Goal: Task Accomplishment & Management: Complete application form

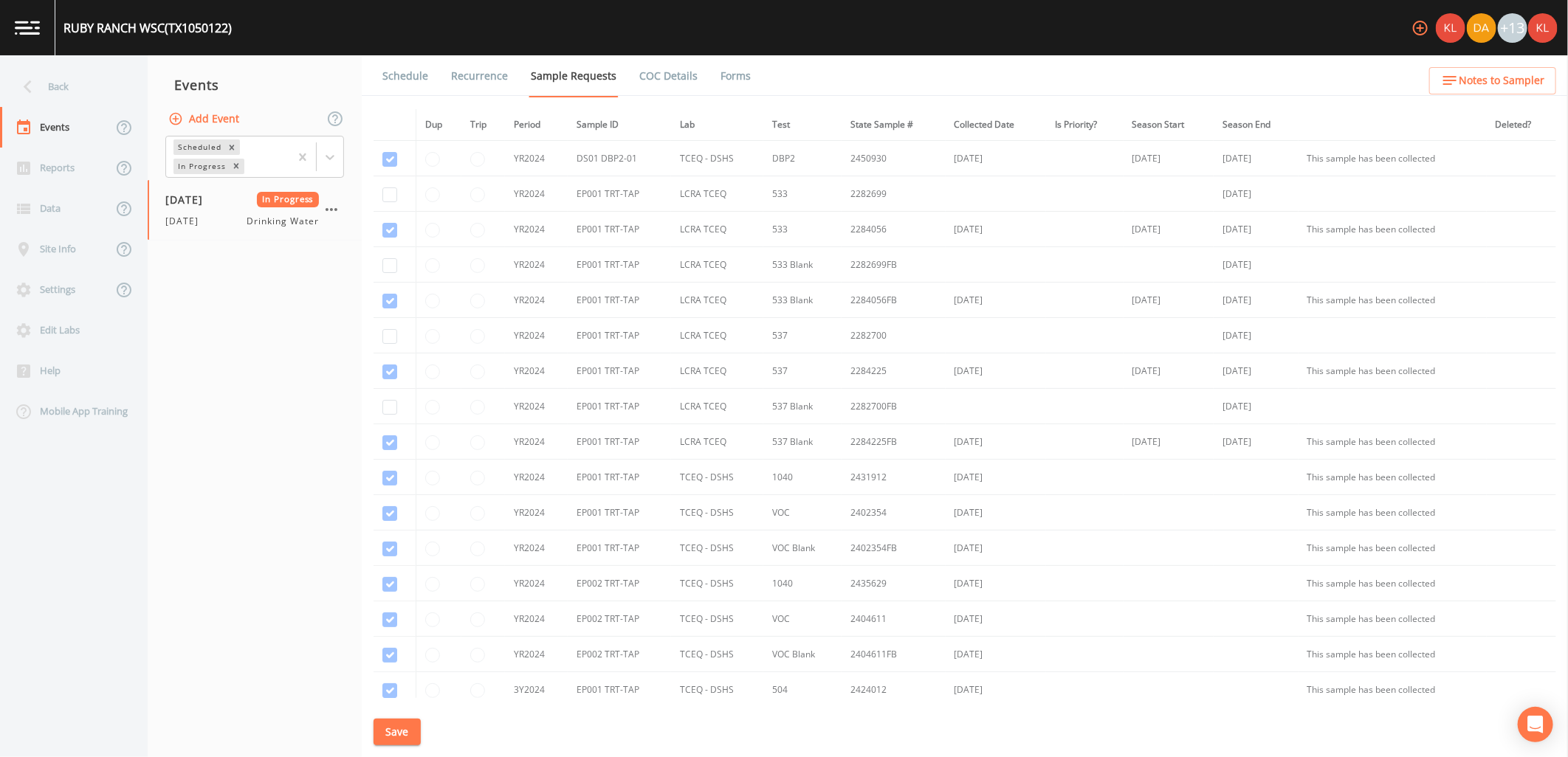
scroll to position [766, 0]
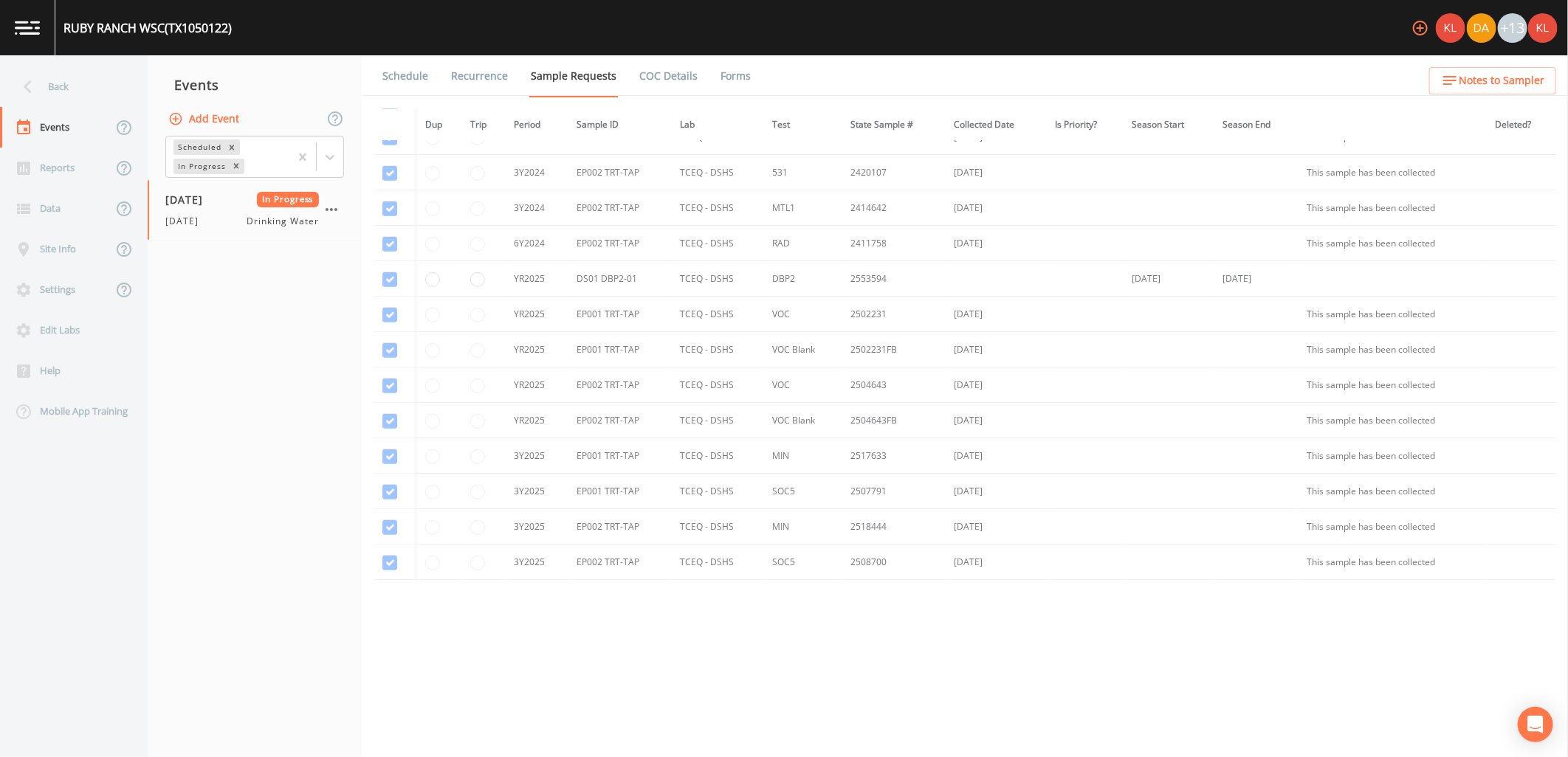
click at [32, 33] on img at bounding box center [27, 27] width 25 height 14
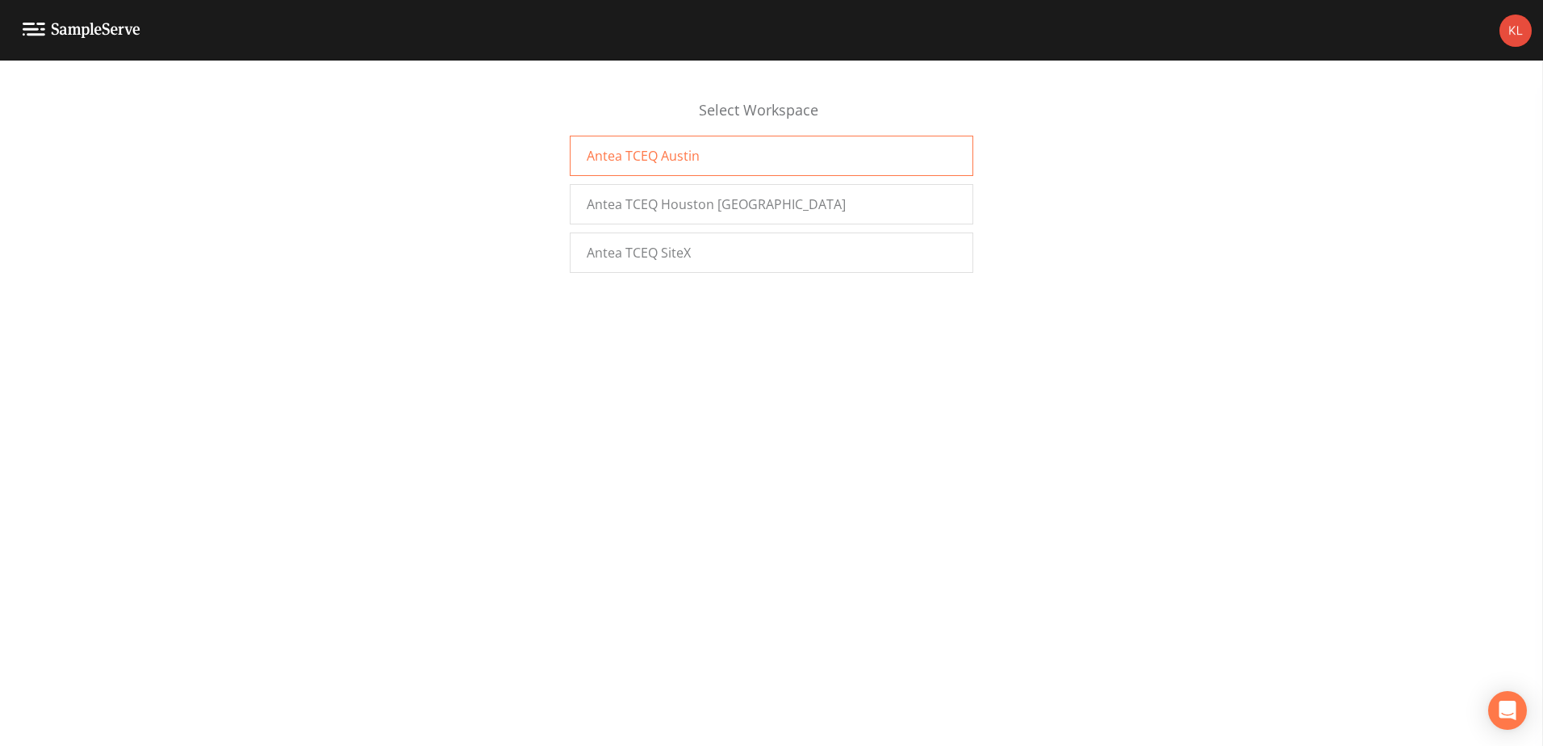
click at [835, 147] on div "Antea TCEQ Austin" at bounding box center [772, 156] width 404 height 40
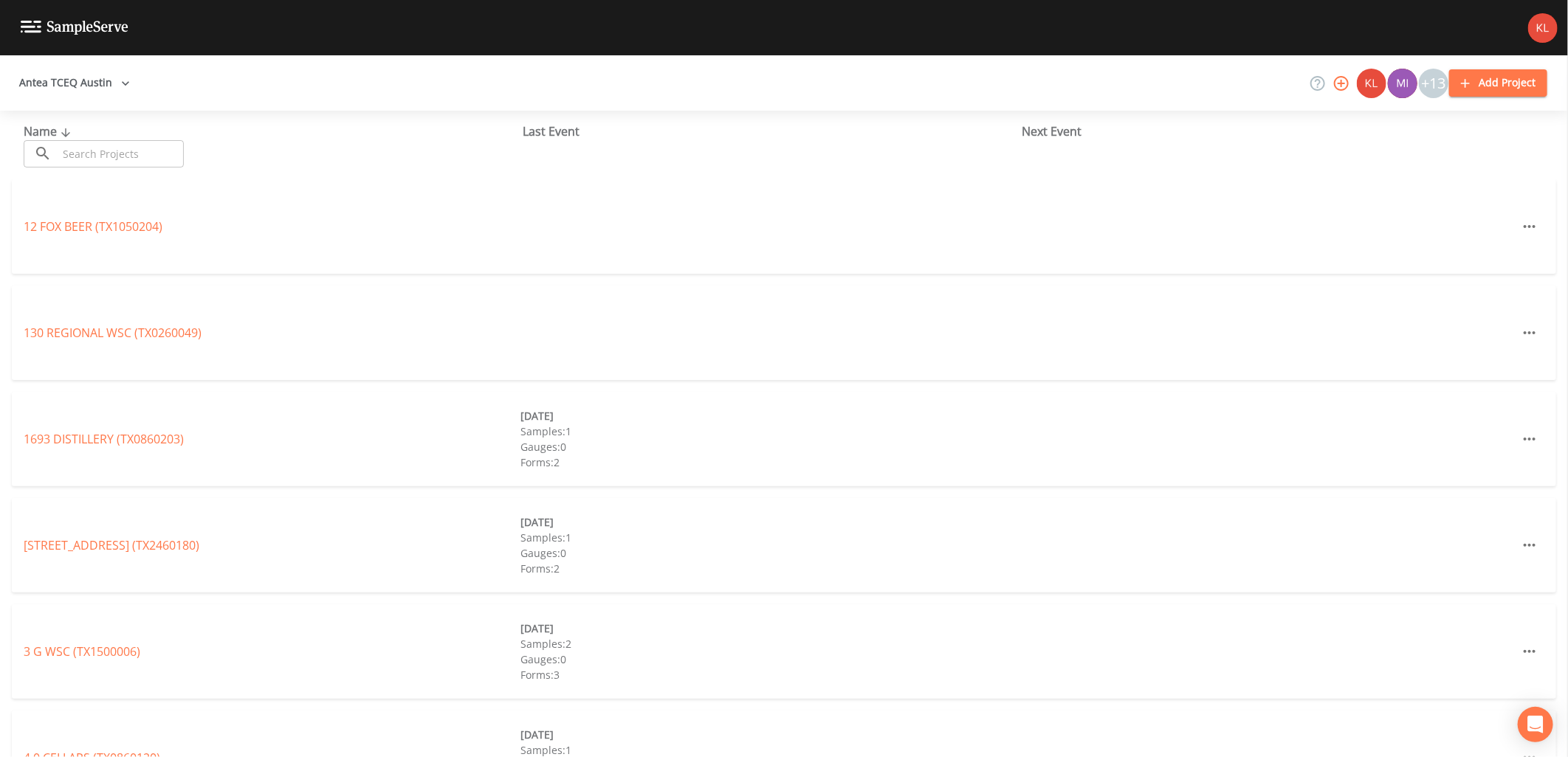
click at [174, 160] on input "text" at bounding box center [121, 154] width 126 height 27
click at [135, 157] on input "text" at bounding box center [121, 154] width 126 height 27
paste input "[GEOGRAPHIC_DATA]"
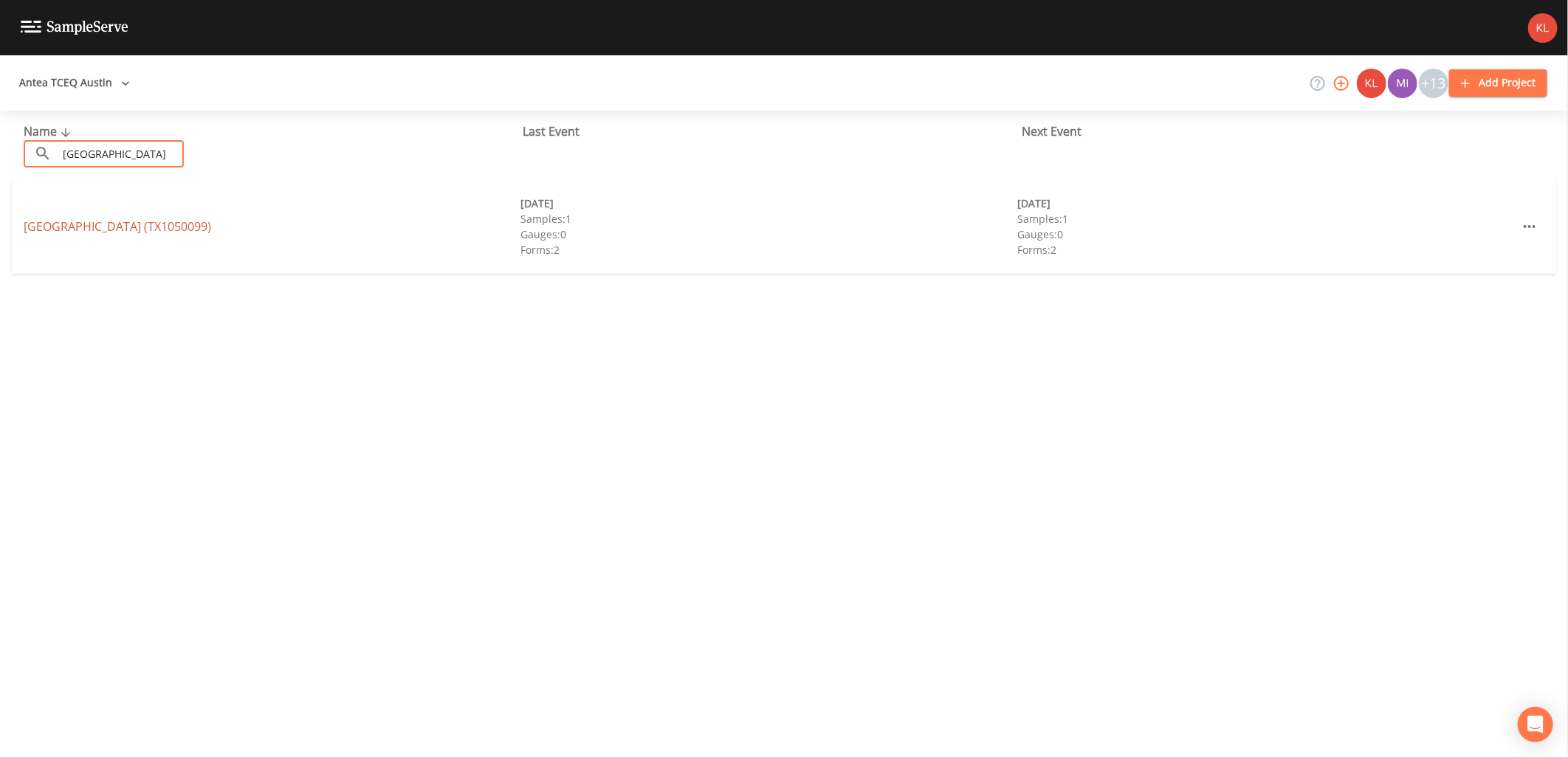
type input "[GEOGRAPHIC_DATA]"
click at [164, 224] on link "RIVER OAKS RANCH (TX1050099)" at bounding box center [117, 227] width 188 height 16
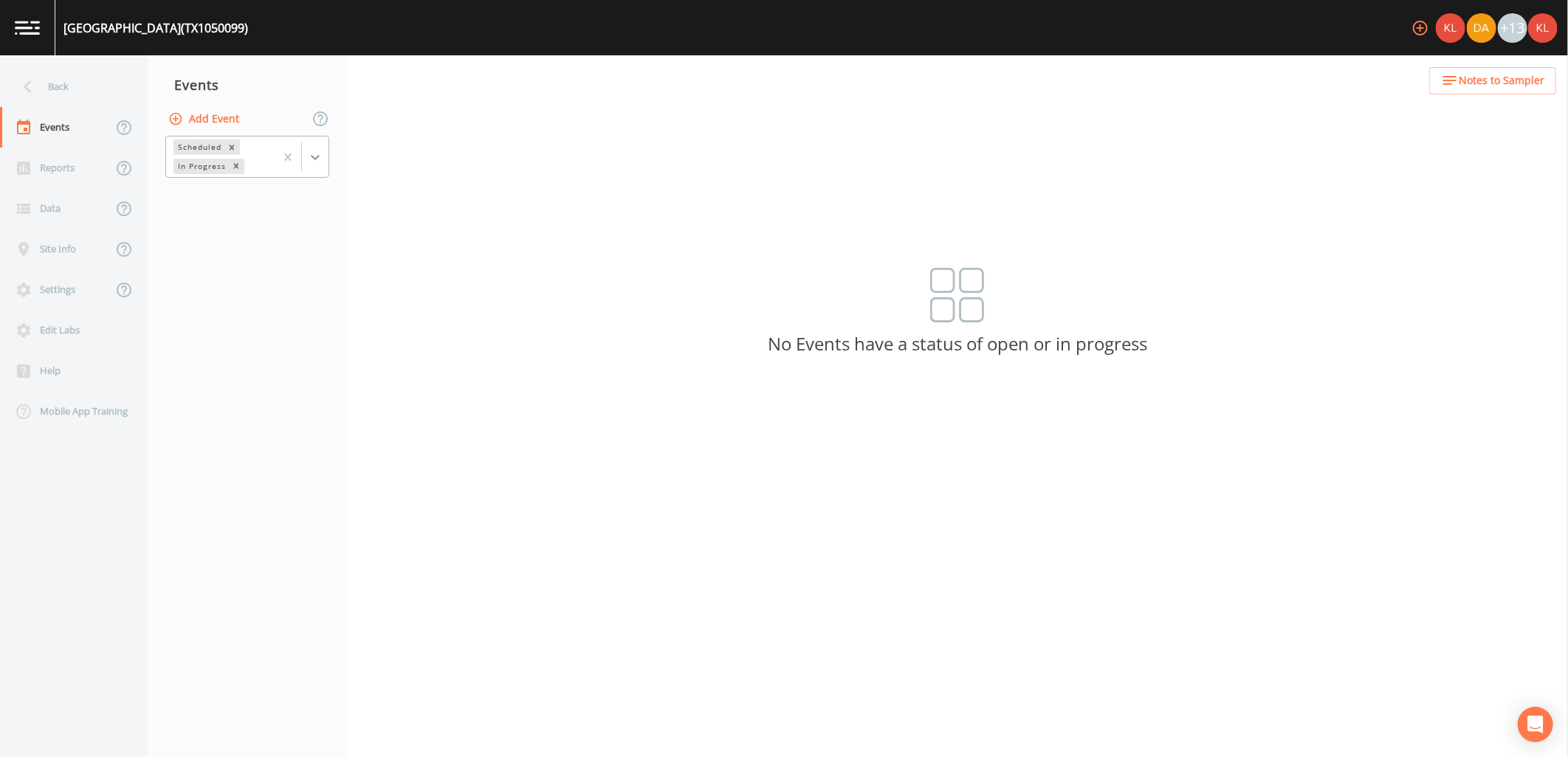
click at [315, 167] on div at bounding box center [315, 156] width 27 height 27
click at [295, 190] on div "Completed" at bounding box center [247, 198] width 164 height 25
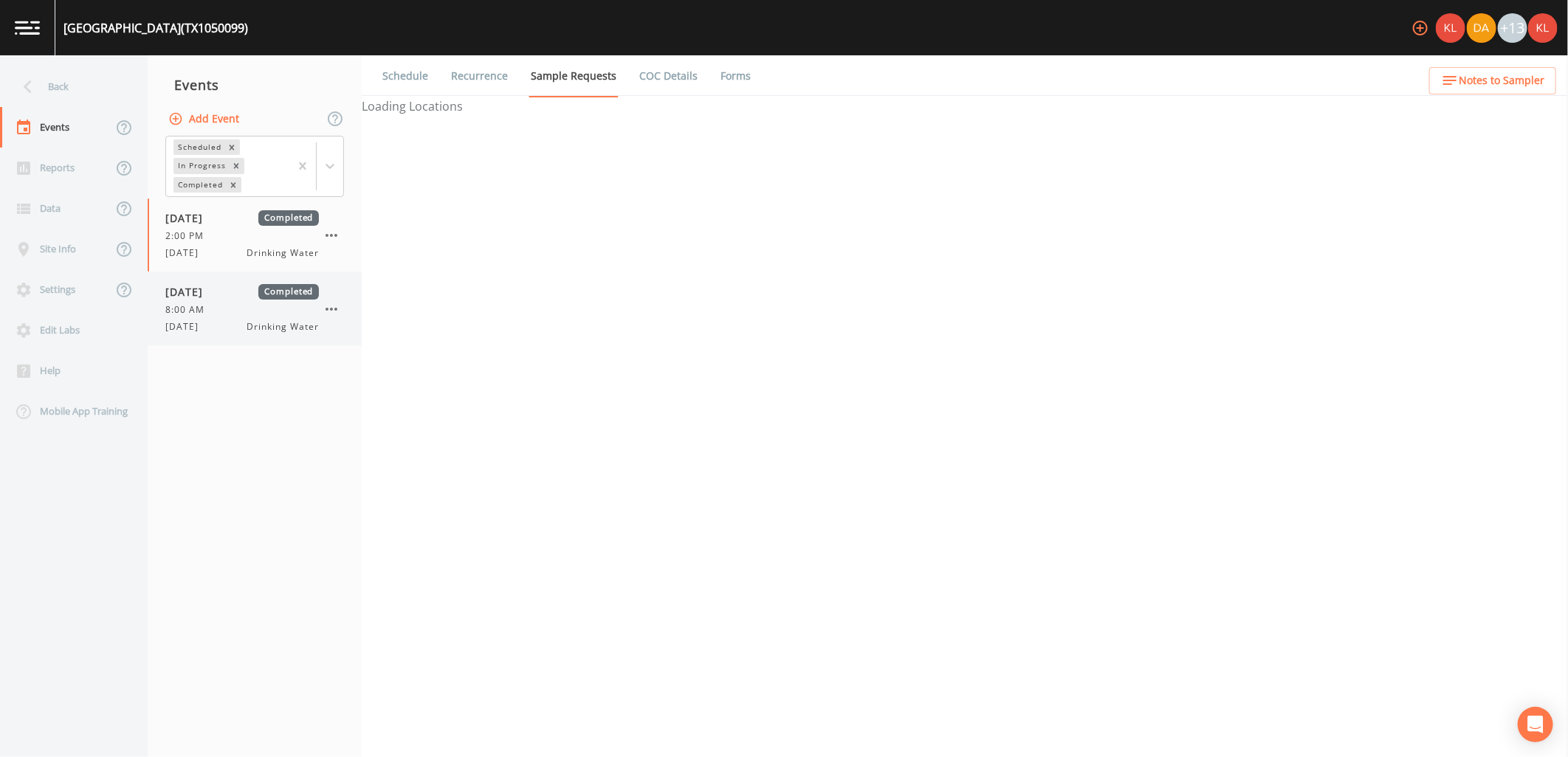
click at [304, 297] on span "Completed" at bounding box center [289, 292] width 60 height 16
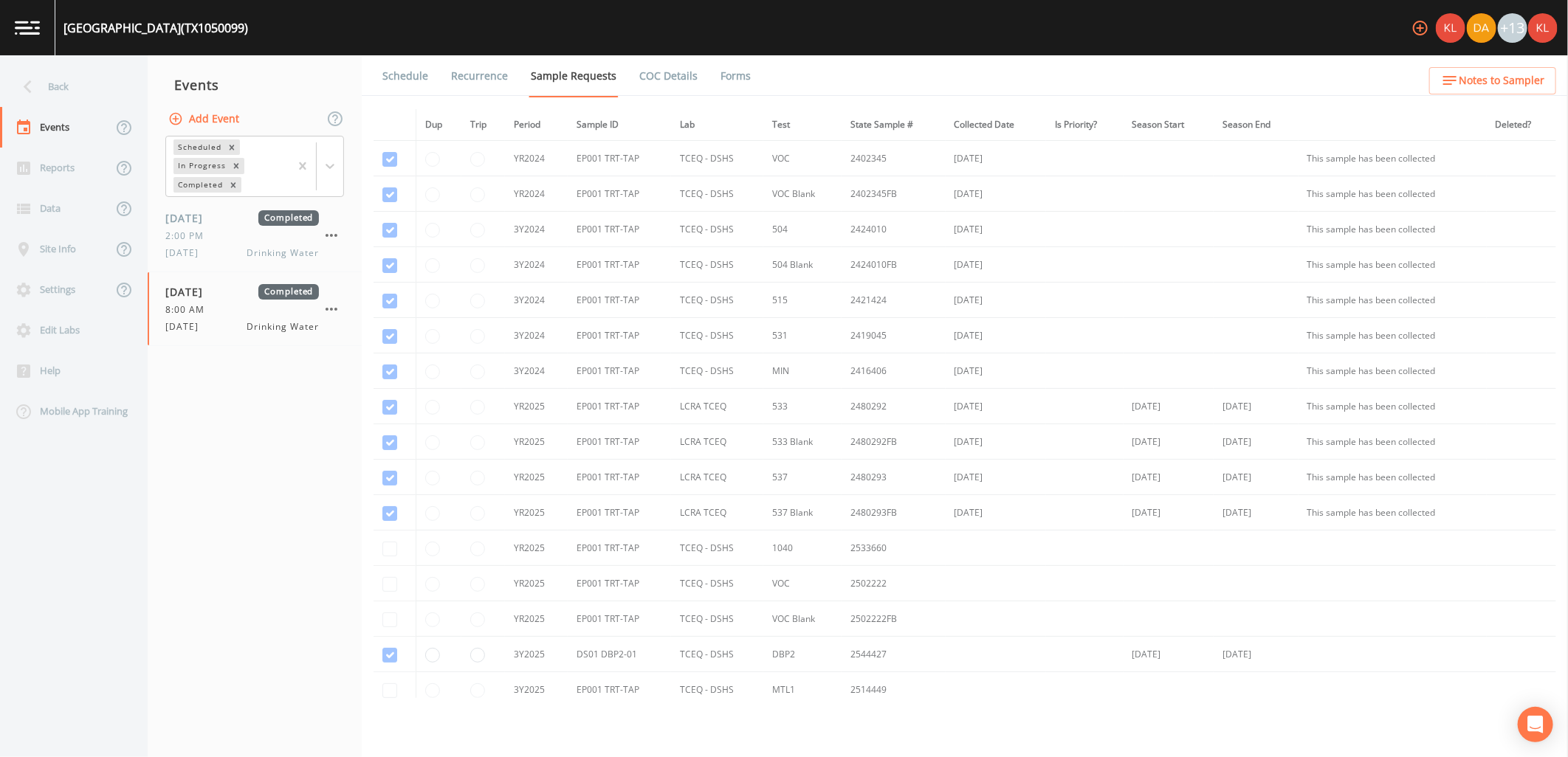
click at [737, 79] on link "Forms" at bounding box center [736, 76] width 35 height 41
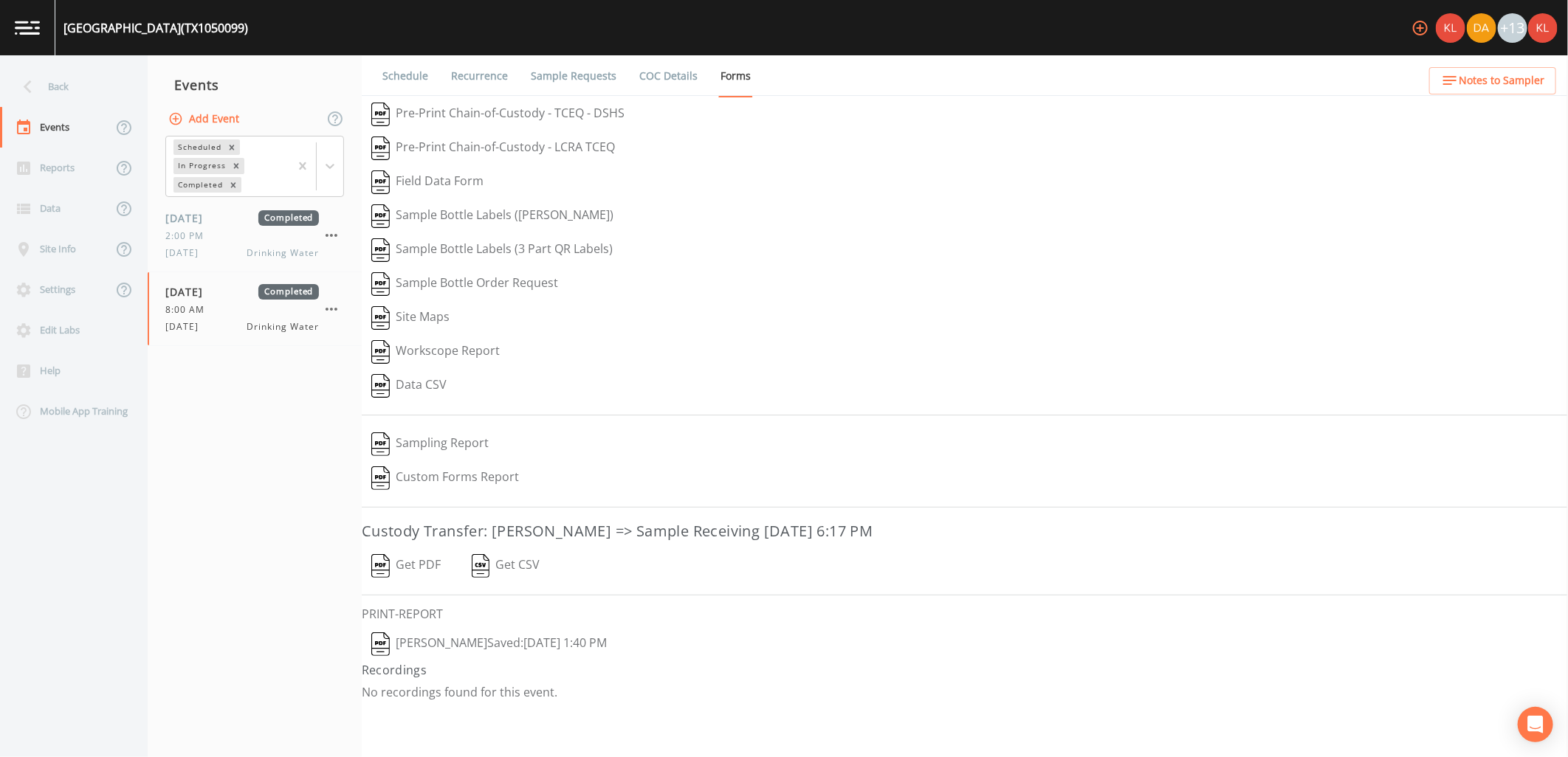
click at [413, 564] on button "Get PDF" at bounding box center [406, 566] width 89 height 34
click at [5, 37] on link at bounding box center [27, 27] width 56 height 56
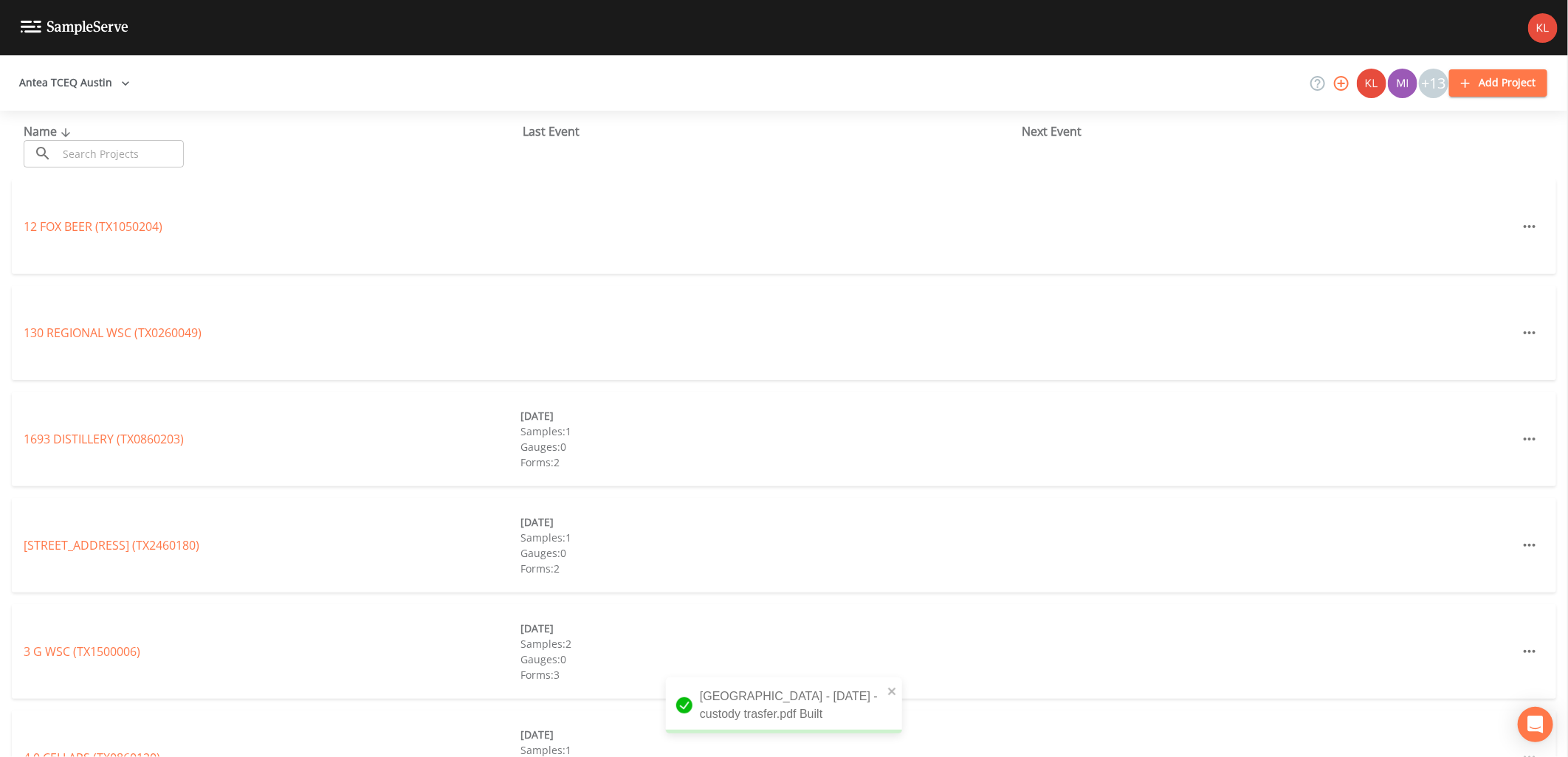
click at [113, 144] on input "text" at bounding box center [121, 154] width 126 height 27
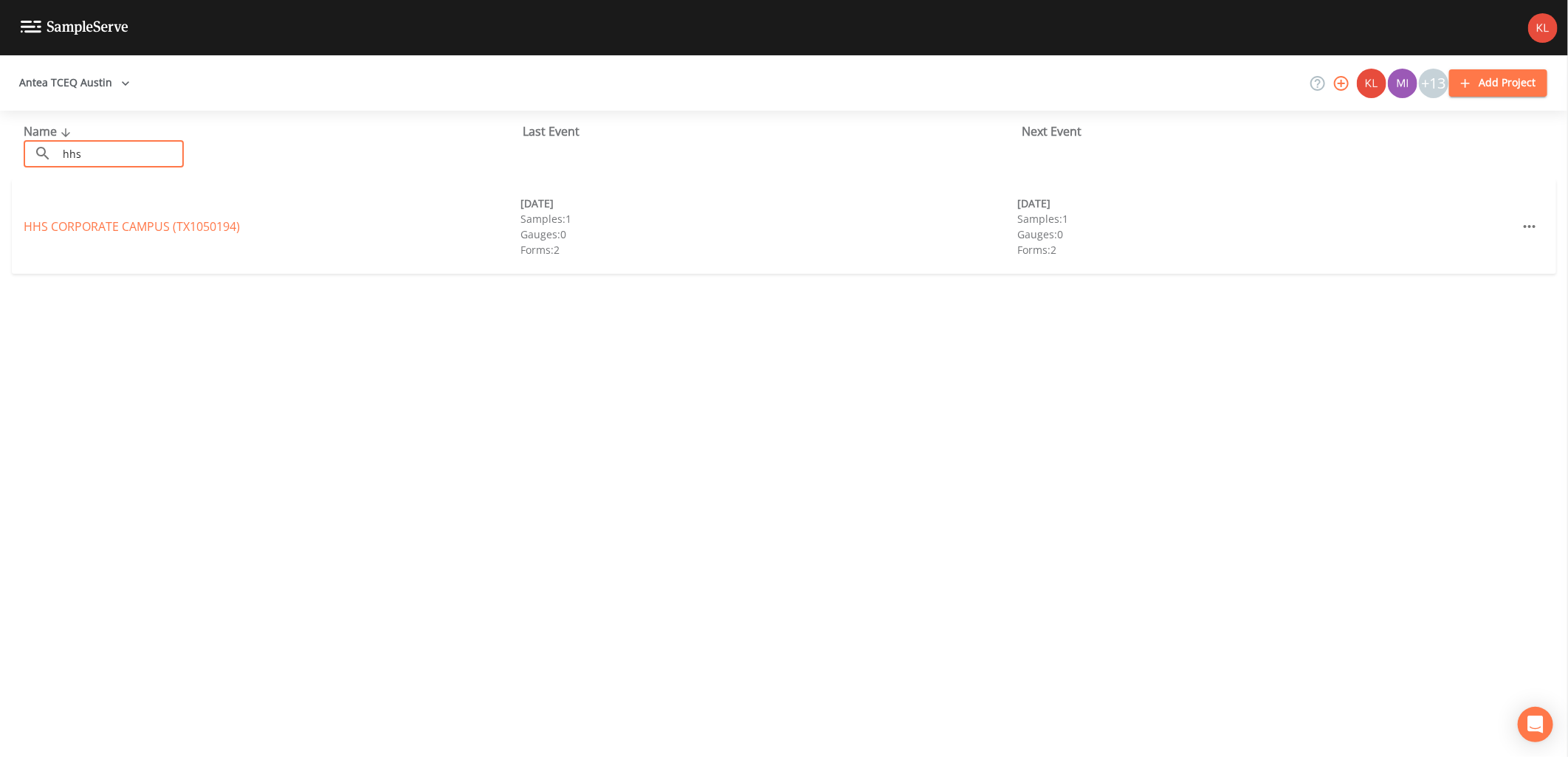
type input "hhs"
click at [113, 208] on div "HHS CORPORATE CAMPUS (TX1050194) 09/11/2024 Samples: 1 Gauges: 0 Forms: 2 09/18…" at bounding box center [784, 226] width 1545 height 94
click at [119, 232] on link "HHS CORPORATE CAMPUS (TX1050194)" at bounding box center [132, 227] width 216 height 16
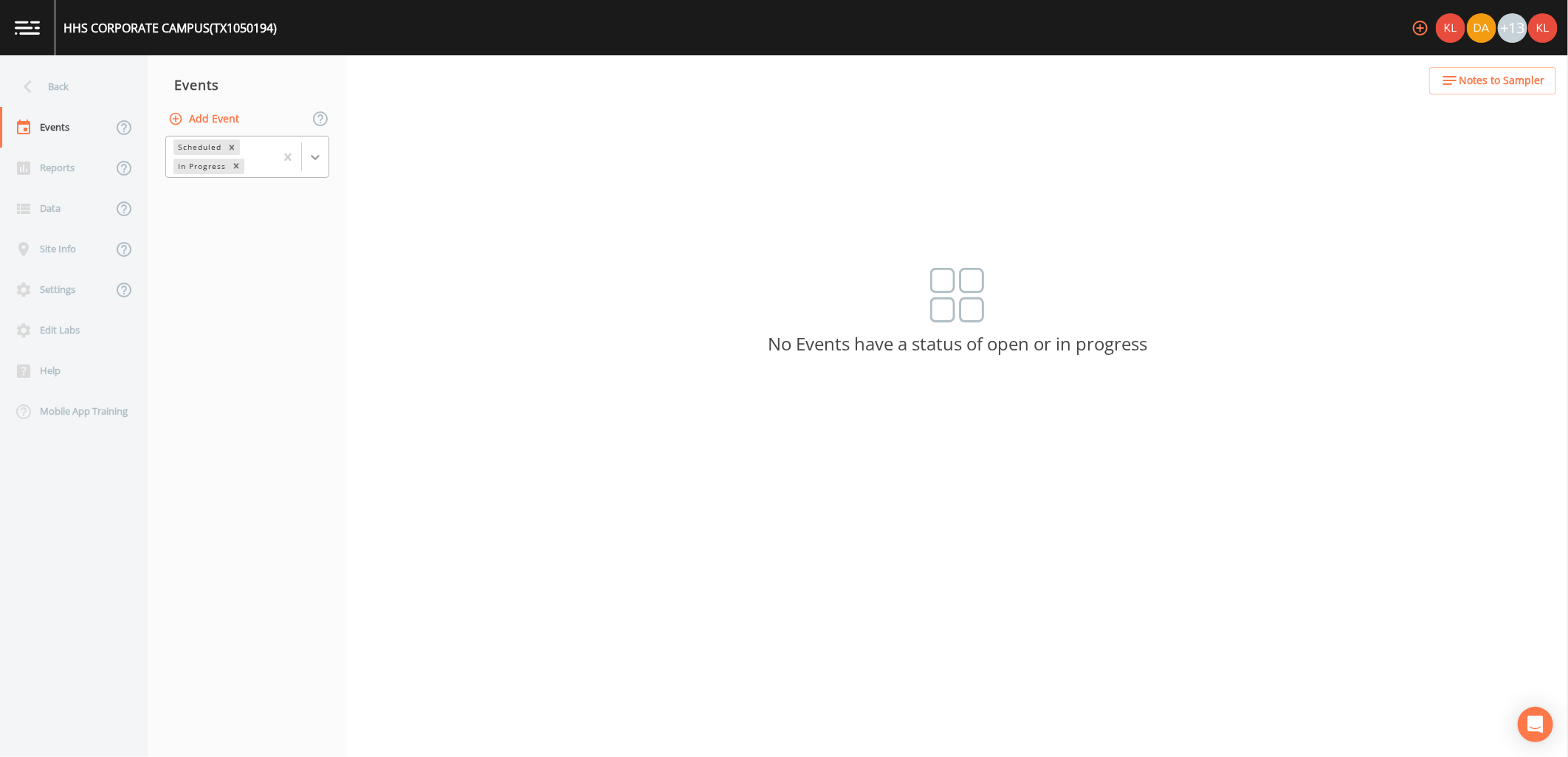
click at [315, 152] on icon at bounding box center [316, 157] width 15 height 15
click at [293, 210] on div "Completed" at bounding box center [247, 198] width 164 height 25
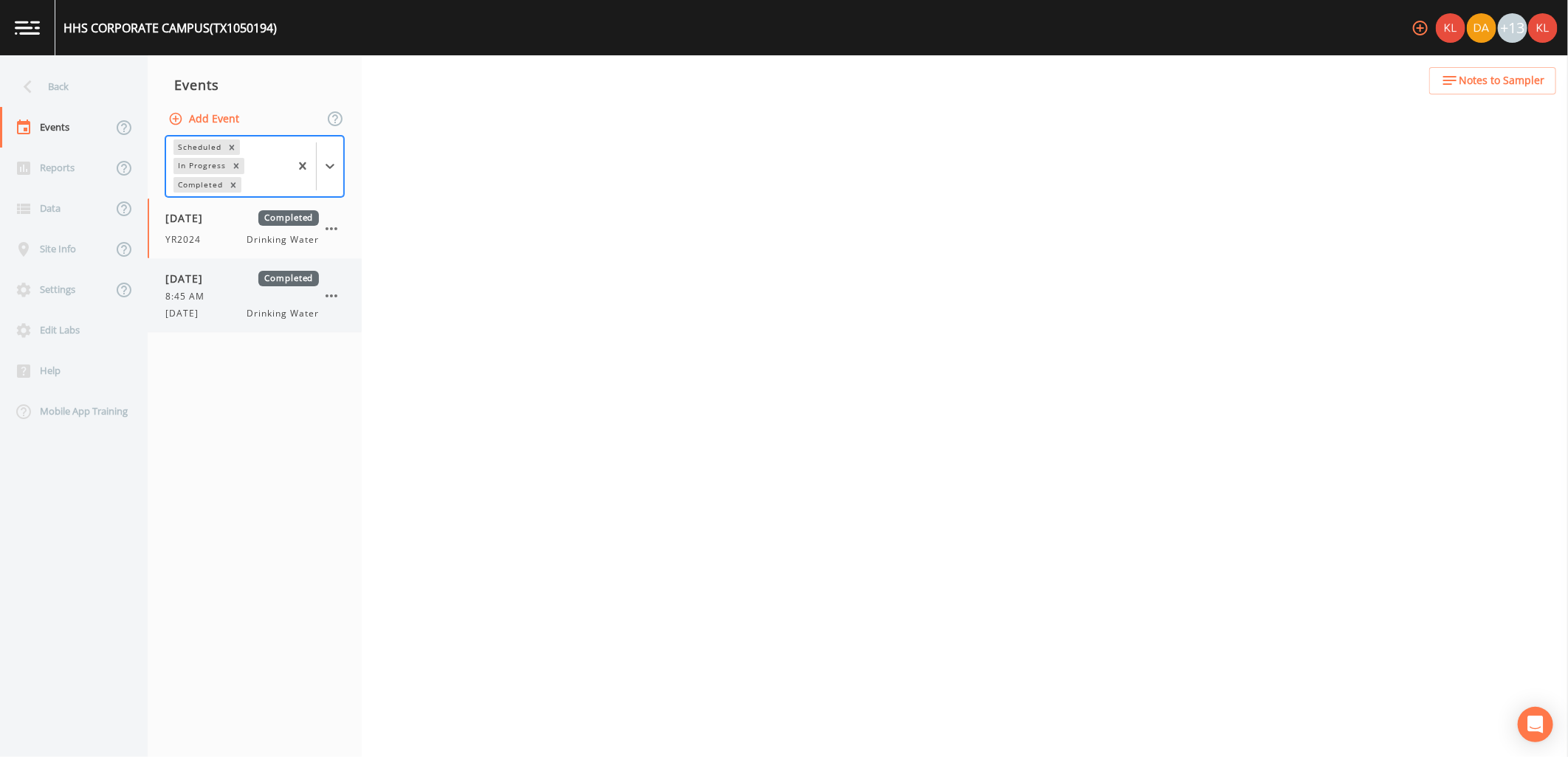
click at [283, 290] on div "8:45 AM" at bounding box center [242, 296] width 154 height 14
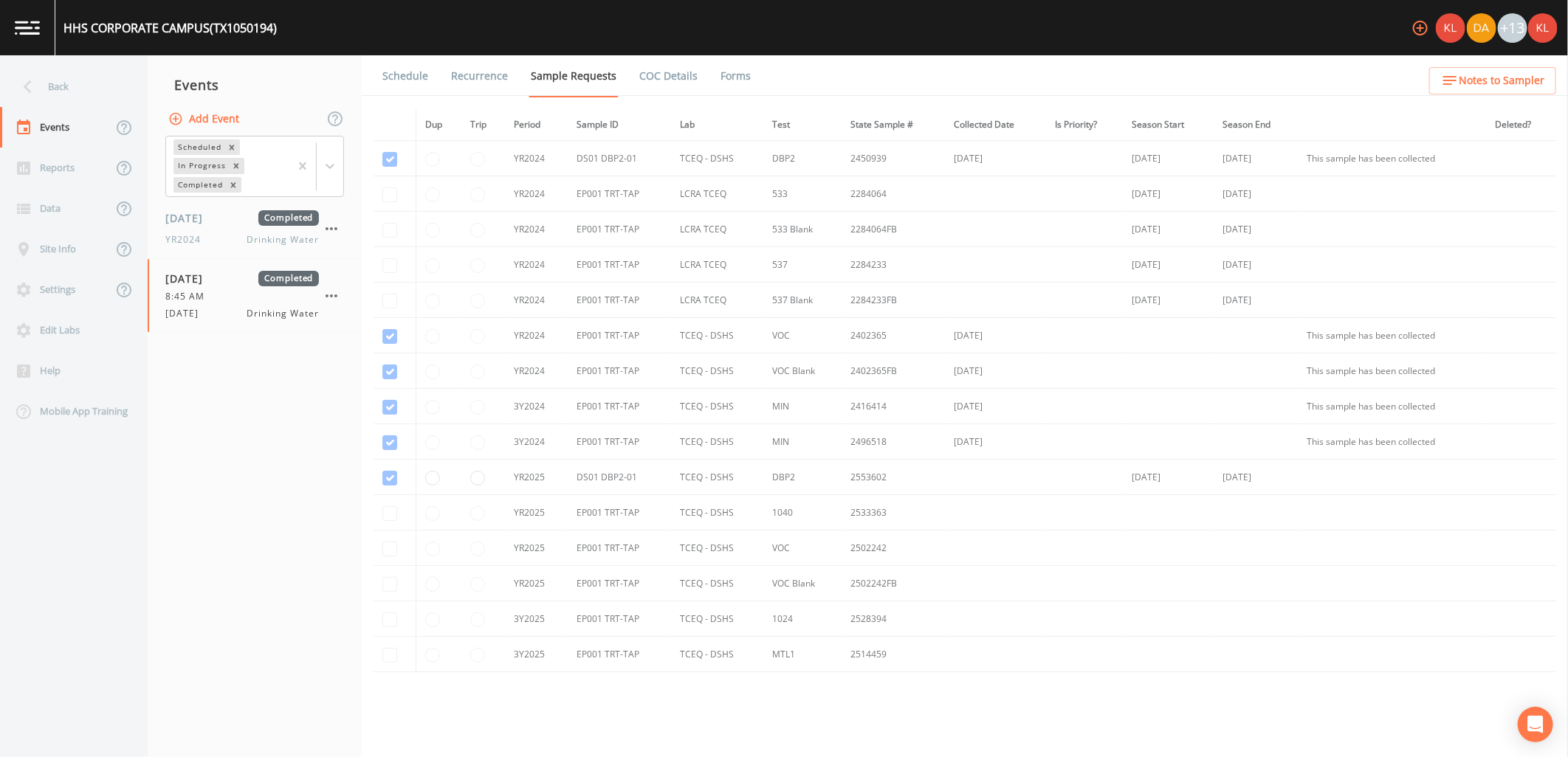
click at [742, 79] on link "Forms" at bounding box center [736, 76] width 35 height 41
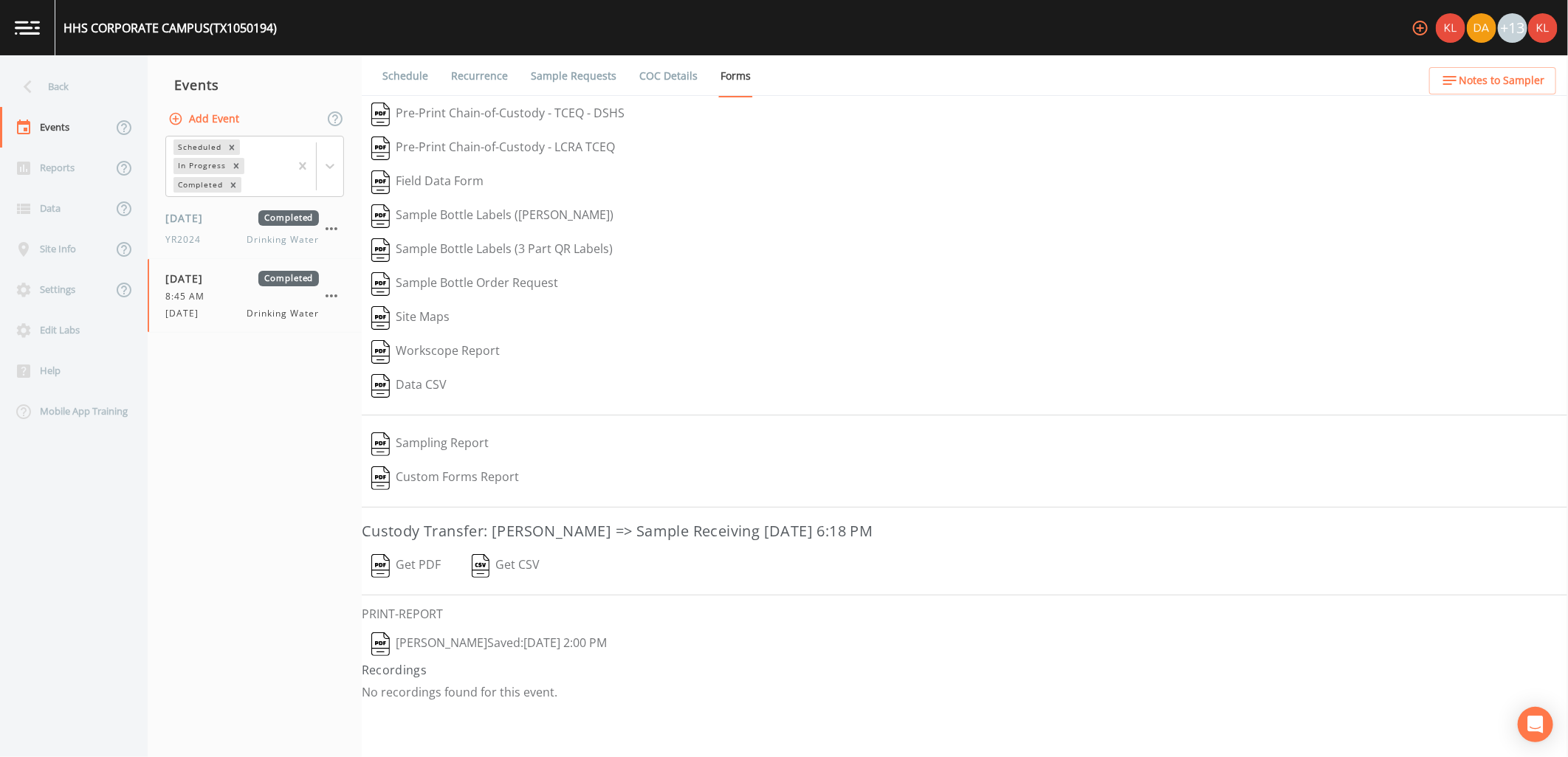
click at [424, 564] on button "Get PDF" at bounding box center [406, 566] width 89 height 34
click at [36, 25] on img at bounding box center [27, 27] width 25 height 14
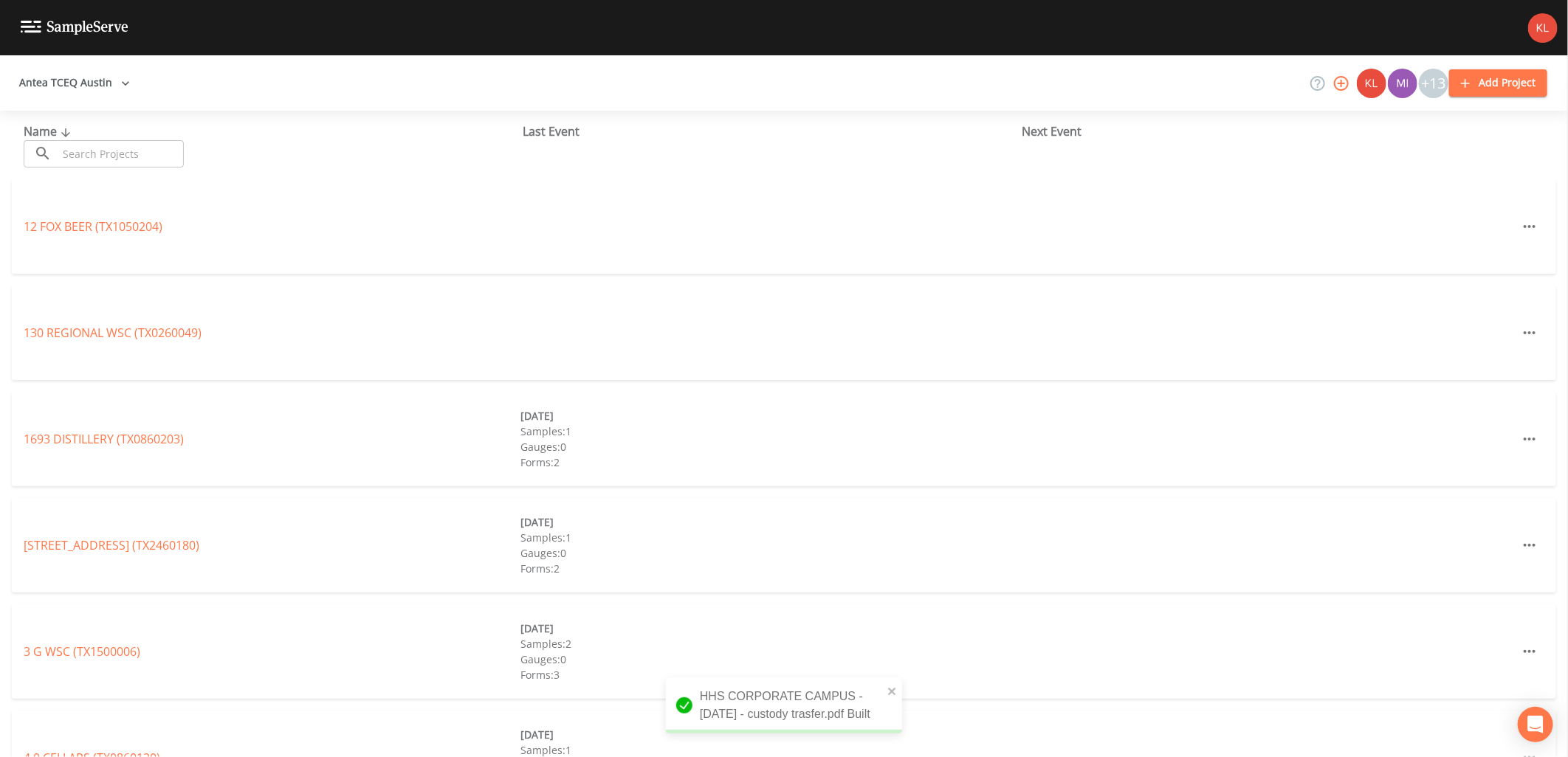
click at [114, 163] on input "text" at bounding box center [121, 154] width 126 height 27
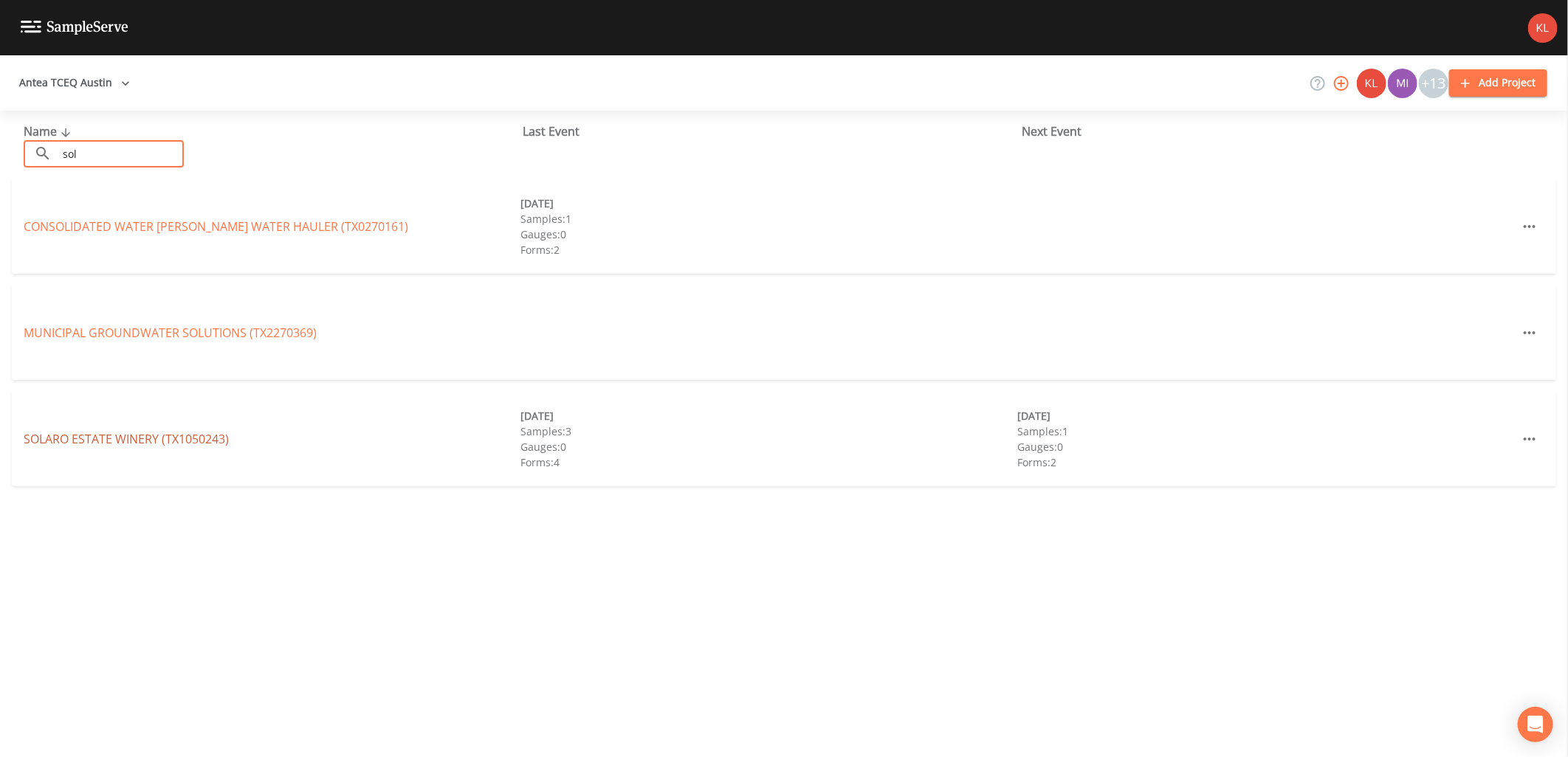
type input "sol"
click at [219, 437] on link "SOLARO ESTATE WINERY (TX1050243)" at bounding box center [126, 439] width 205 height 16
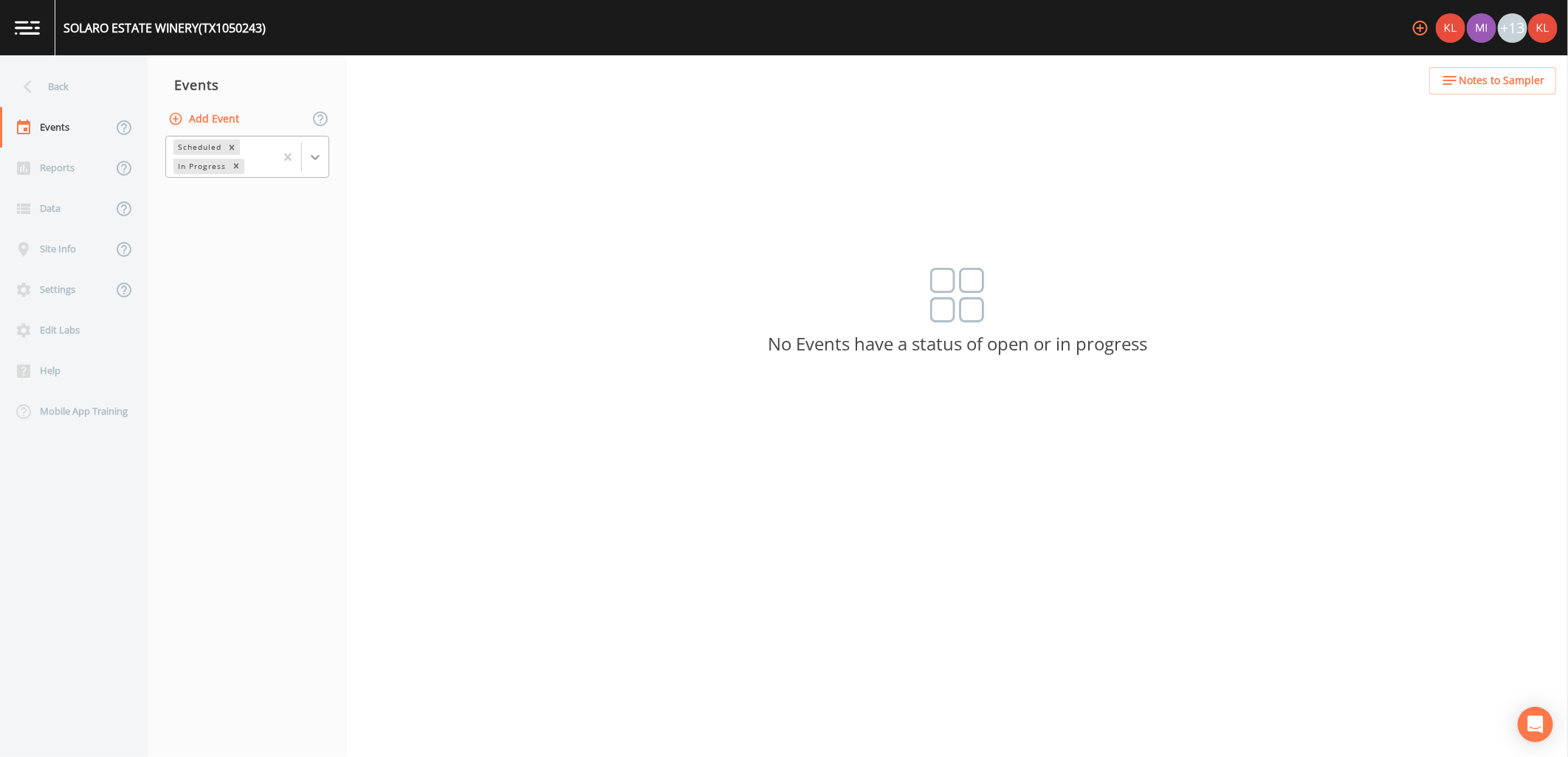
click at [315, 146] on div at bounding box center [315, 156] width 27 height 27
click at [284, 208] on div "Completed" at bounding box center [247, 198] width 164 height 25
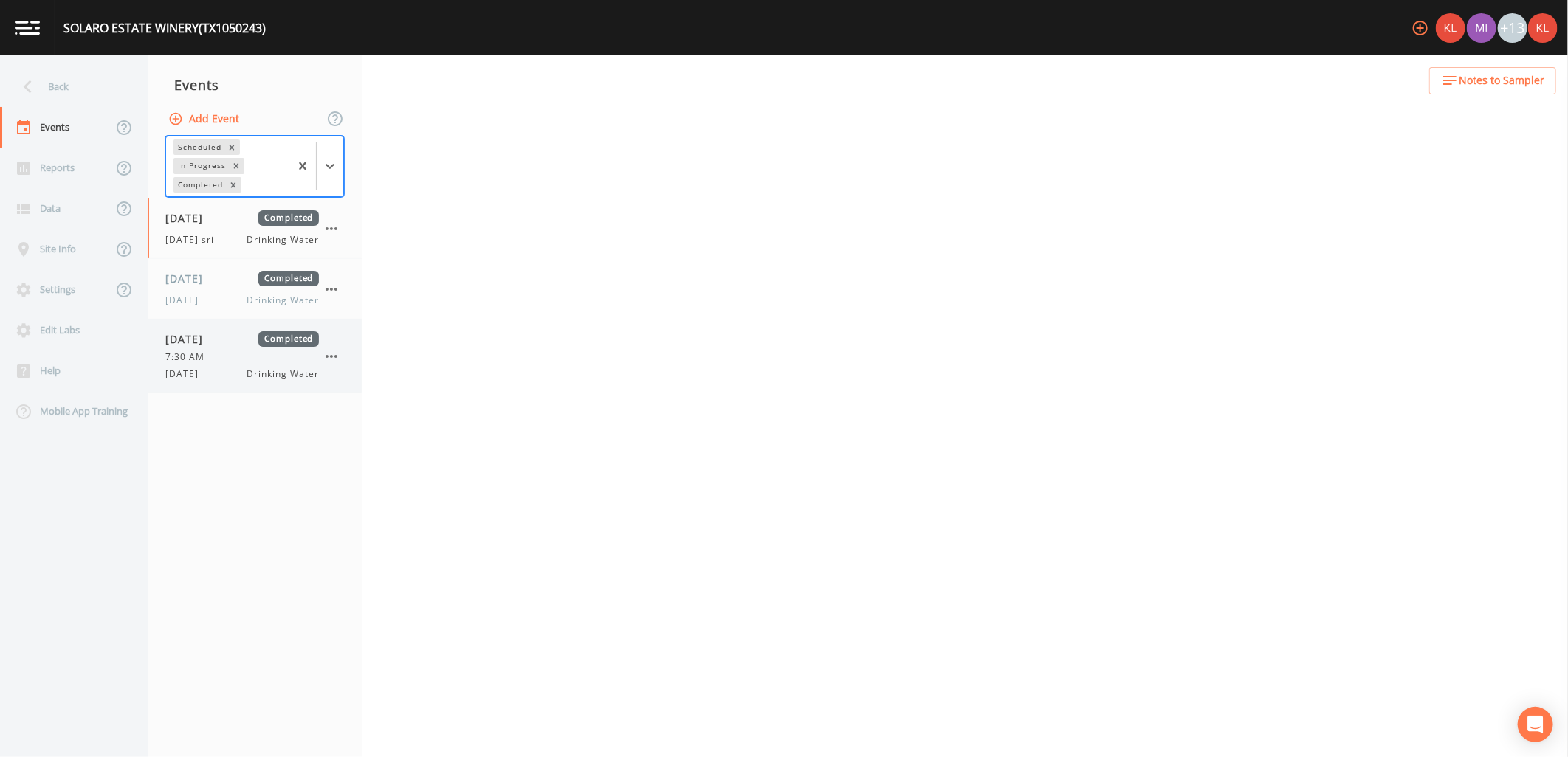
click at [231, 378] on div "9/18/25 Drinking Water" at bounding box center [242, 374] width 154 height 14
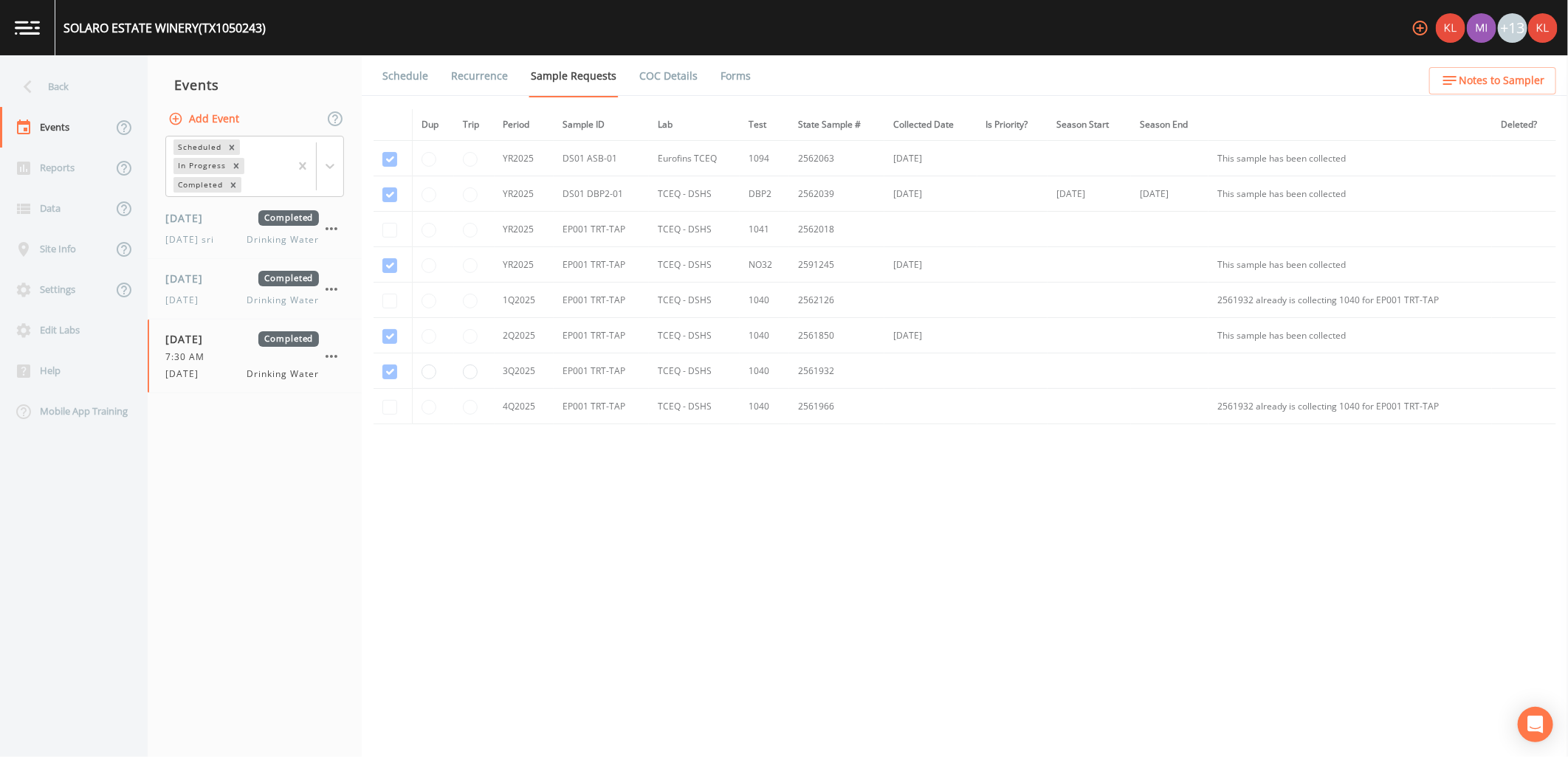
click at [740, 78] on link "Forms" at bounding box center [736, 76] width 35 height 41
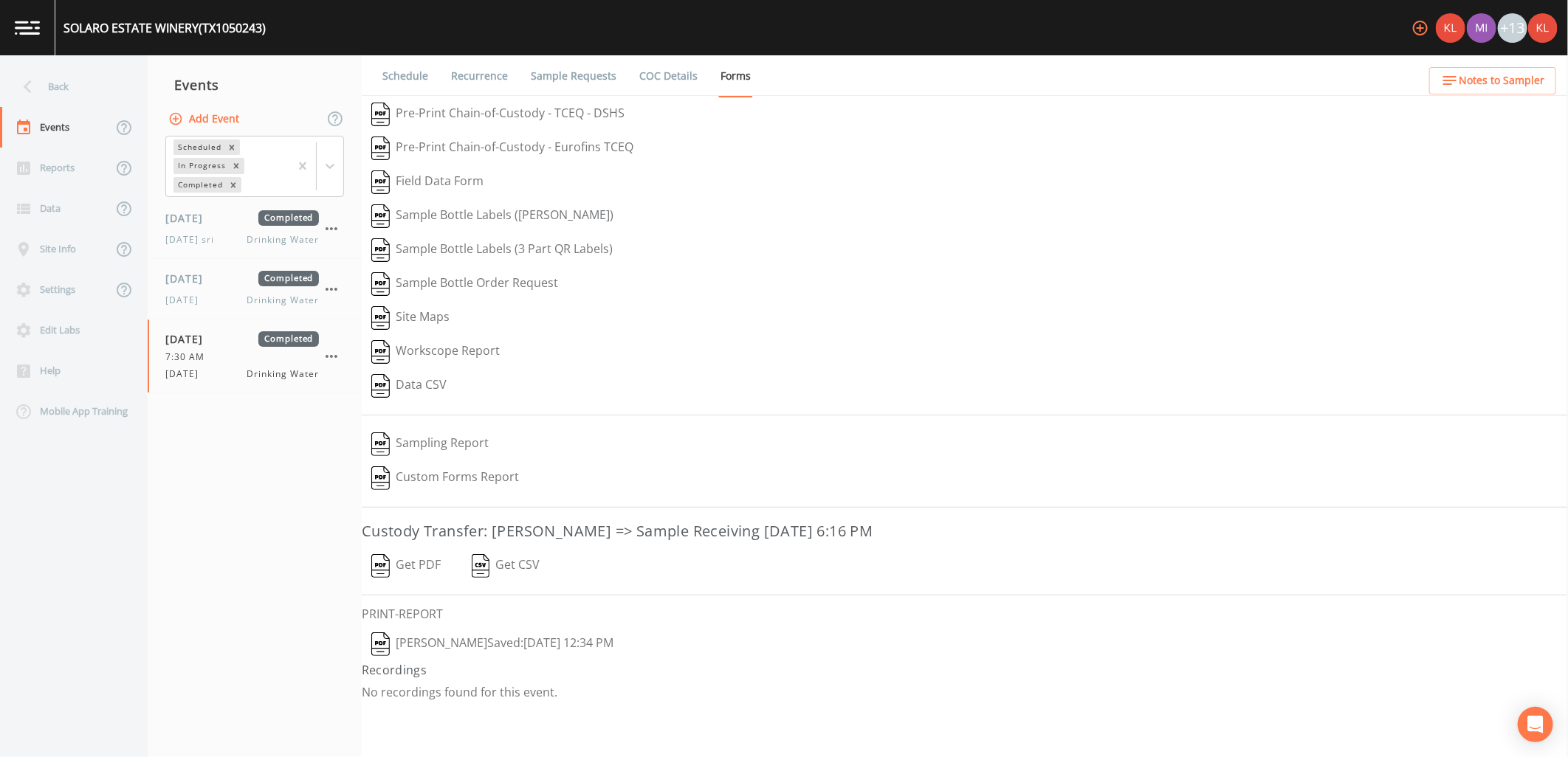
click at [416, 560] on button "Get PDF" at bounding box center [406, 566] width 89 height 34
click at [17, 33] on img at bounding box center [27, 27] width 25 height 14
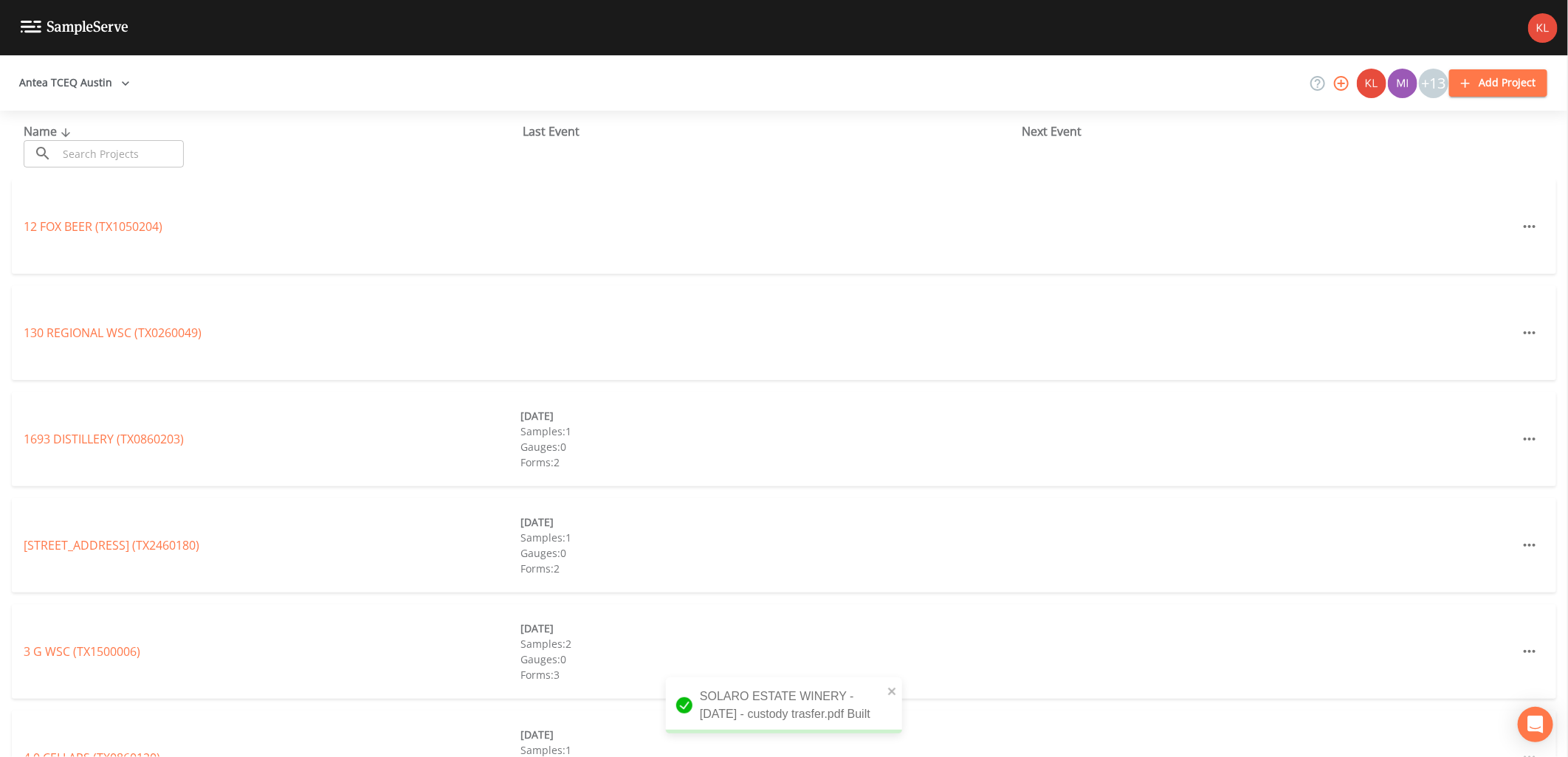
click at [90, 145] on input "text" at bounding box center [121, 154] width 126 height 27
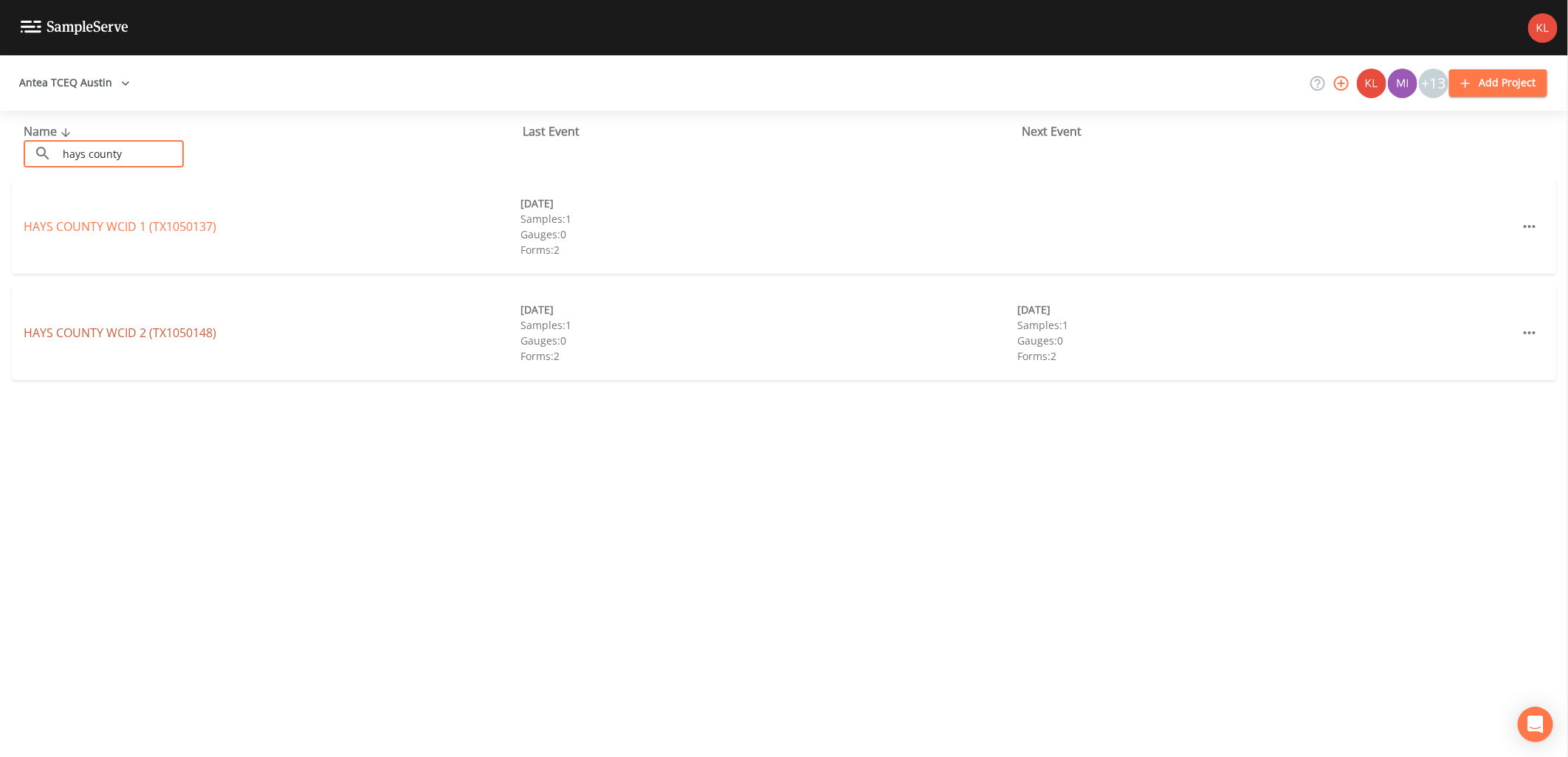
type input "hays county"
click at [174, 332] on link "HAYS COUNTY WCID 2 (TX1050148)" at bounding box center [120, 333] width 193 height 16
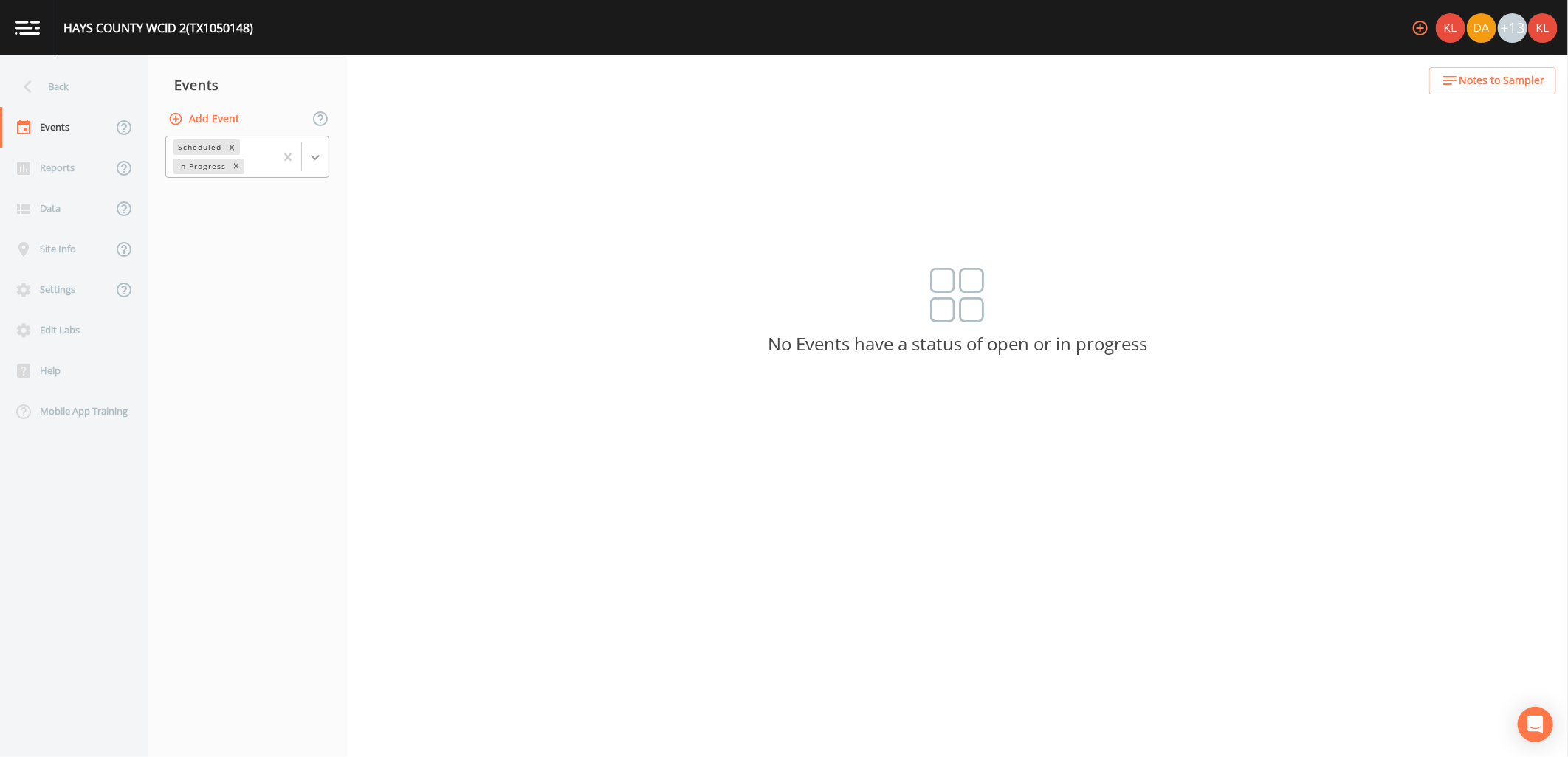
click at [315, 152] on icon at bounding box center [316, 157] width 15 height 15
click at [296, 209] on div "Completed" at bounding box center [247, 198] width 164 height 25
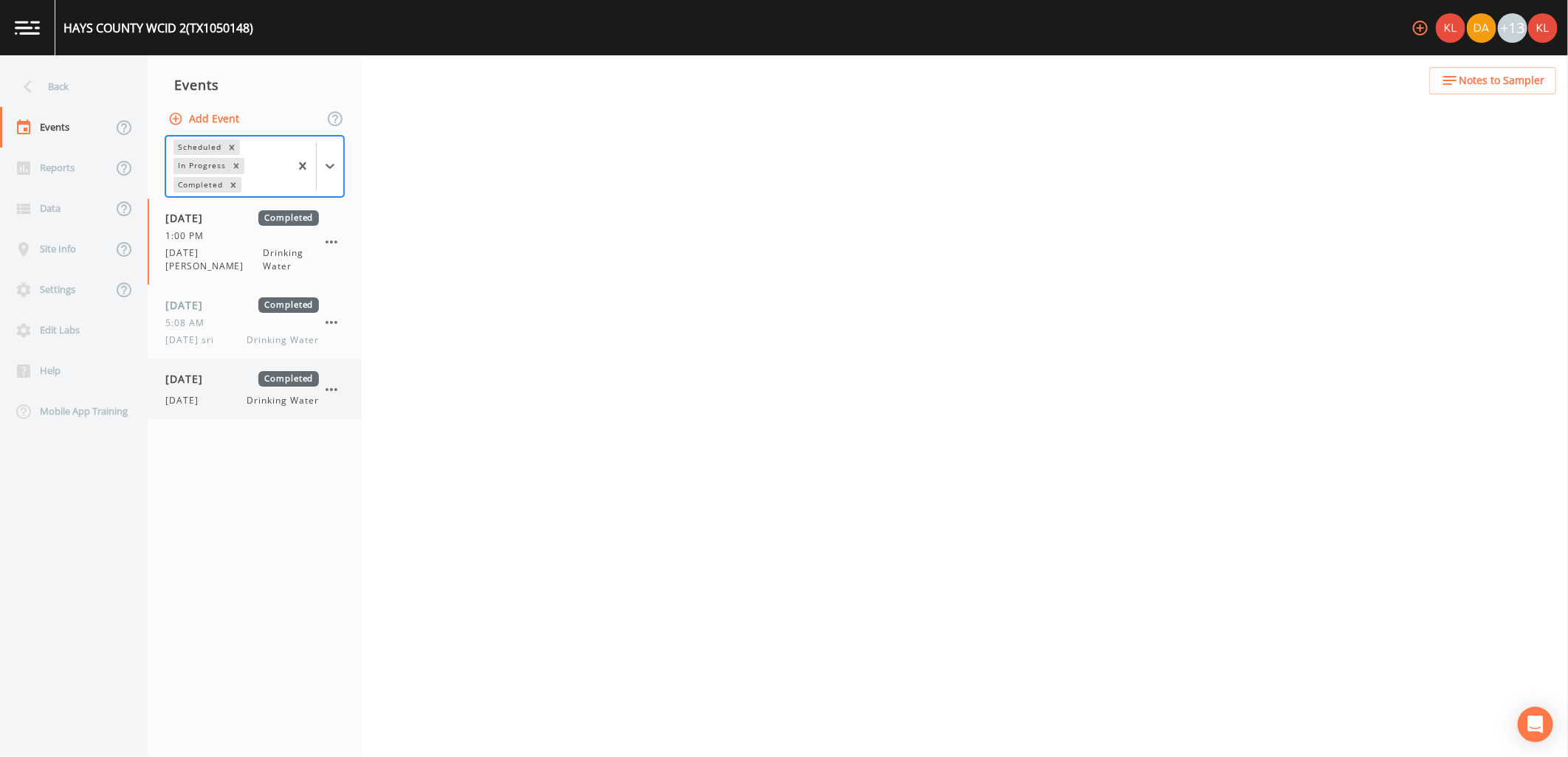
click at [261, 377] on div "09/18/2025 Completed 9/18/25 Drinking Water" at bounding box center [242, 389] width 154 height 37
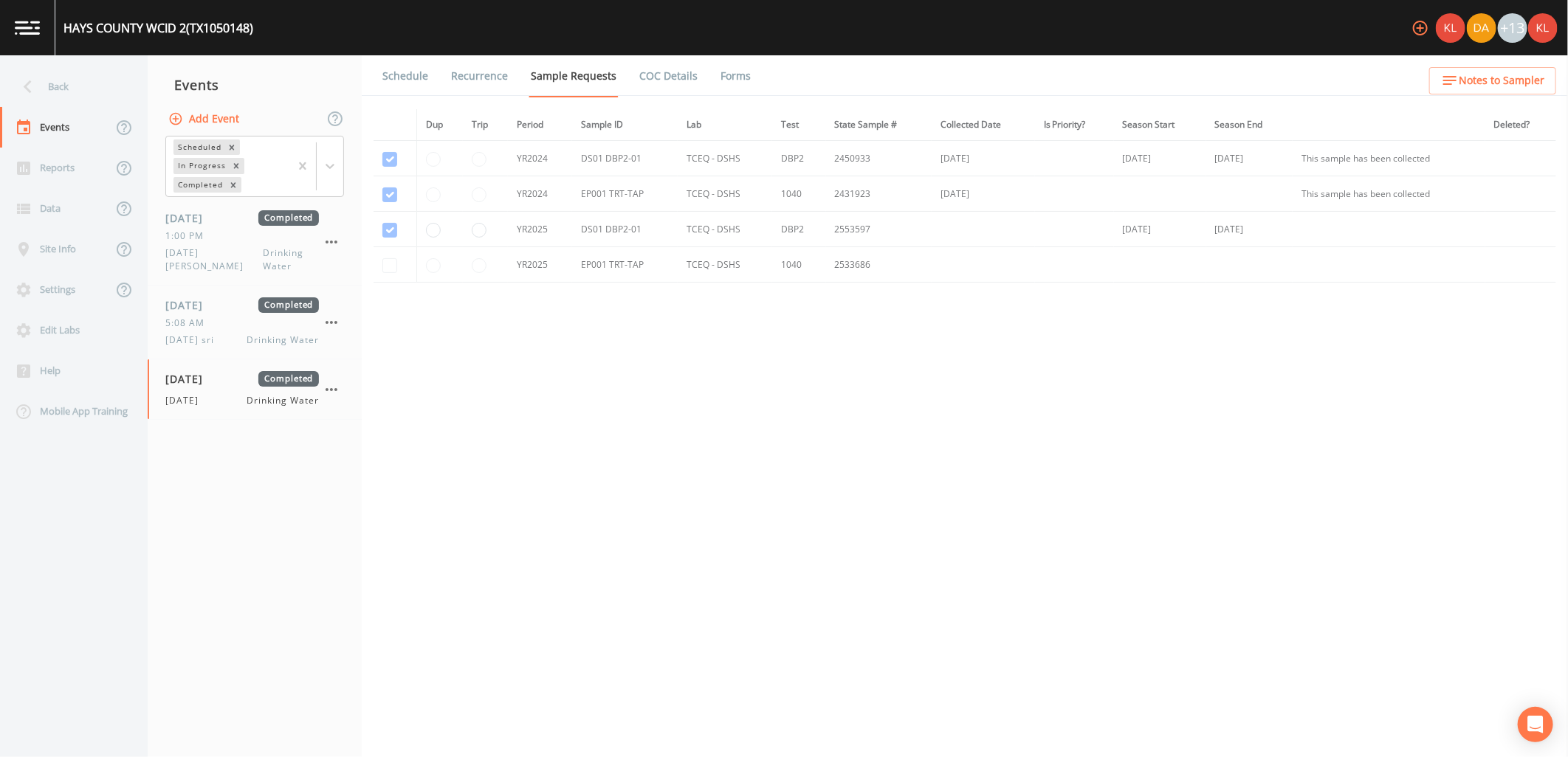
click at [719, 78] on link "Forms" at bounding box center [736, 76] width 35 height 41
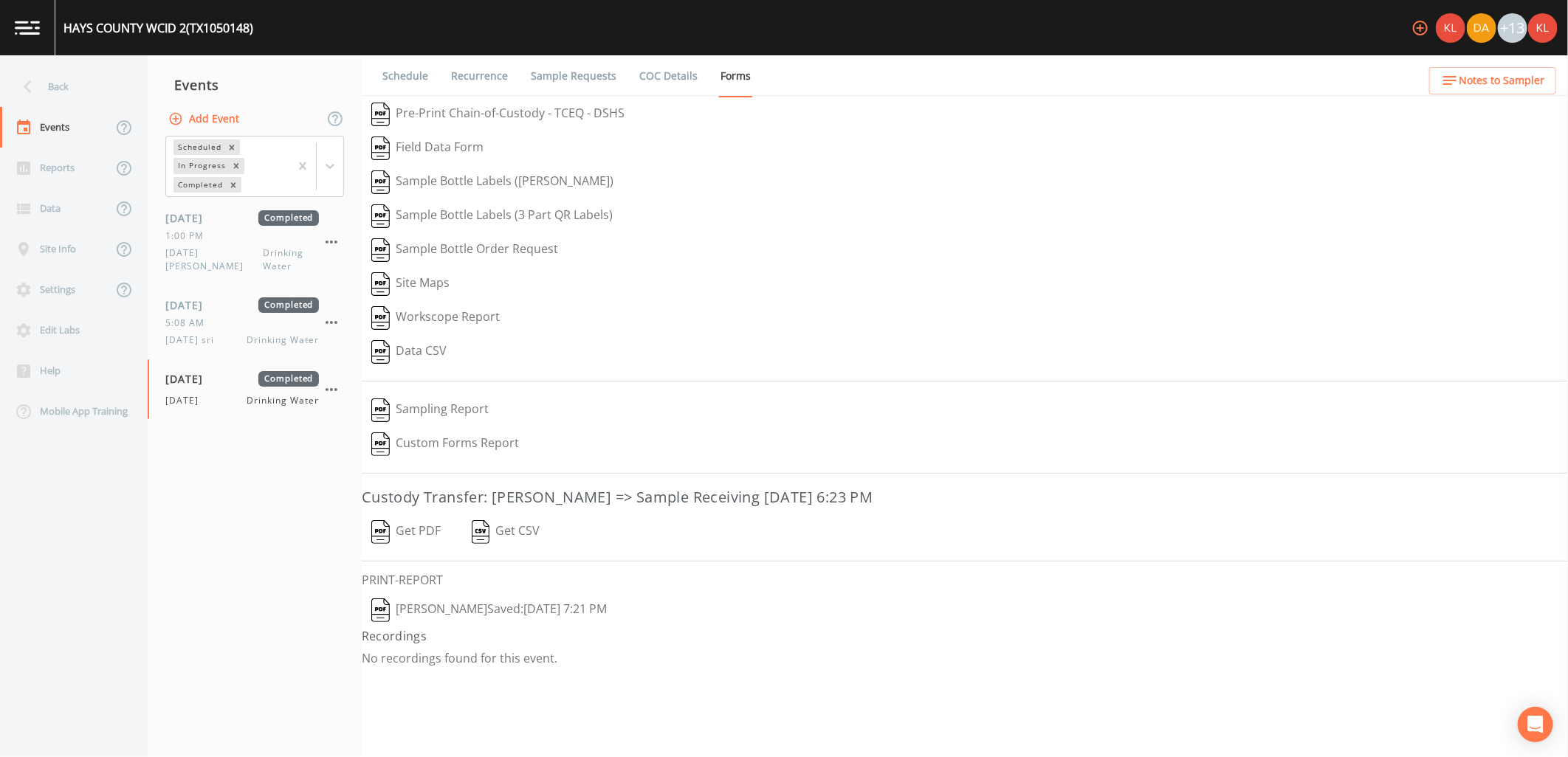
click at [375, 518] on button "Get PDF" at bounding box center [406, 531] width 89 height 34
click at [40, 24] on link at bounding box center [27, 27] width 56 height 56
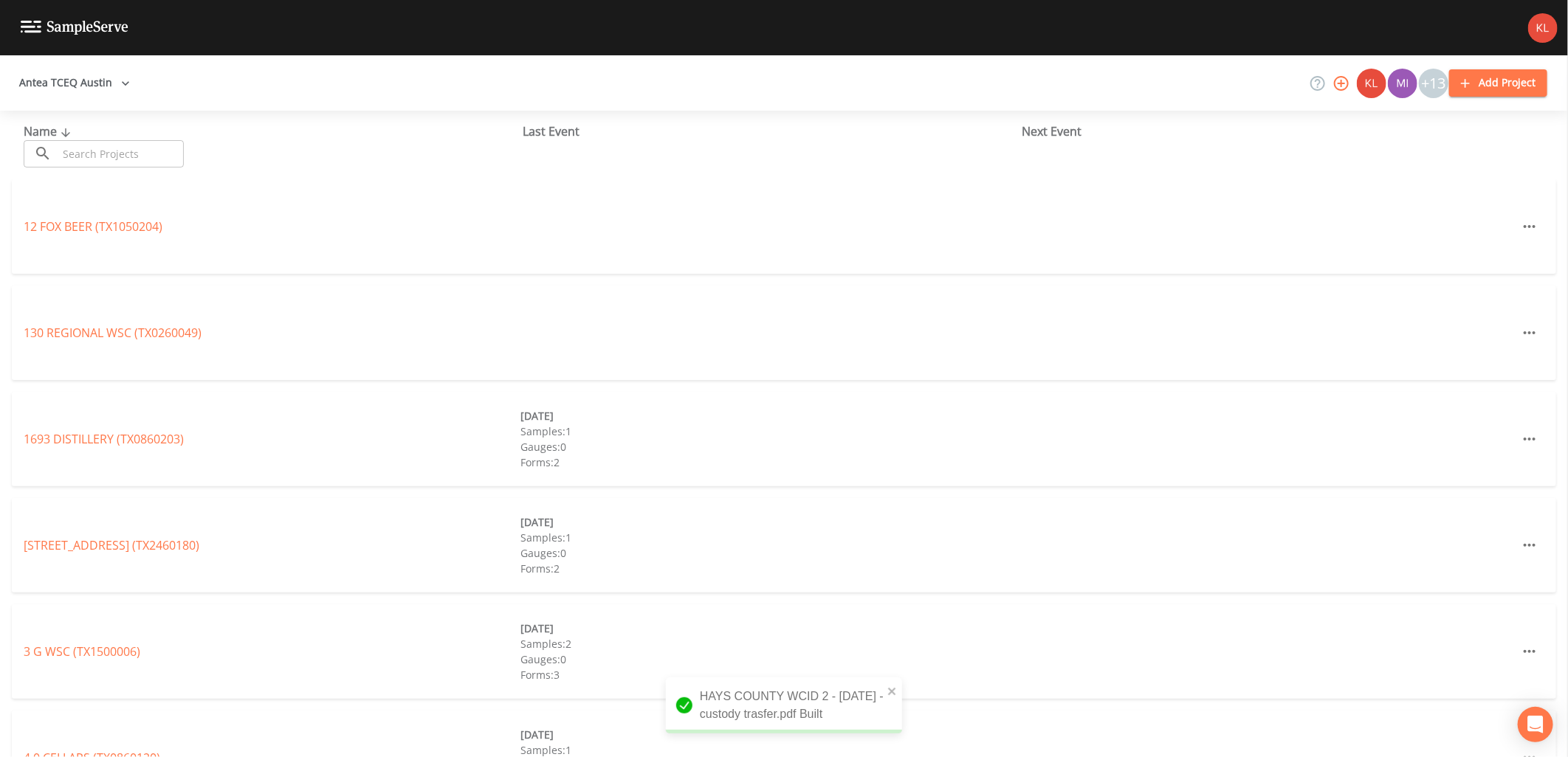
click at [100, 165] on input "text" at bounding box center [121, 154] width 126 height 27
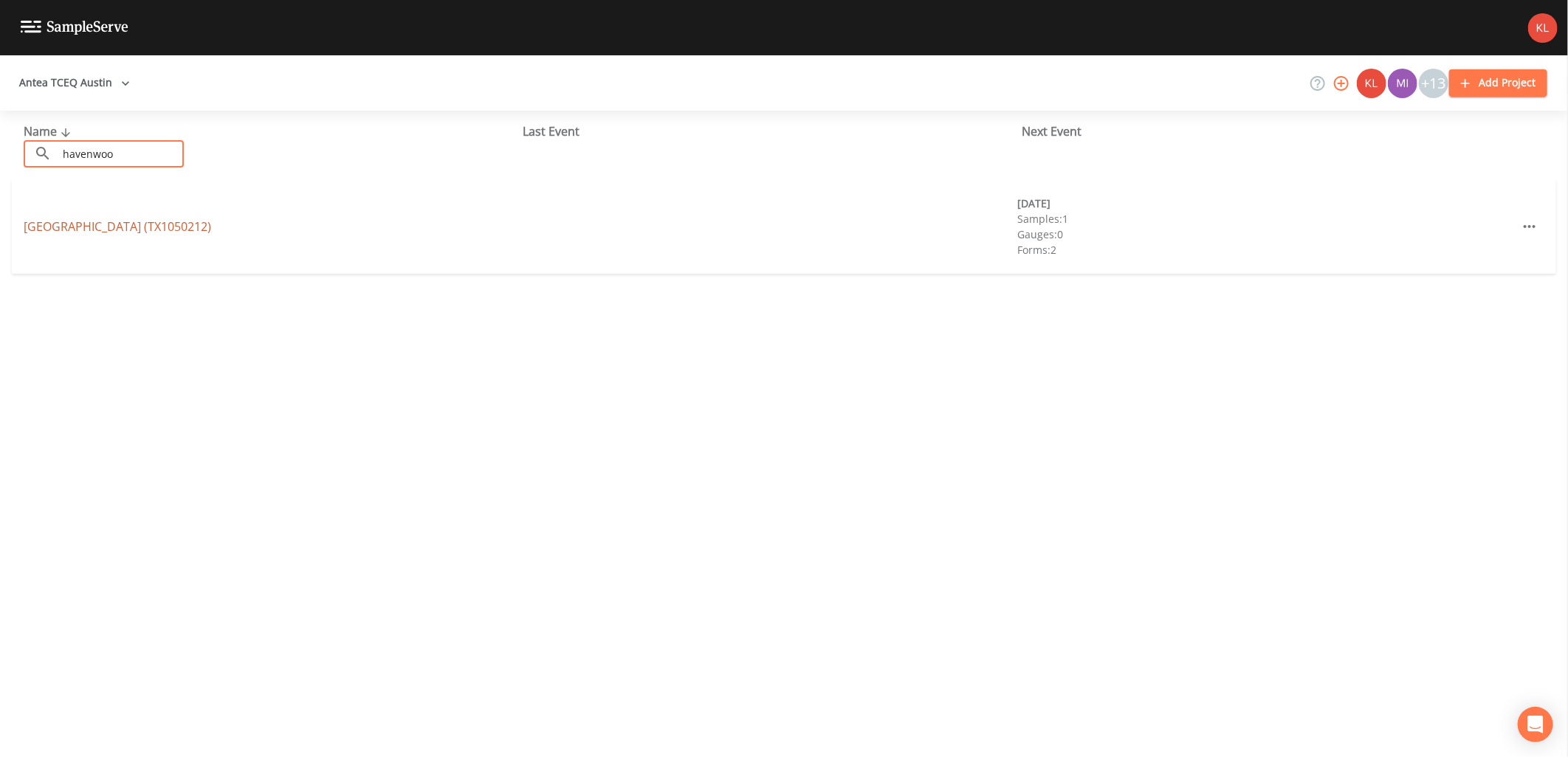
type input "havenwoo"
click at [188, 219] on link "HAVENWOOD NATURE SCHOOL (TX1050212)" at bounding box center [117, 227] width 188 height 16
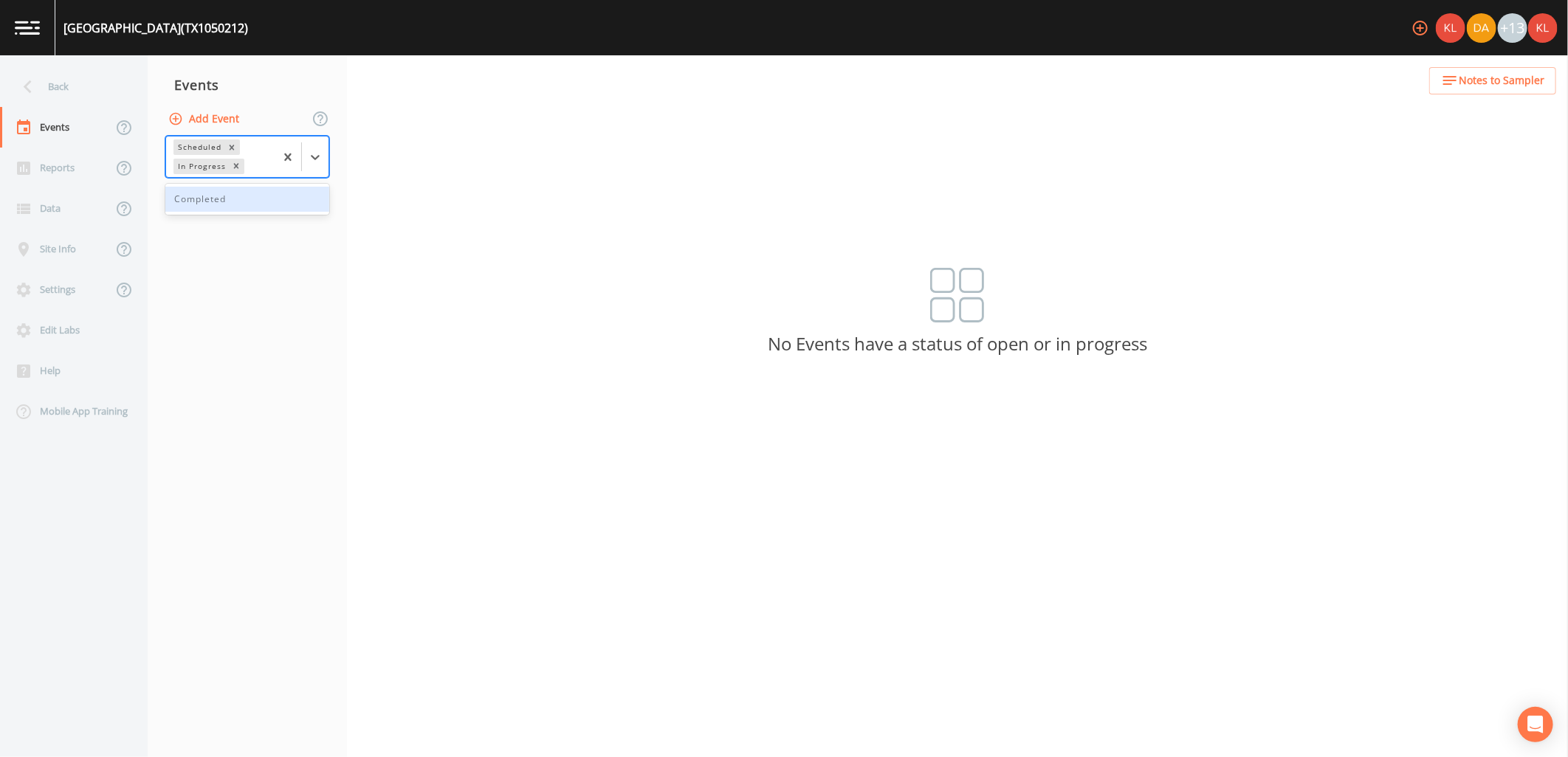
click at [319, 138] on div at bounding box center [301, 156] width 54 height 40
click at [301, 199] on div "Completed" at bounding box center [247, 198] width 164 height 25
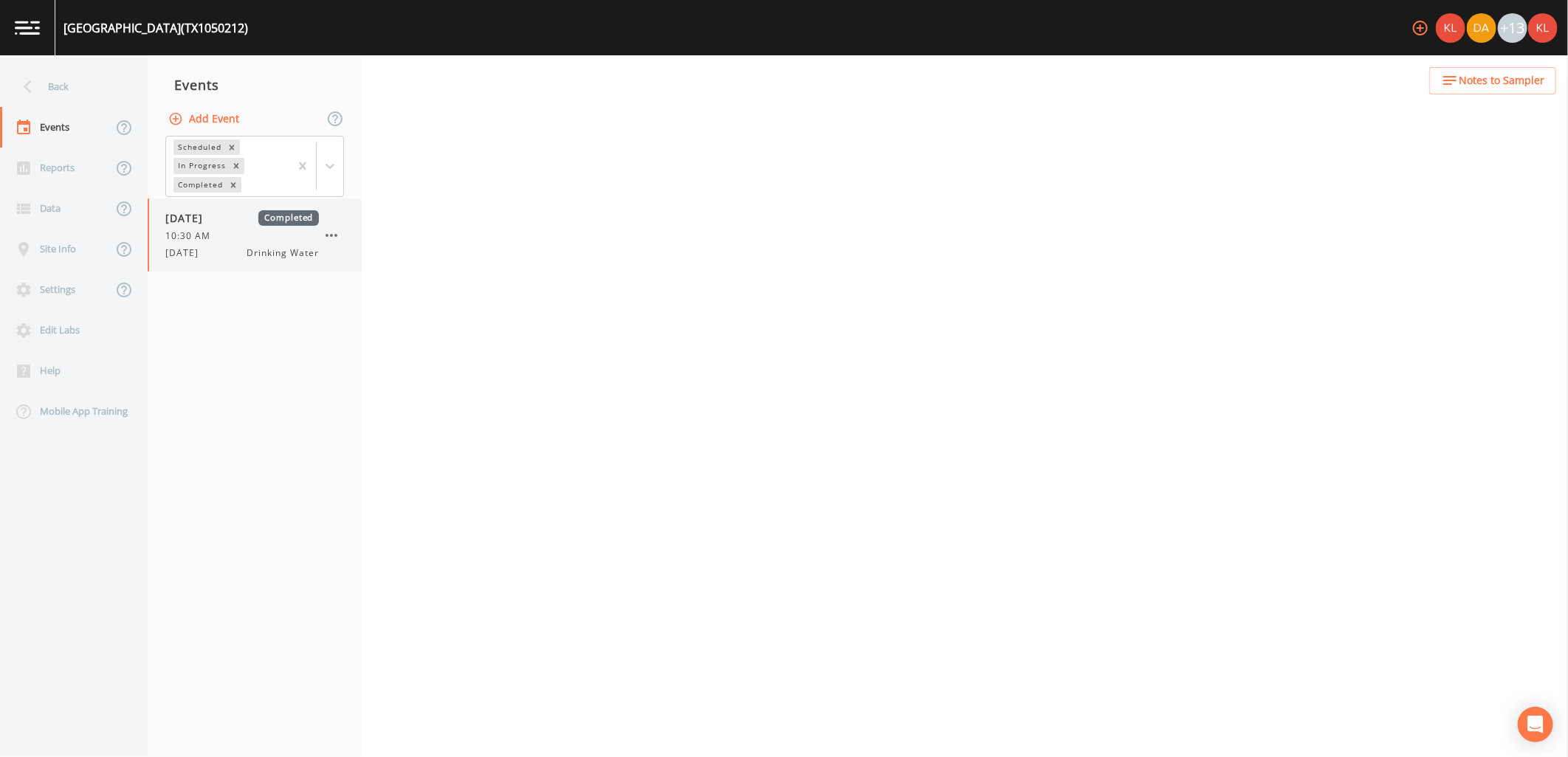
click at [219, 240] on div "10:30 AM" at bounding box center [242, 236] width 154 height 14
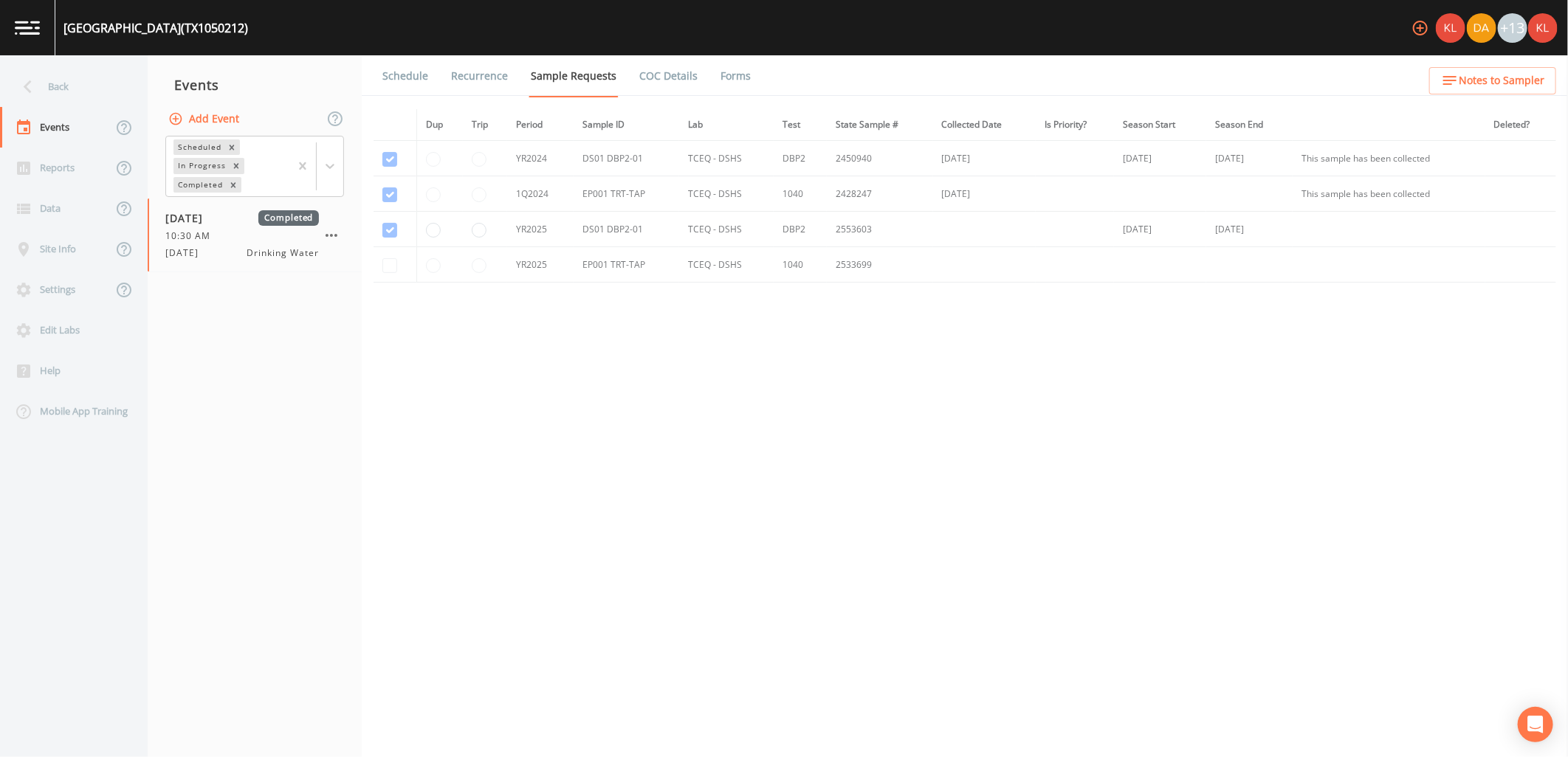
click at [734, 71] on link "Forms" at bounding box center [736, 76] width 35 height 41
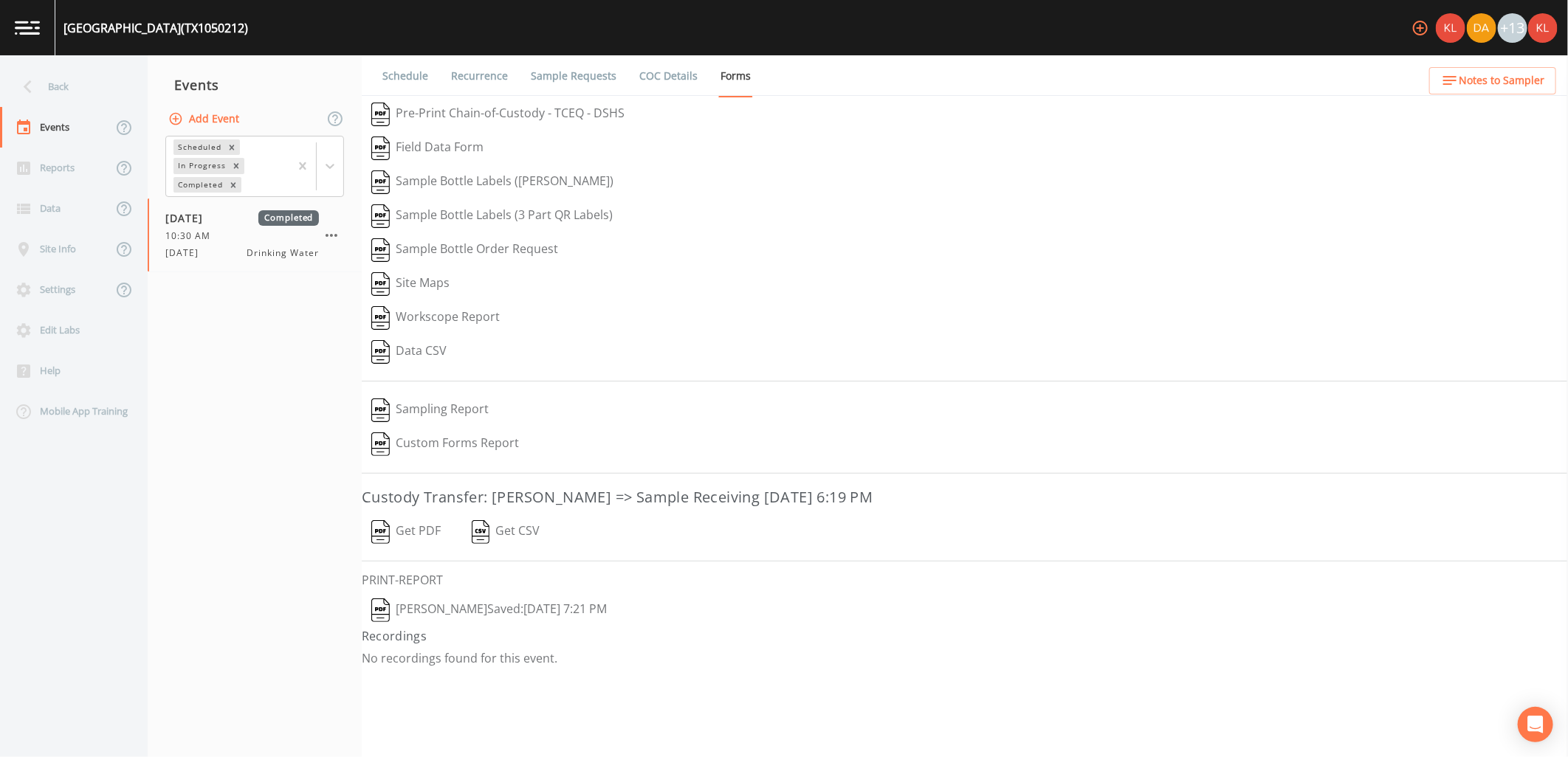
click at [433, 529] on button "Get PDF" at bounding box center [406, 531] width 89 height 34
click at [30, 26] on img at bounding box center [27, 27] width 25 height 14
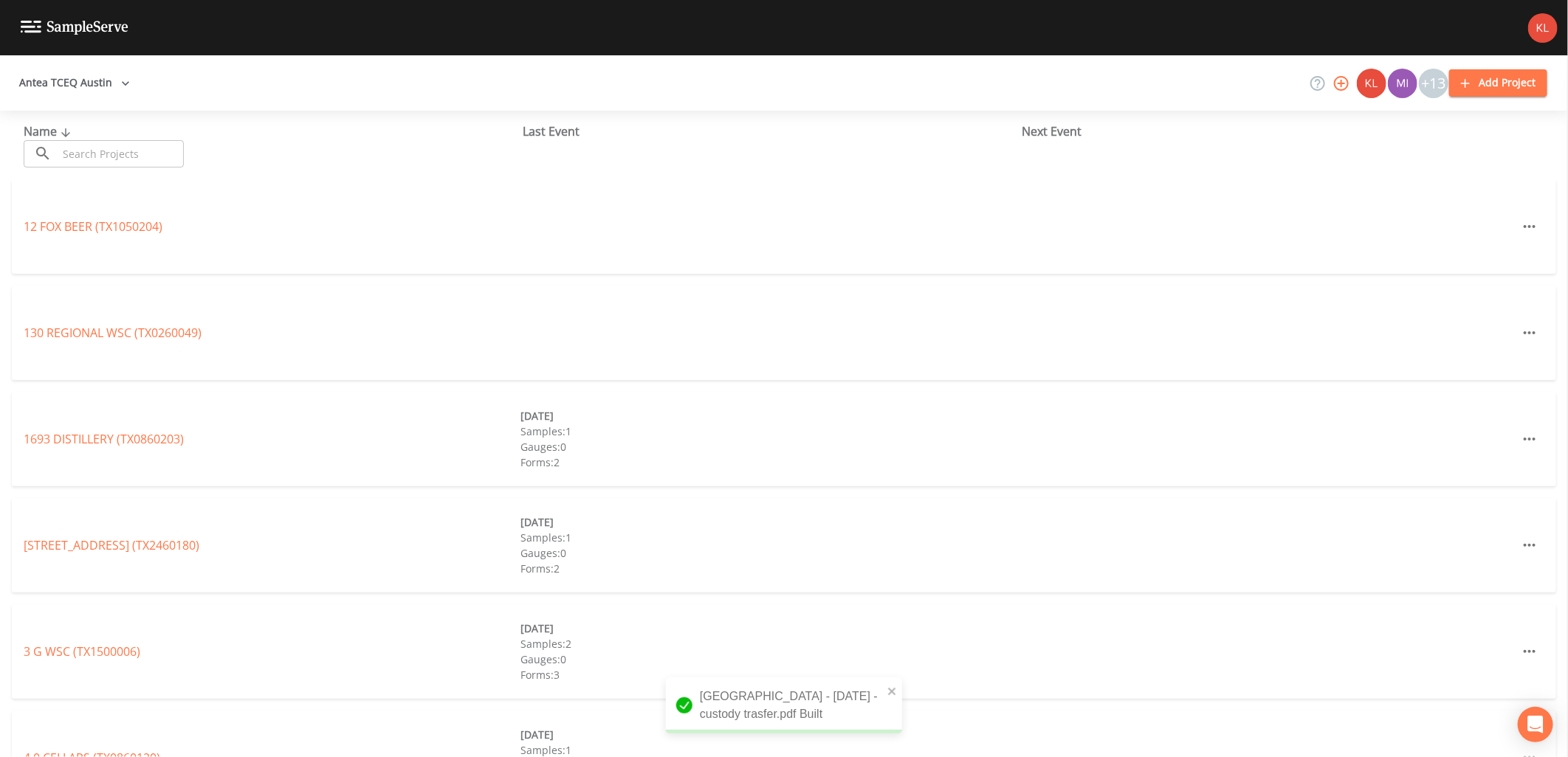
click at [184, 159] on input "text" at bounding box center [121, 154] width 126 height 27
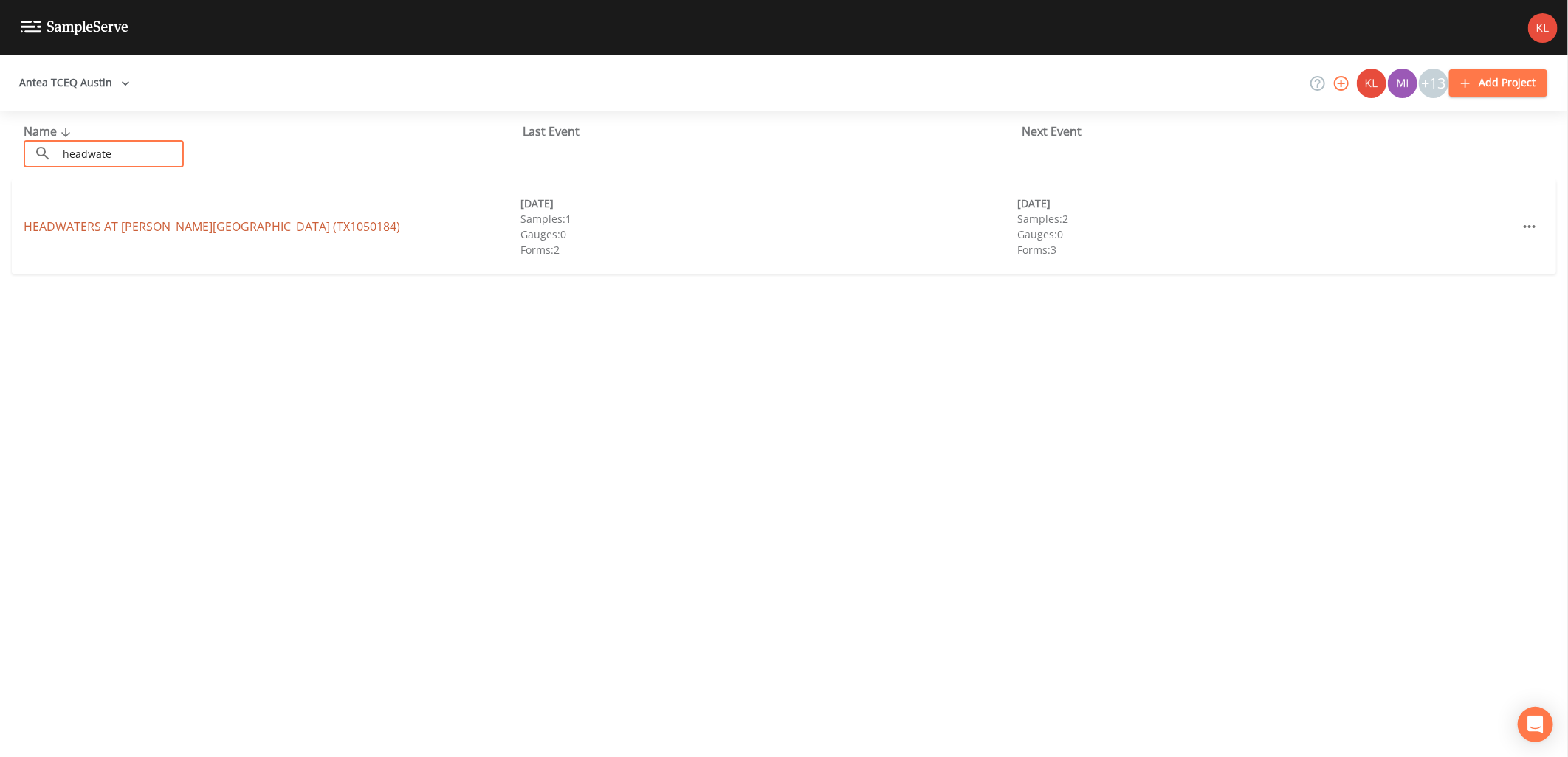
type input "headwate"
click at [170, 226] on link "HEADWATERS AT BARTON CREEK (TX1050184)" at bounding box center [212, 227] width 377 height 16
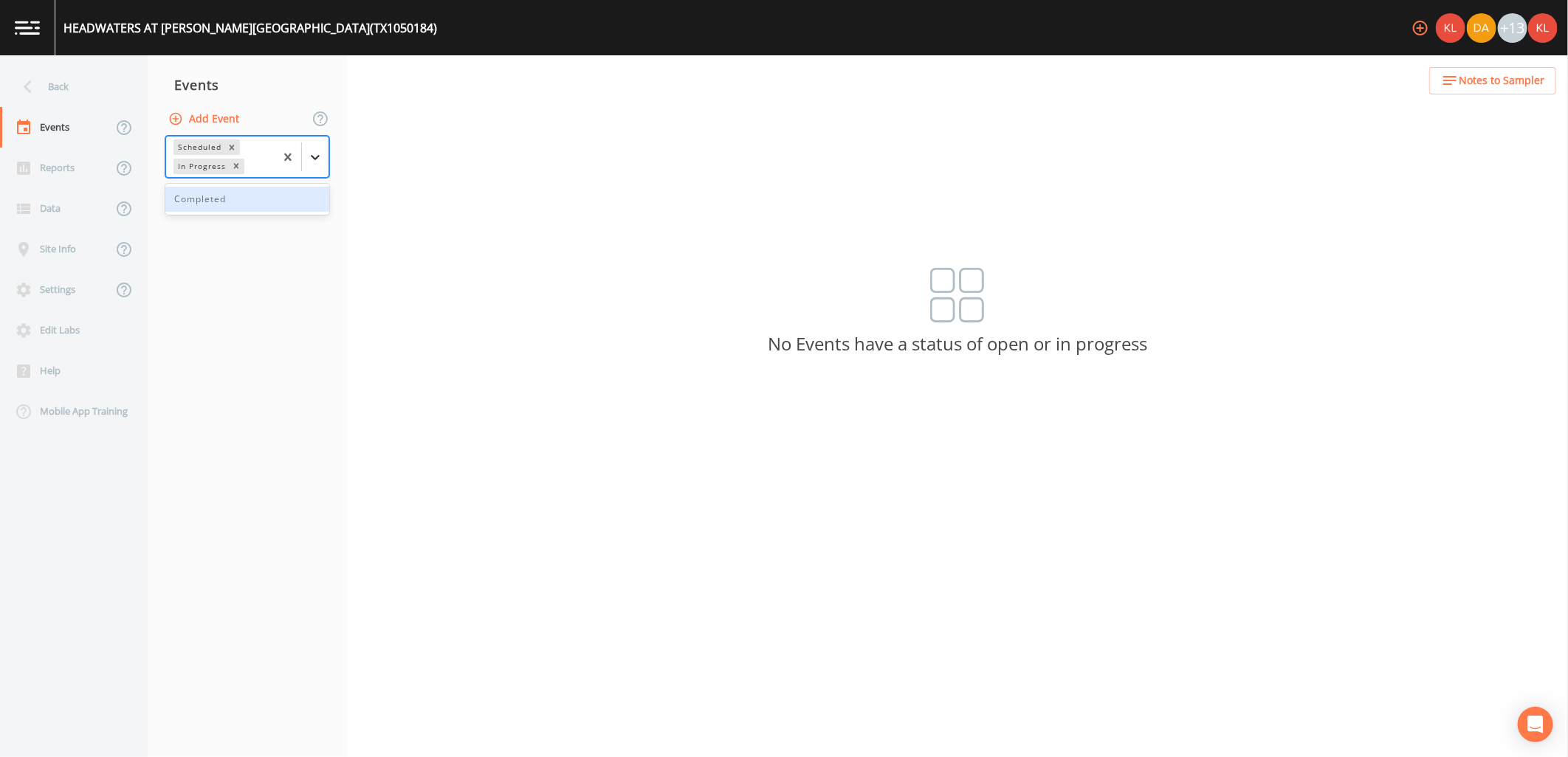
click at [320, 159] on icon at bounding box center [316, 157] width 15 height 15
click at [295, 201] on div "Completed" at bounding box center [247, 198] width 164 height 25
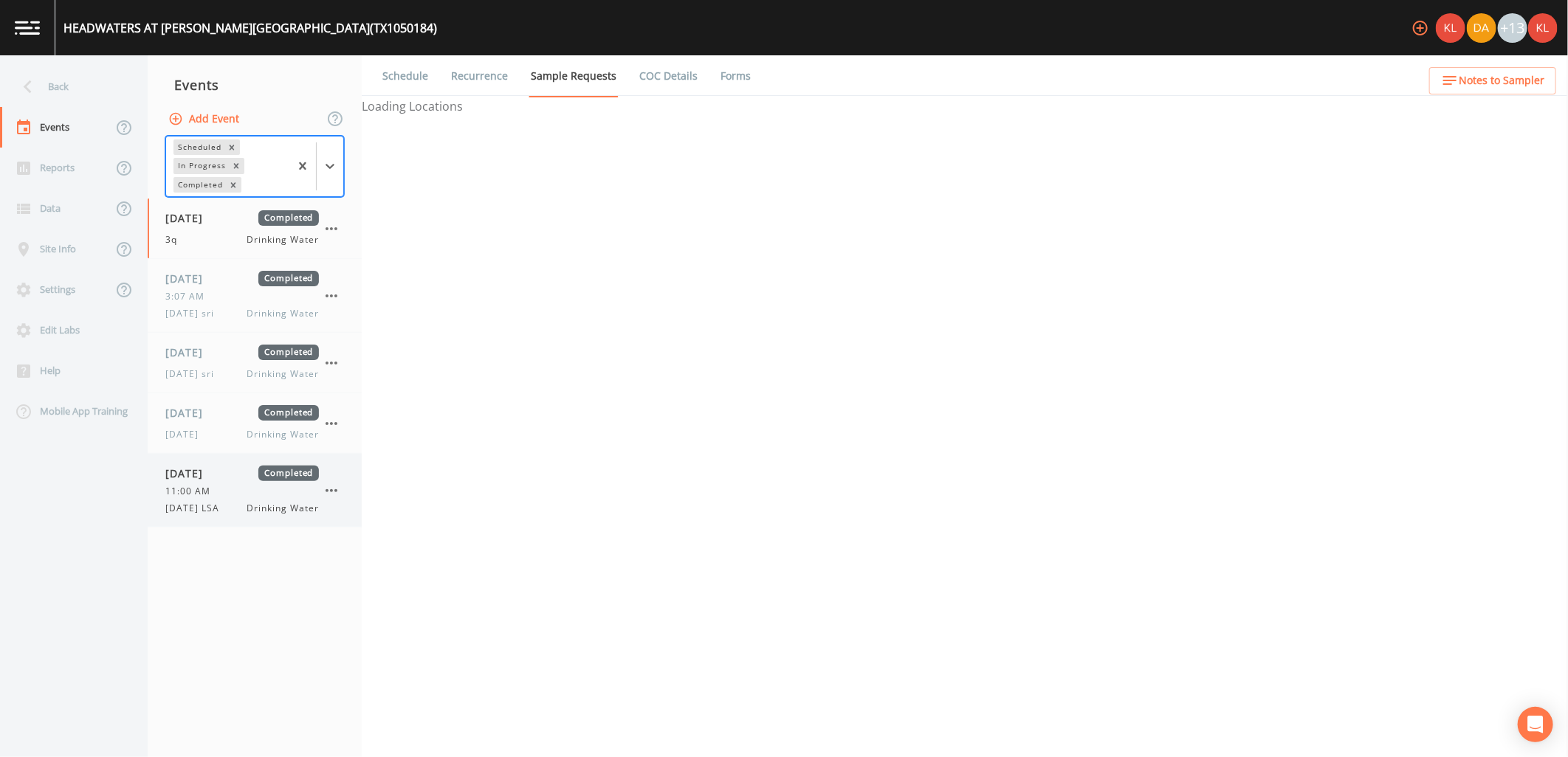
click at [242, 468] on div "09/18/2025 Completed" at bounding box center [242, 473] width 154 height 16
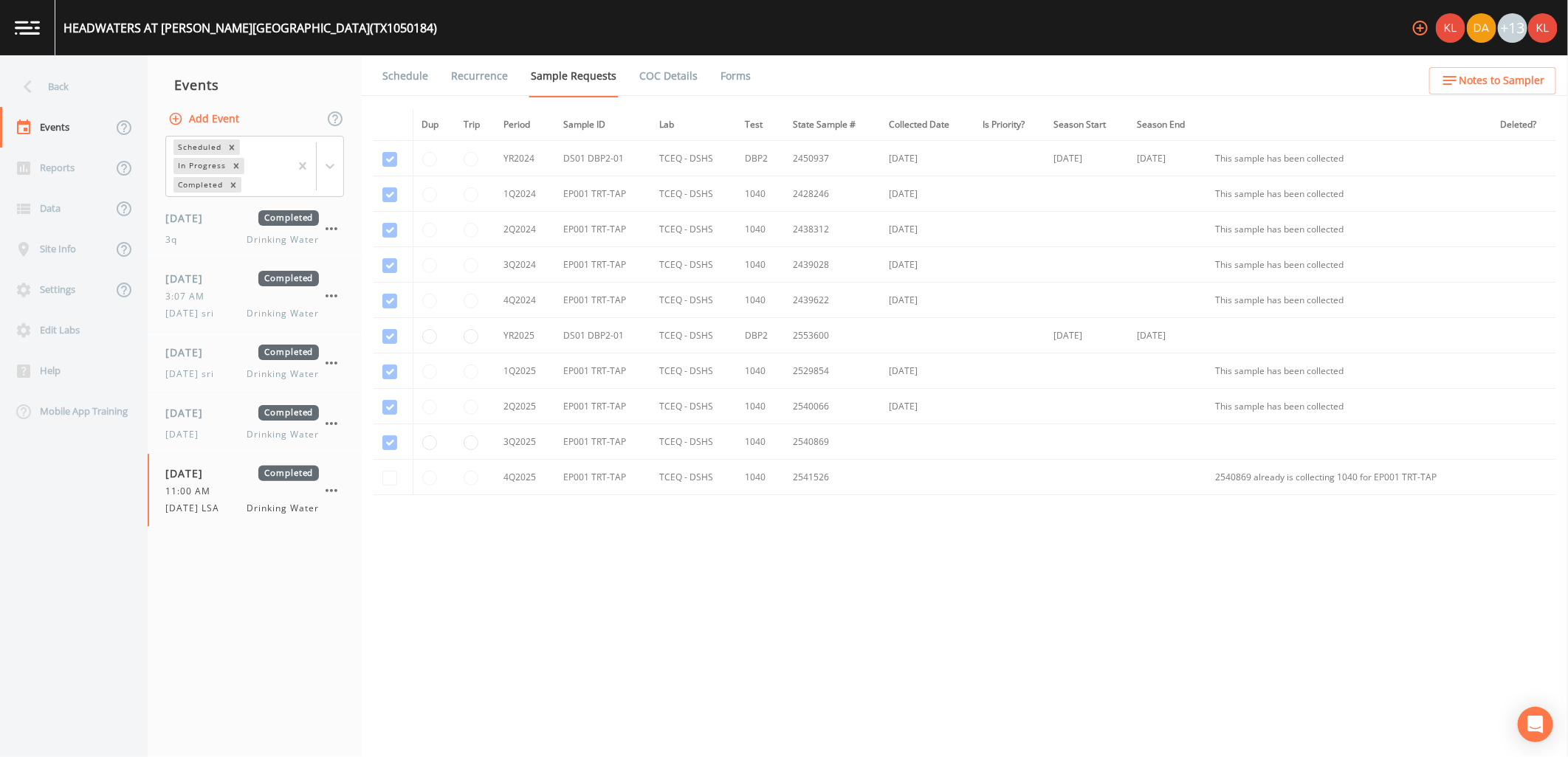
click at [721, 75] on link "Forms" at bounding box center [736, 76] width 35 height 41
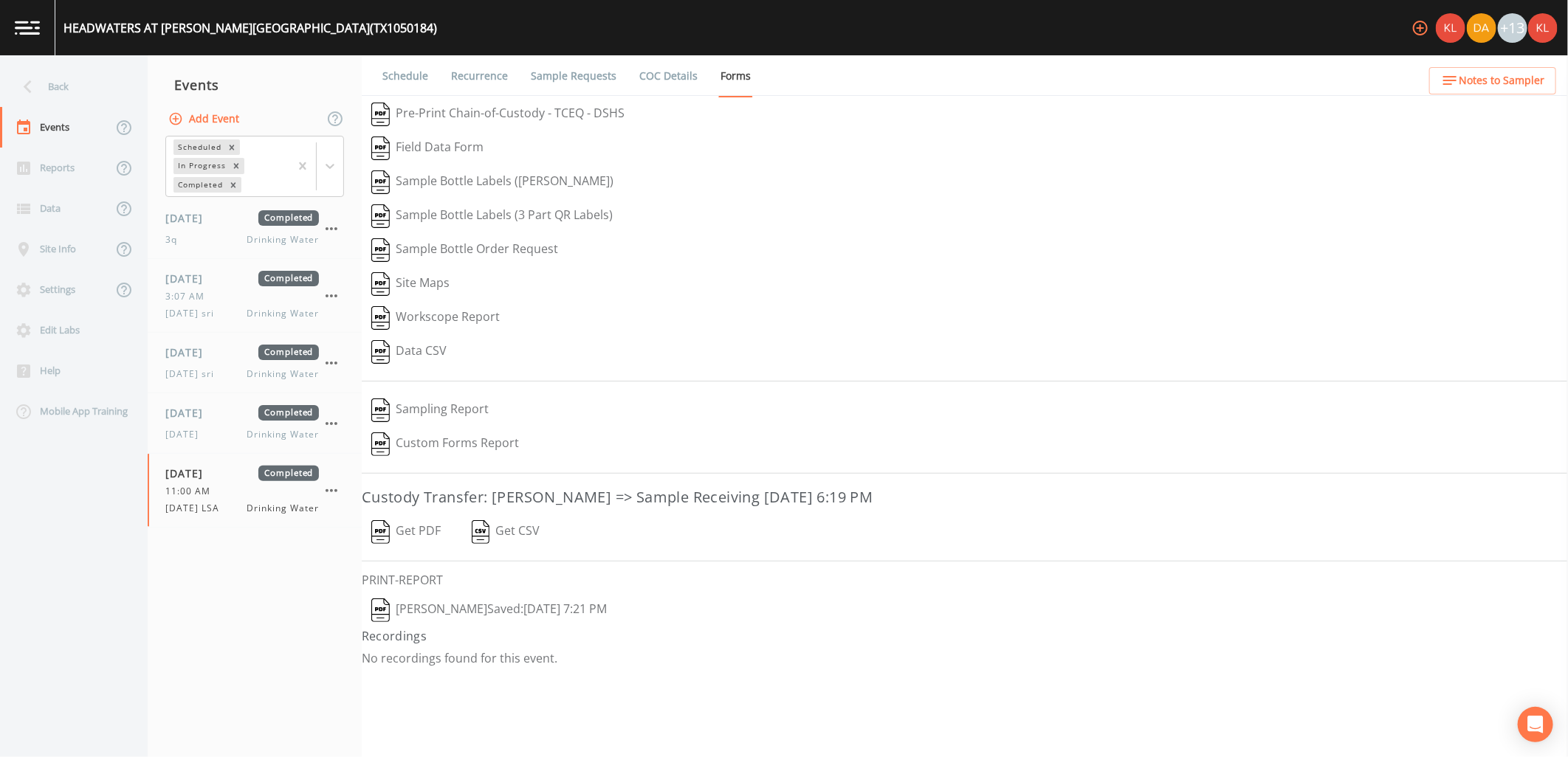
click at [424, 538] on button "Get PDF" at bounding box center [406, 531] width 89 height 34
click at [27, 19] on link at bounding box center [27, 27] width 56 height 56
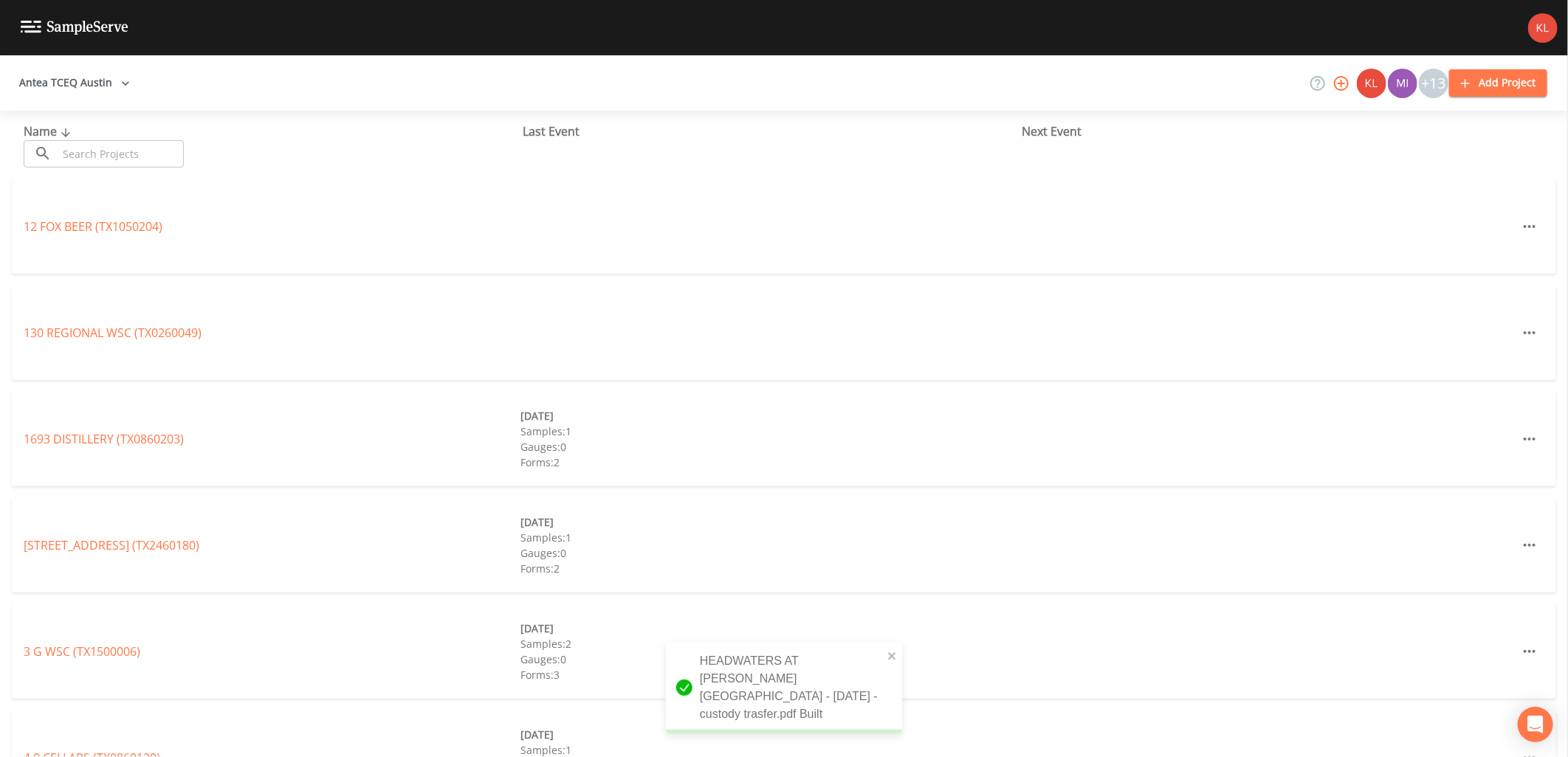
click at [137, 160] on input "text" at bounding box center [121, 154] width 126 height 27
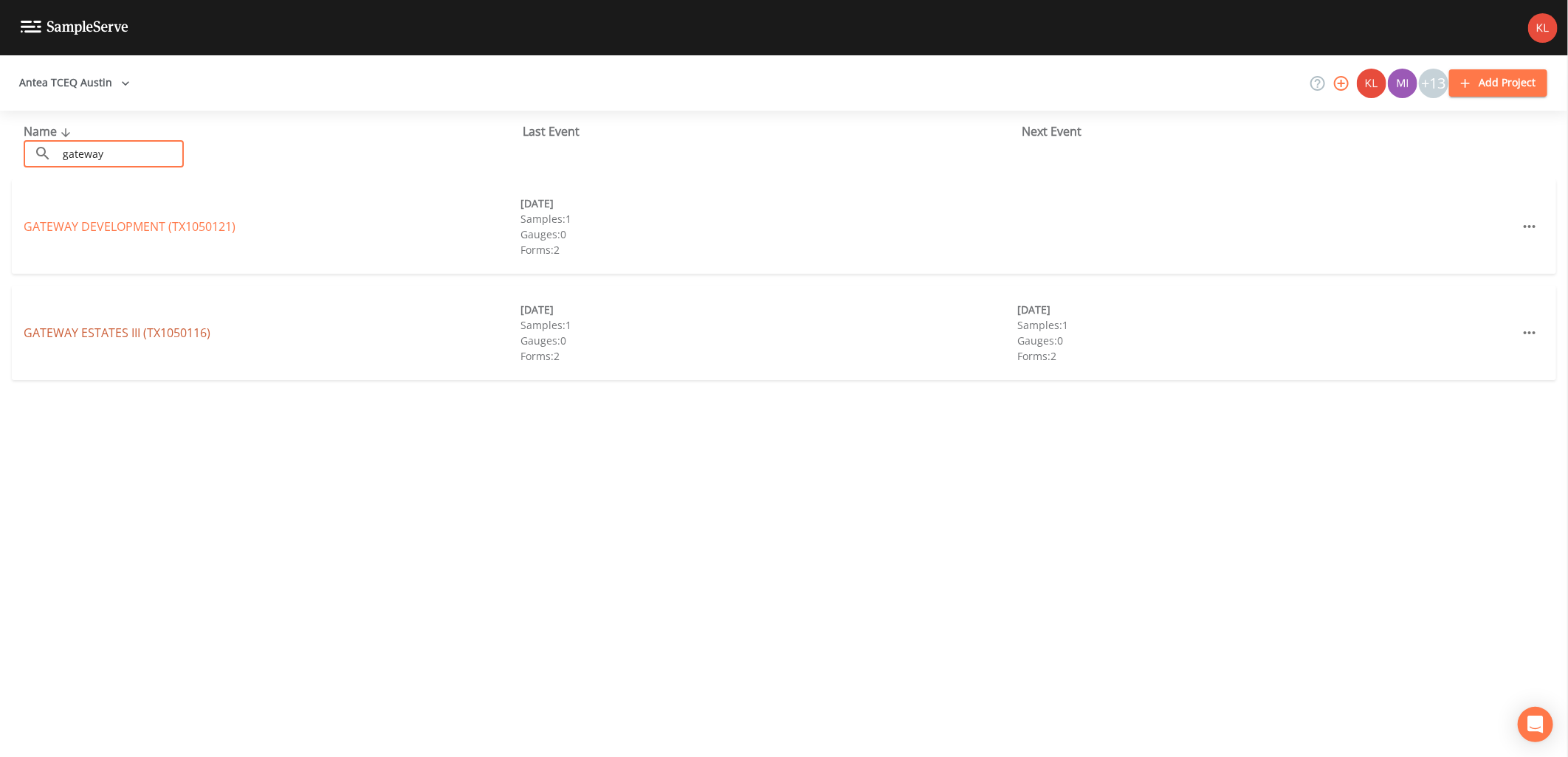
type input "gateway"
click at [103, 328] on link "GATEWAY ESTATES III (TX1050116)" at bounding box center [117, 333] width 187 height 16
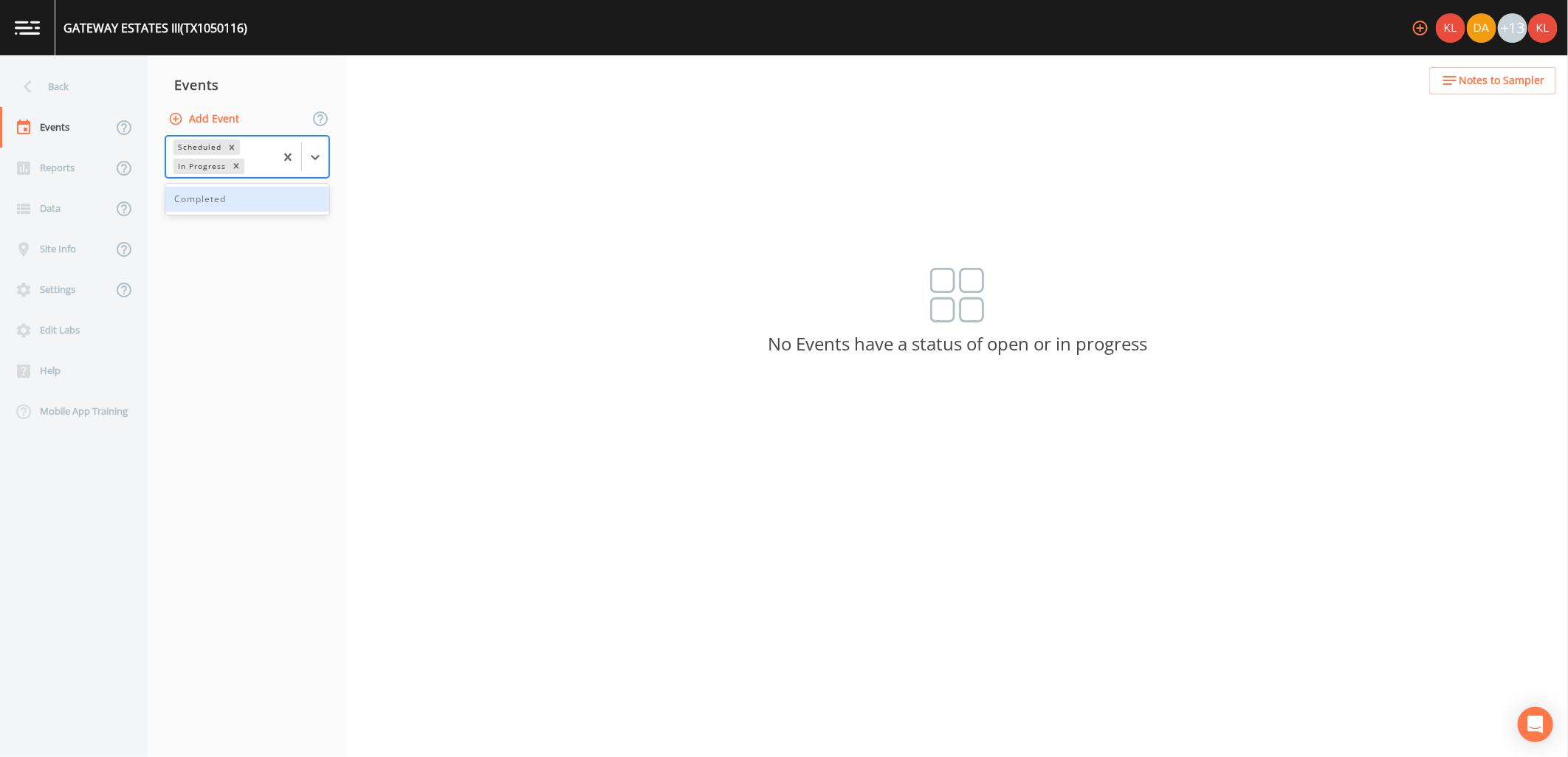
click at [308, 170] on div at bounding box center [301, 156] width 54 height 40
click at [288, 194] on div "Completed" at bounding box center [247, 198] width 164 height 25
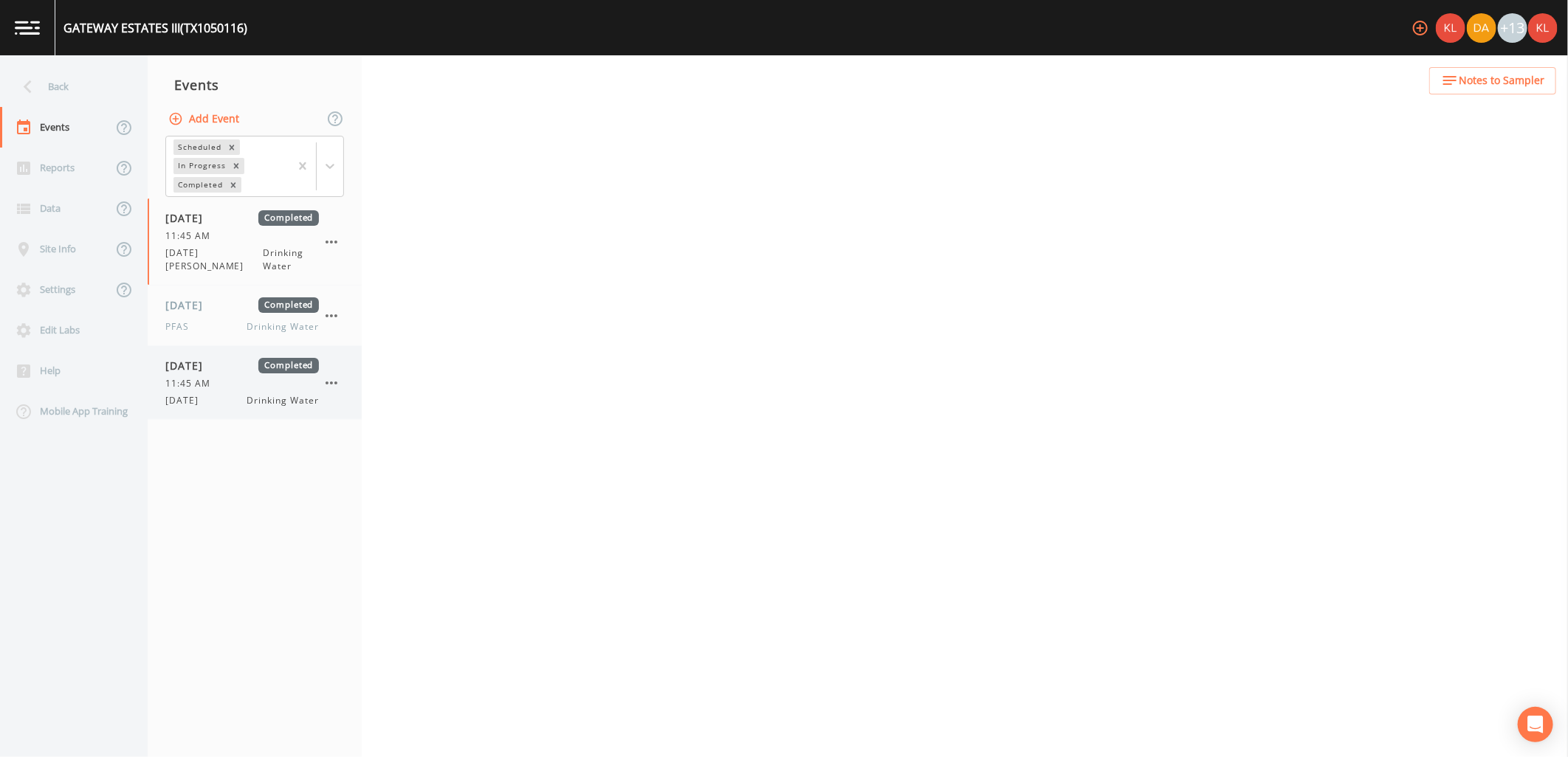
click at [246, 357] on div "09/18/2025 Completed" at bounding box center [242, 365] width 154 height 16
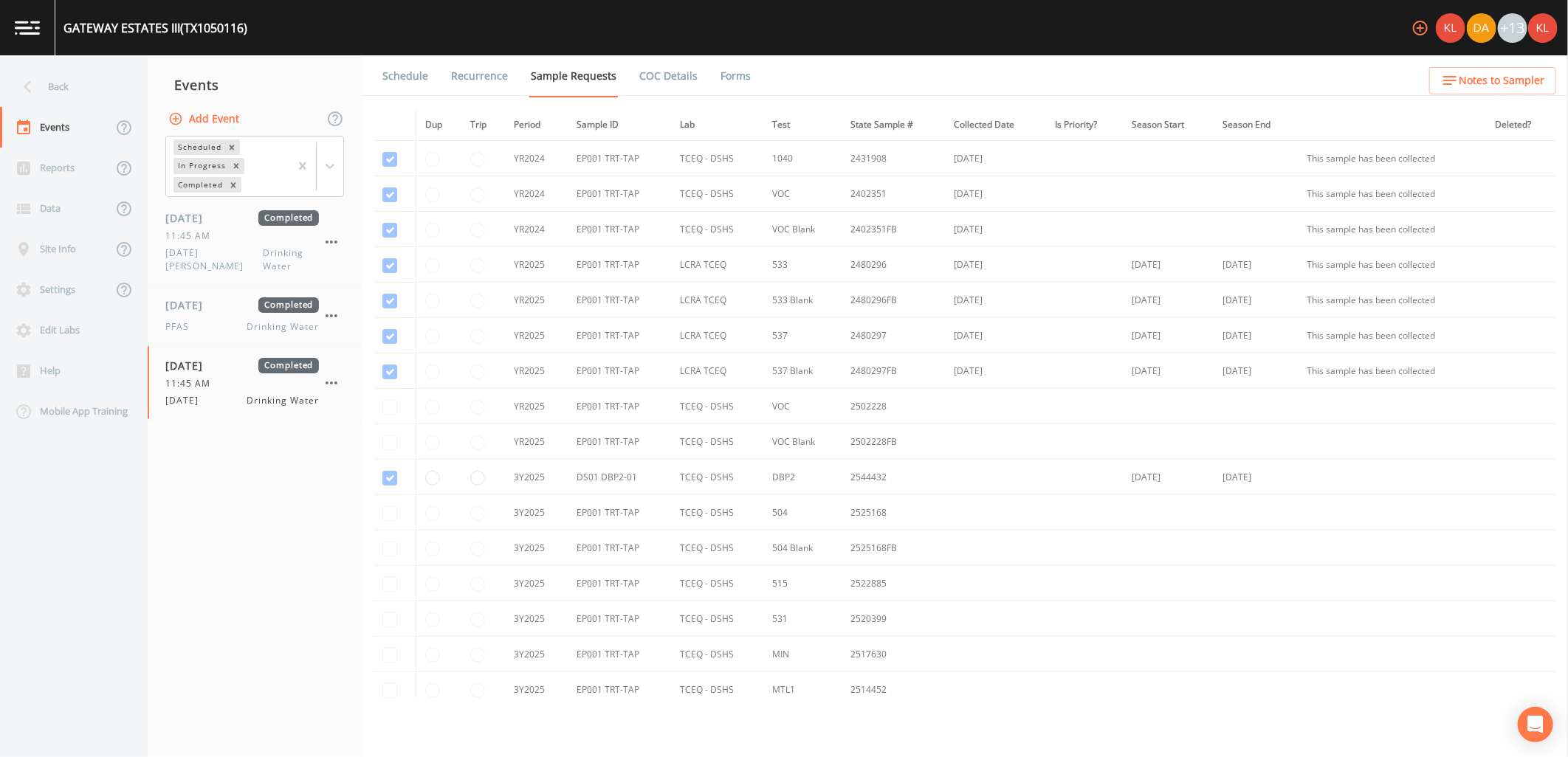
click at [725, 83] on link "Forms" at bounding box center [736, 76] width 35 height 41
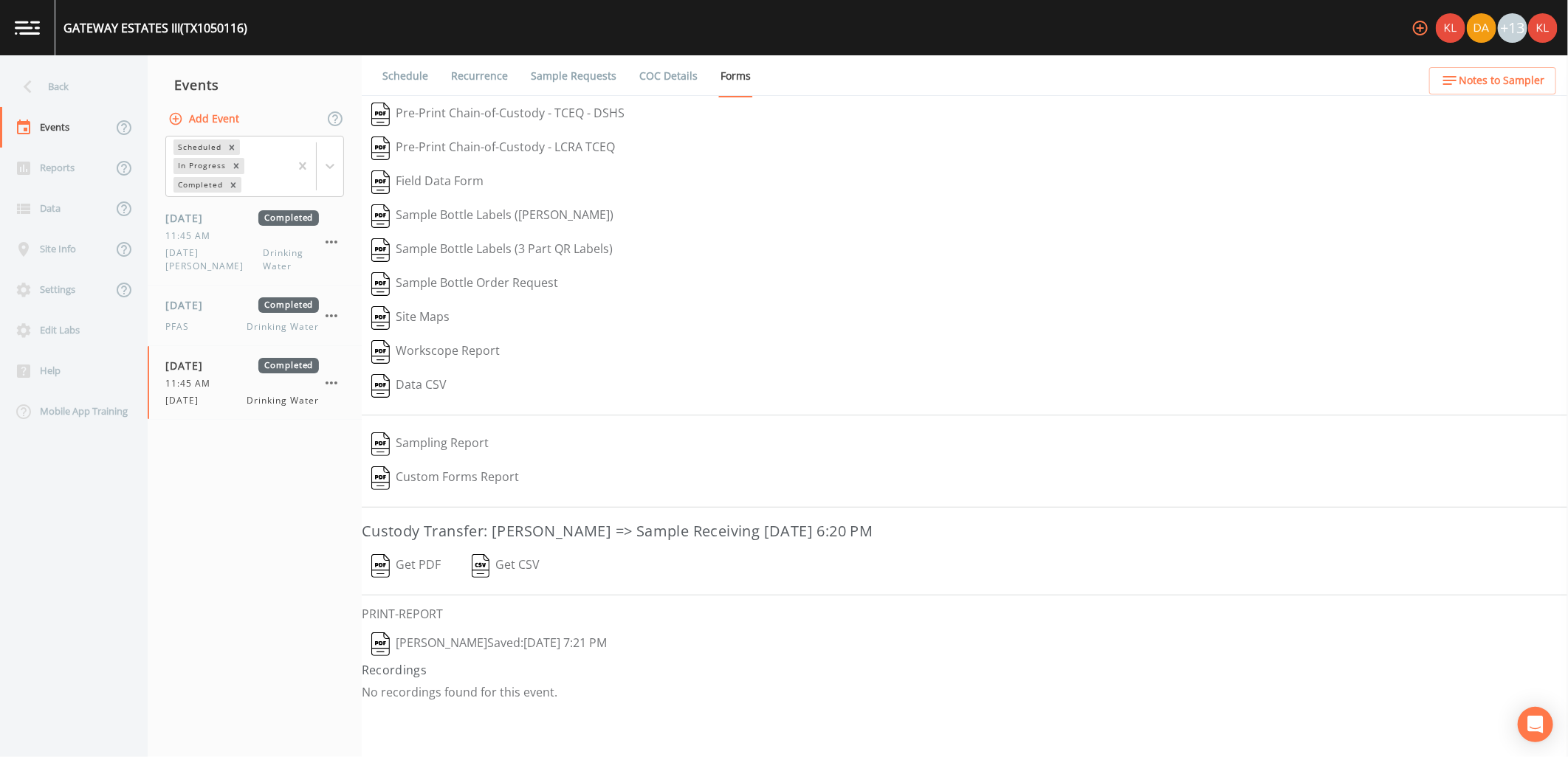
click at [435, 557] on button "Get PDF" at bounding box center [406, 566] width 89 height 34
click at [41, 41] on link at bounding box center [27, 27] width 56 height 56
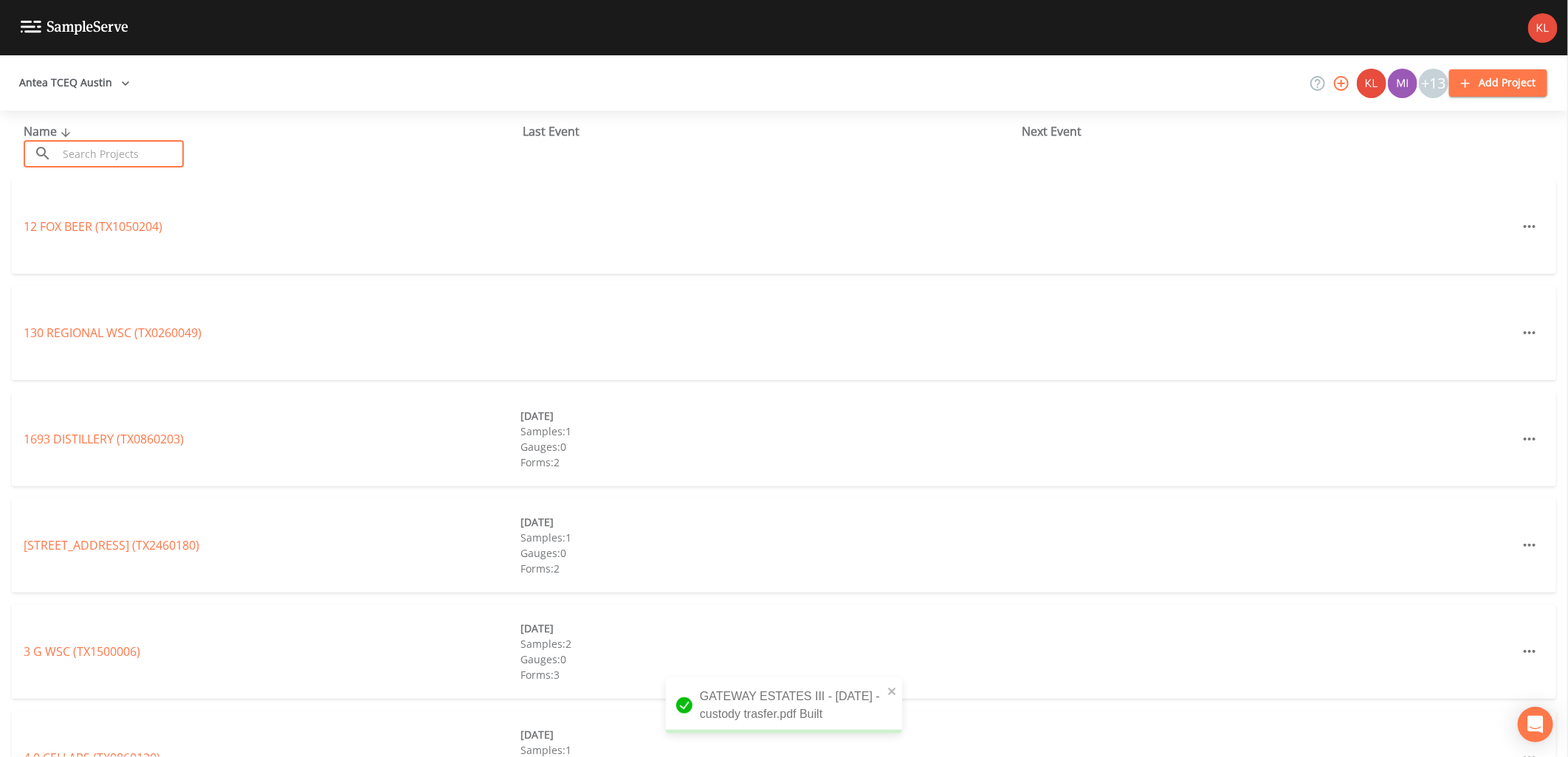
click at [68, 143] on input "text" at bounding box center [121, 154] width 126 height 27
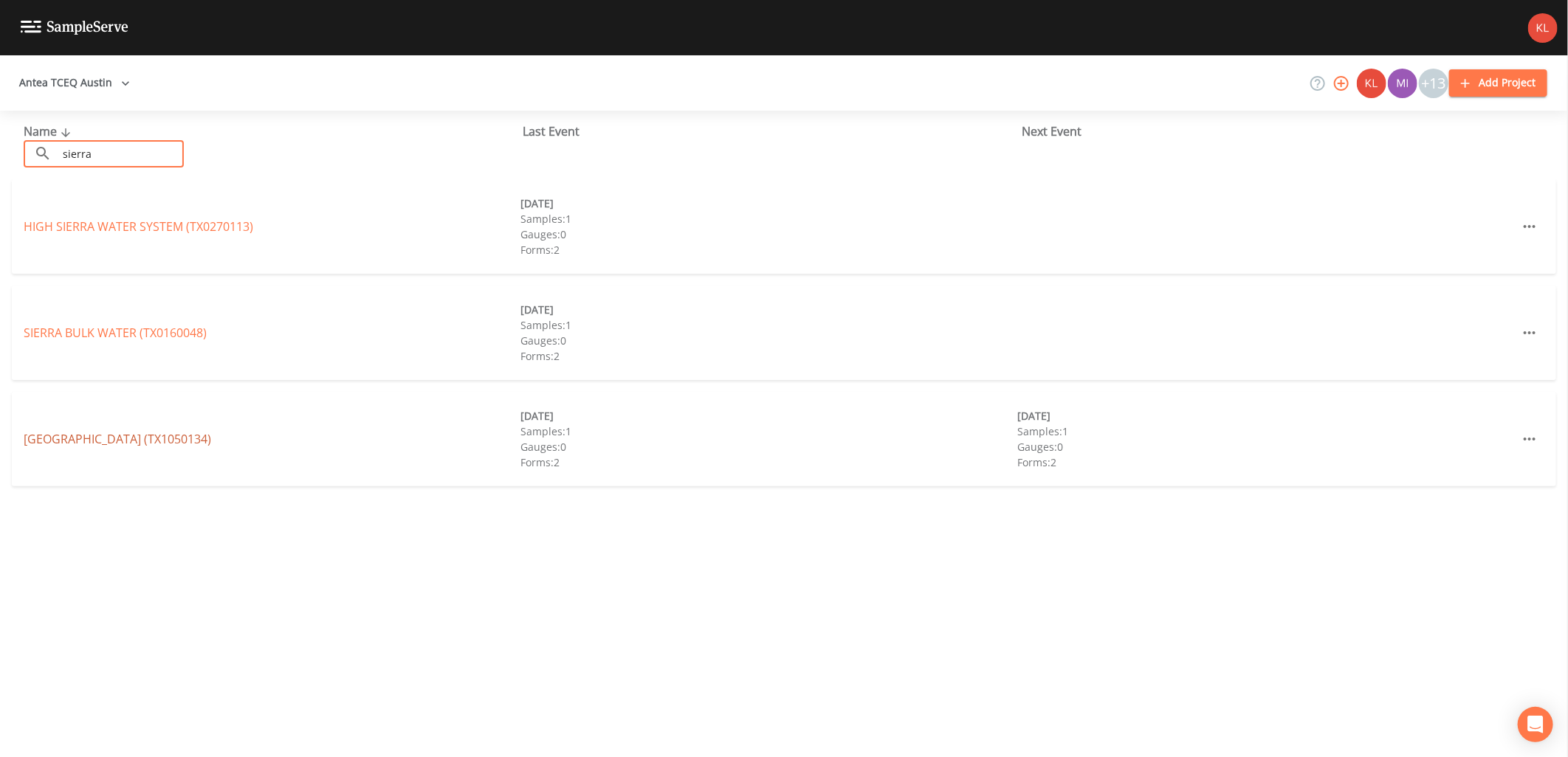
type input "sierra"
click at [170, 442] on link "SIERRA WEST SUBDIVISION (TX1050134)" at bounding box center [117, 439] width 188 height 16
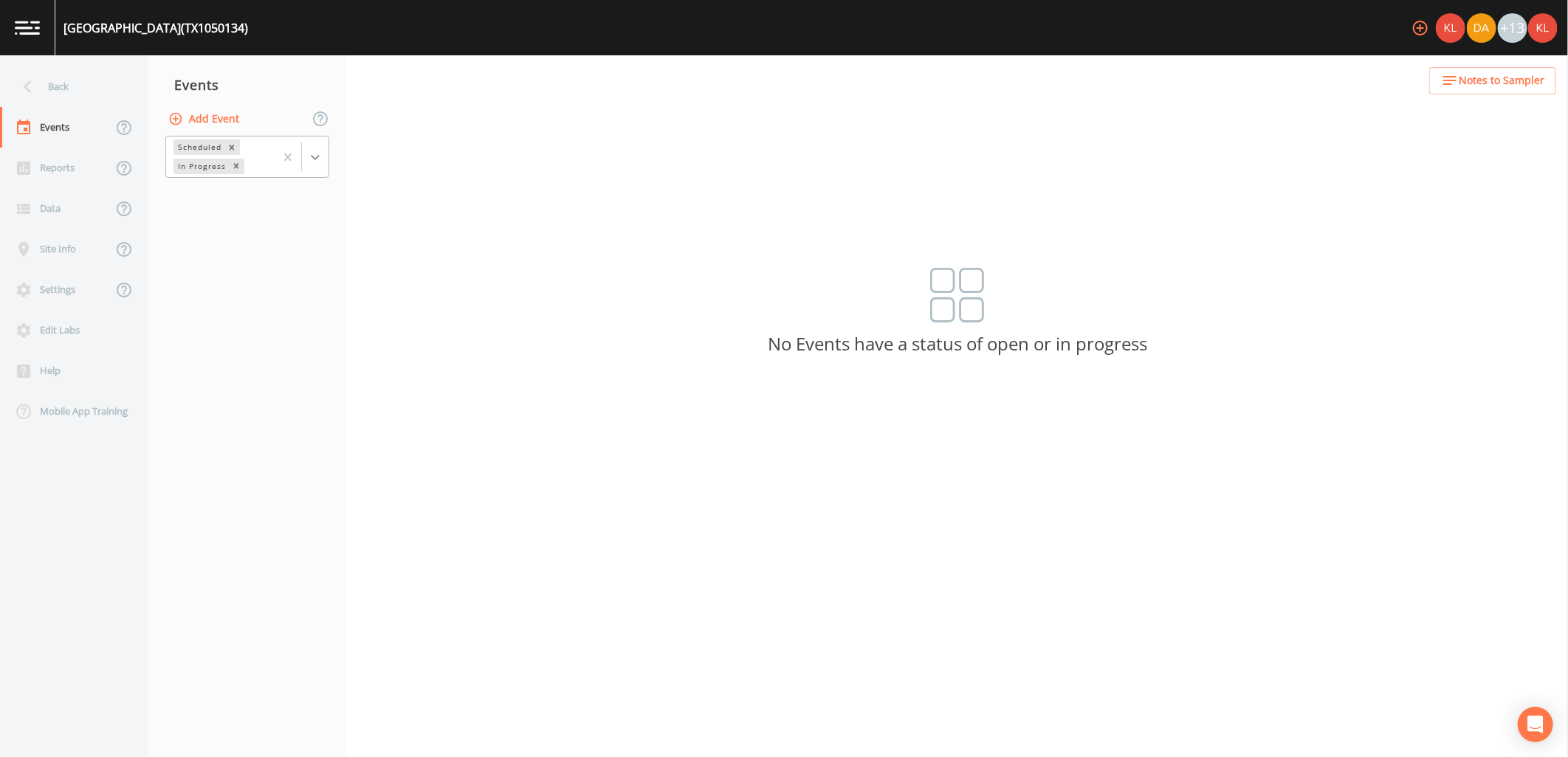
click at [326, 154] on div at bounding box center [315, 156] width 27 height 27
click at [279, 208] on div "Completed" at bounding box center [247, 198] width 164 height 25
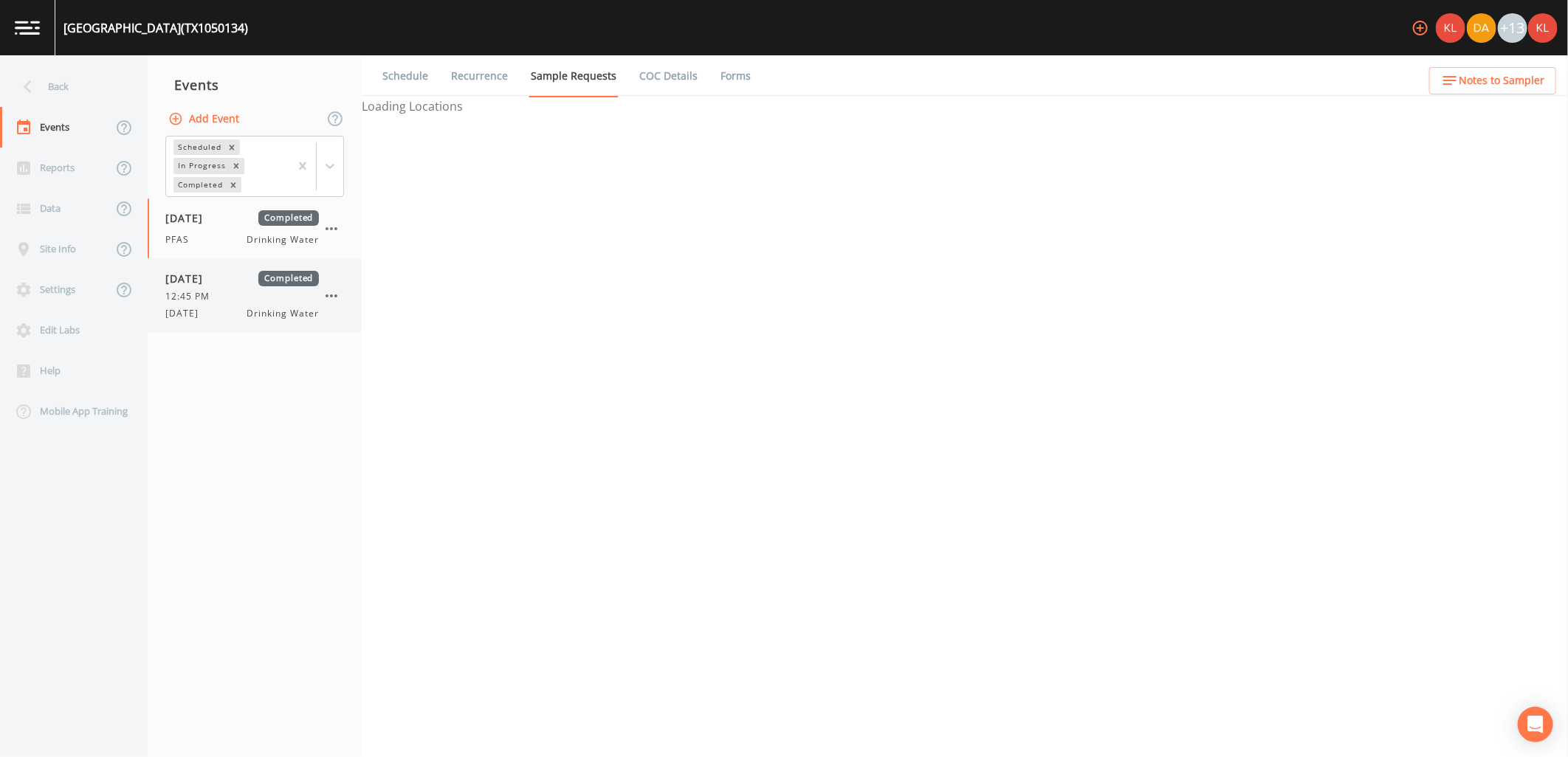
click at [261, 293] on div "12:45 PM" at bounding box center [242, 296] width 154 height 14
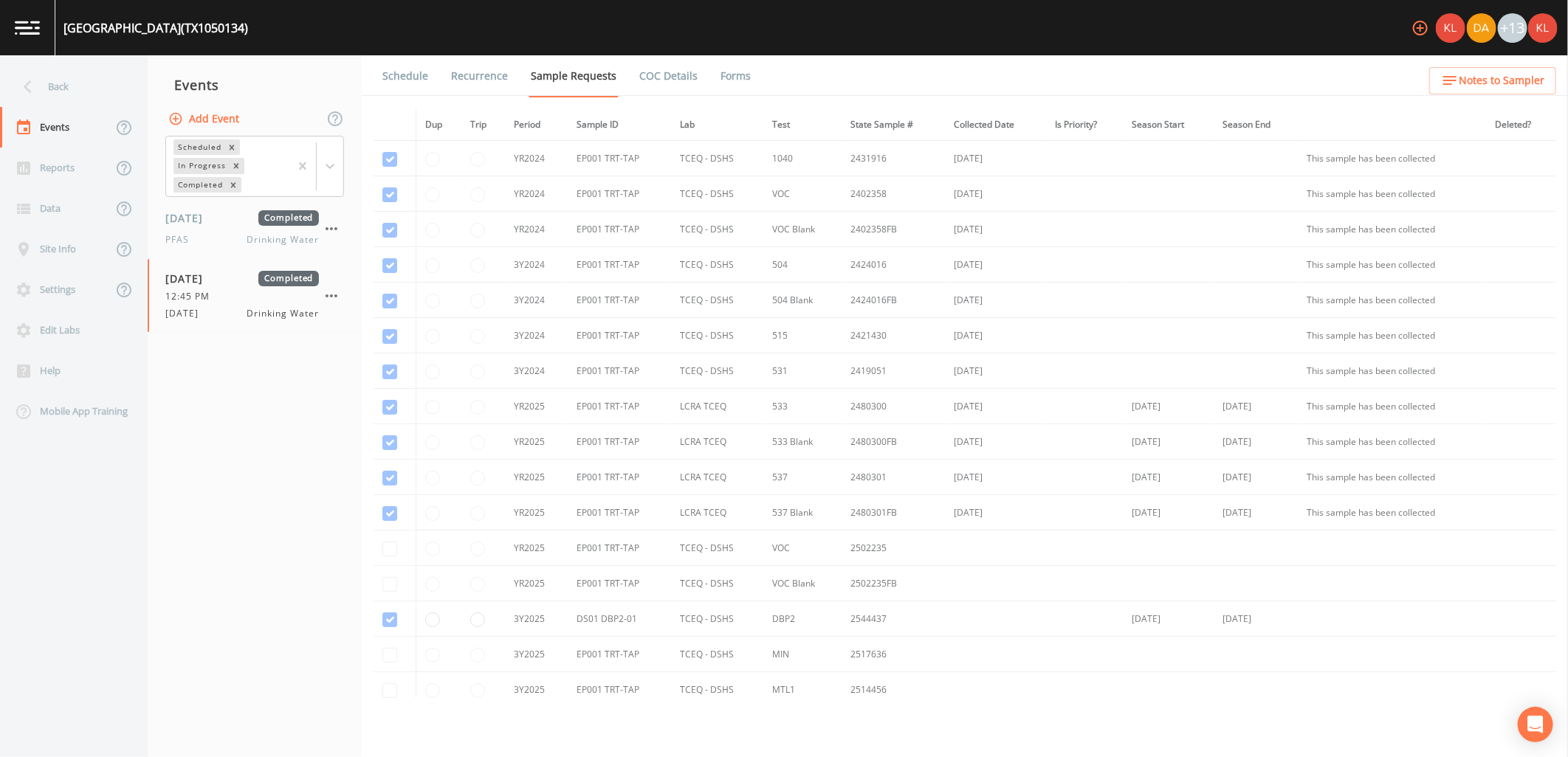
click at [726, 79] on link "Forms" at bounding box center [736, 76] width 35 height 41
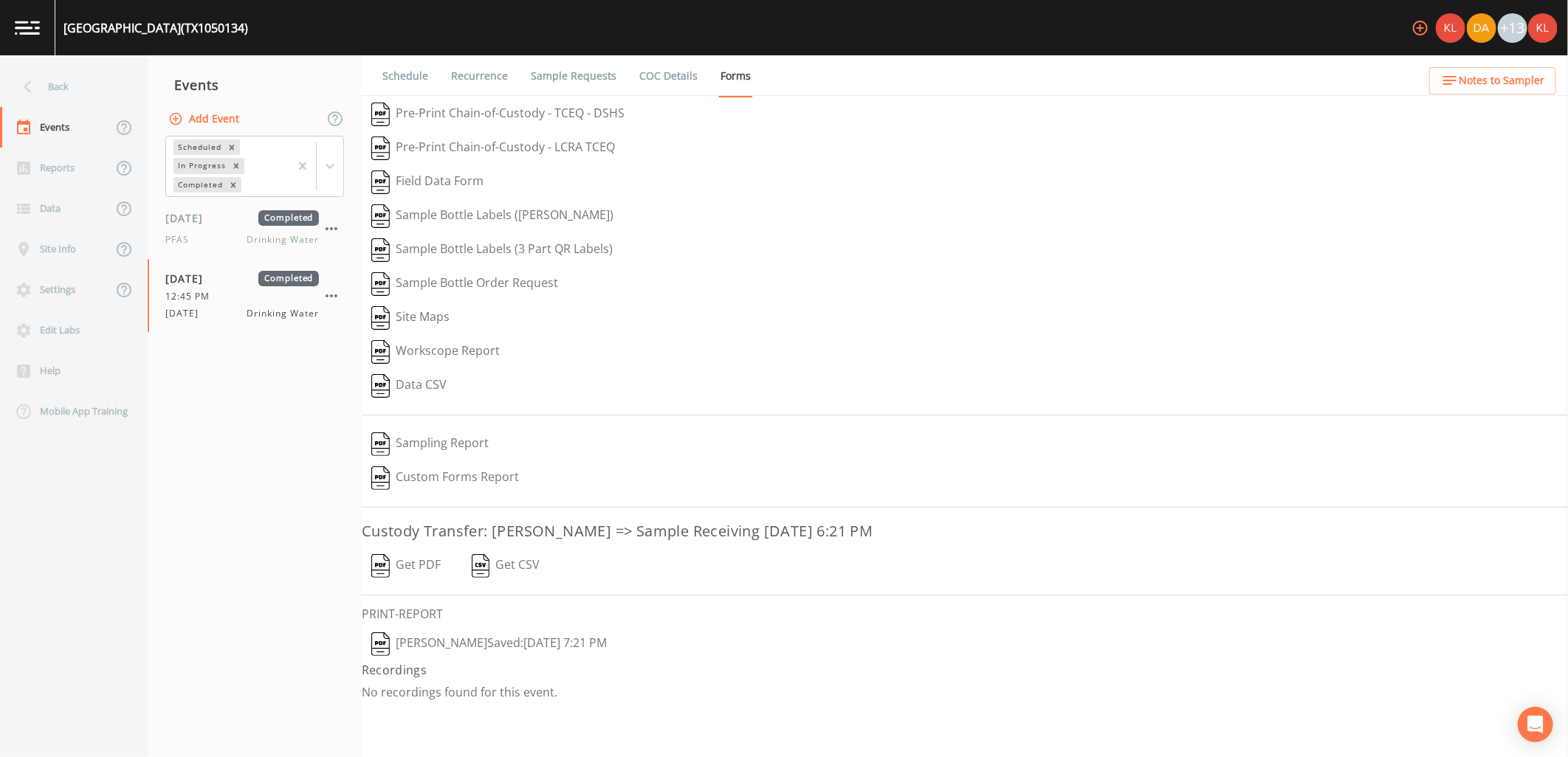
click at [412, 573] on button "Get PDF" at bounding box center [406, 566] width 89 height 34
click at [39, 25] on img at bounding box center [27, 27] width 25 height 14
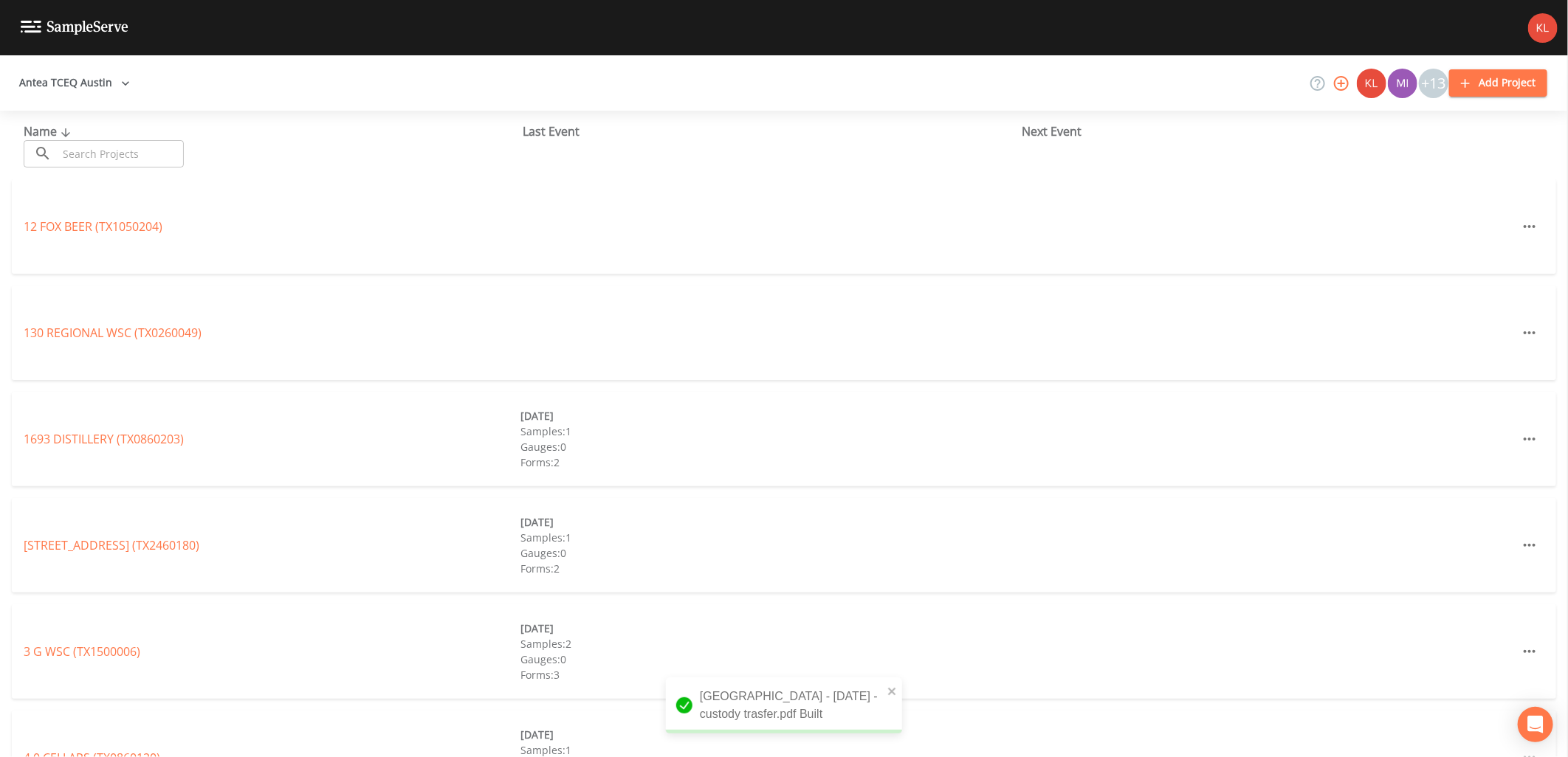
click at [91, 139] on div "Name ​ ​" at bounding box center [274, 144] width 499 height 45
click at [96, 157] on input "text" at bounding box center [121, 154] width 126 height 27
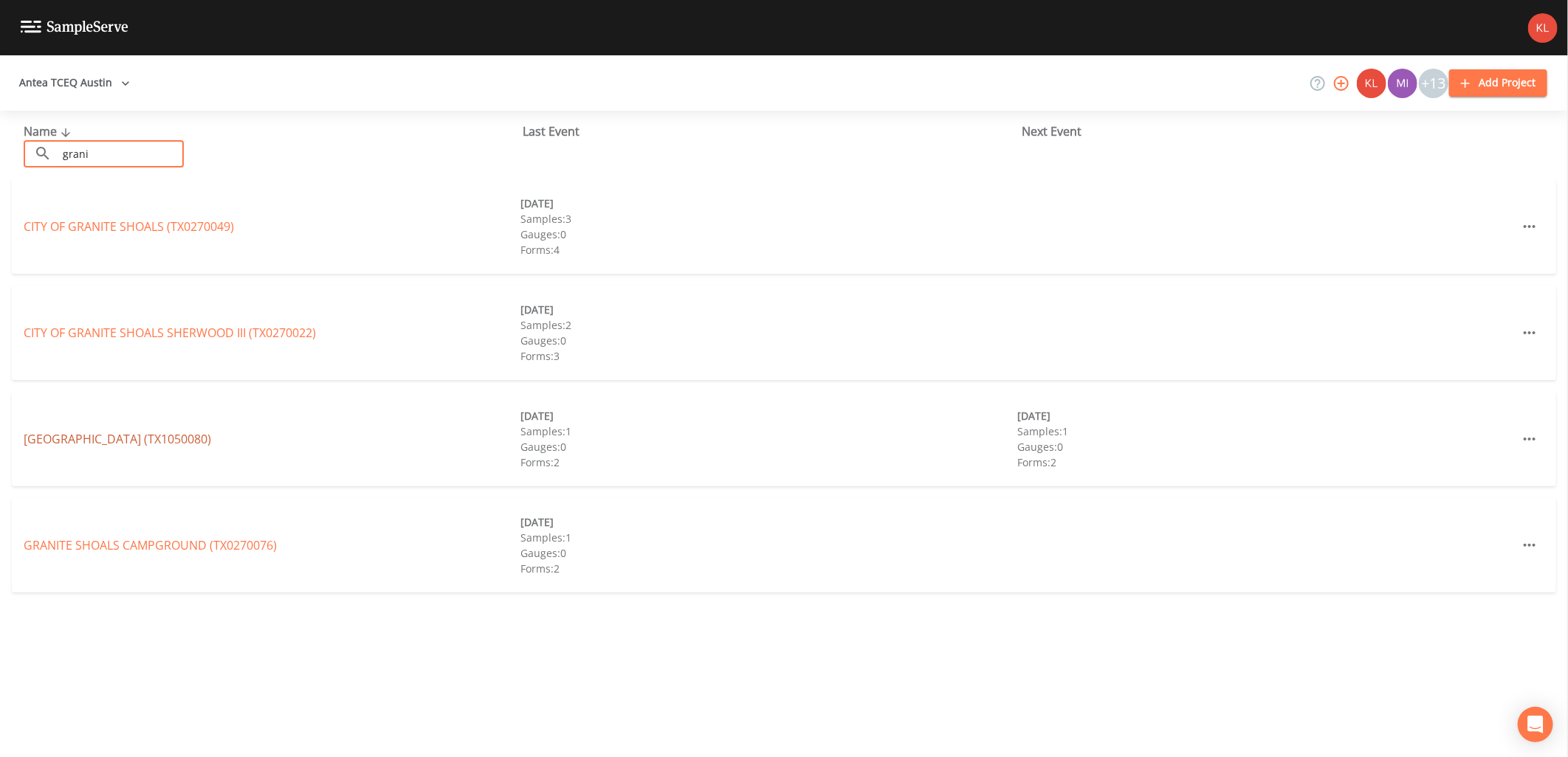
type input "grani"
click at [119, 434] on link "GRANITE CREEK WSC (TX1050080)" at bounding box center [117, 439] width 188 height 16
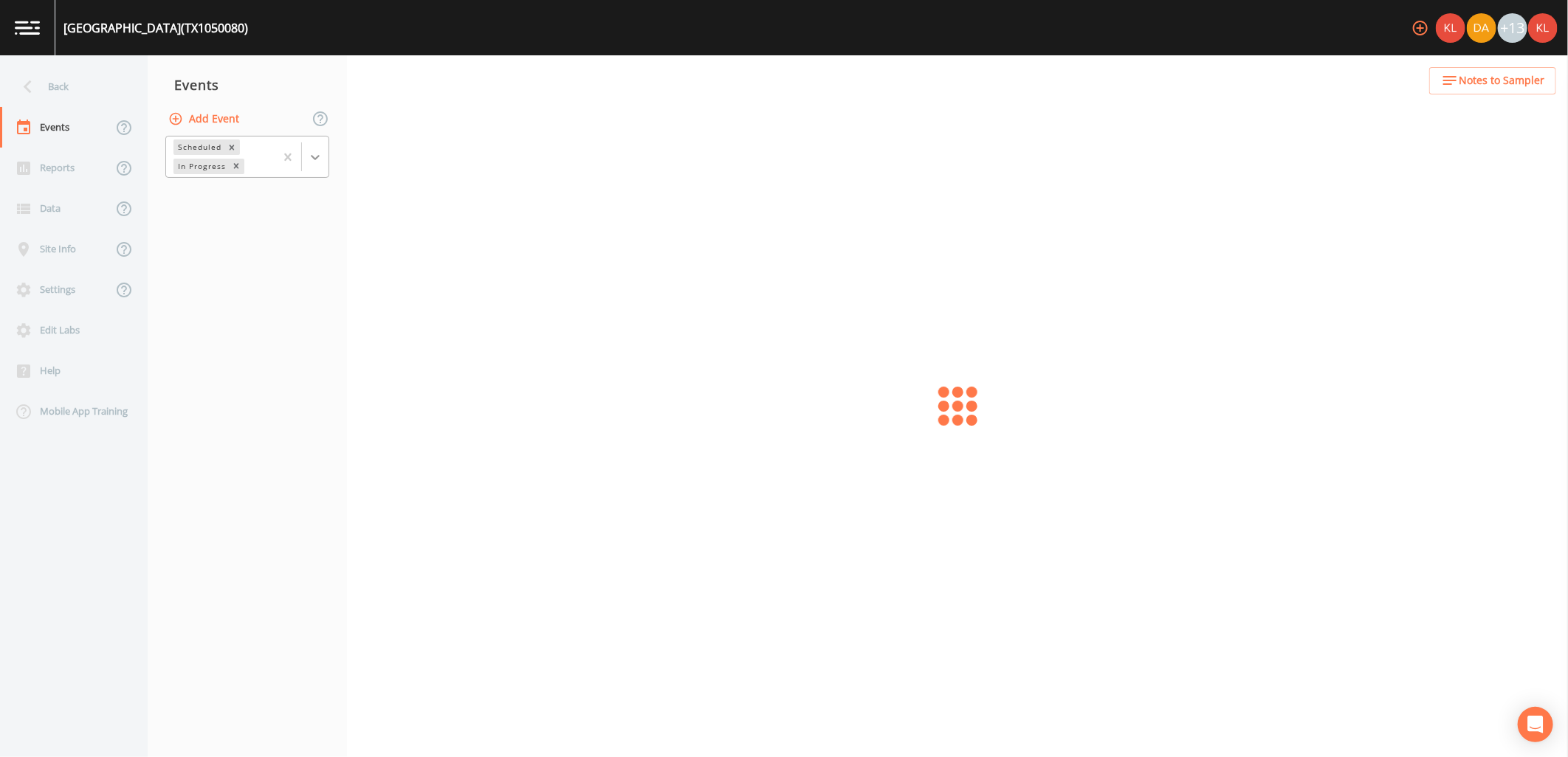
click at [310, 163] on icon at bounding box center [316, 157] width 15 height 15
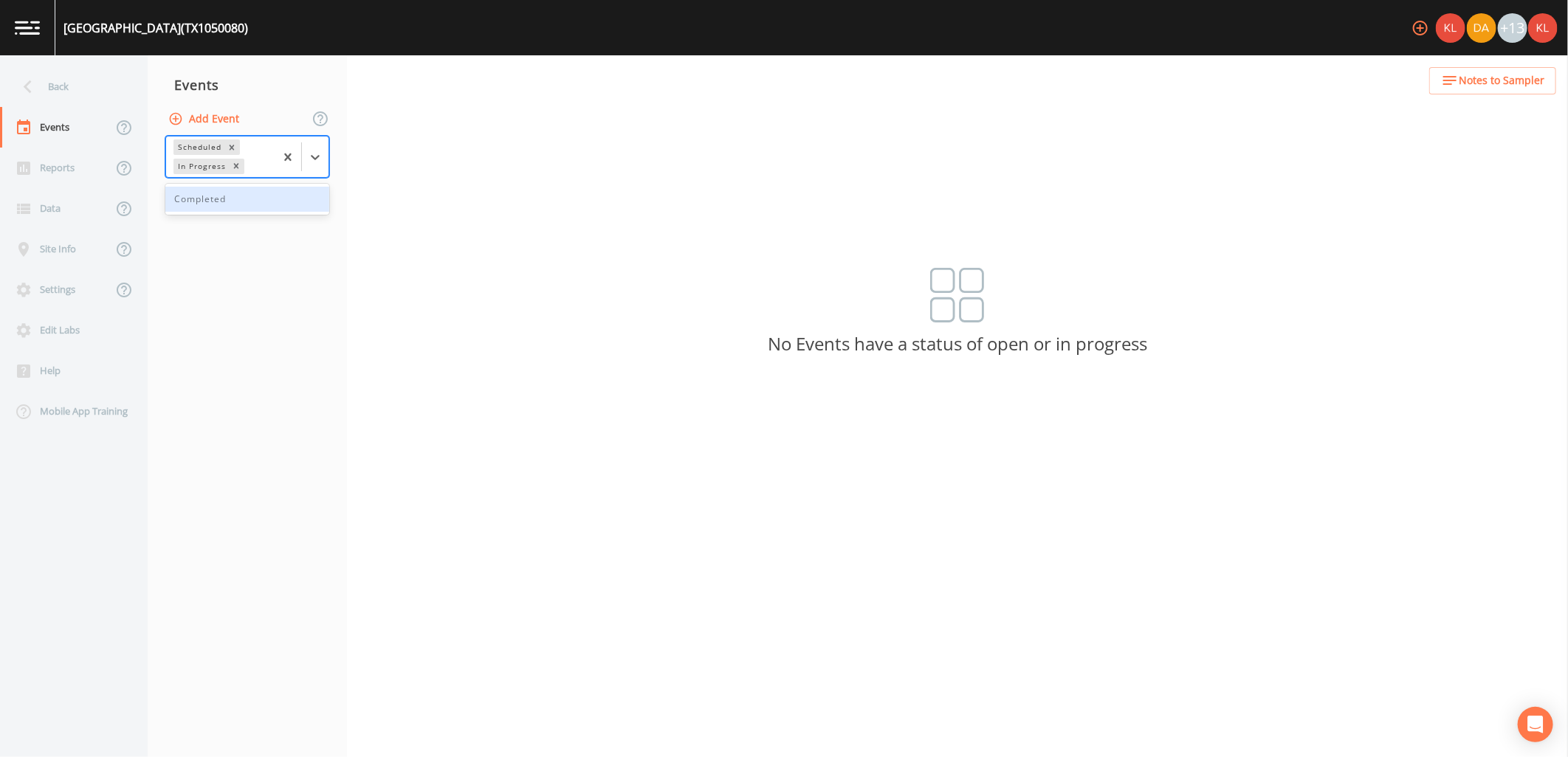
click at [293, 193] on div "Completed" at bounding box center [247, 198] width 164 height 25
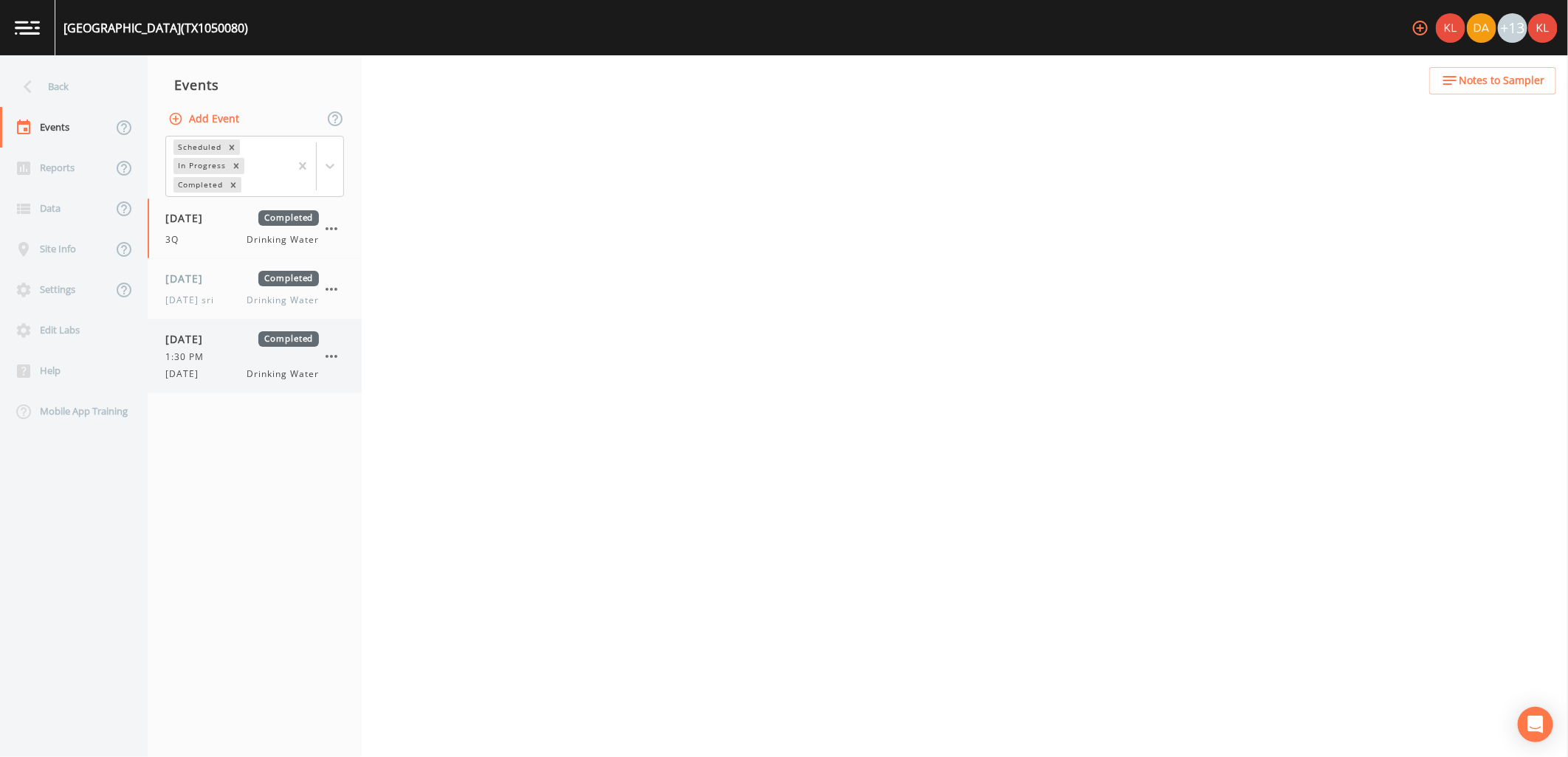
click at [242, 379] on div "9/18/25 Drinking Water" at bounding box center [242, 374] width 154 height 14
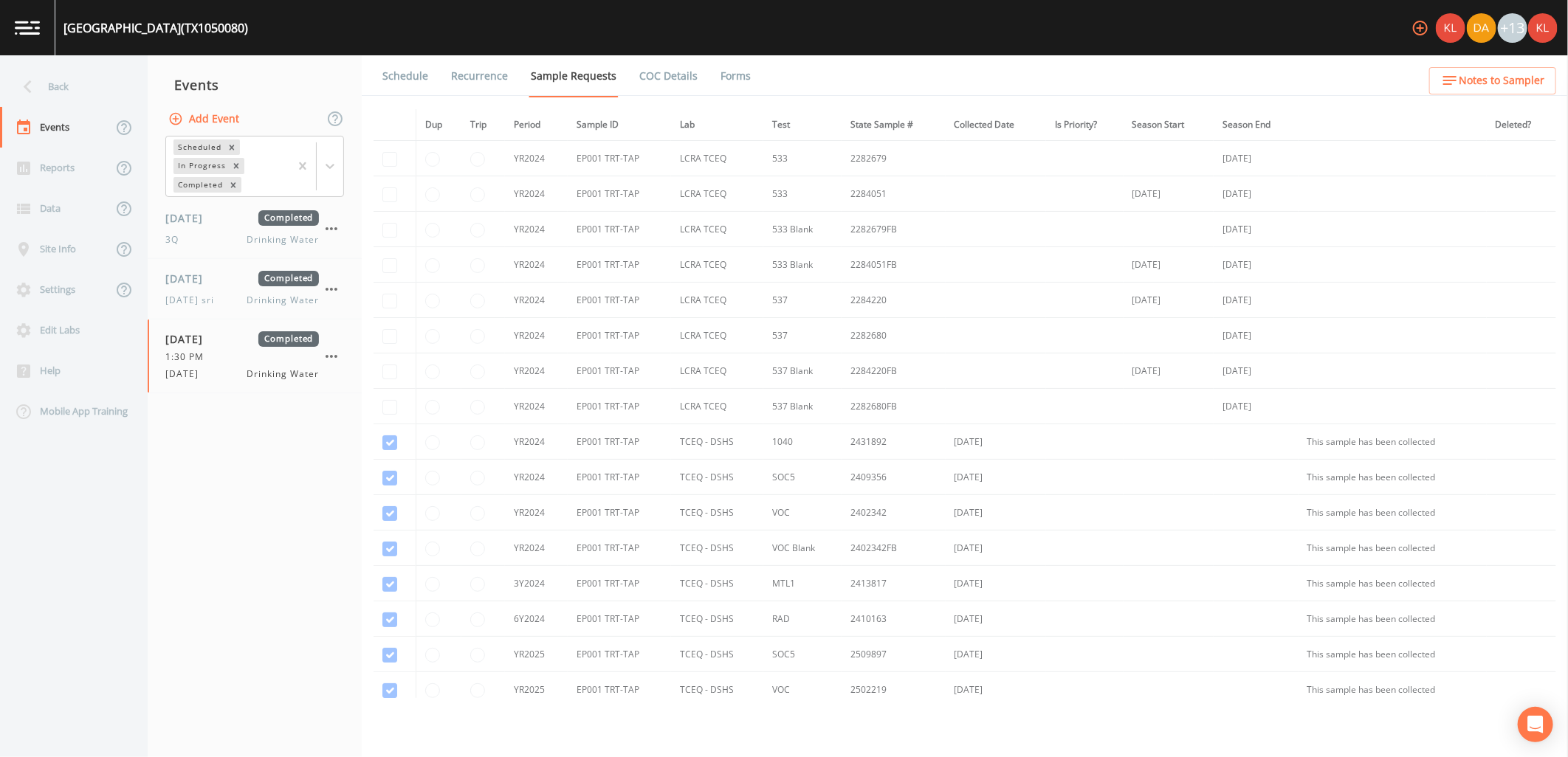
click at [731, 81] on link "Forms" at bounding box center [736, 76] width 35 height 41
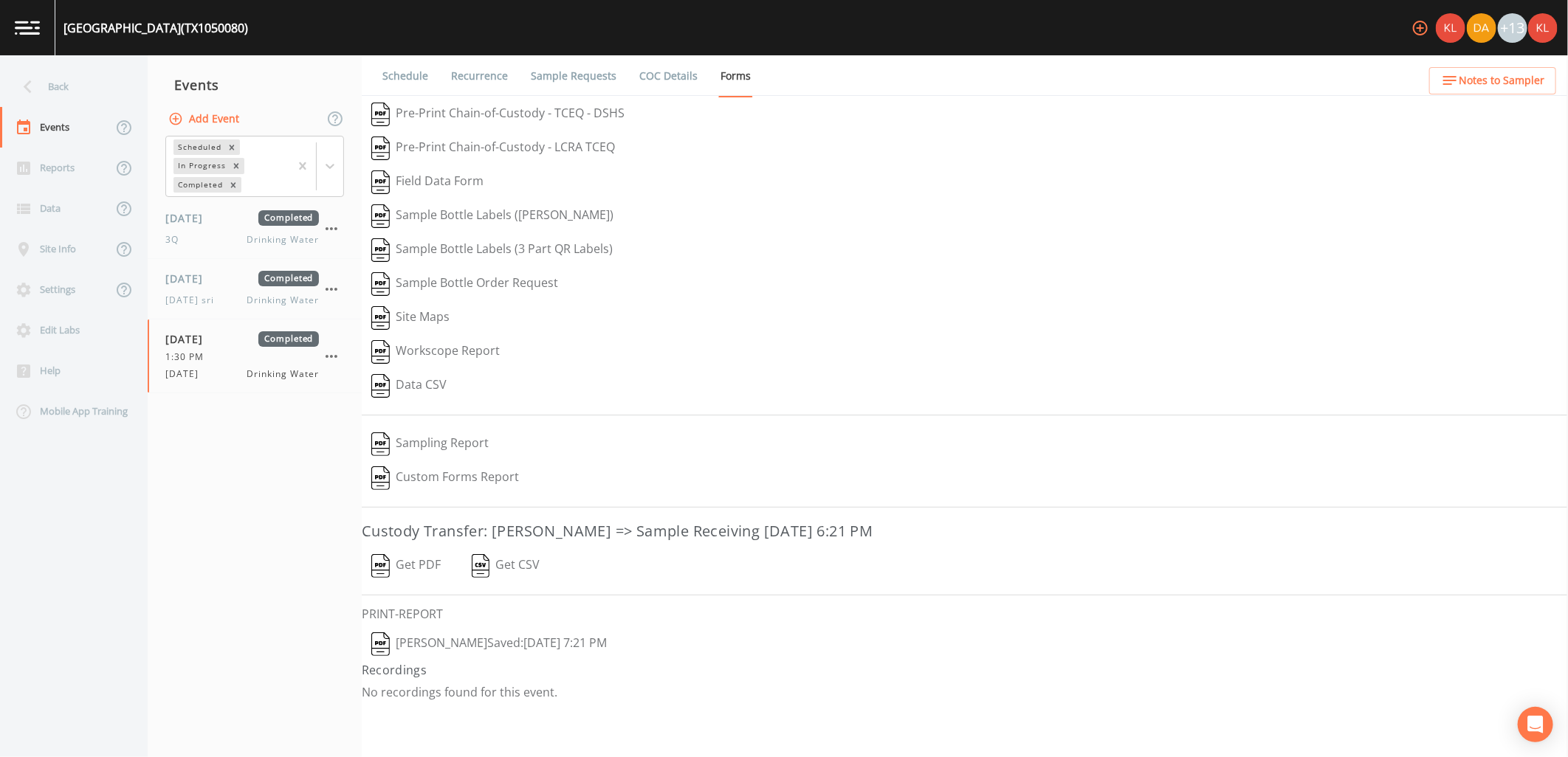
click at [433, 572] on button "Get PDF" at bounding box center [406, 566] width 89 height 34
click at [32, 45] on link at bounding box center [27, 27] width 56 height 56
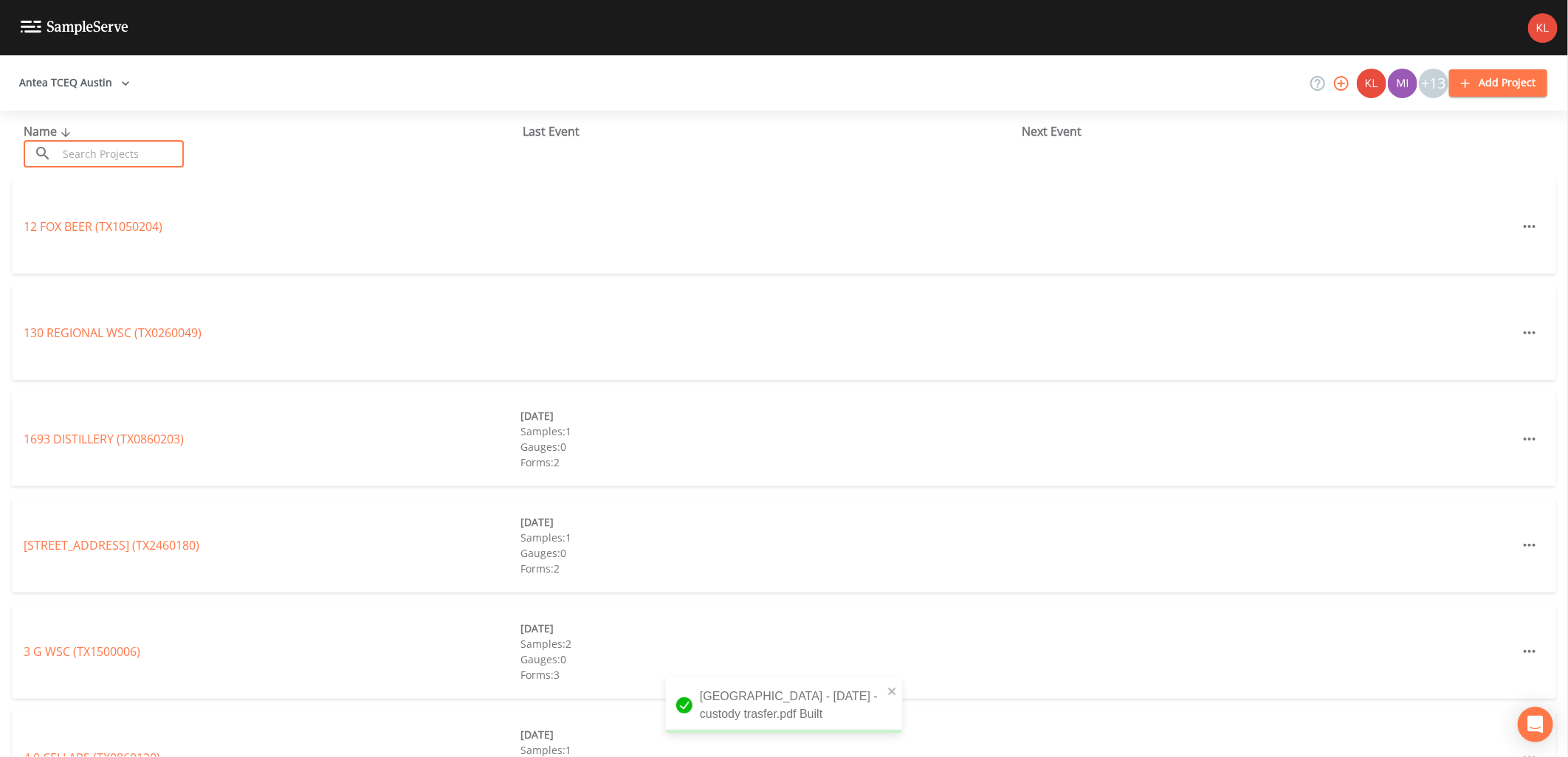
click at [129, 166] on input "text" at bounding box center [121, 154] width 126 height 27
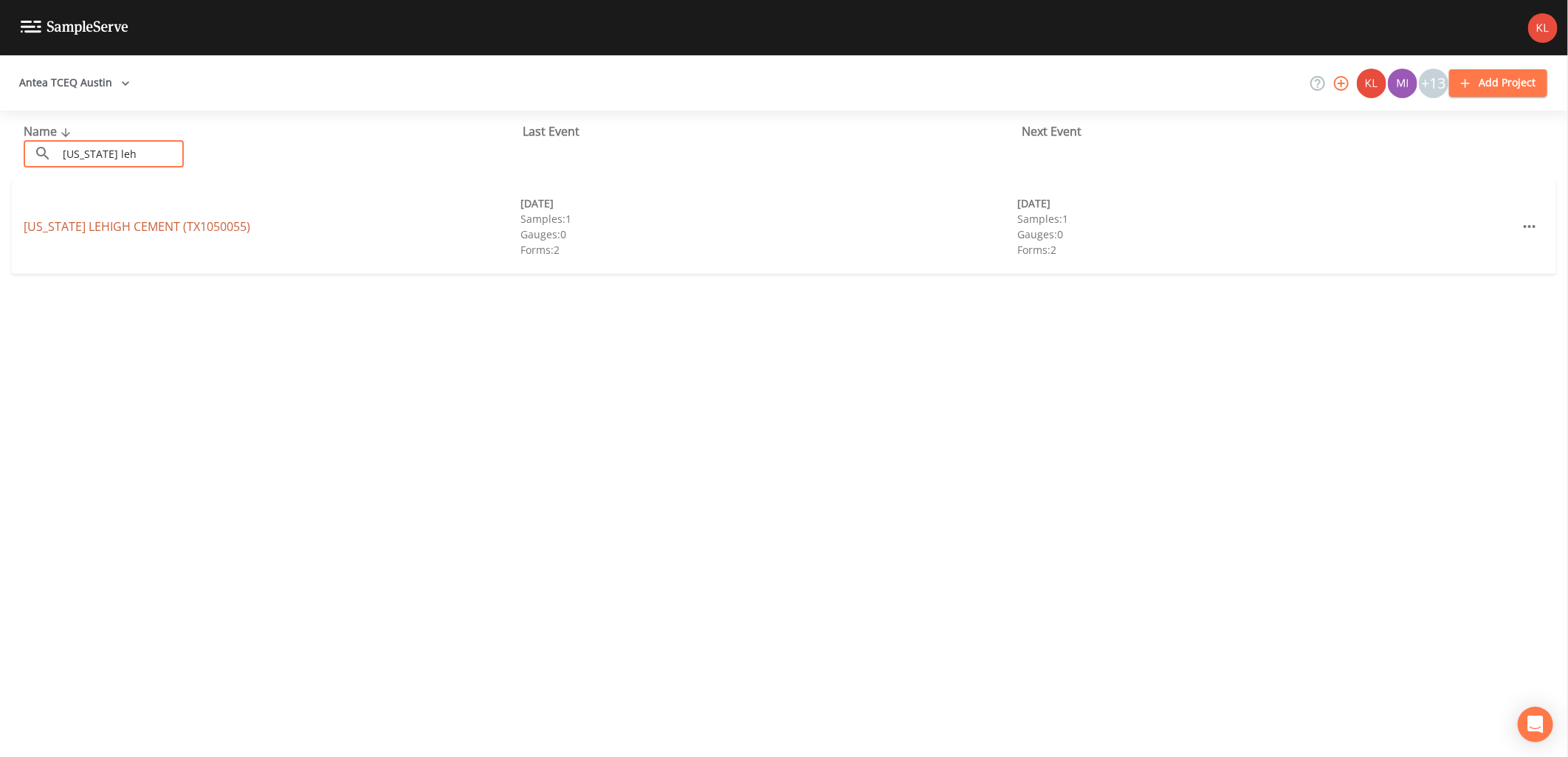
type input "texas leh"
click at [134, 226] on link "TEXAS LEHIGH CEMENT (TX1050055)" at bounding box center [137, 227] width 227 height 16
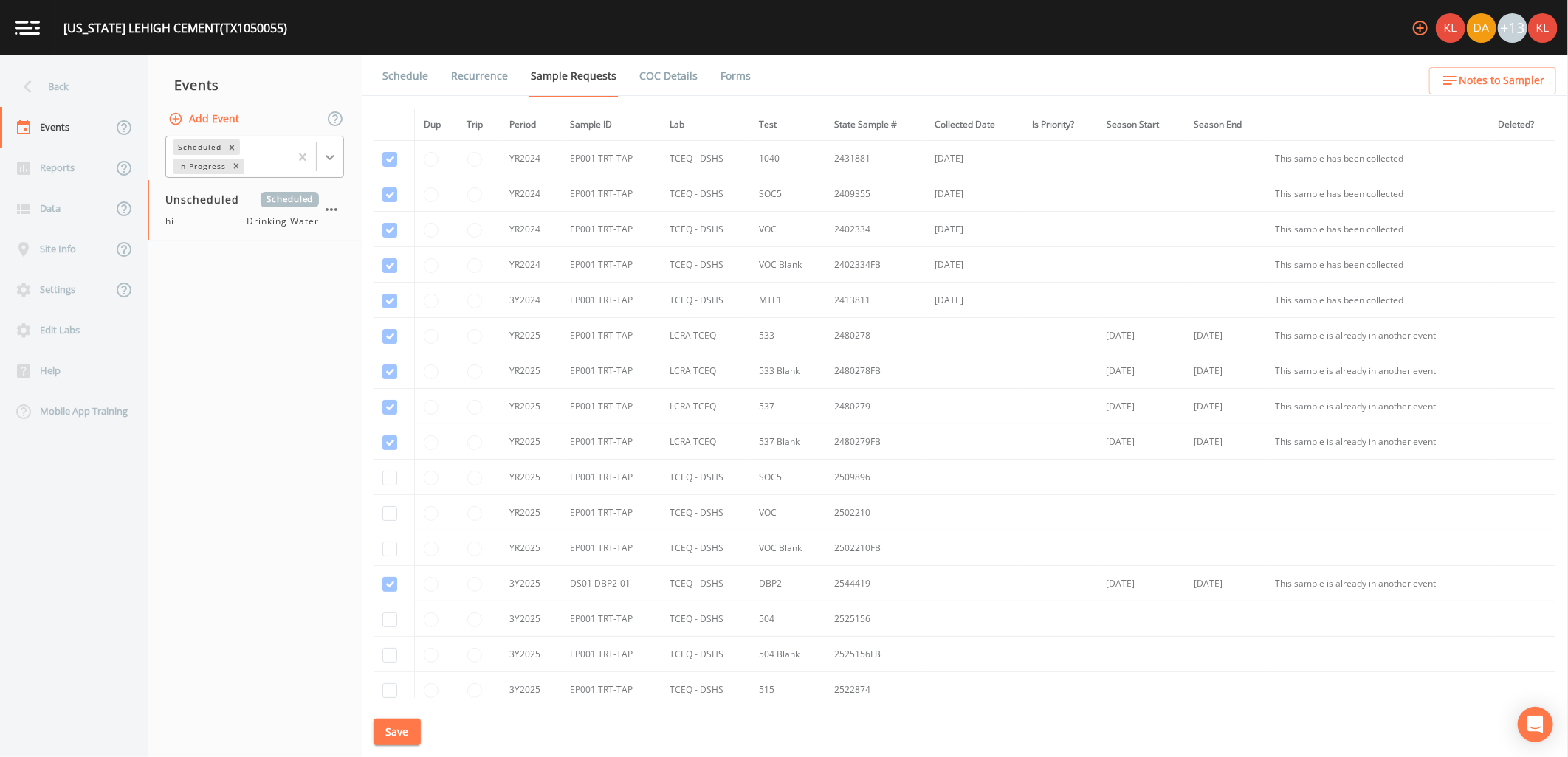
click at [333, 156] on icon at bounding box center [330, 158] width 9 height 5
click at [323, 201] on div "Completed" at bounding box center [254, 198] width 178 height 25
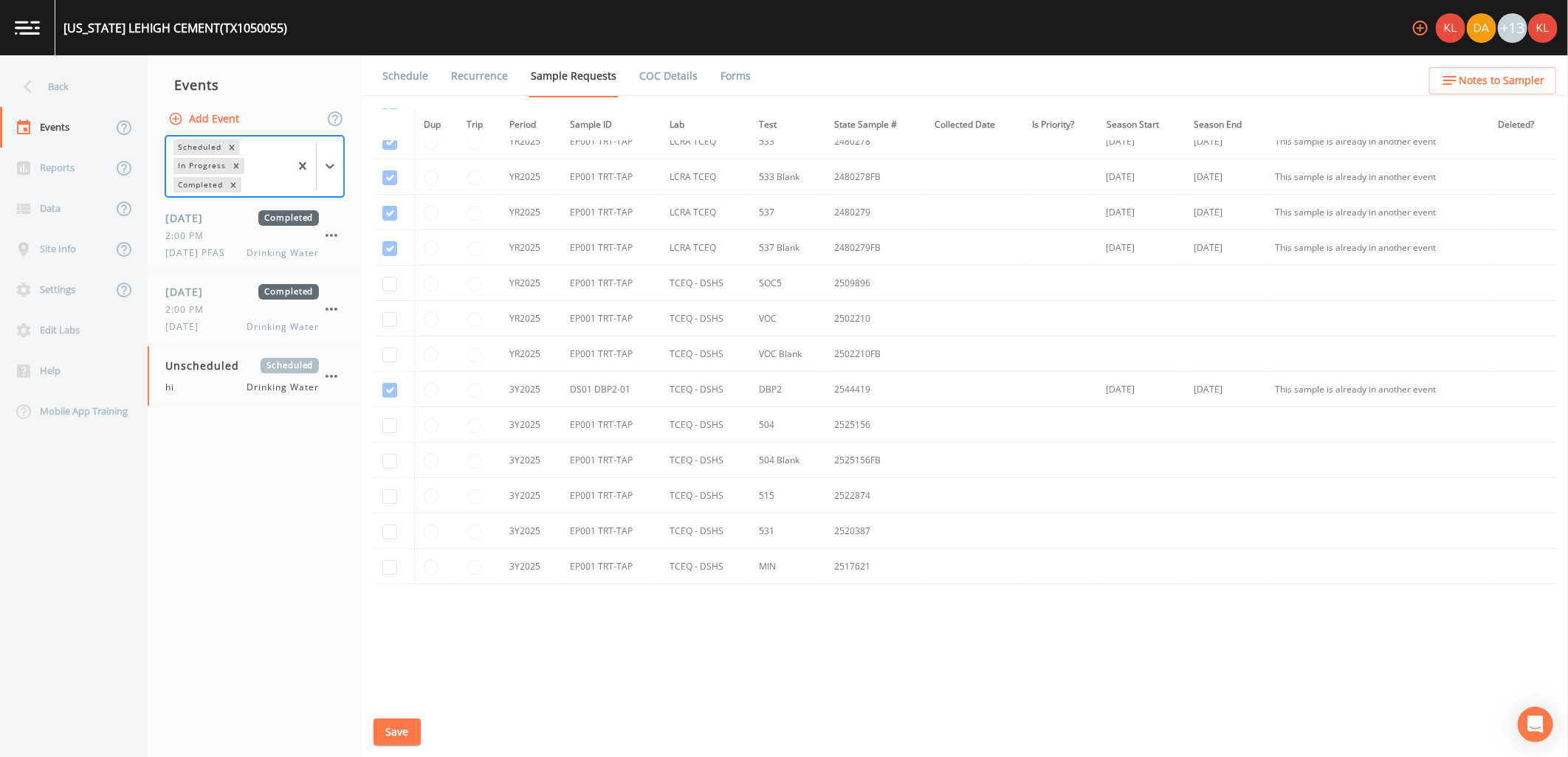
scroll to position [199, 0]
click at [739, 74] on link "Forms" at bounding box center [736, 76] width 35 height 41
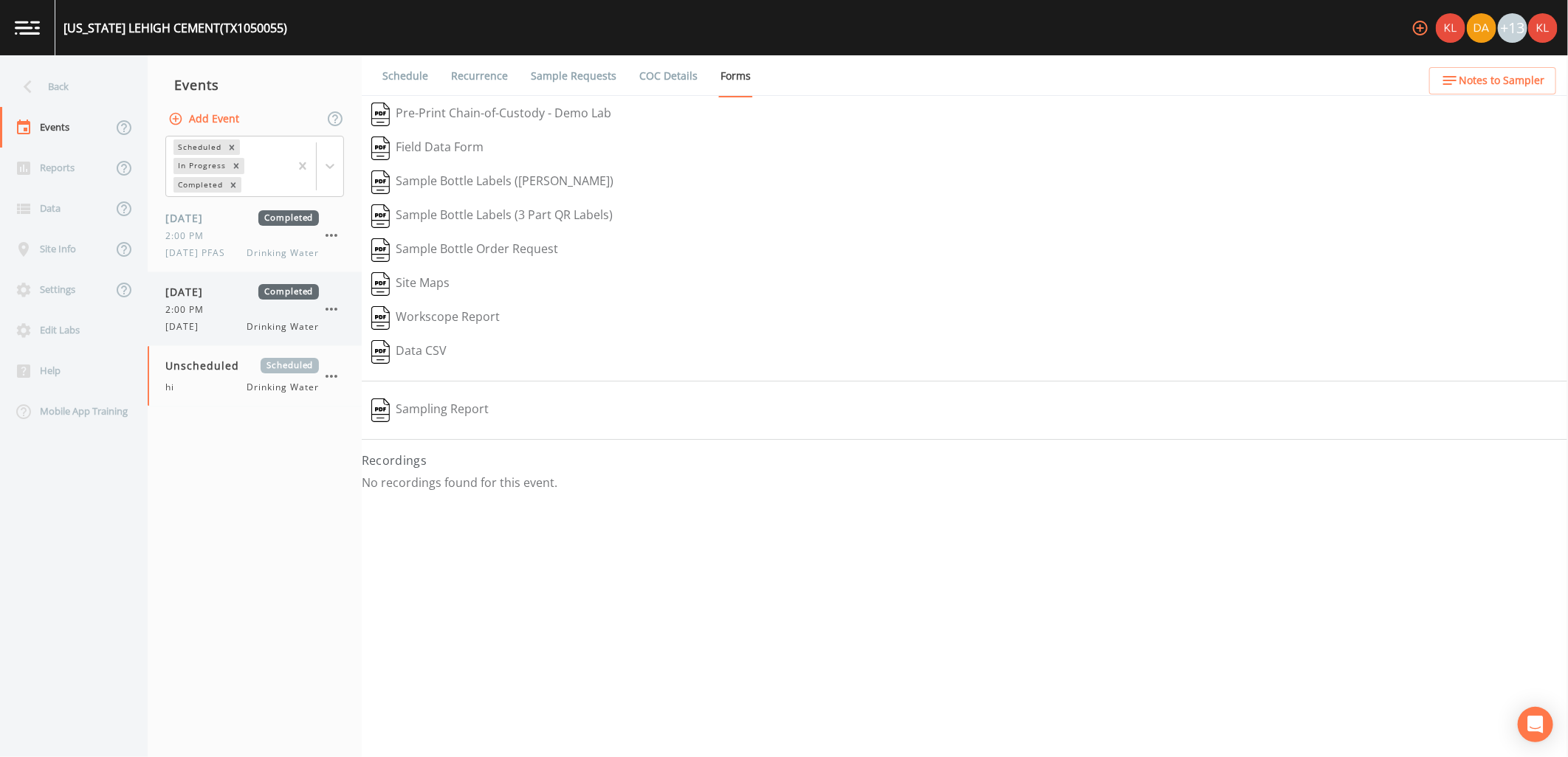
click at [272, 312] on div "2:00 PM" at bounding box center [242, 310] width 154 height 14
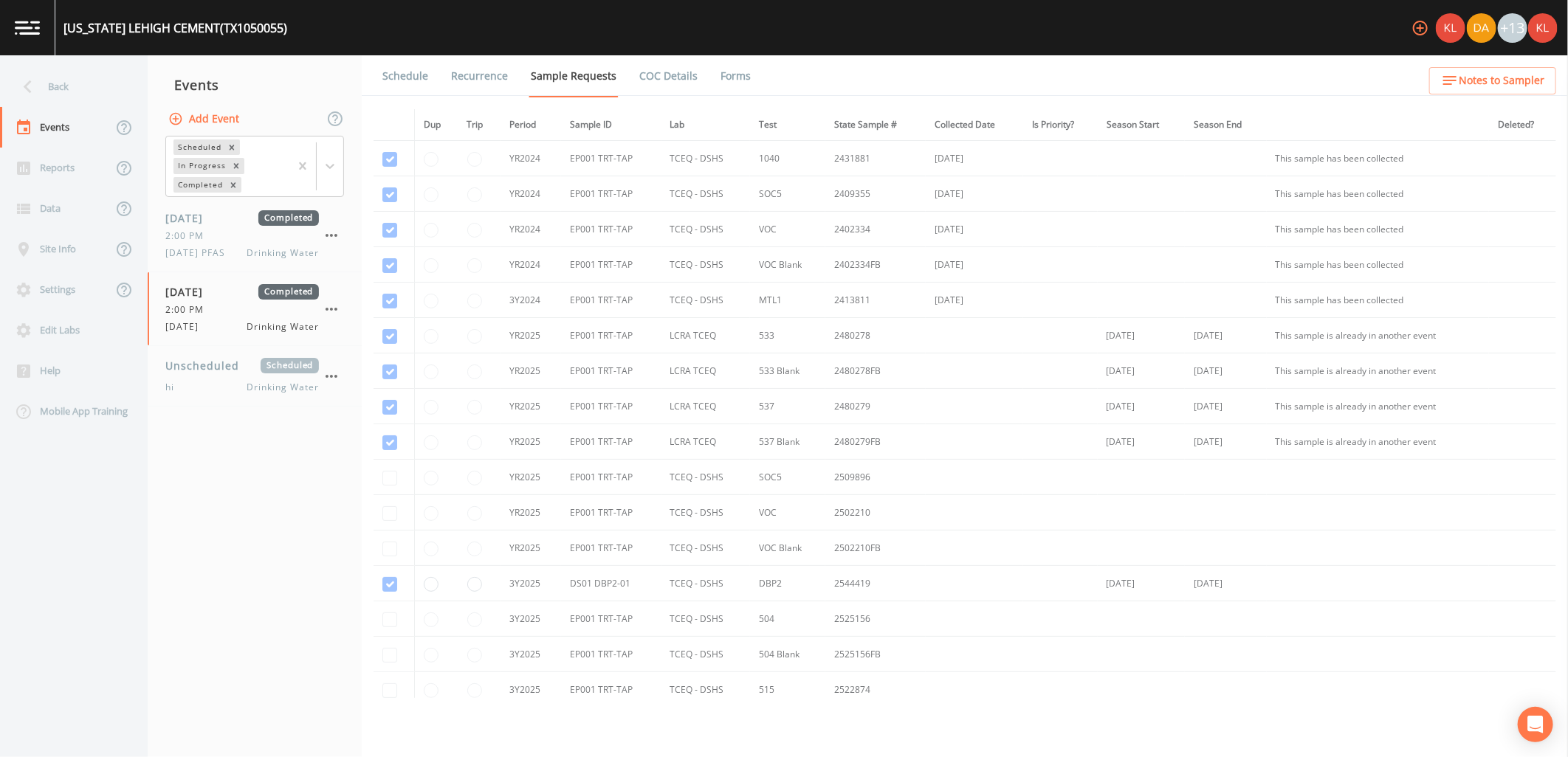
click at [722, 82] on link "Forms" at bounding box center [736, 76] width 35 height 41
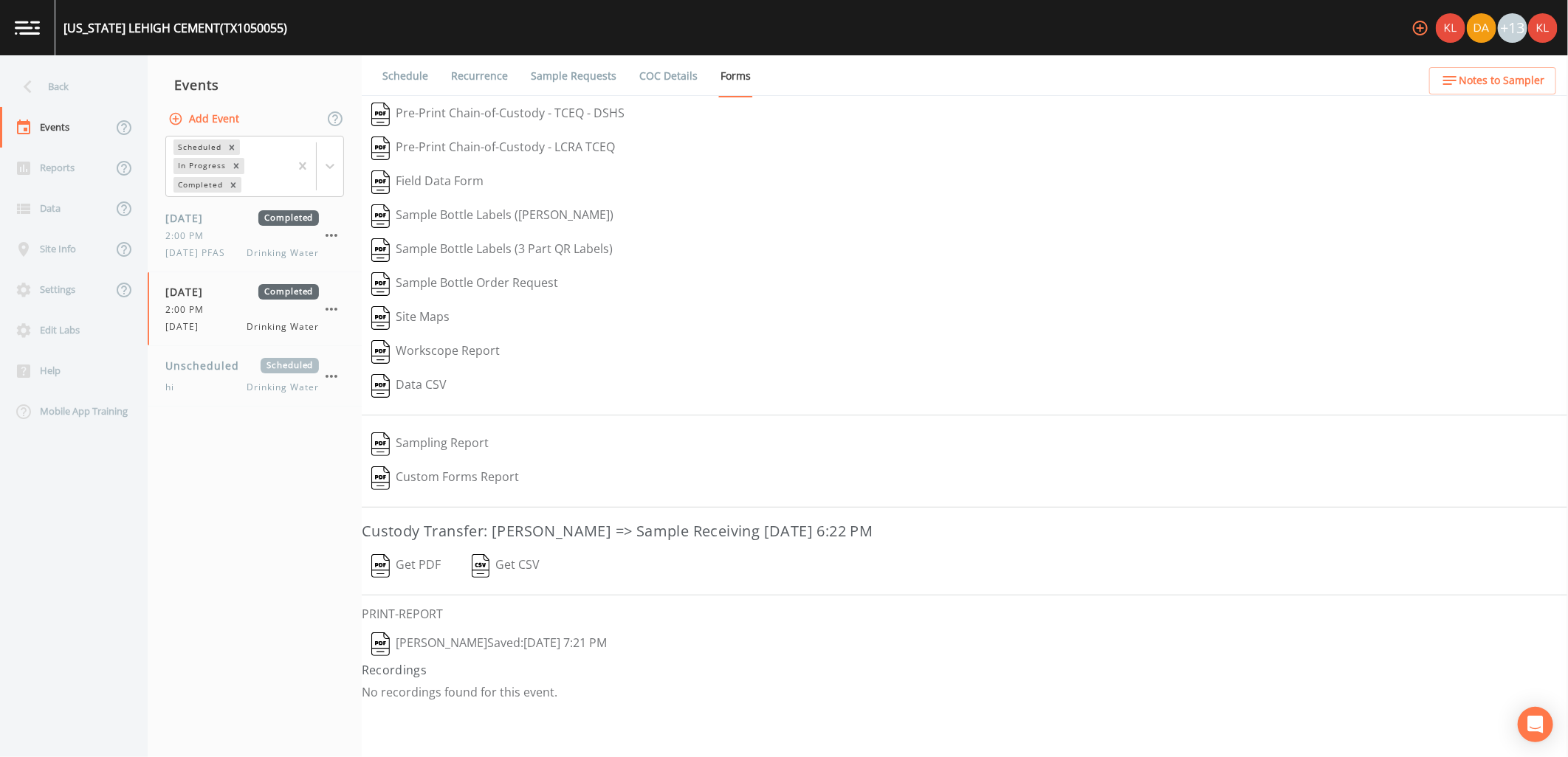
click at [424, 564] on button "Get PDF" at bounding box center [406, 566] width 89 height 34
click at [26, 25] on img at bounding box center [27, 27] width 25 height 14
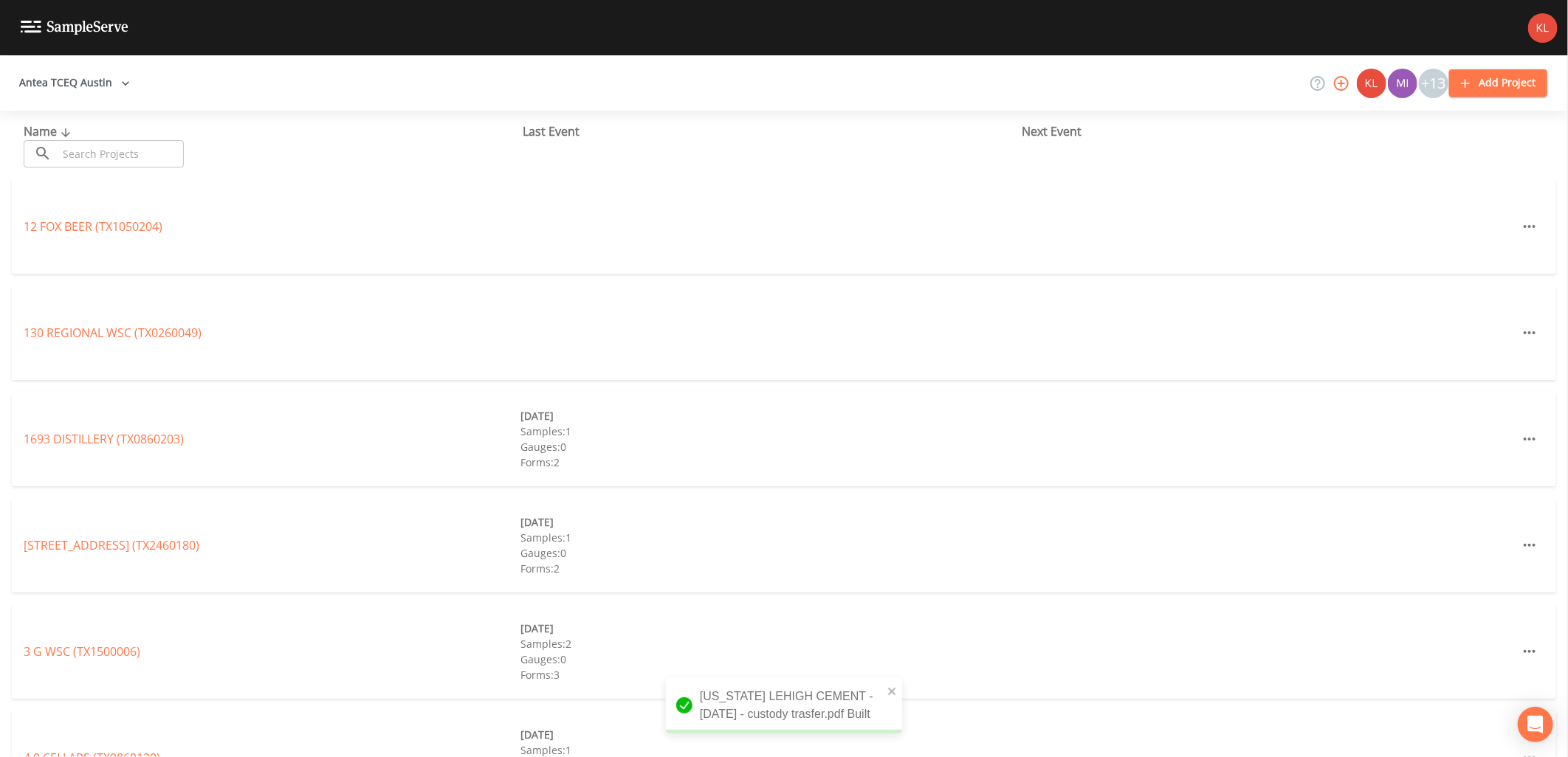
click at [166, 152] on input "text" at bounding box center [121, 154] width 126 height 27
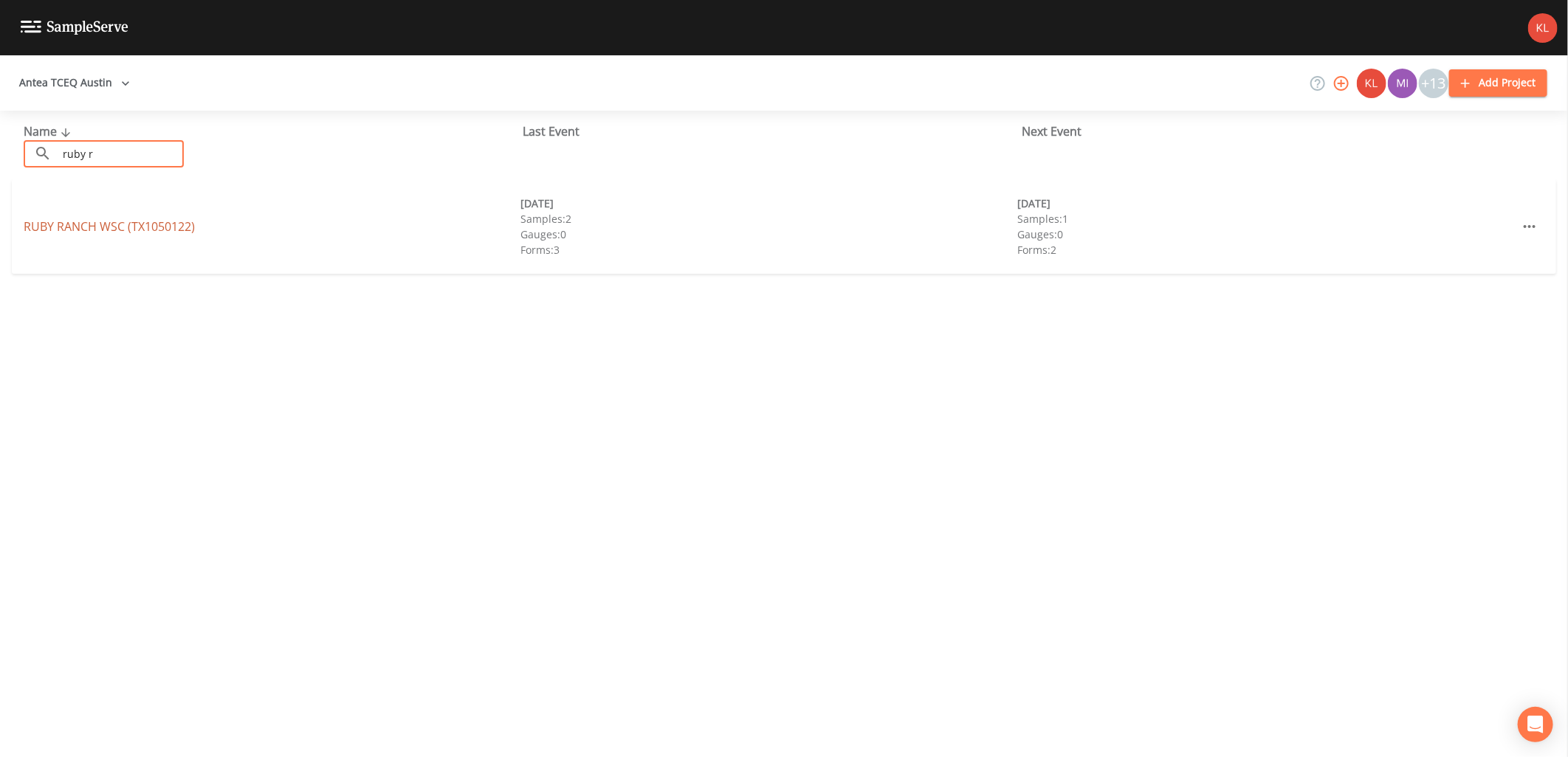
type input "ruby r"
click at [160, 227] on link "RUBY RANCH WSC (TX1050122)" at bounding box center [109, 227] width 171 height 16
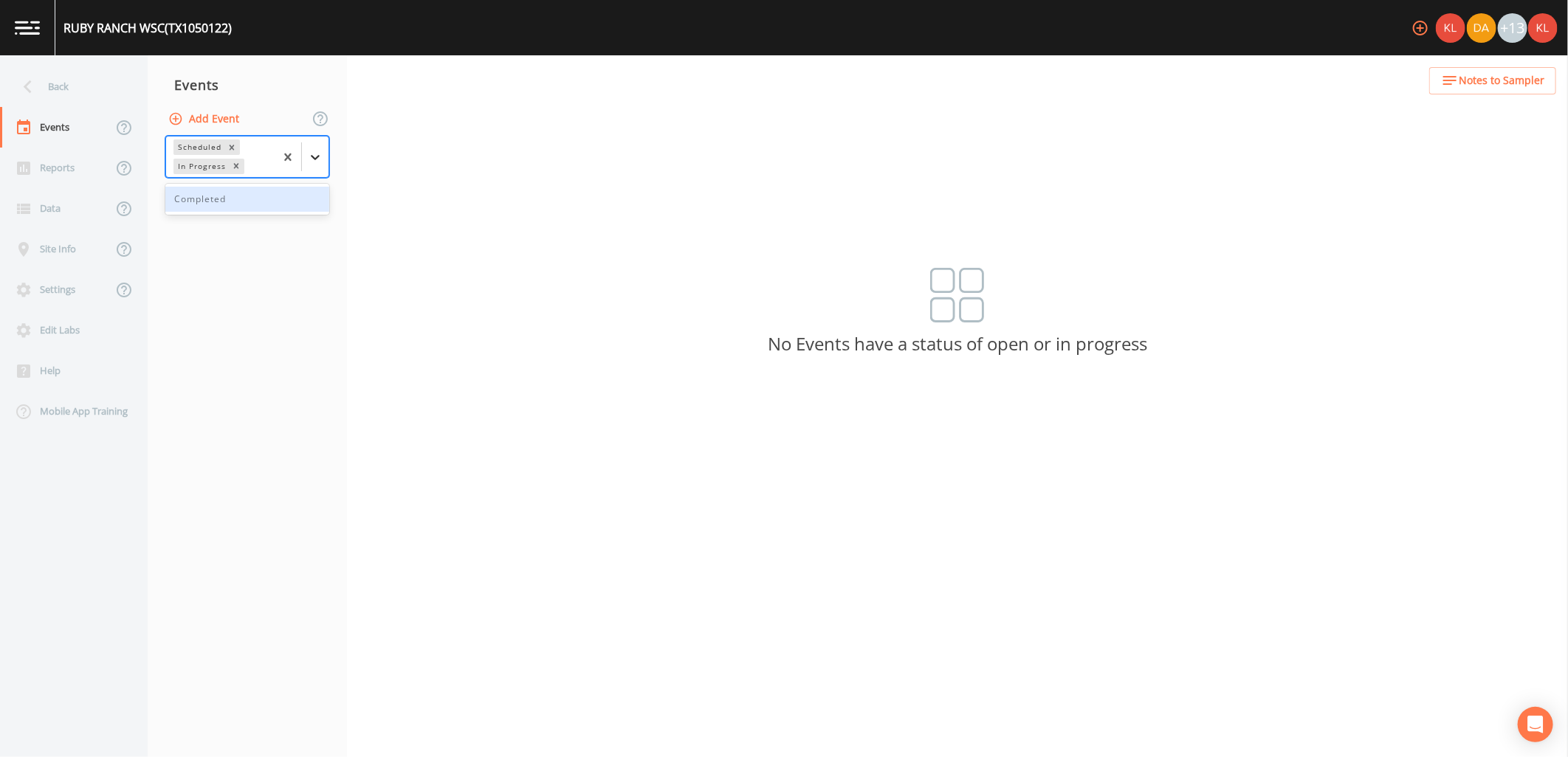
click at [314, 155] on icon at bounding box center [316, 157] width 15 height 15
click at [292, 208] on div "Completed" at bounding box center [247, 198] width 164 height 25
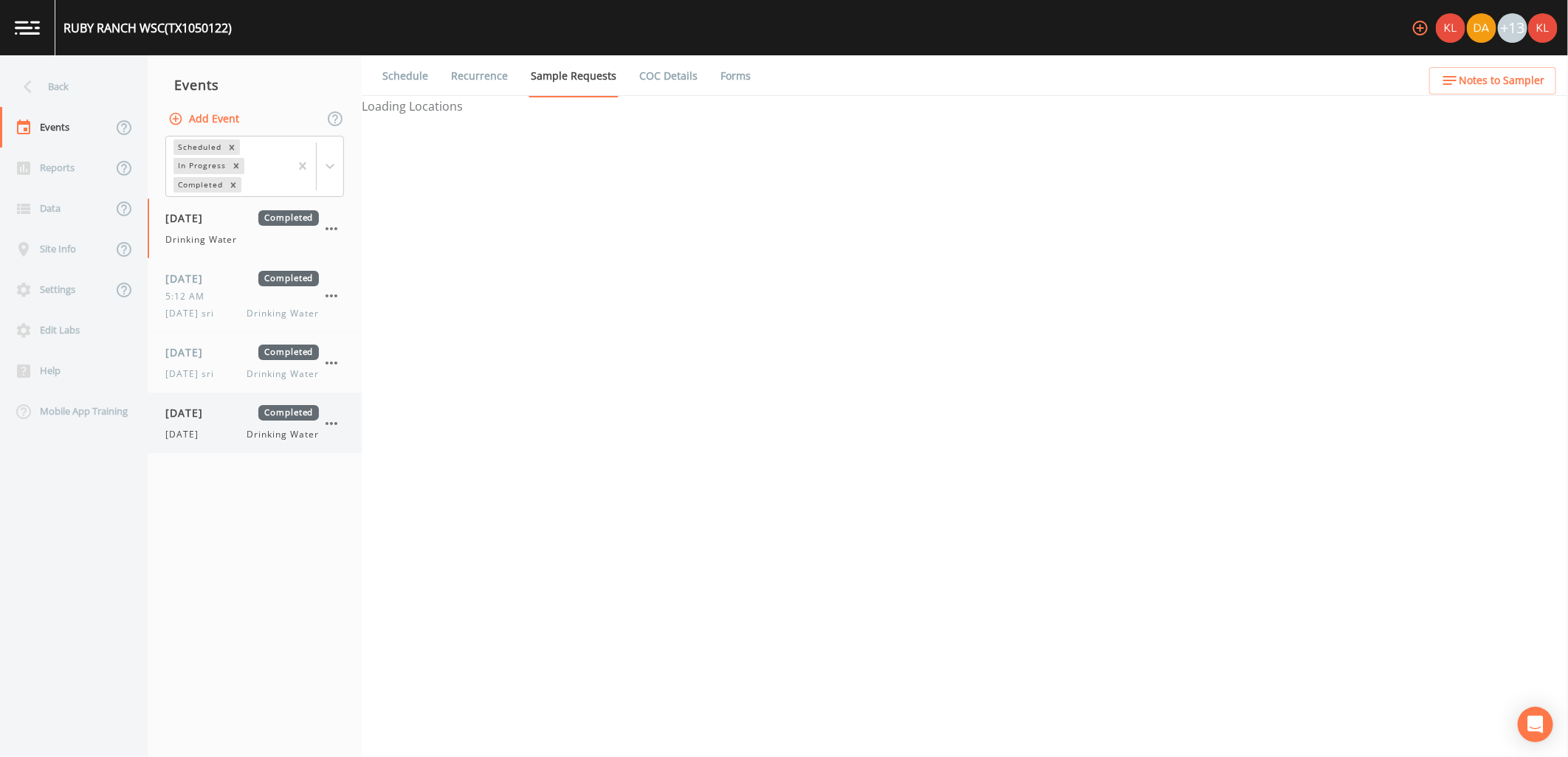
click at [266, 416] on span "Completed" at bounding box center [289, 412] width 60 height 16
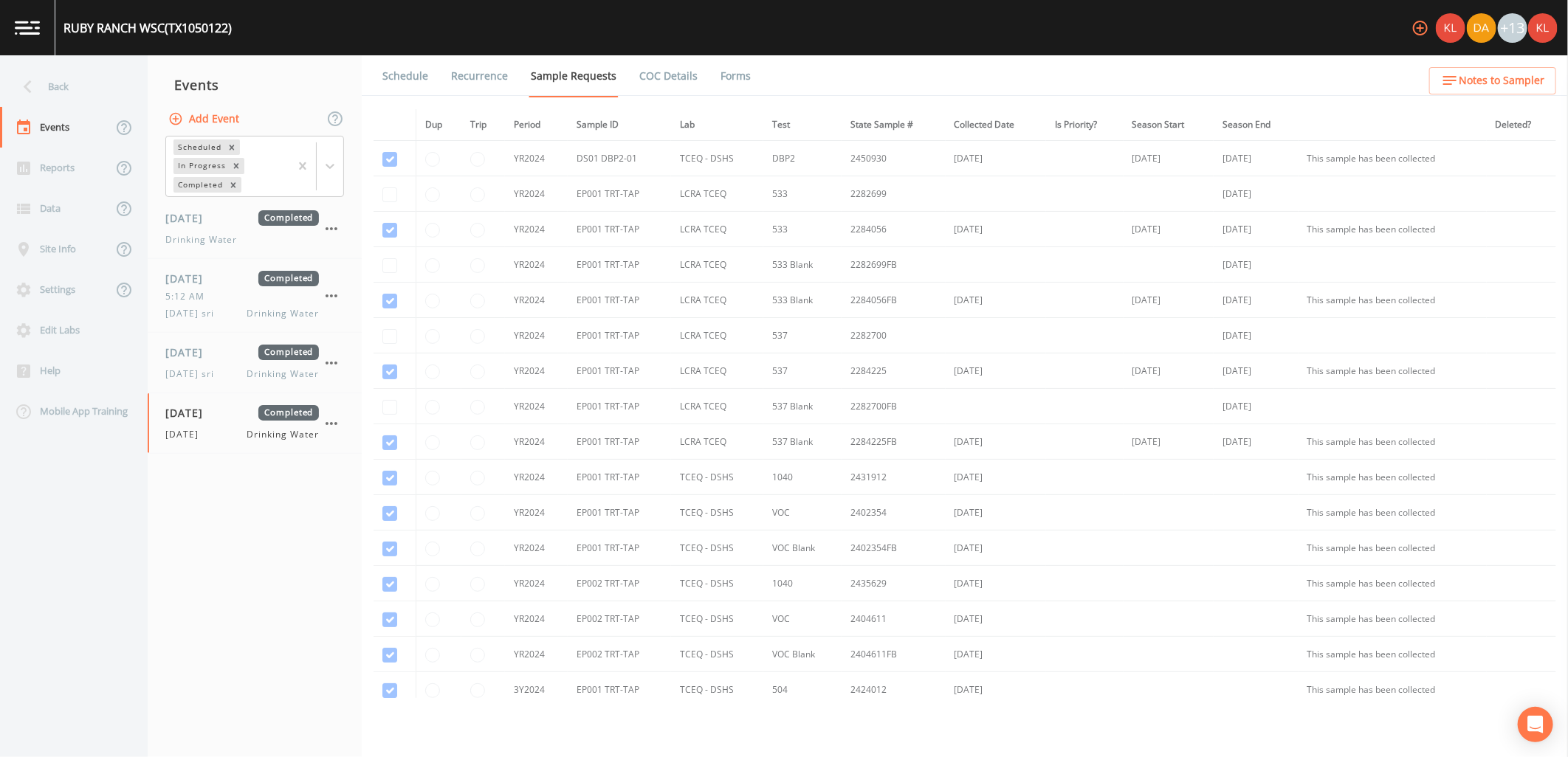
click at [720, 79] on link "Forms" at bounding box center [736, 76] width 35 height 41
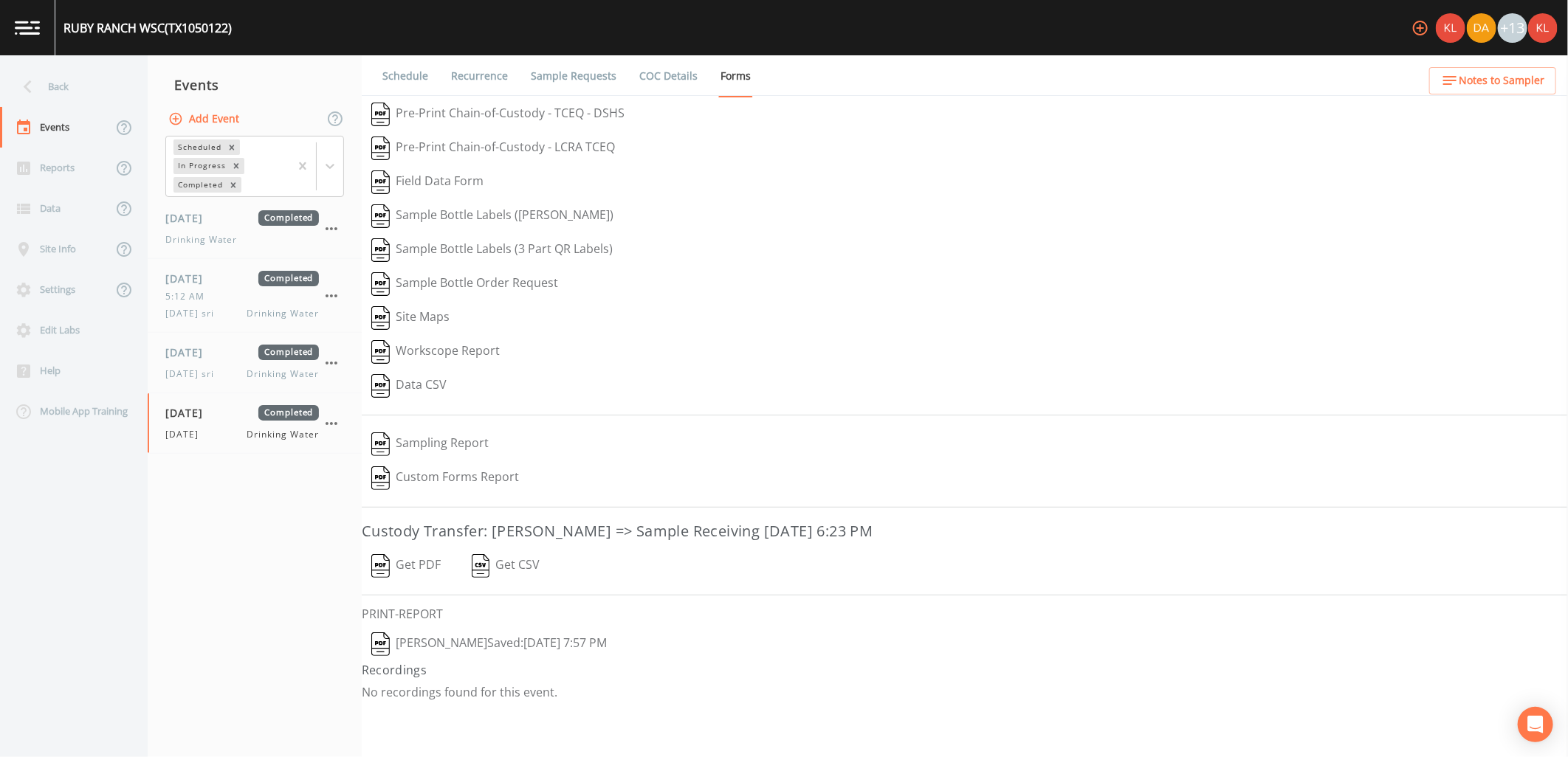
click at [400, 573] on button "Get PDF" at bounding box center [406, 566] width 89 height 34
click at [54, 35] on link at bounding box center [27, 27] width 56 height 56
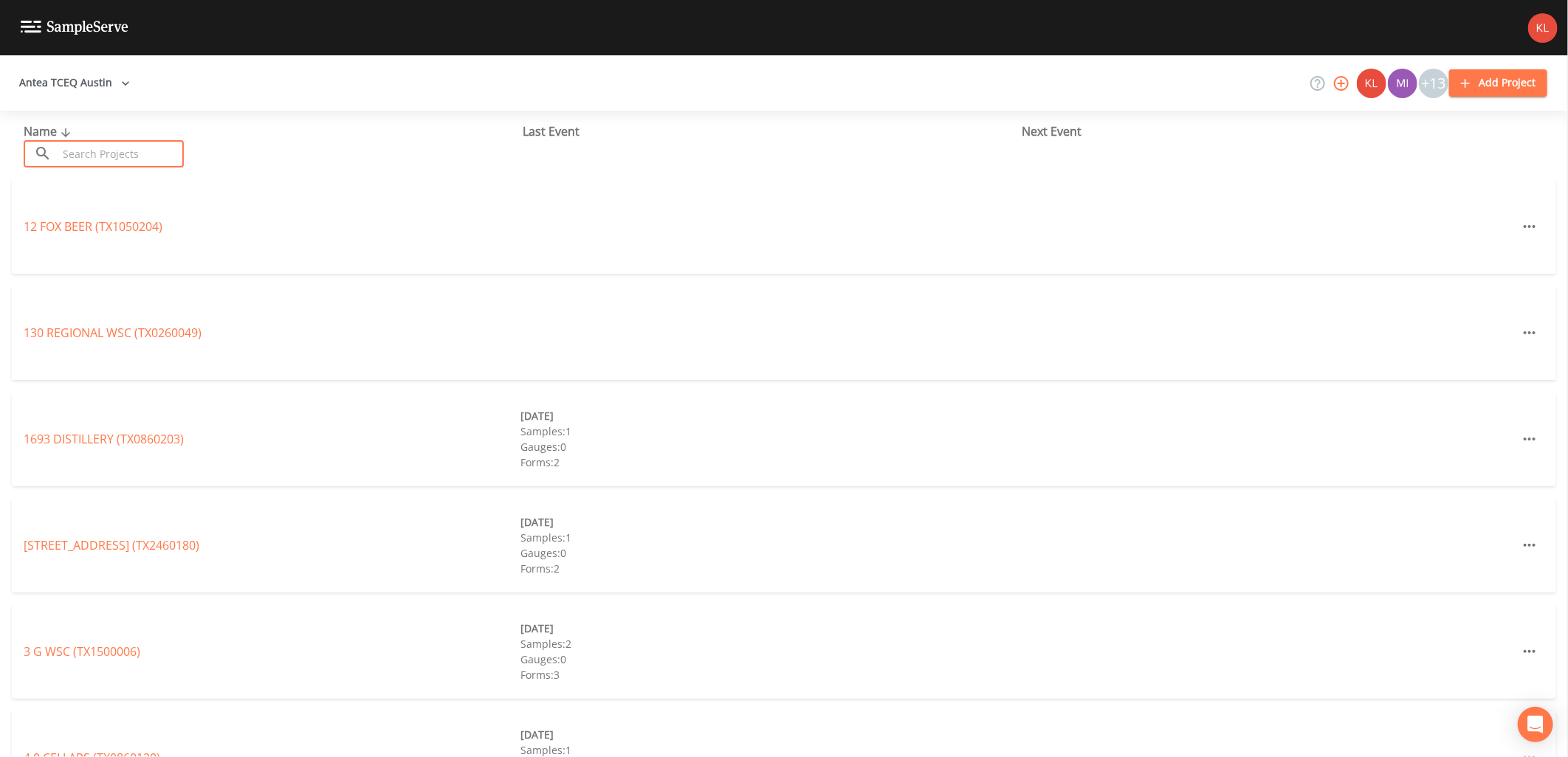
click at [109, 163] on input "text" at bounding box center [121, 154] width 126 height 27
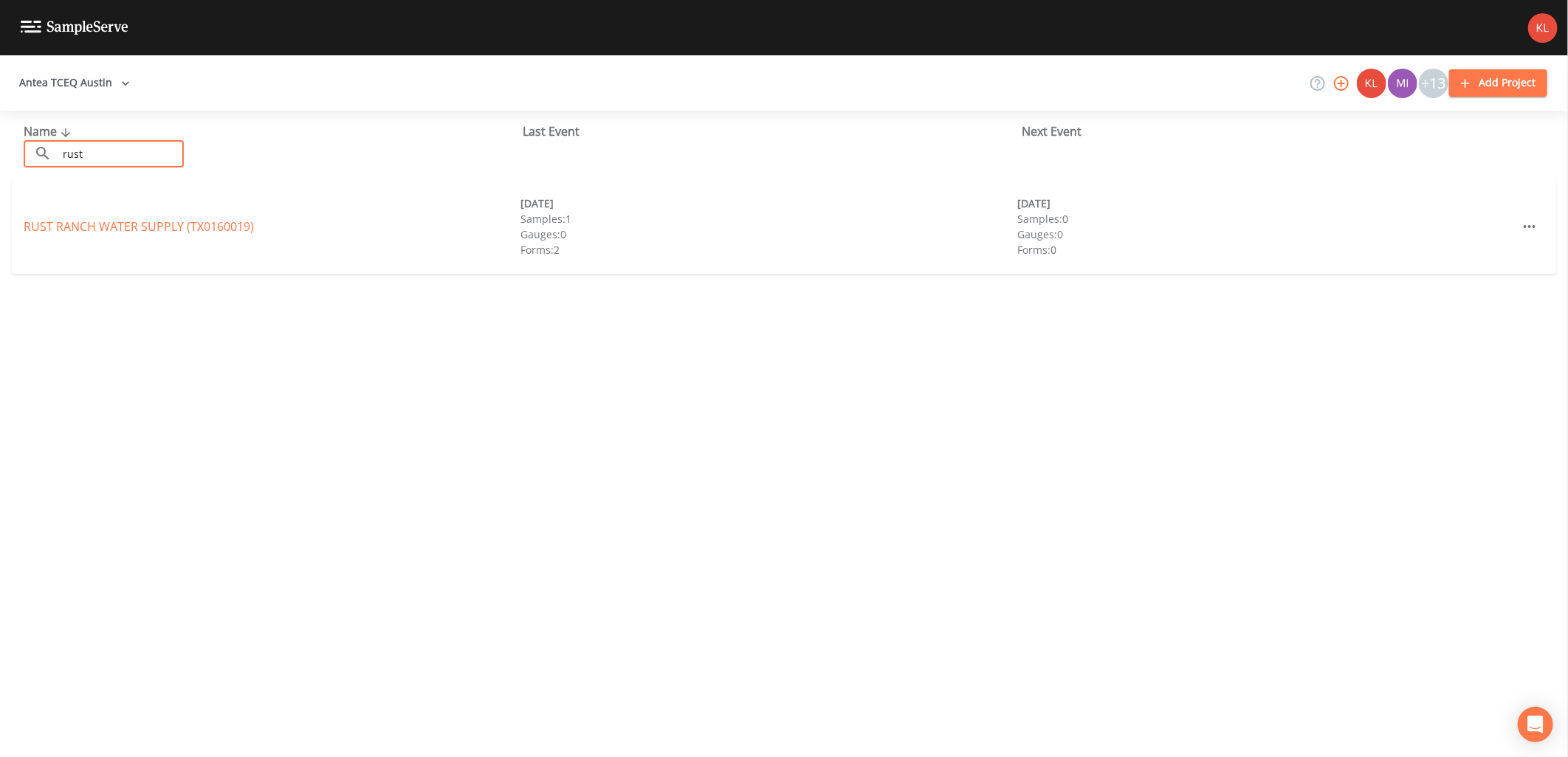
type input "rust"
click at [111, 218] on div "RUST RANCH WATER SUPPLY (TX0160019)" at bounding box center [272, 226] width 497 height 17
click at [111, 222] on div "RUST RANCH WATER SUPPLY (TX0160019)" at bounding box center [272, 226] width 497 height 17
drag, startPoint x: 111, startPoint y: 222, endPoint x: 119, endPoint y: 234, distance: 14.4
click at [119, 234] on div "RUST RANCH WATER SUPPLY (TX0160019)" at bounding box center [272, 226] width 497 height 17
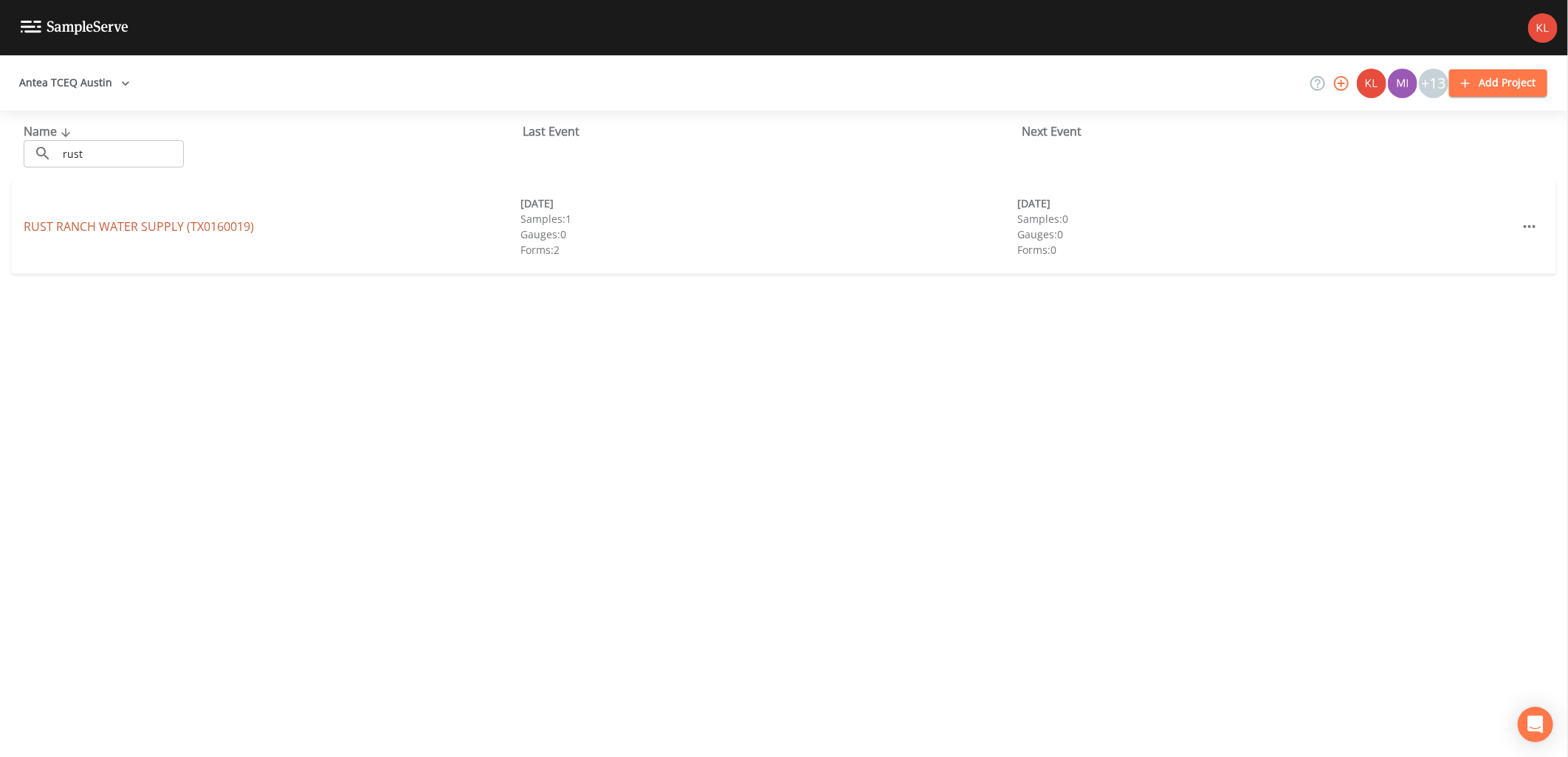
click at [127, 225] on link "RUST RANCH WATER SUPPLY (TX0160019)" at bounding box center [139, 227] width 231 height 16
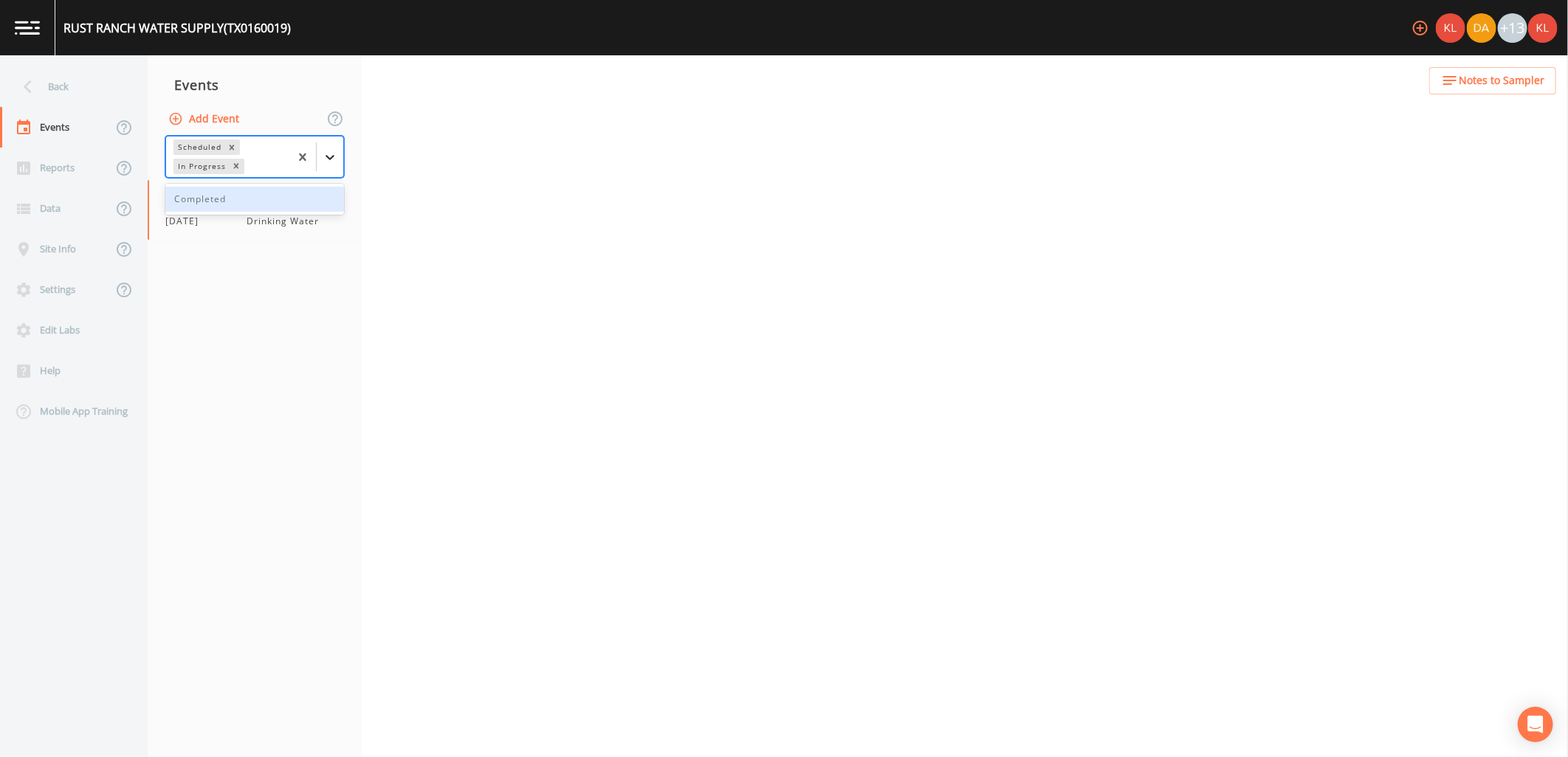
click at [319, 165] on div at bounding box center [329, 156] width 27 height 27
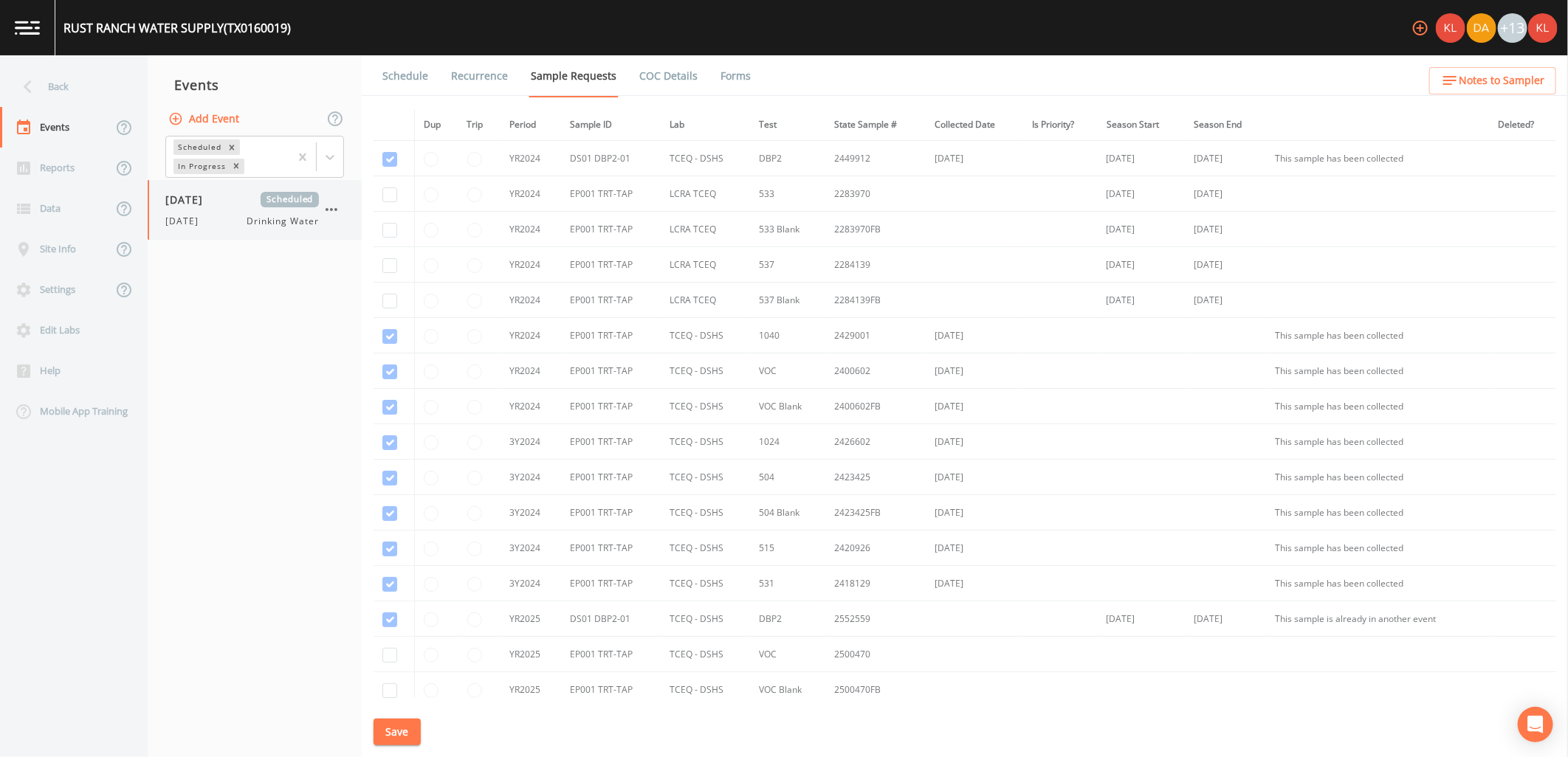
click at [274, 229] on div "09/18/2025 Scheduled 9/18/25 Drinking Water" at bounding box center [254, 209] width 214 height 59
click at [727, 75] on link "Forms" at bounding box center [736, 76] width 35 height 41
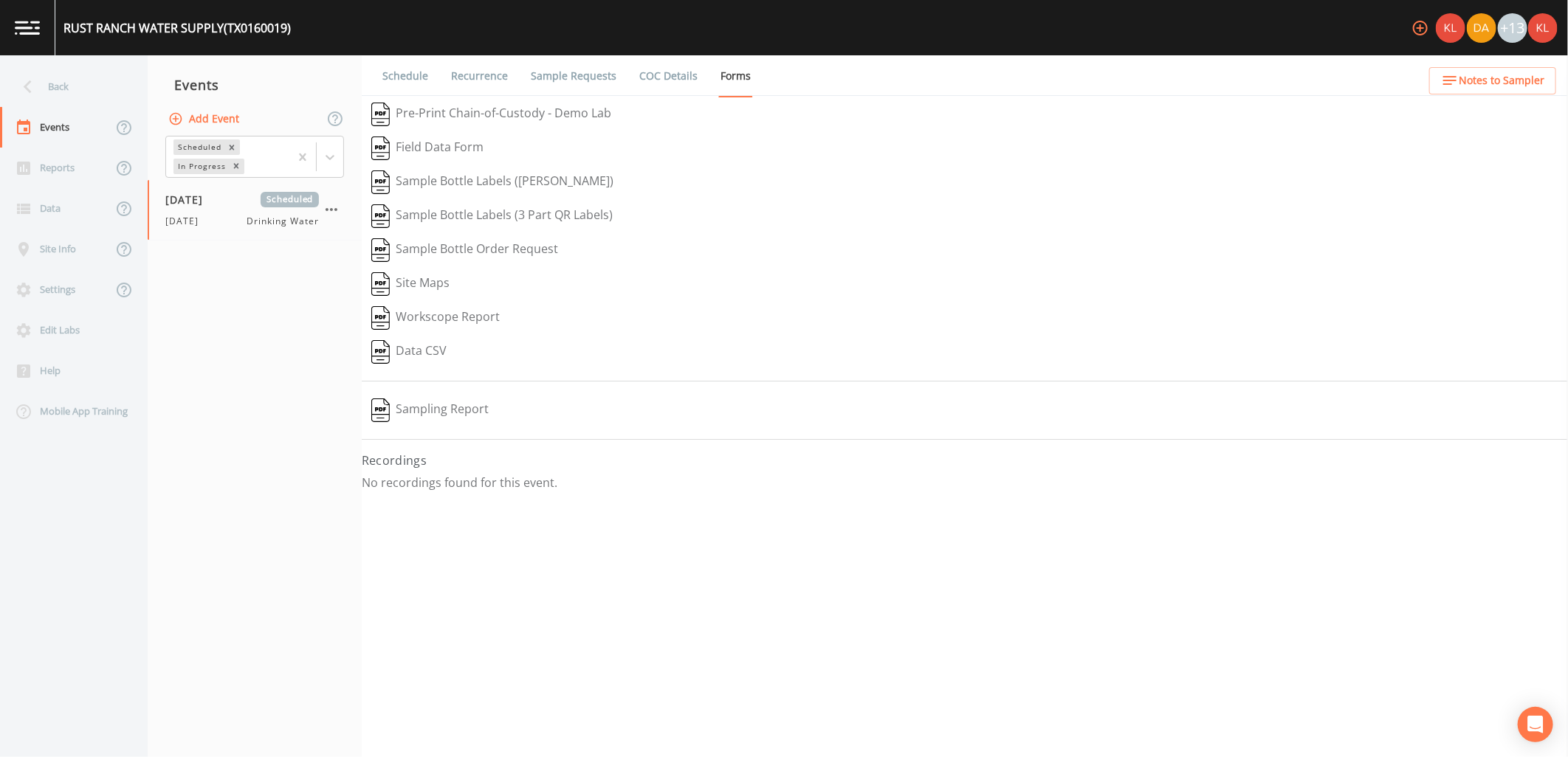
click at [49, 46] on link at bounding box center [27, 27] width 56 height 56
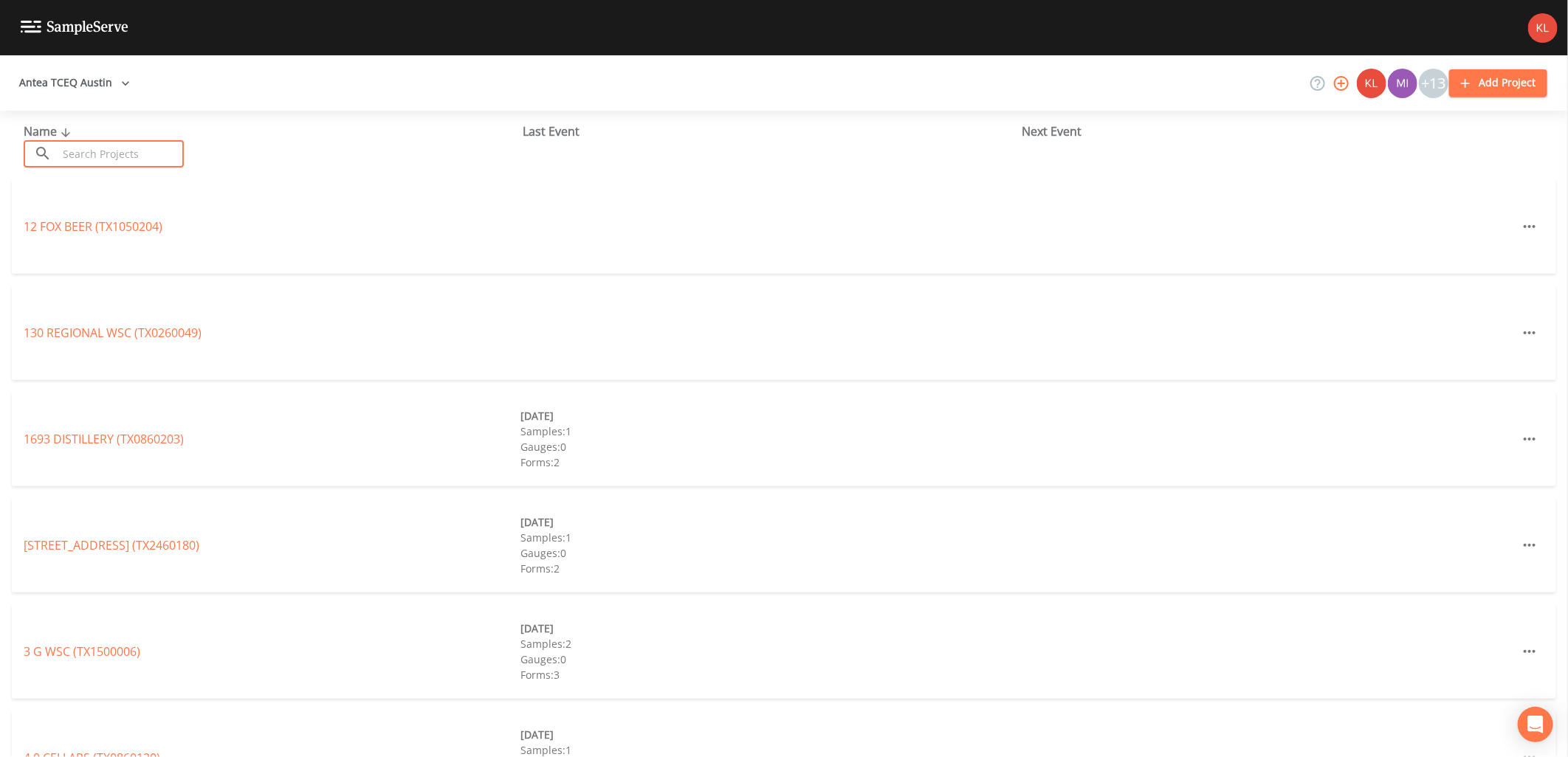
click at [60, 147] on input "text" at bounding box center [121, 154] width 126 height 27
click at [75, 163] on input "text" at bounding box center [121, 154] width 126 height 27
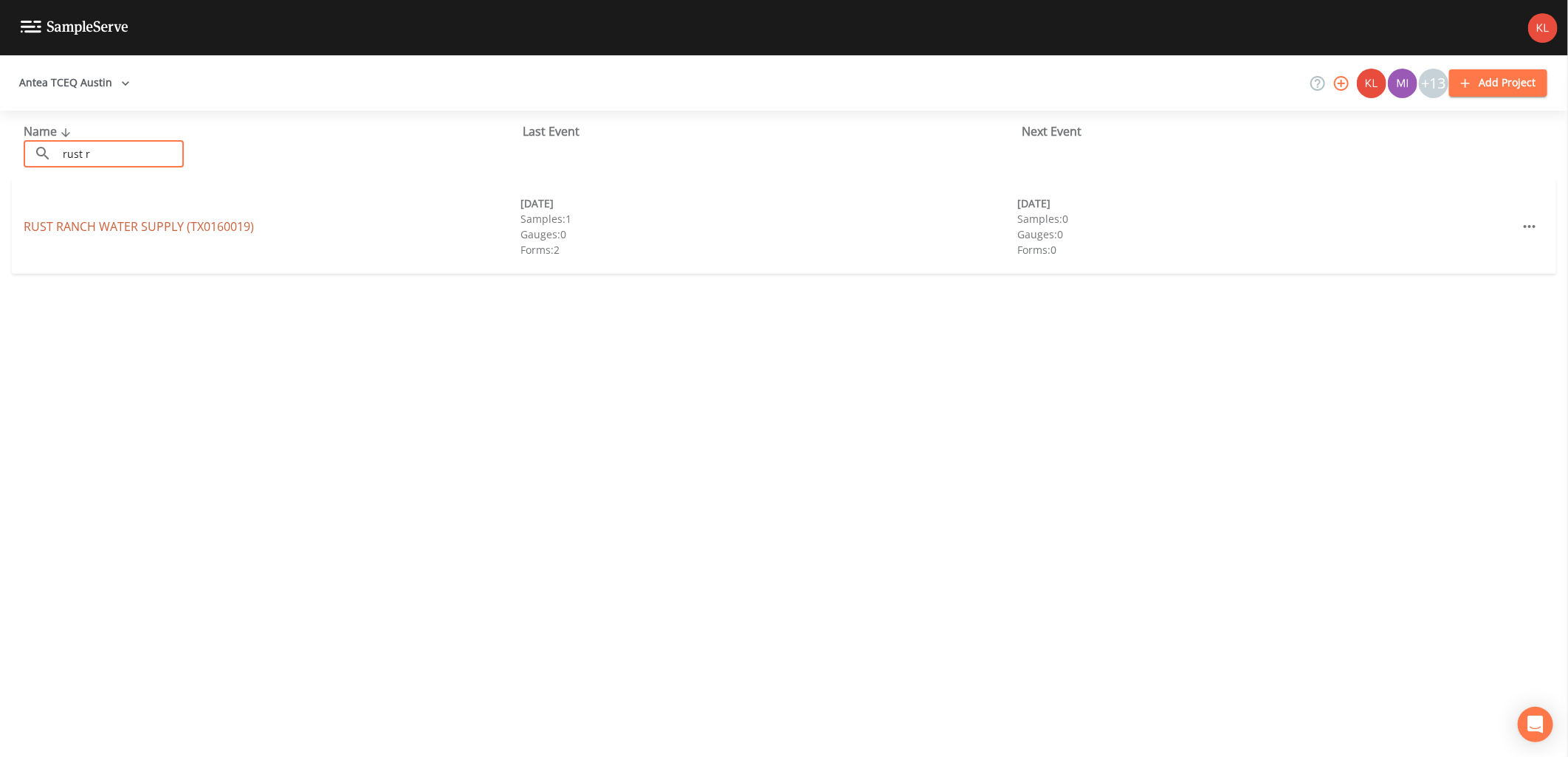
type input "rust r"
click at [139, 219] on link "RUST RANCH WATER SUPPLY (TX0160019)" at bounding box center [139, 227] width 231 height 16
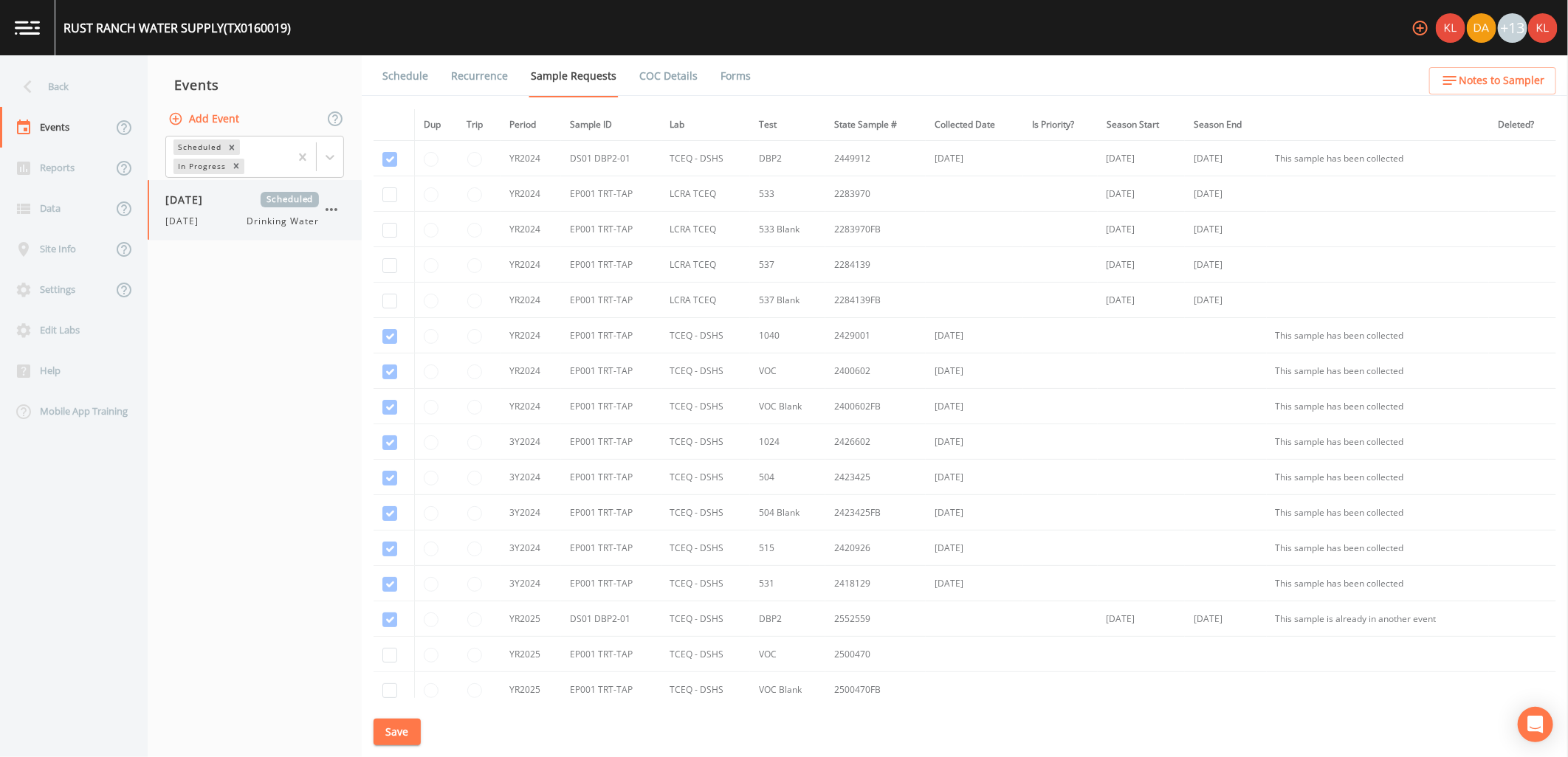
click at [205, 195] on span "[DATE]" at bounding box center [189, 199] width 48 height 16
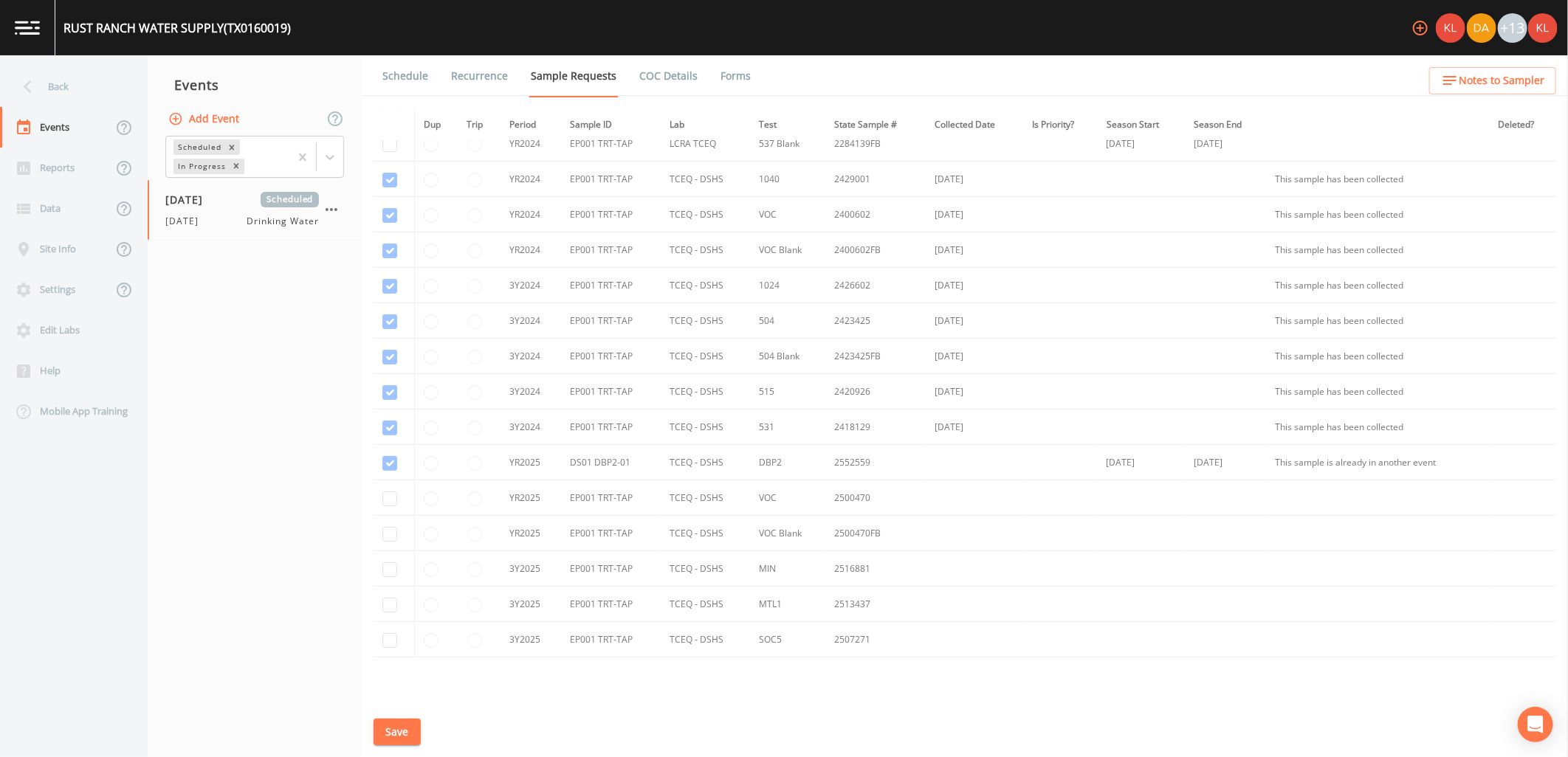
scroll to position [234, 0]
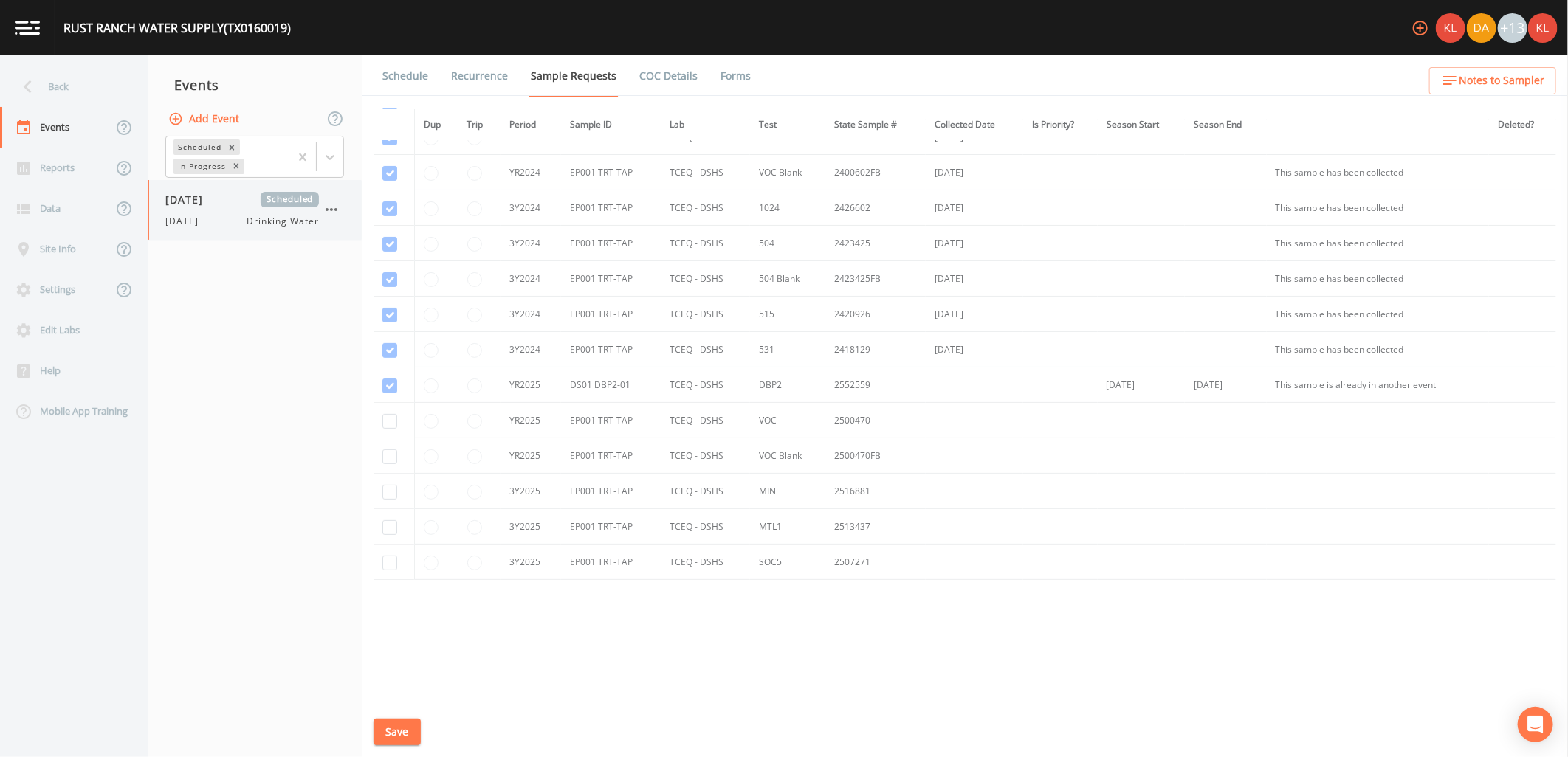
click at [223, 218] on div "9/18/25 Drinking Water" at bounding box center [242, 221] width 154 height 14
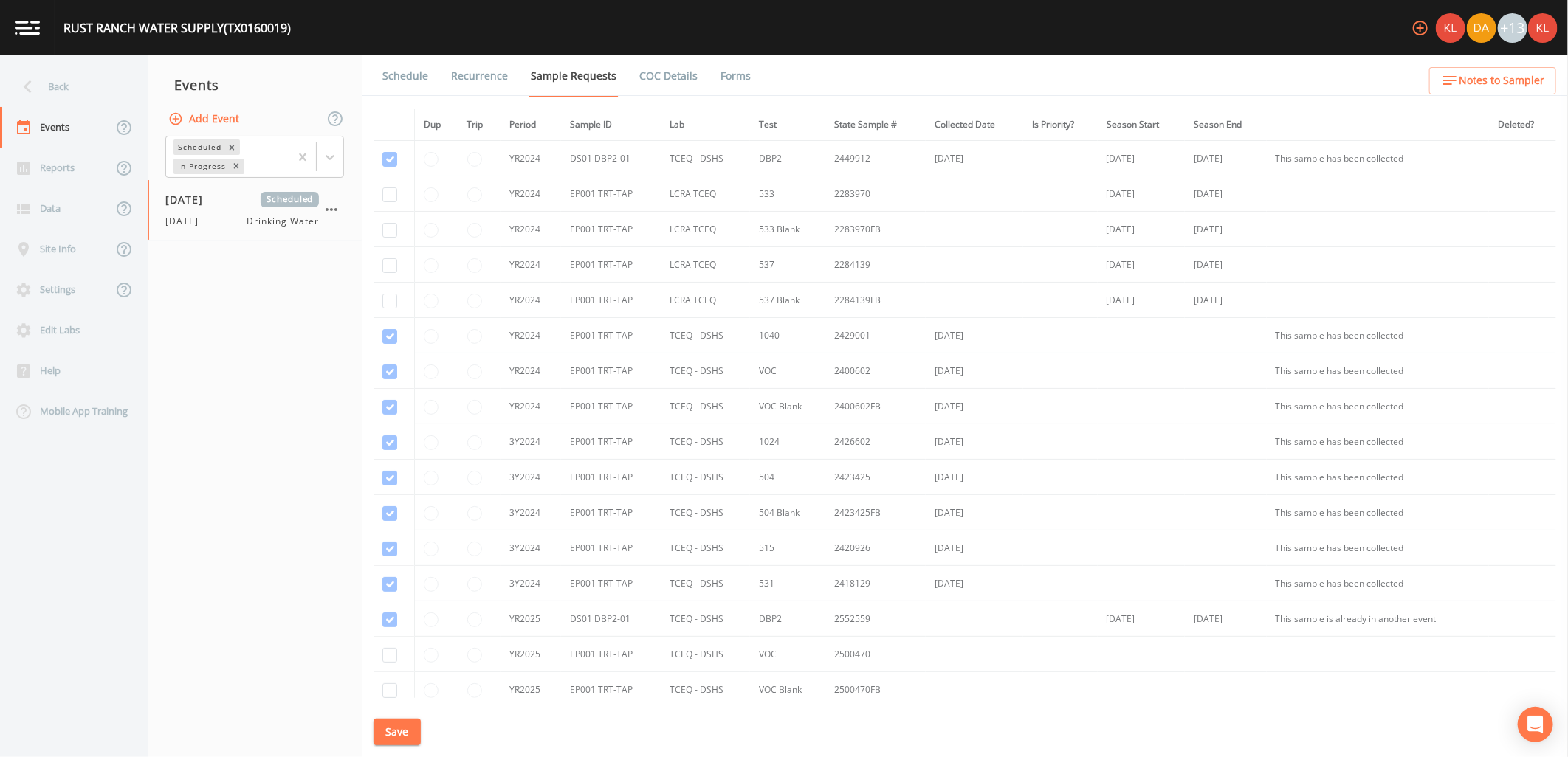
click at [733, 87] on link "Forms" at bounding box center [736, 76] width 35 height 41
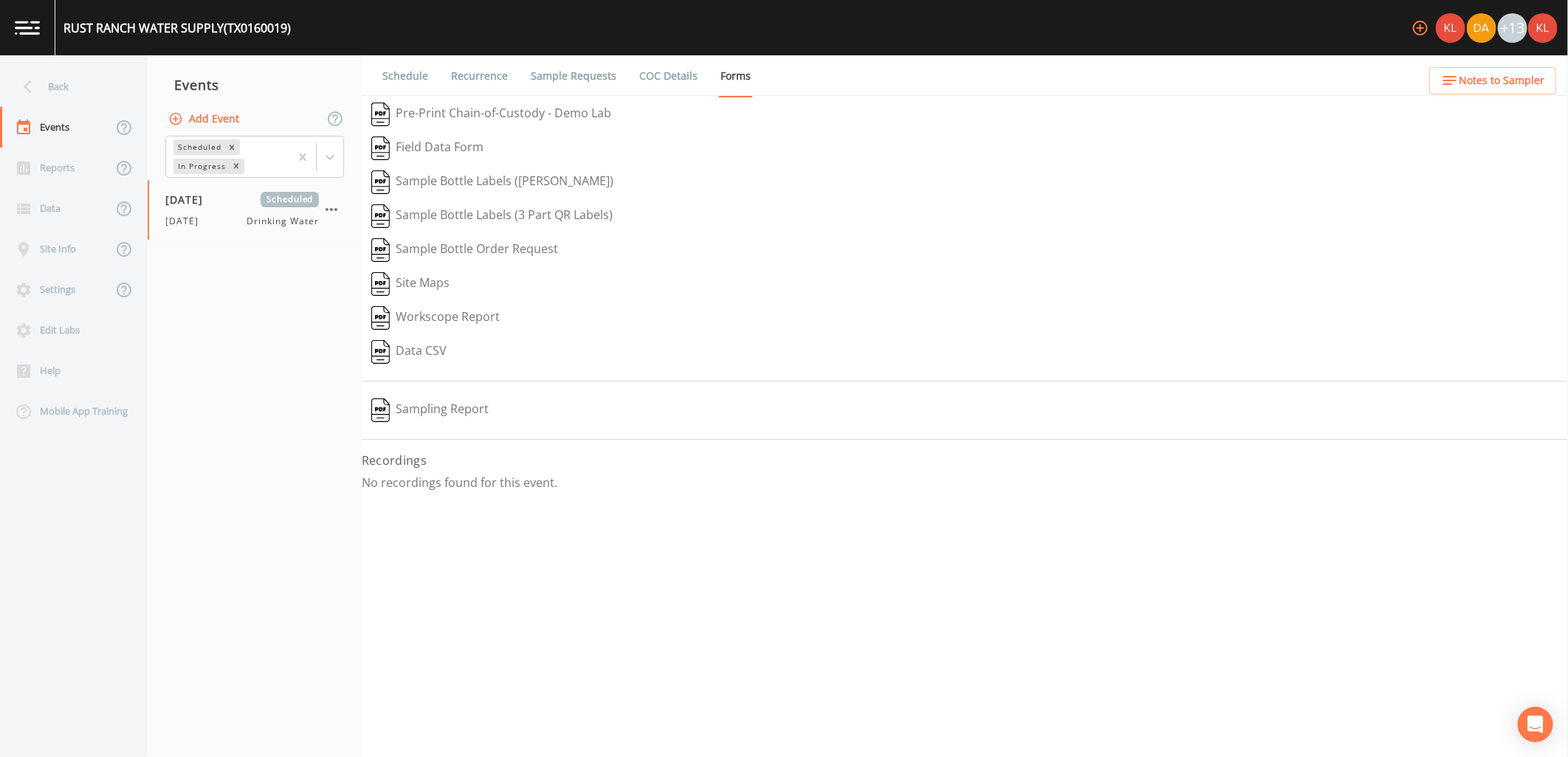
click at [650, 82] on link "COC Details" at bounding box center [669, 76] width 63 height 41
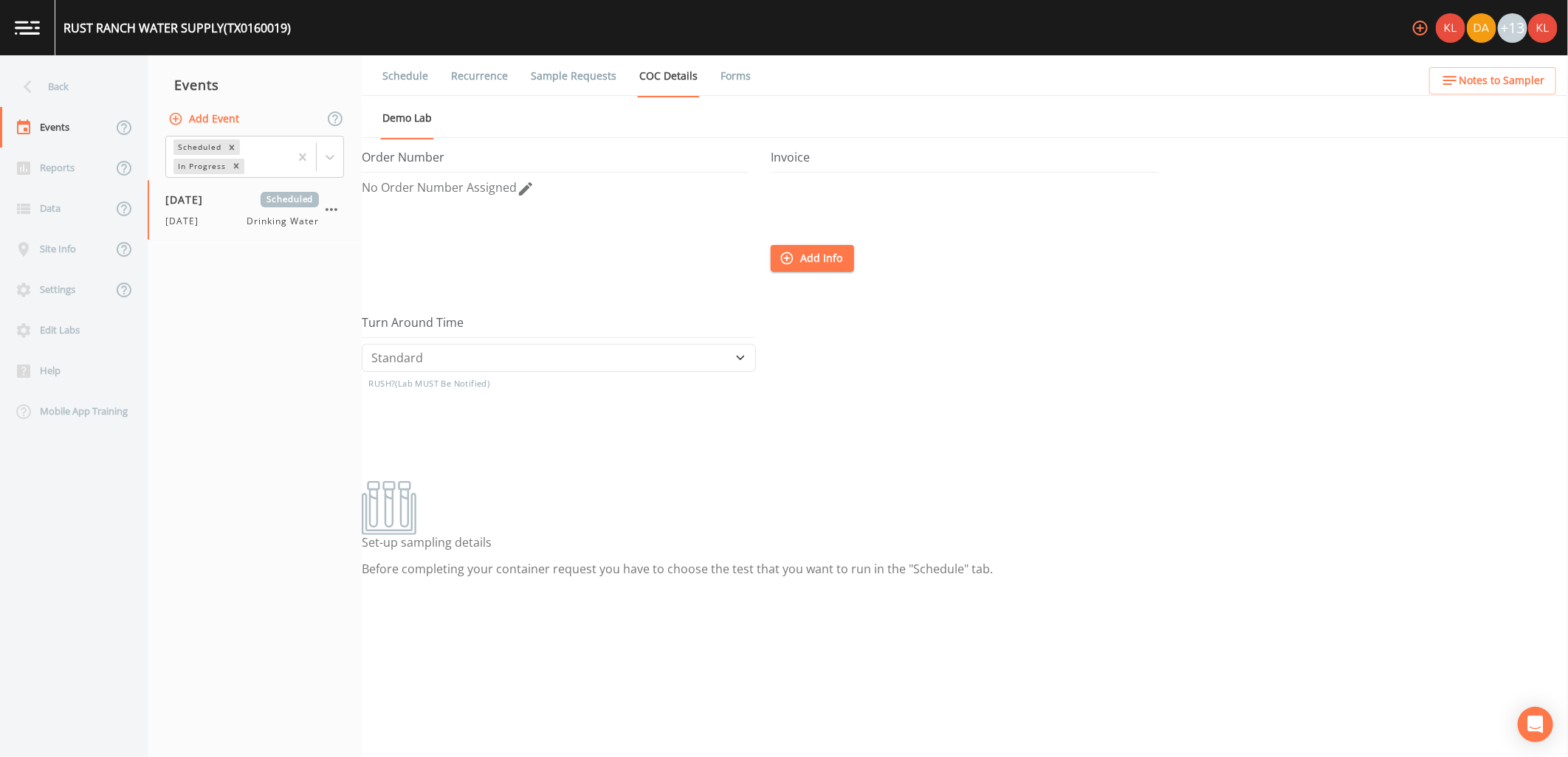
click at [573, 70] on link "Sample Requests" at bounding box center [574, 76] width 90 height 41
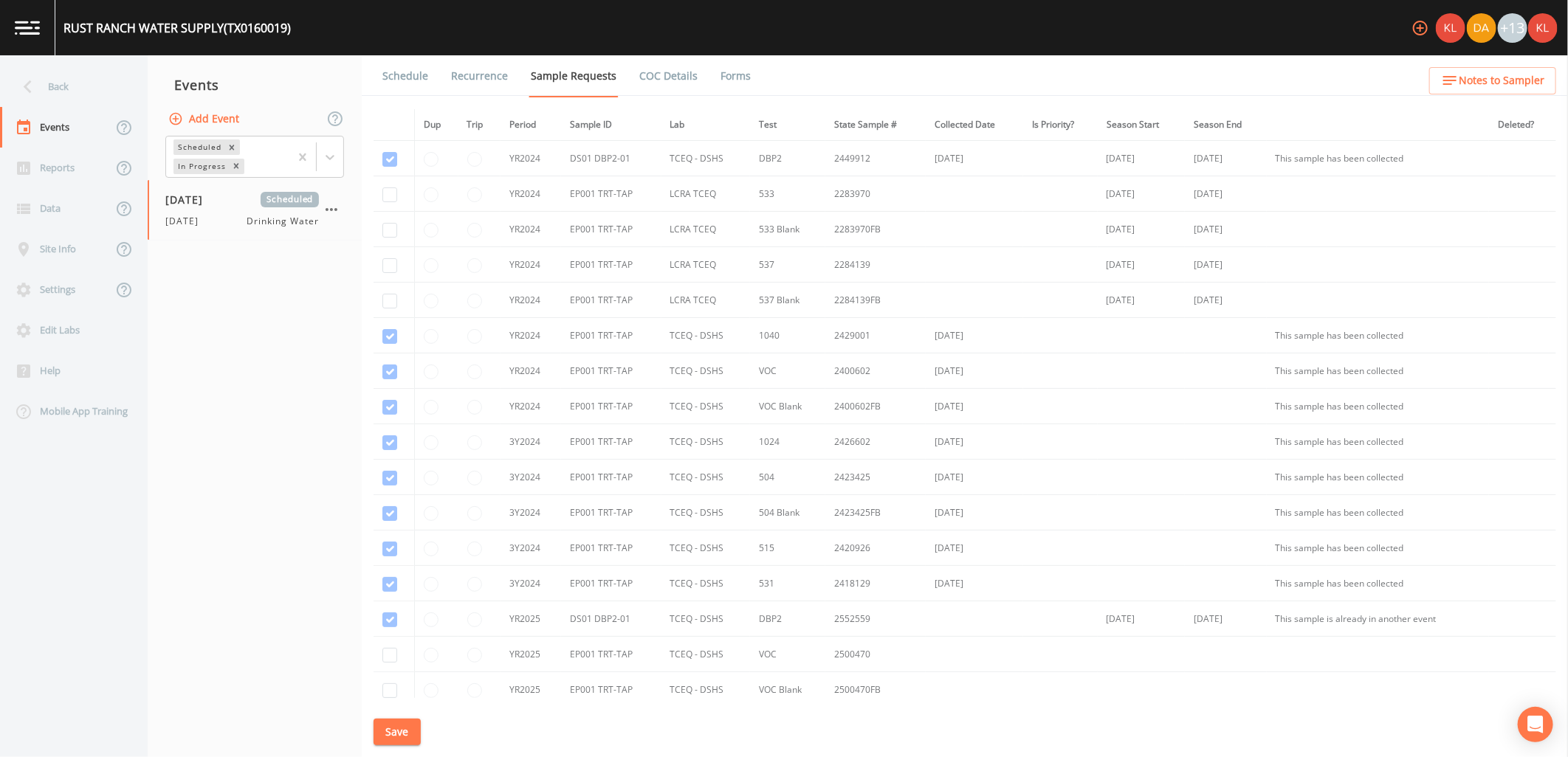
click at [393, 63] on link "Schedule" at bounding box center [405, 76] width 50 height 41
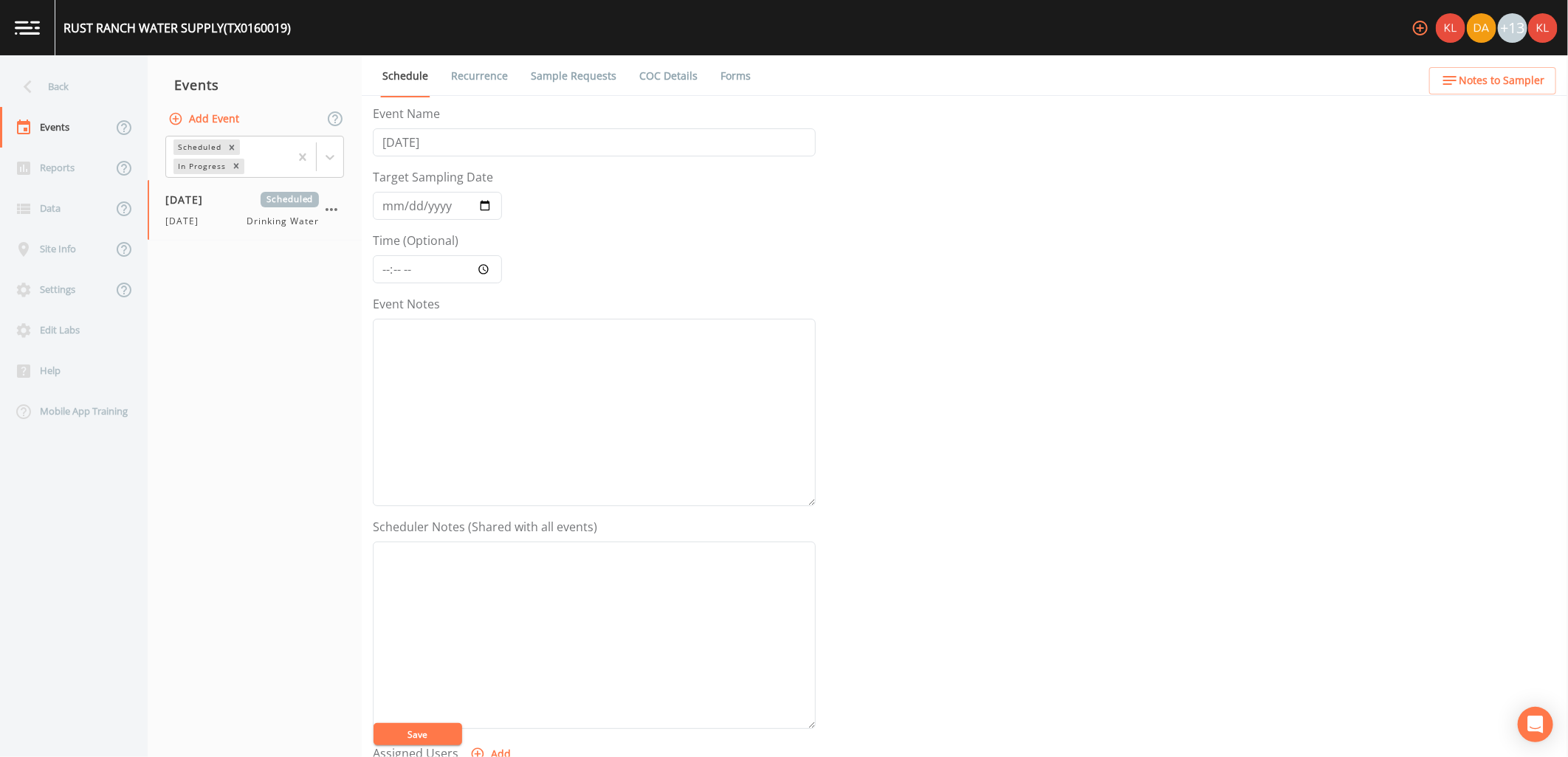
click at [20, 75] on icon at bounding box center [27, 87] width 26 height 26
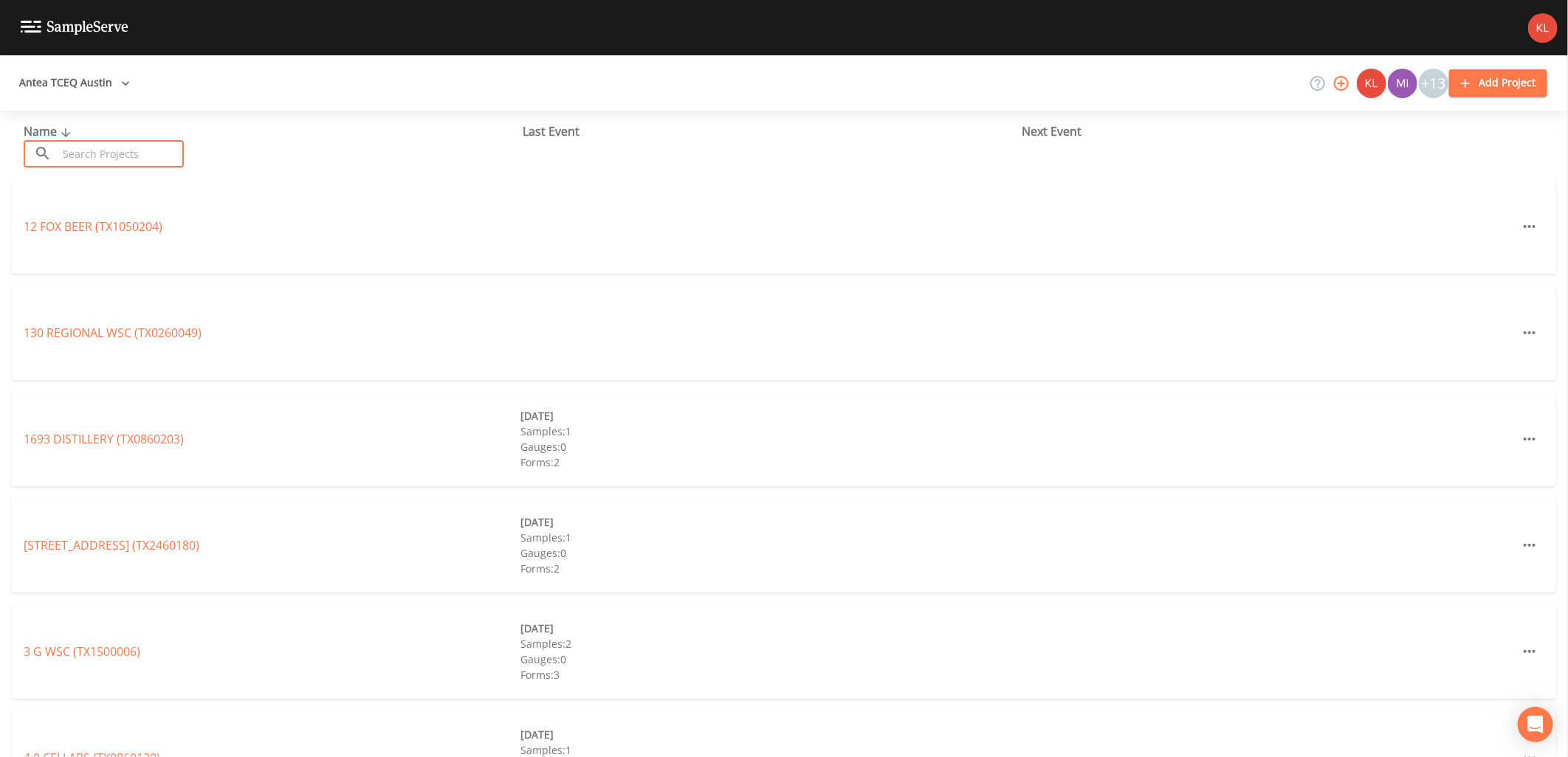
click at [161, 151] on input "text" at bounding box center [121, 154] width 126 height 27
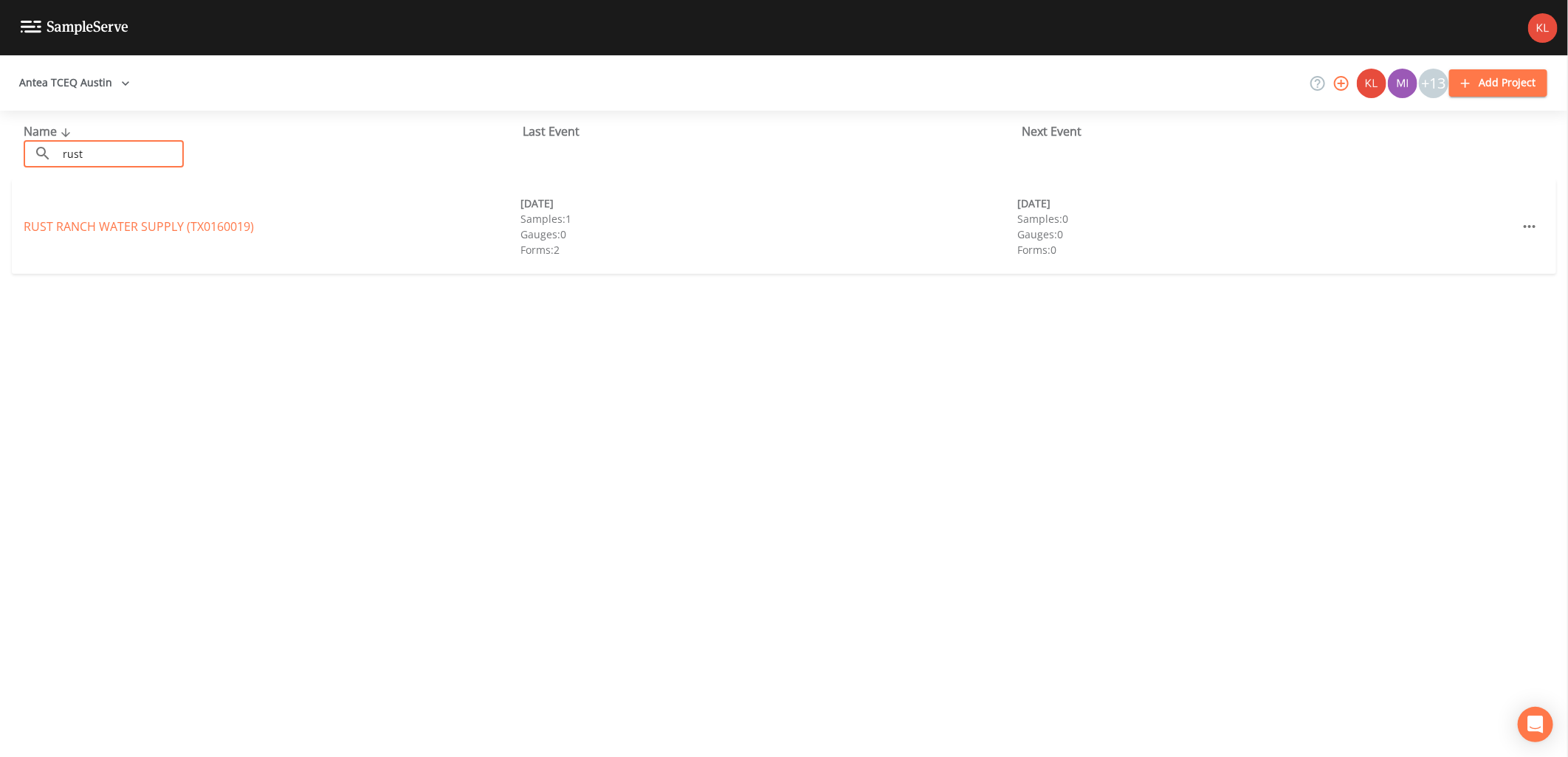
type input "rust"
click at [199, 240] on div "RUST RANCH WATER SUPPLY (TX0160019) 09/08/2025 Samples: 1 Gauges: 0 Forms: 2 09…" at bounding box center [784, 226] width 1545 height 94
click at [204, 227] on link "RUST RANCH WATER SUPPLY (TX0160019)" at bounding box center [139, 227] width 231 height 16
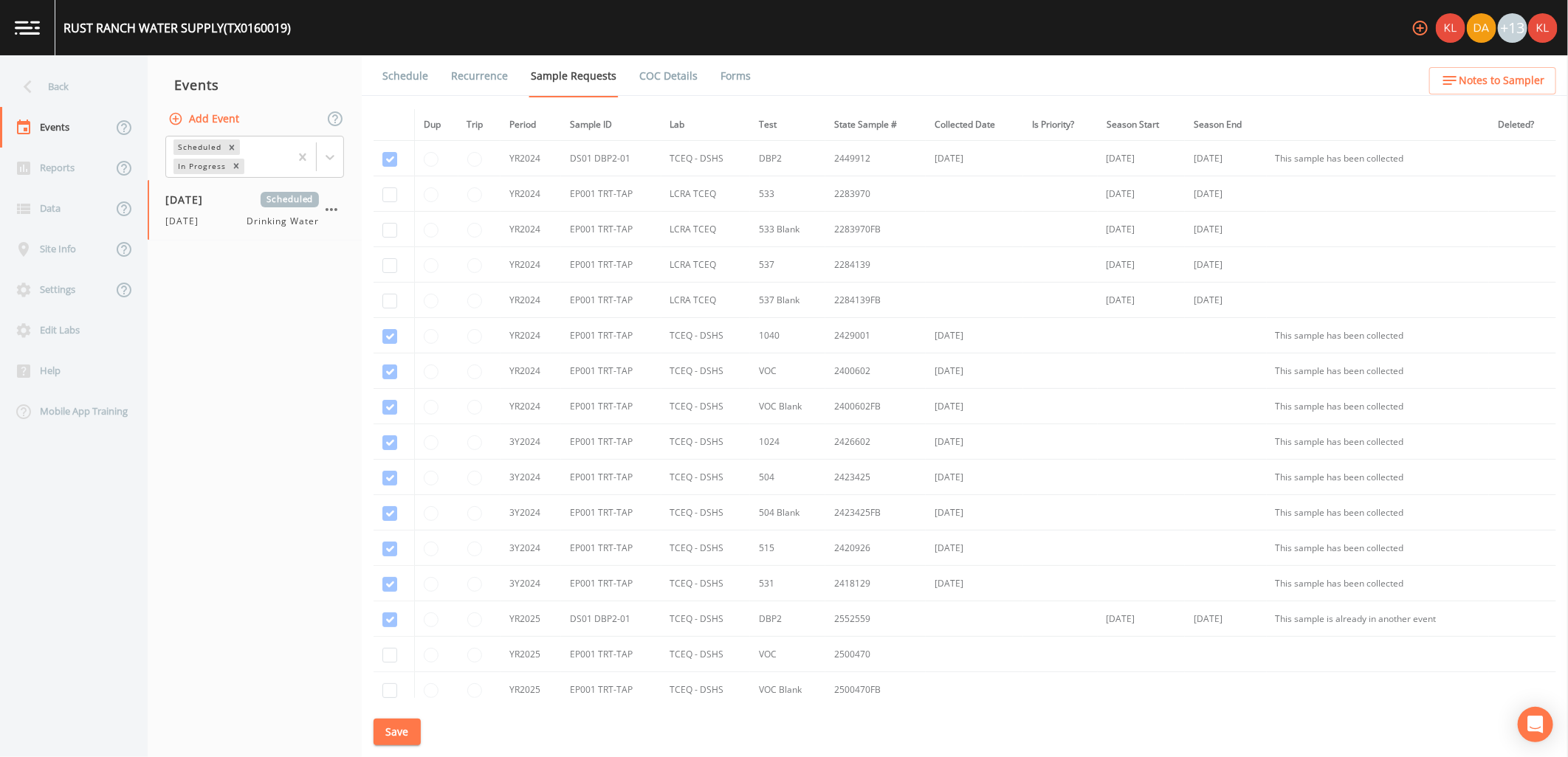
scroll to position [234, 0]
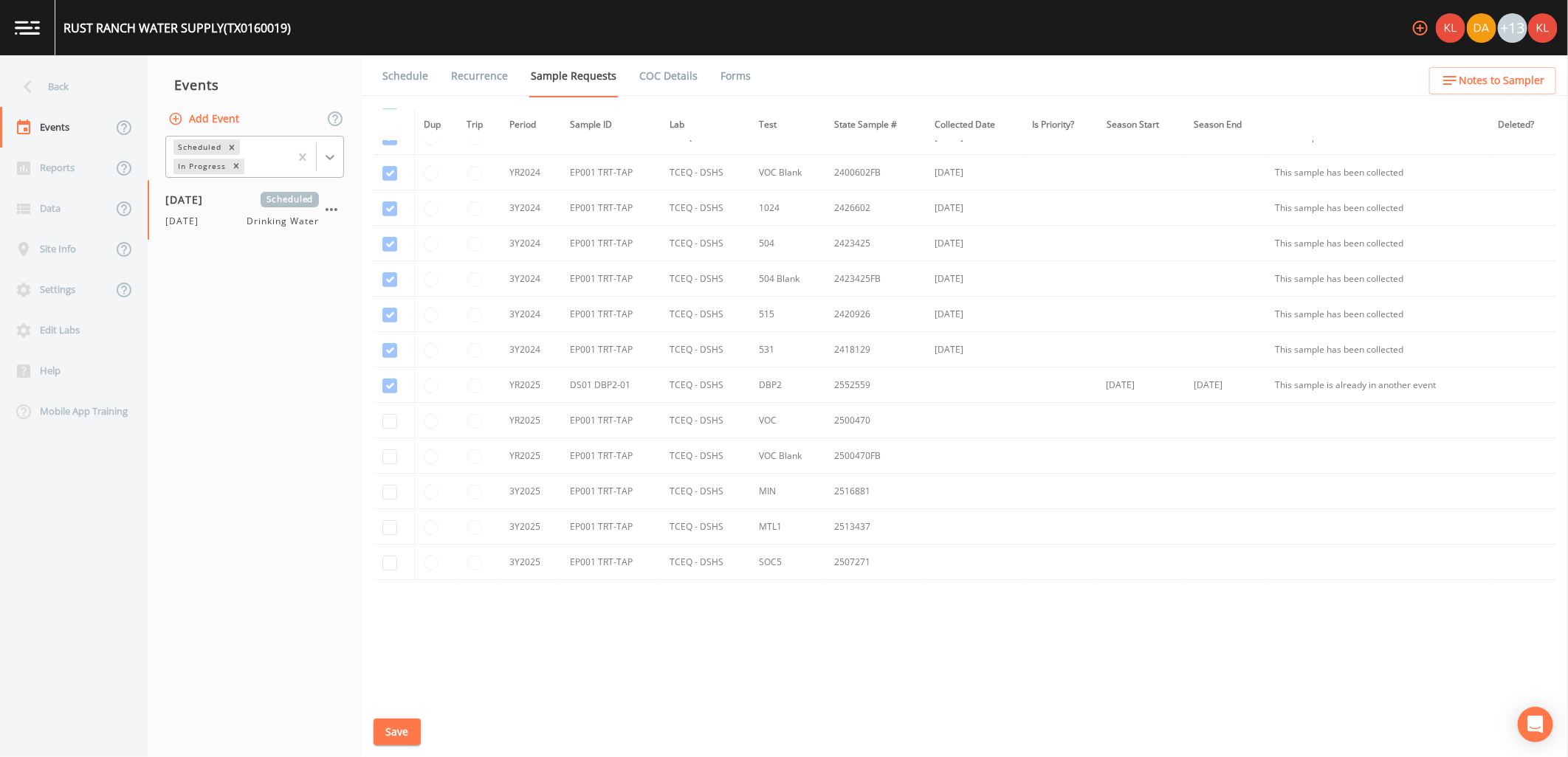
click at [328, 165] on div at bounding box center [329, 156] width 27 height 27
click at [319, 189] on div "Completed" at bounding box center [254, 198] width 178 height 25
click at [239, 240] on div "9/8/25 Drinking Water" at bounding box center [242, 240] width 154 height 14
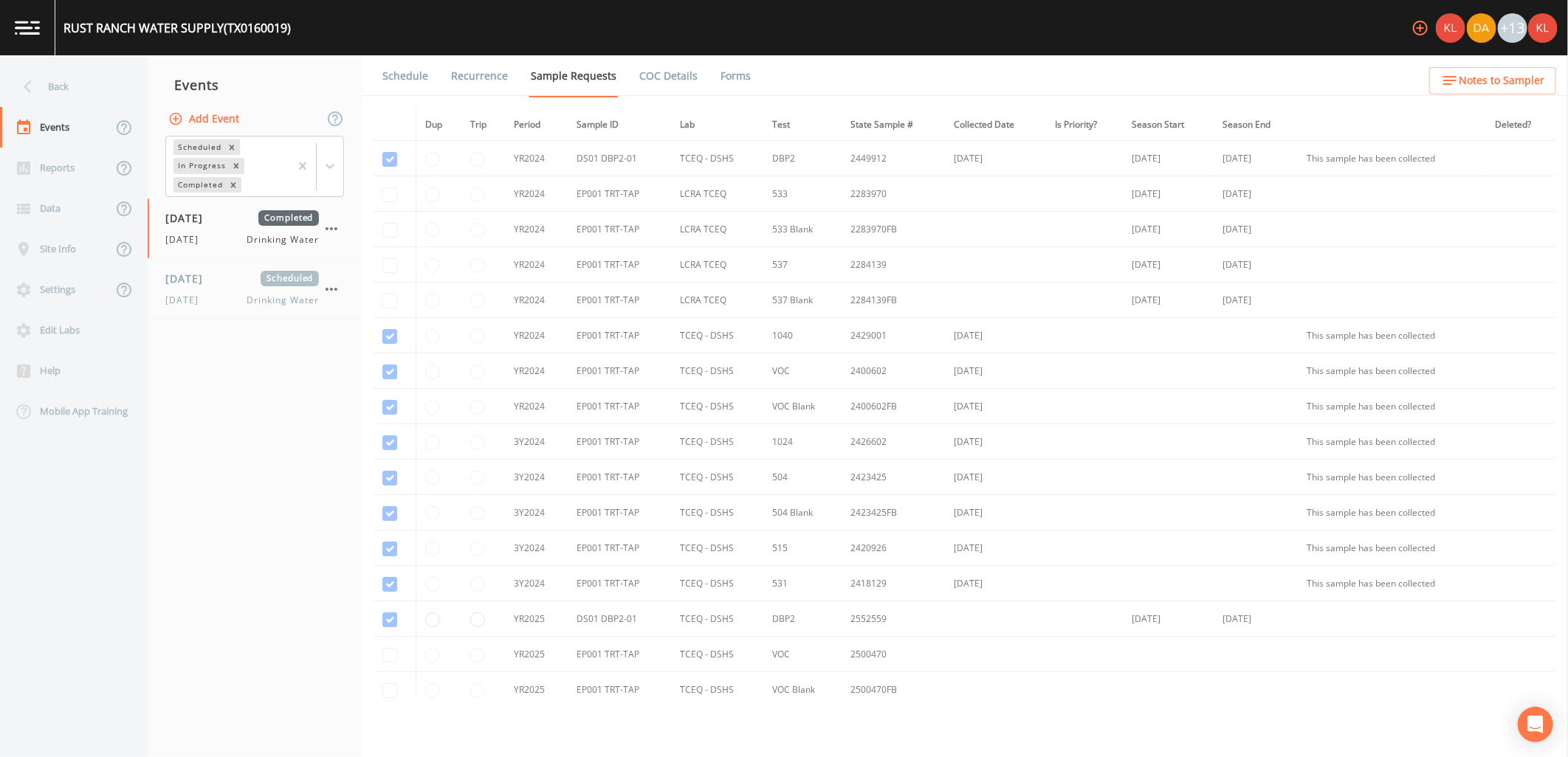
click at [718, 81] on link "Forms" at bounding box center [736, 76] width 35 height 41
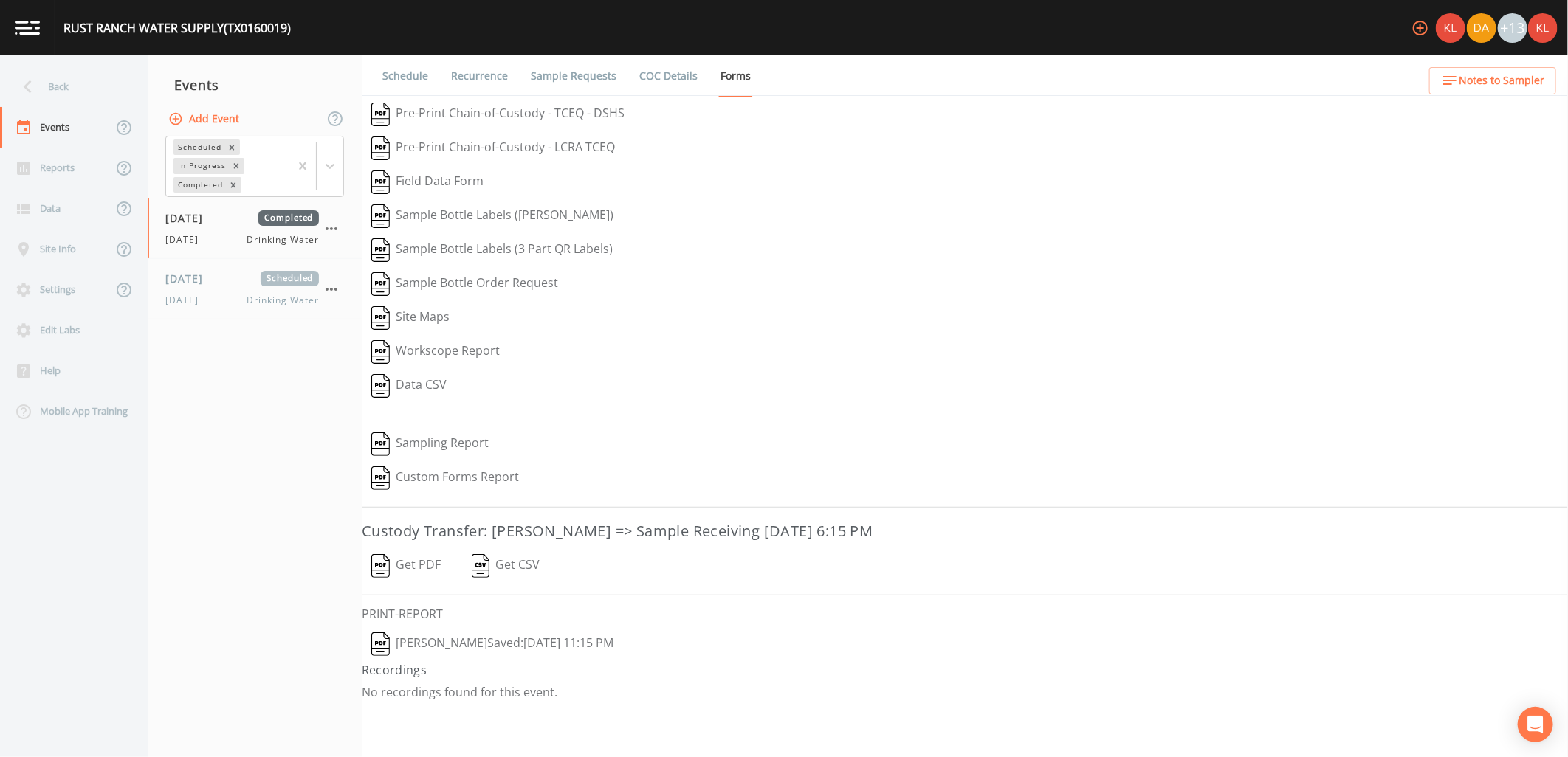
click at [423, 570] on button "Get PDF" at bounding box center [406, 566] width 89 height 34
click at [43, 29] on link at bounding box center [27, 27] width 56 height 56
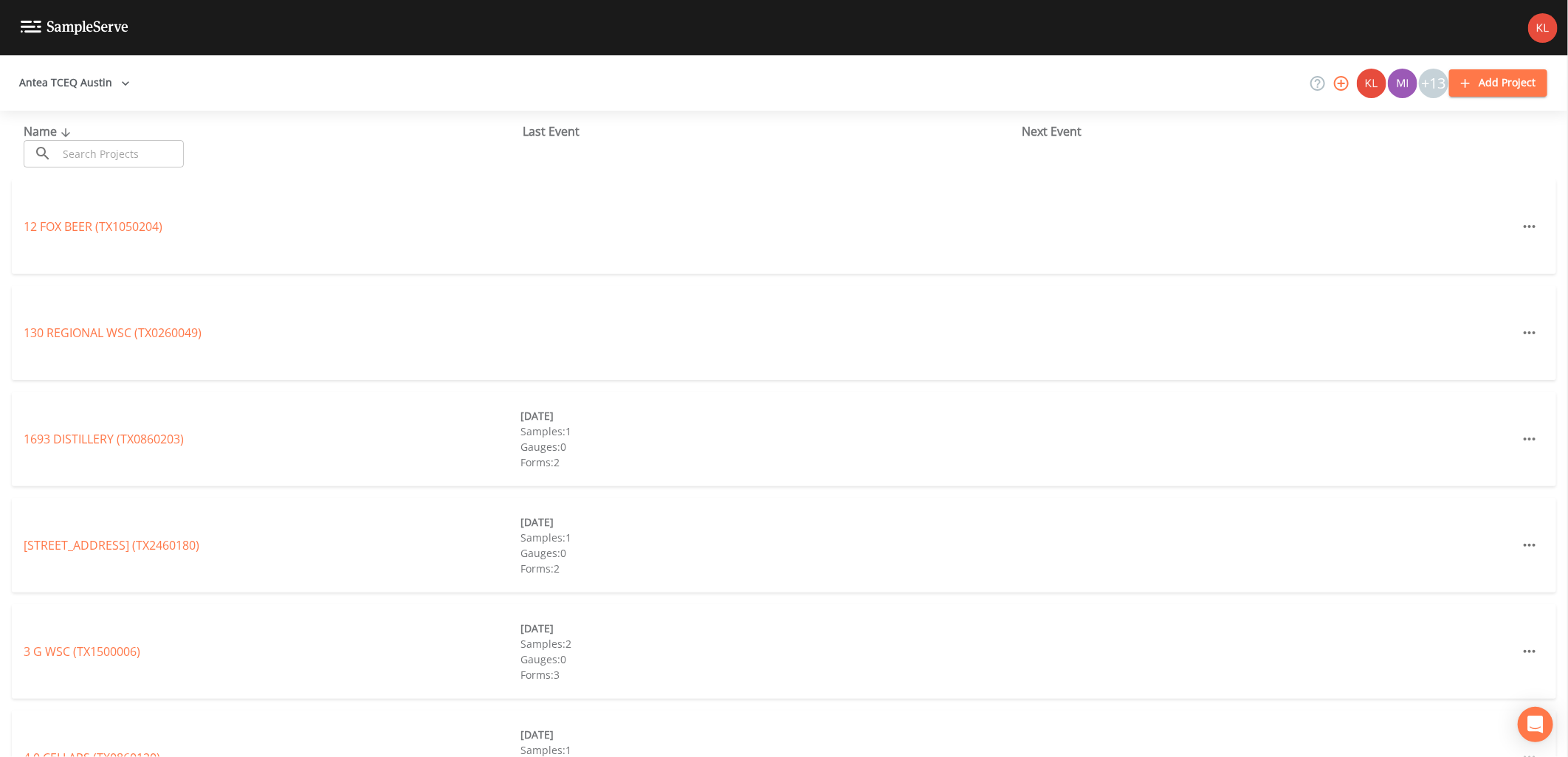
click at [179, 139] on div "Name ​ ​" at bounding box center [274, 144] width 499 height 45
click at [174, 149] on input "text" at bounding box center [121, 154] width 126 height 27
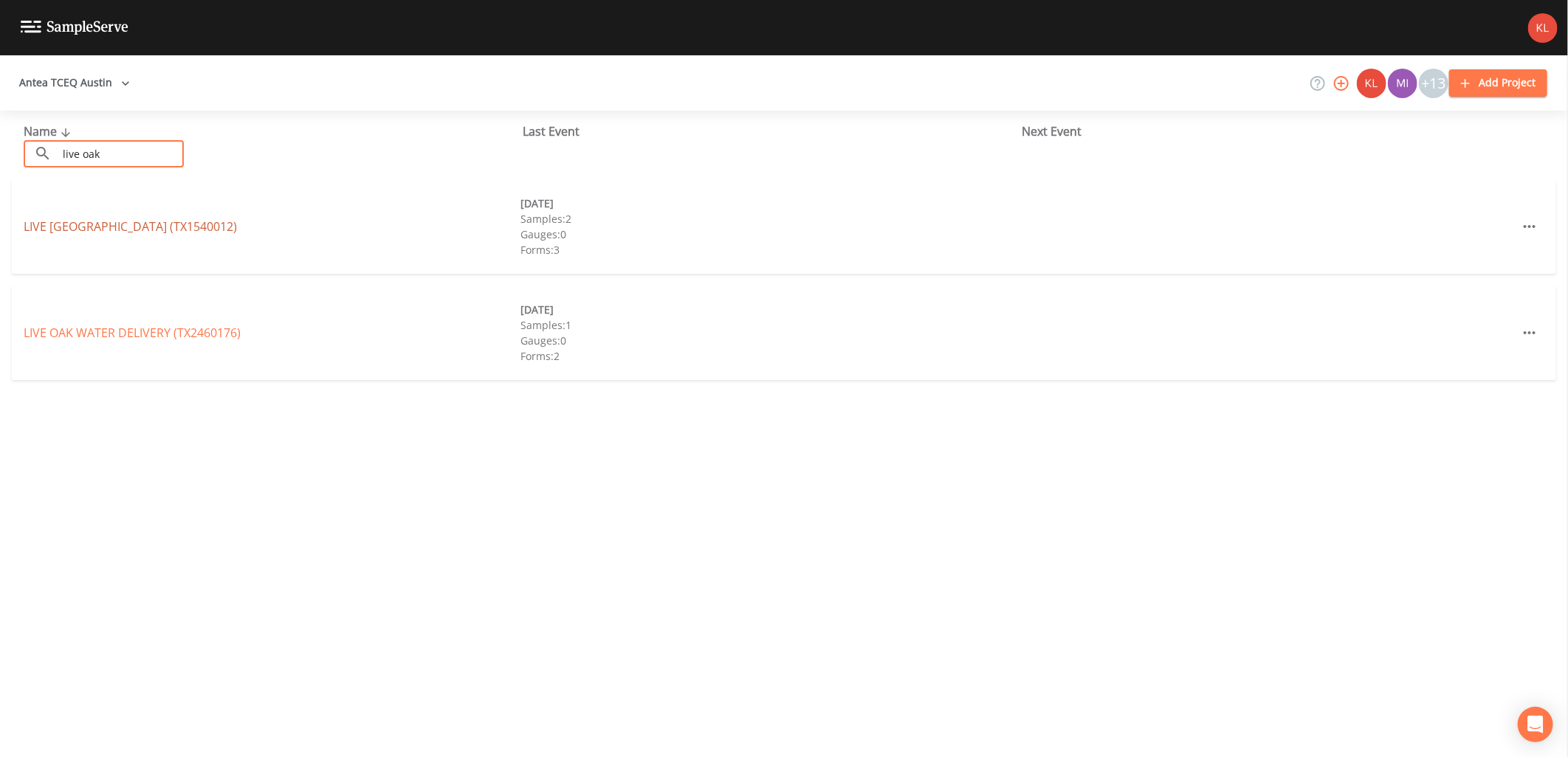
type input "live oak"
click at [116, 222] on link "LIVE OAK HILLS SUBDIVISION (TX1540012)" at bounding box center [130, 227] width 213 height 16
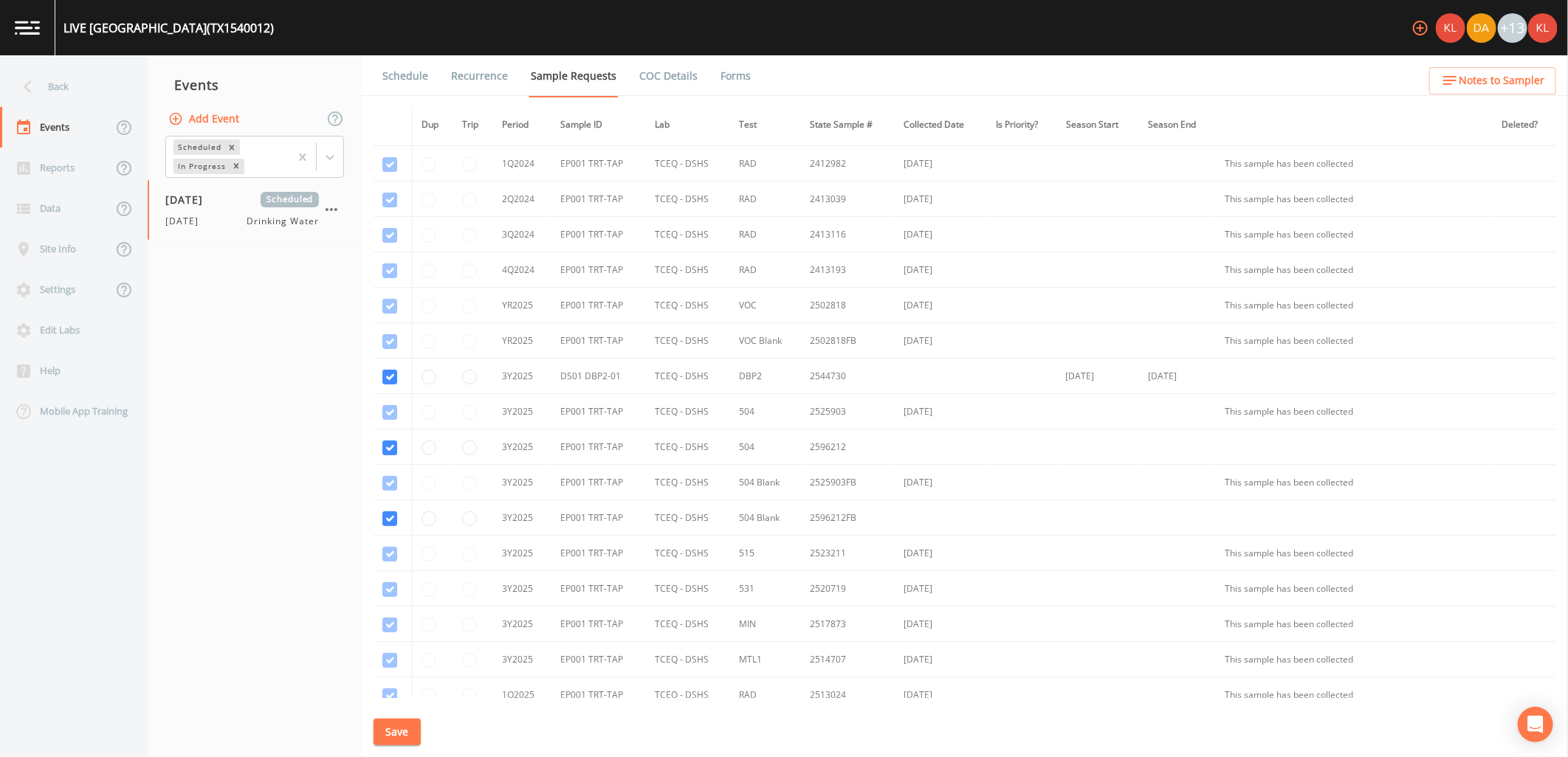
scroll to position [94, 0]
click at [408, 734] on button "Save" at bounding box center [397, 732] width 48 height 27
click at [38, 41] on link at bounding box center [27, 27] width 56 height 56
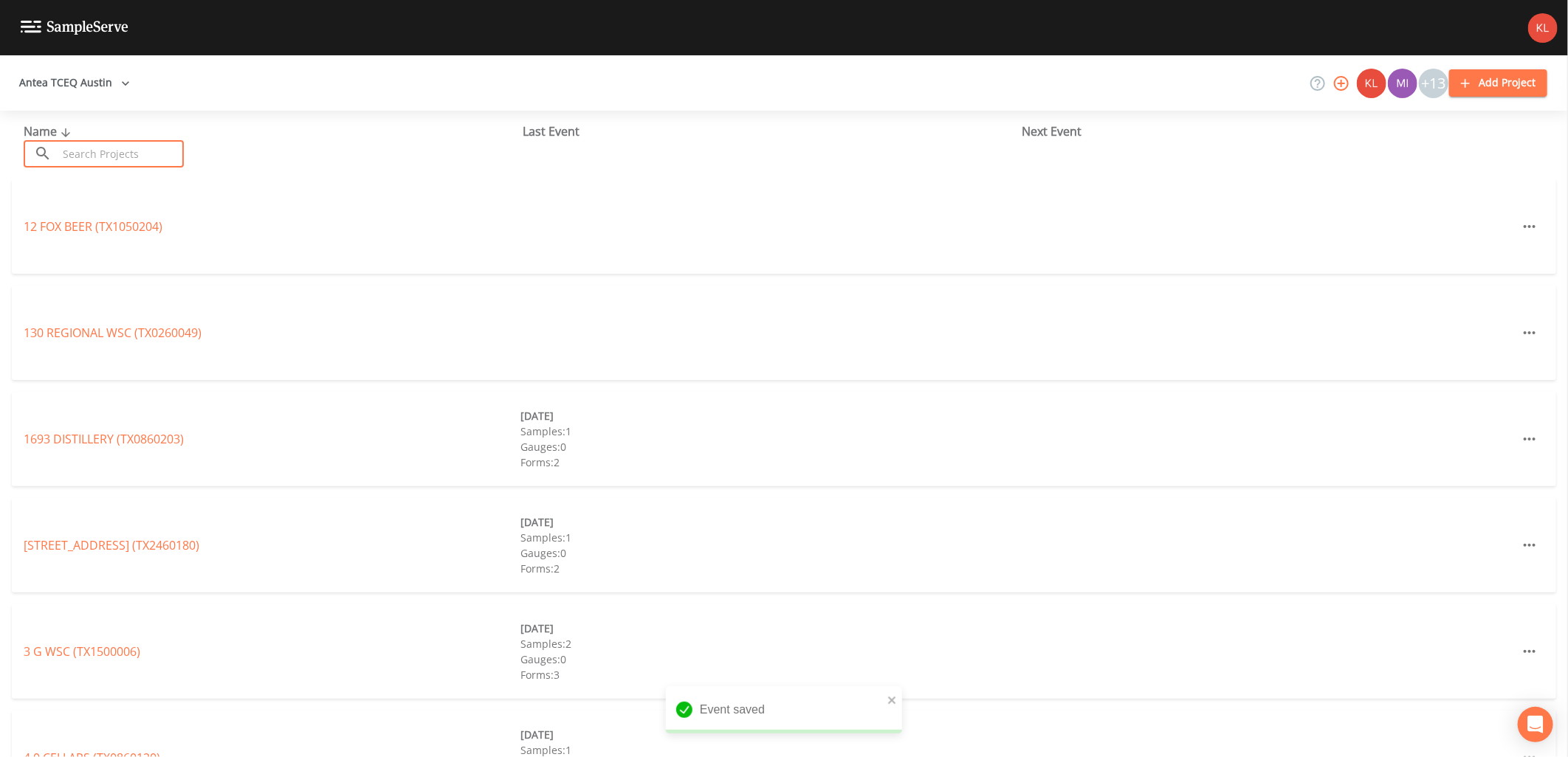
click at [109, 144] on input "text" at bounding box center [121, 154] width 126 height 27
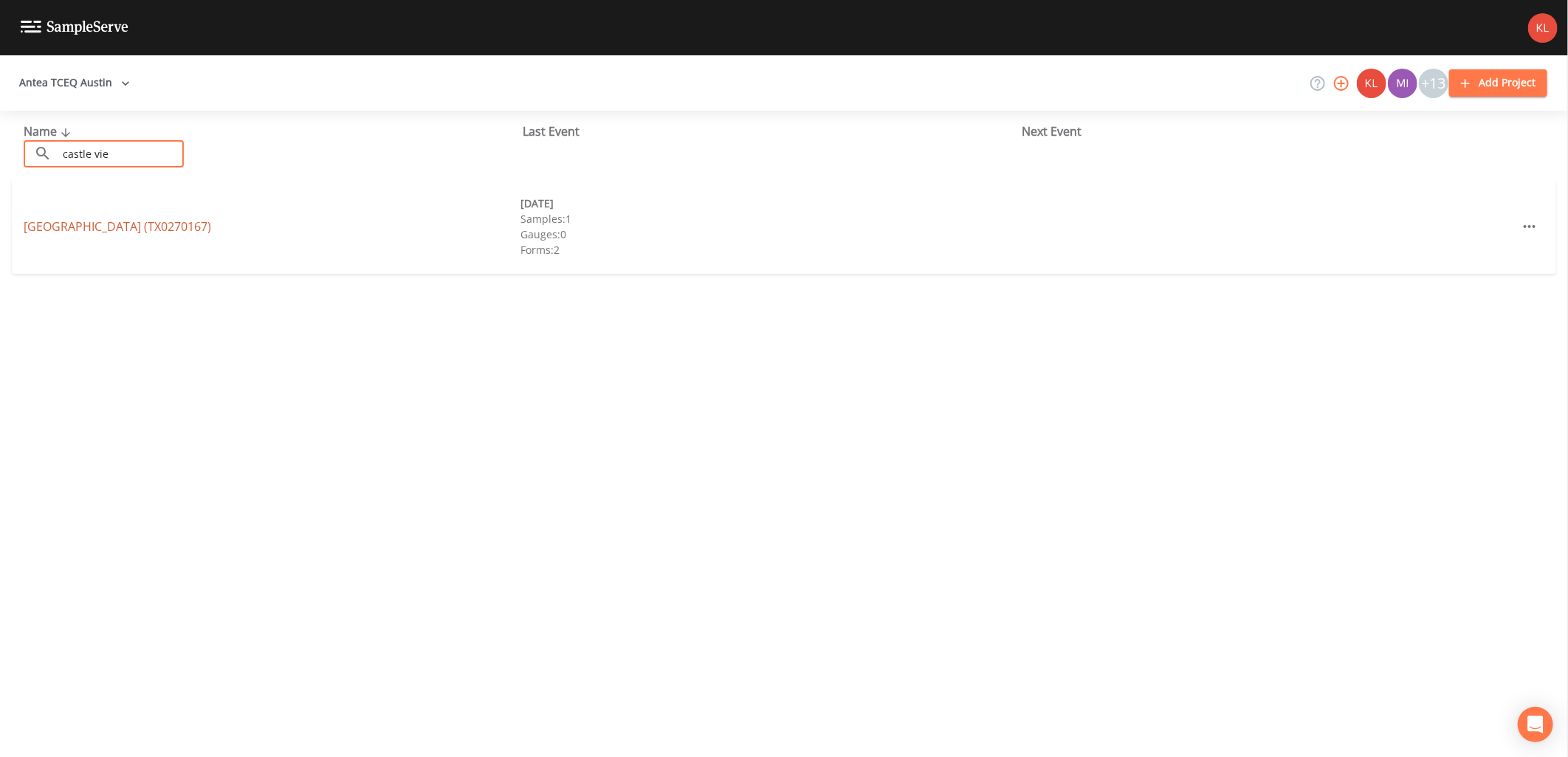
type input "castle vie"
click at [153, 224] on link "CASTLE VIEW RV PARK (TX0270167)" at bounding box center [117, 227] width 188 height 16
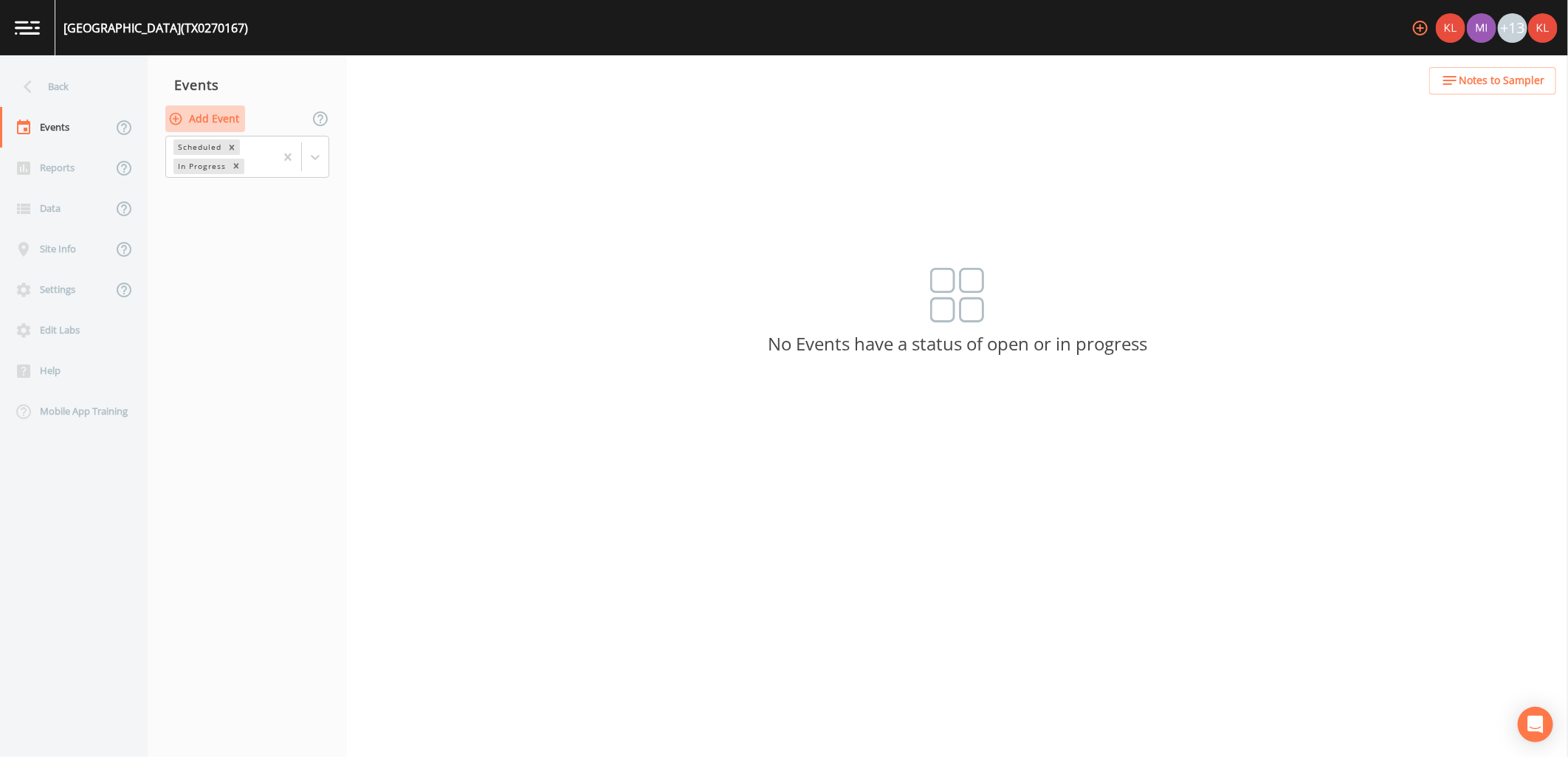
click at [231, 116] on button "Add Event" at bounding box center [205, 119] width 80 height 27
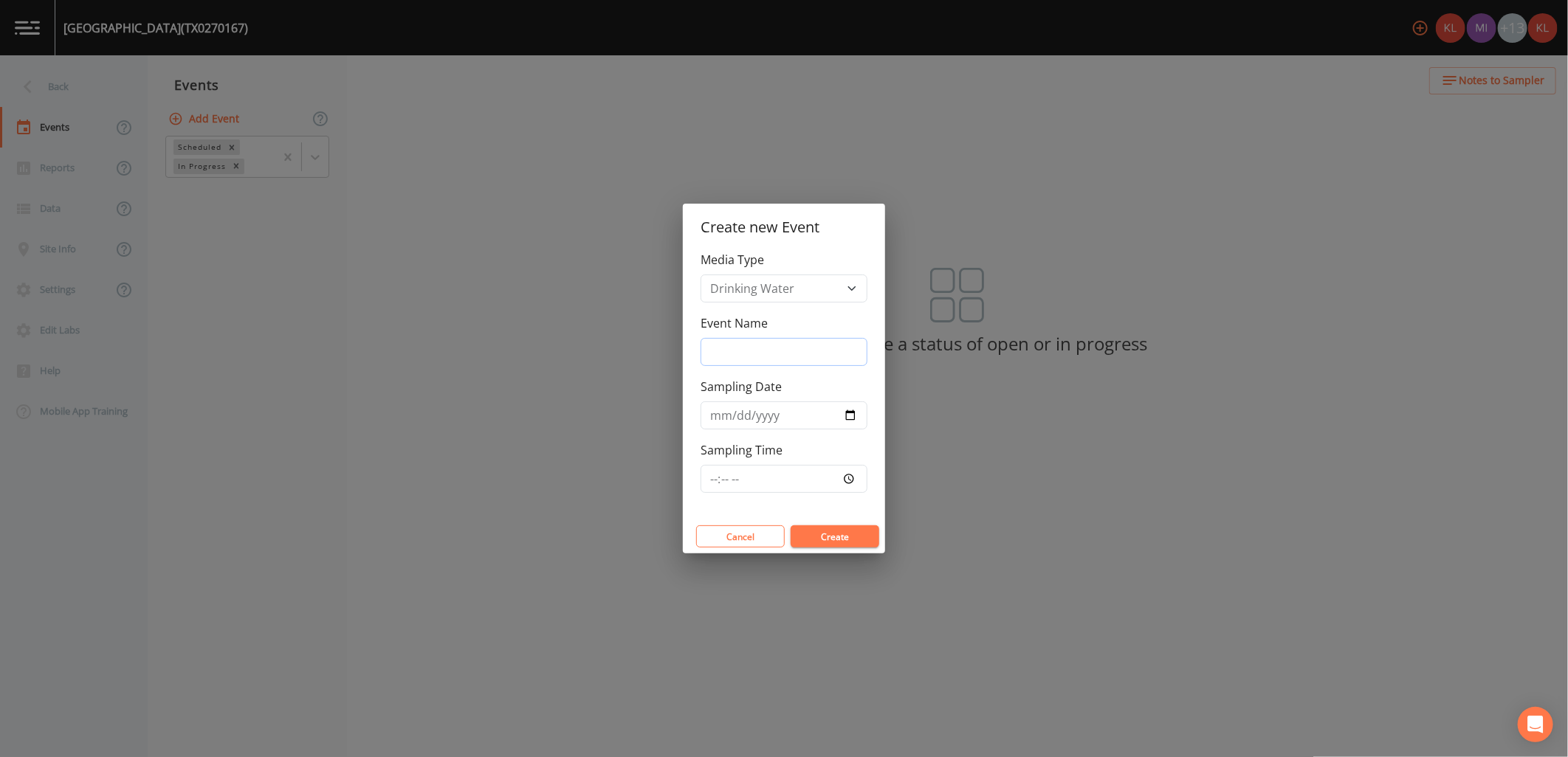
click at [744, 352] on input "Event Name" at bounding box center [784, 352] width 166 height 28
type input "[DATE]"
type input "2025-09-18"
click at [734, 357] on input "[DATE]" at bounding box center [784, 352] width 166 height 28
type input "9/19/25"
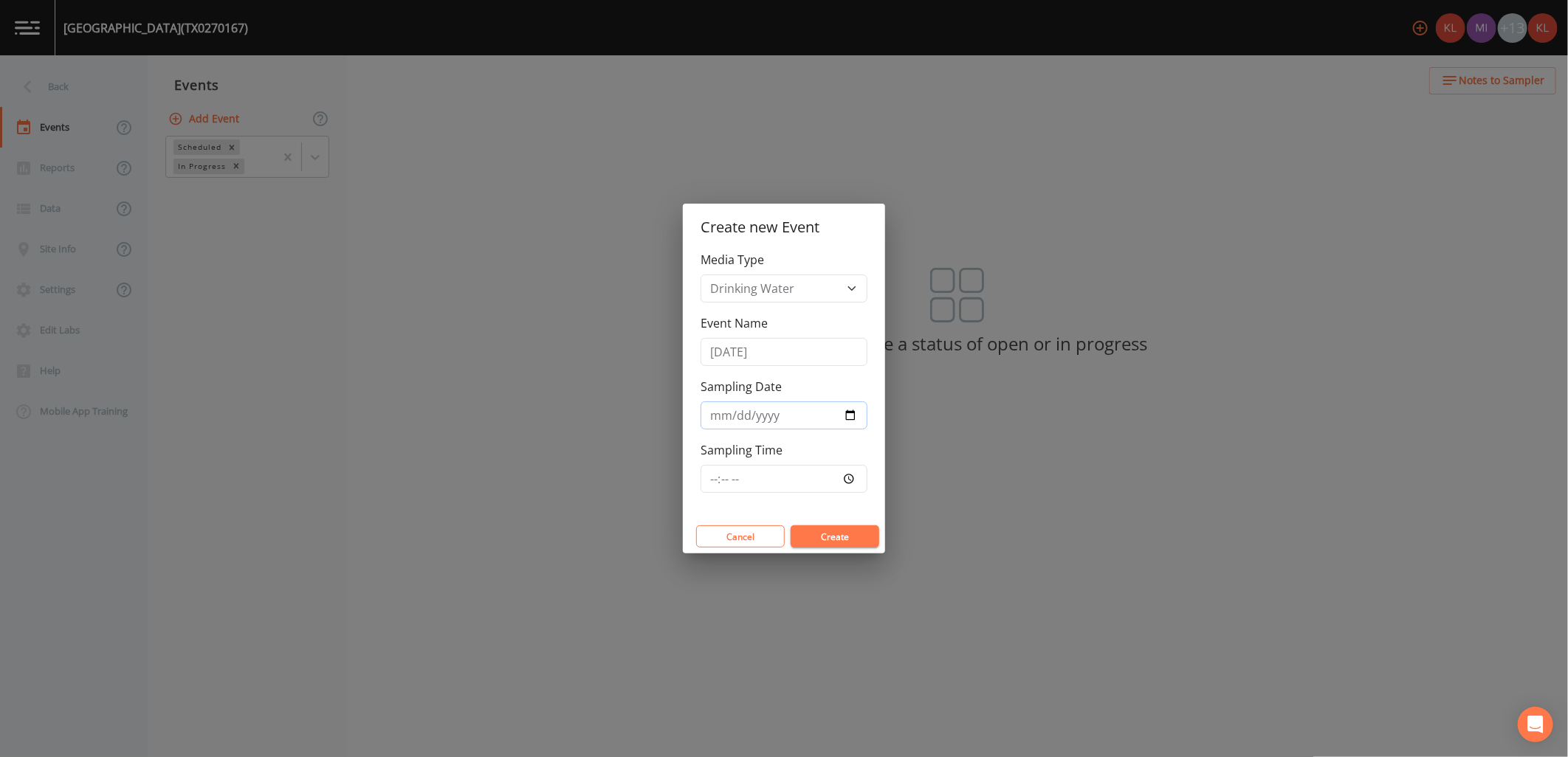
click at [850, 409] on input "2025-09-18" at bounding box center [784, 415] width 166 height 28
type input "2025-09-19"
click at [861, 543] on button "Create" at bounding box center [834, 537] width 89 height 22
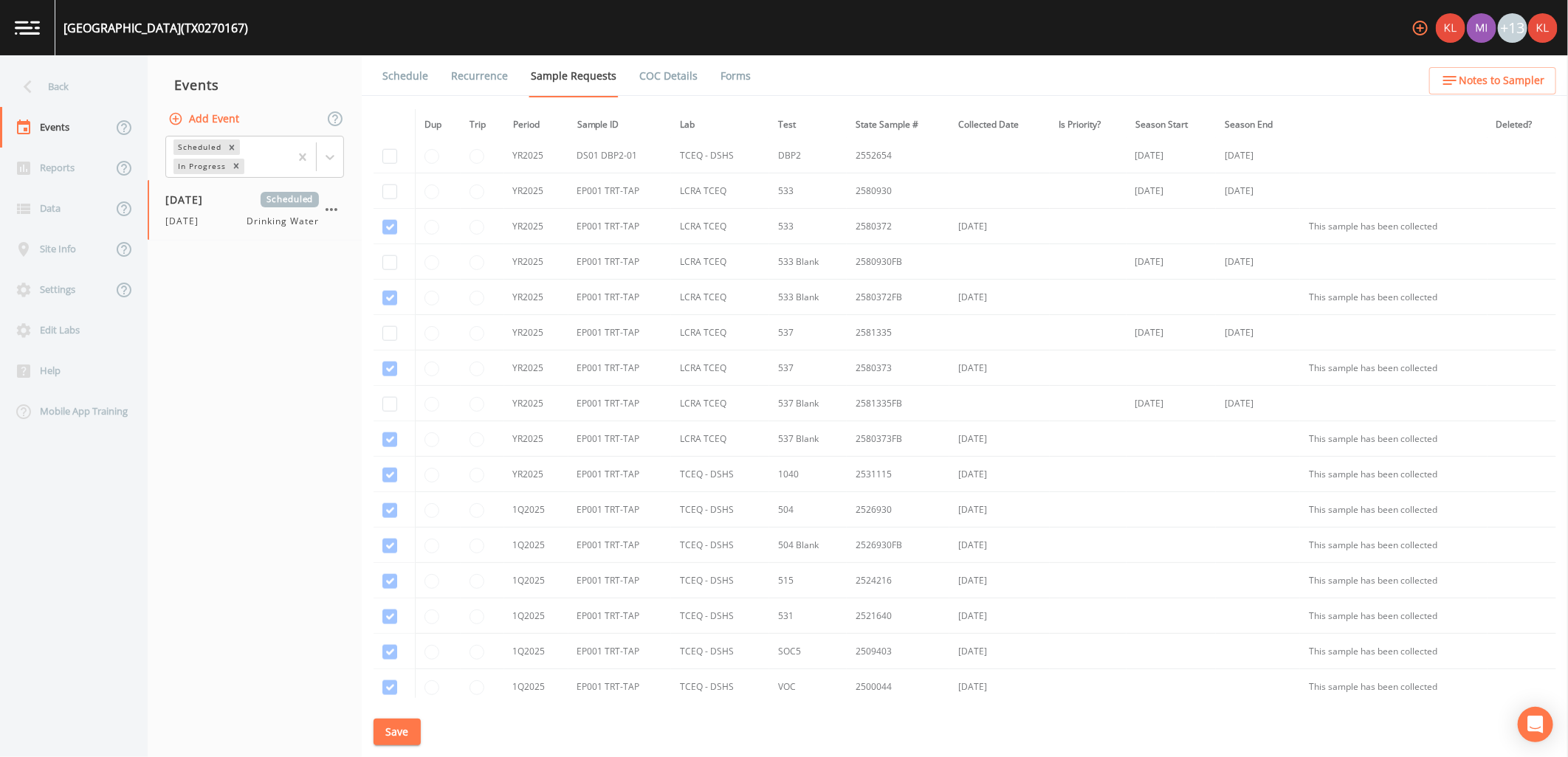
scroll to position [984, 0]
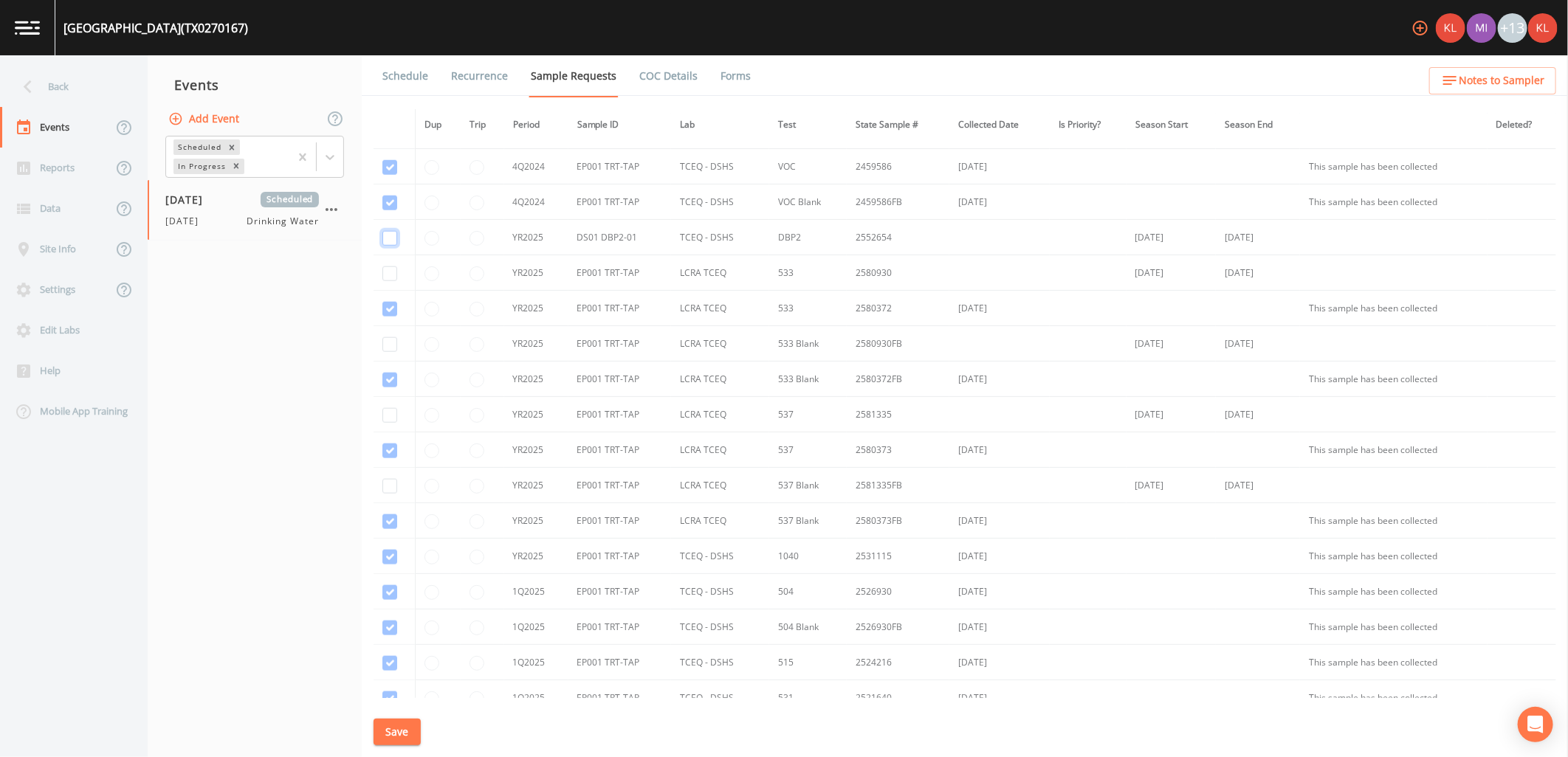
click at [385, 235] on input "checkbox" at bounding box center [390, 239] width 15 height 15
checkbox input "true"
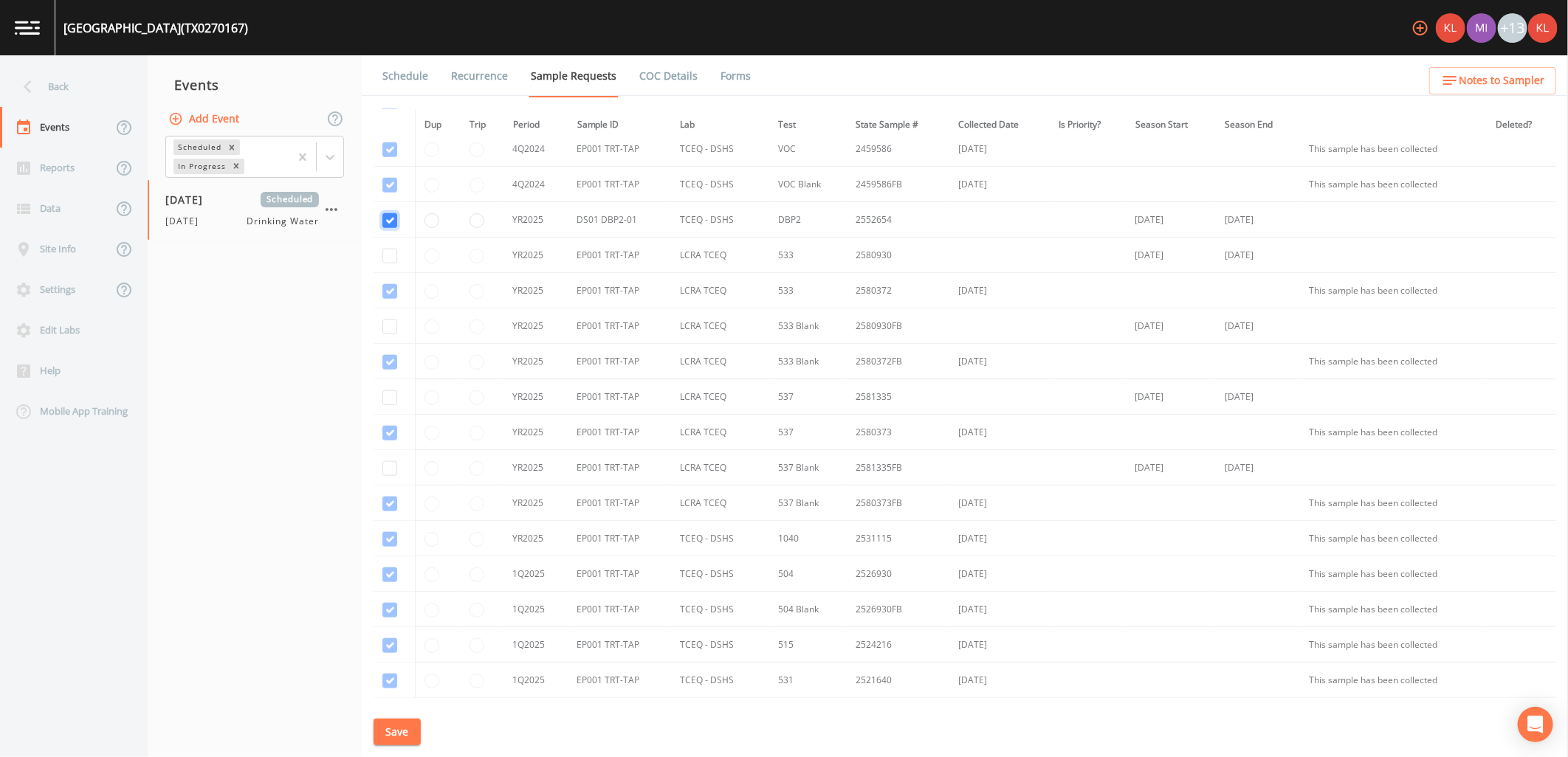
scroll to position [982, 0]
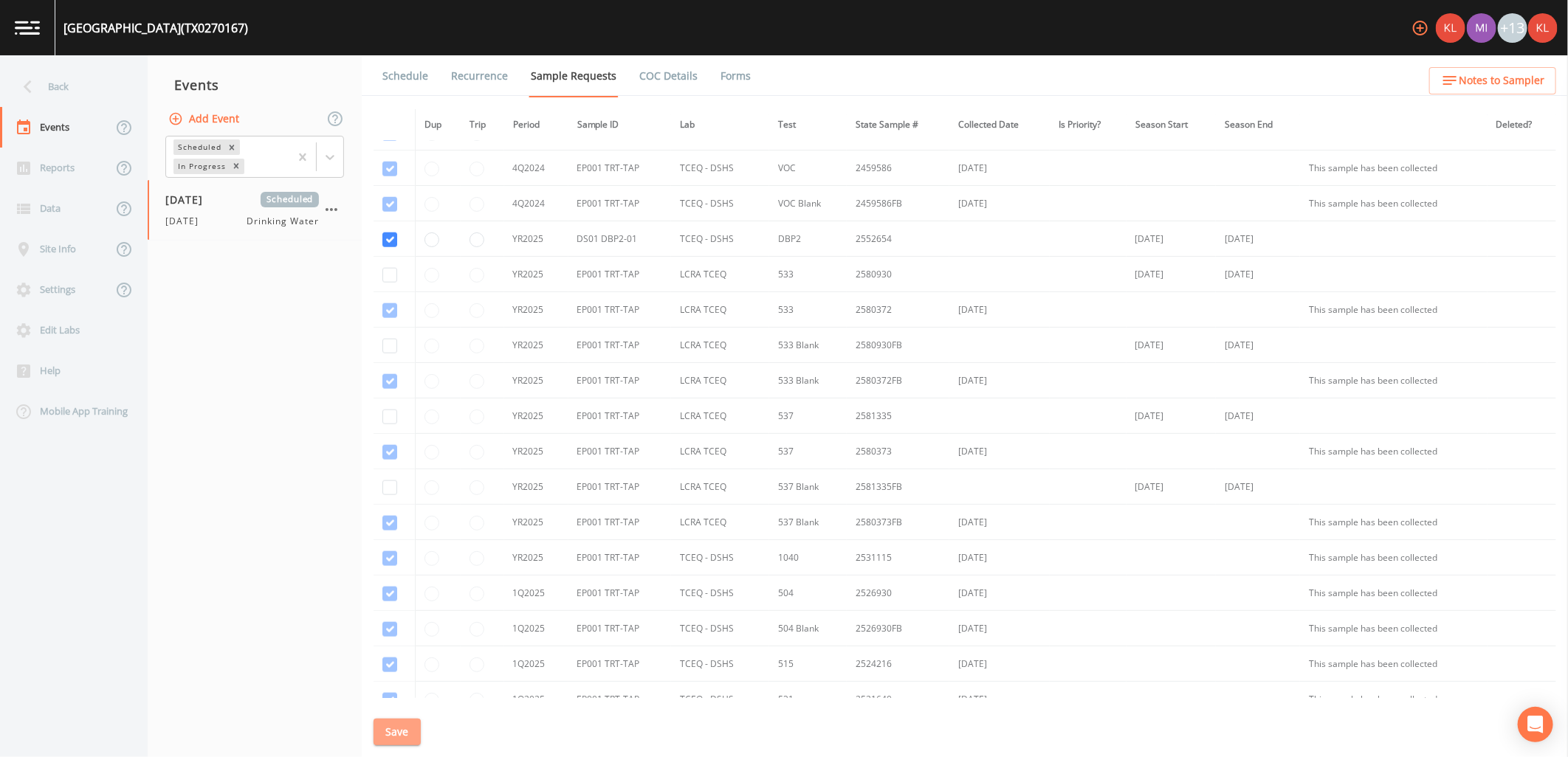
click at [403, 727] on button "Save" at bounding box center [397, 732] width 48 height 27
click at [413, 67] on link "Schedule" at bounding box center [405, 76] width 50 height 41
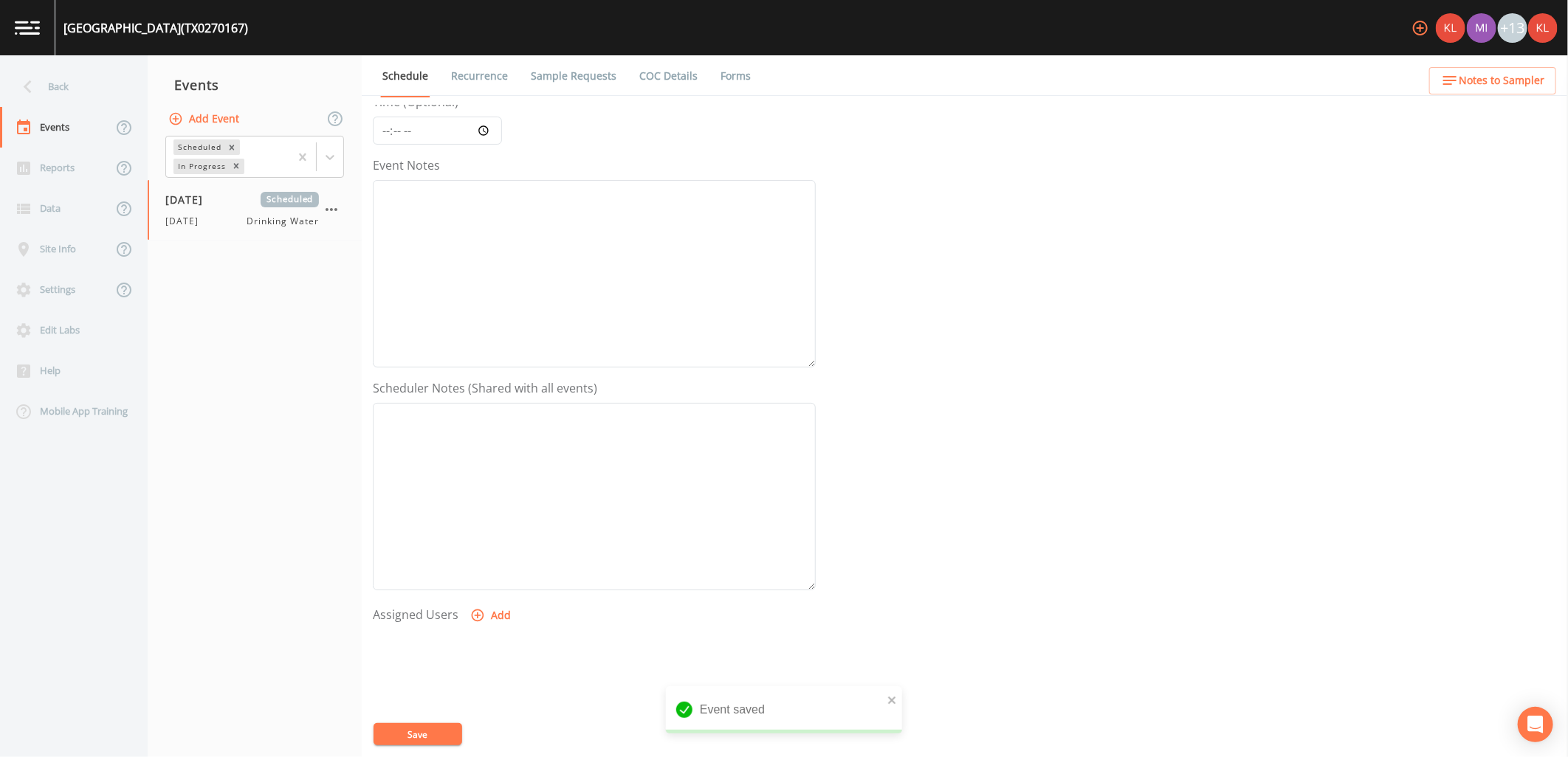
scroll to position [283, 0]
click at [506, 470] on button "Add" at bounding box center [492, 471] width 49 height 27
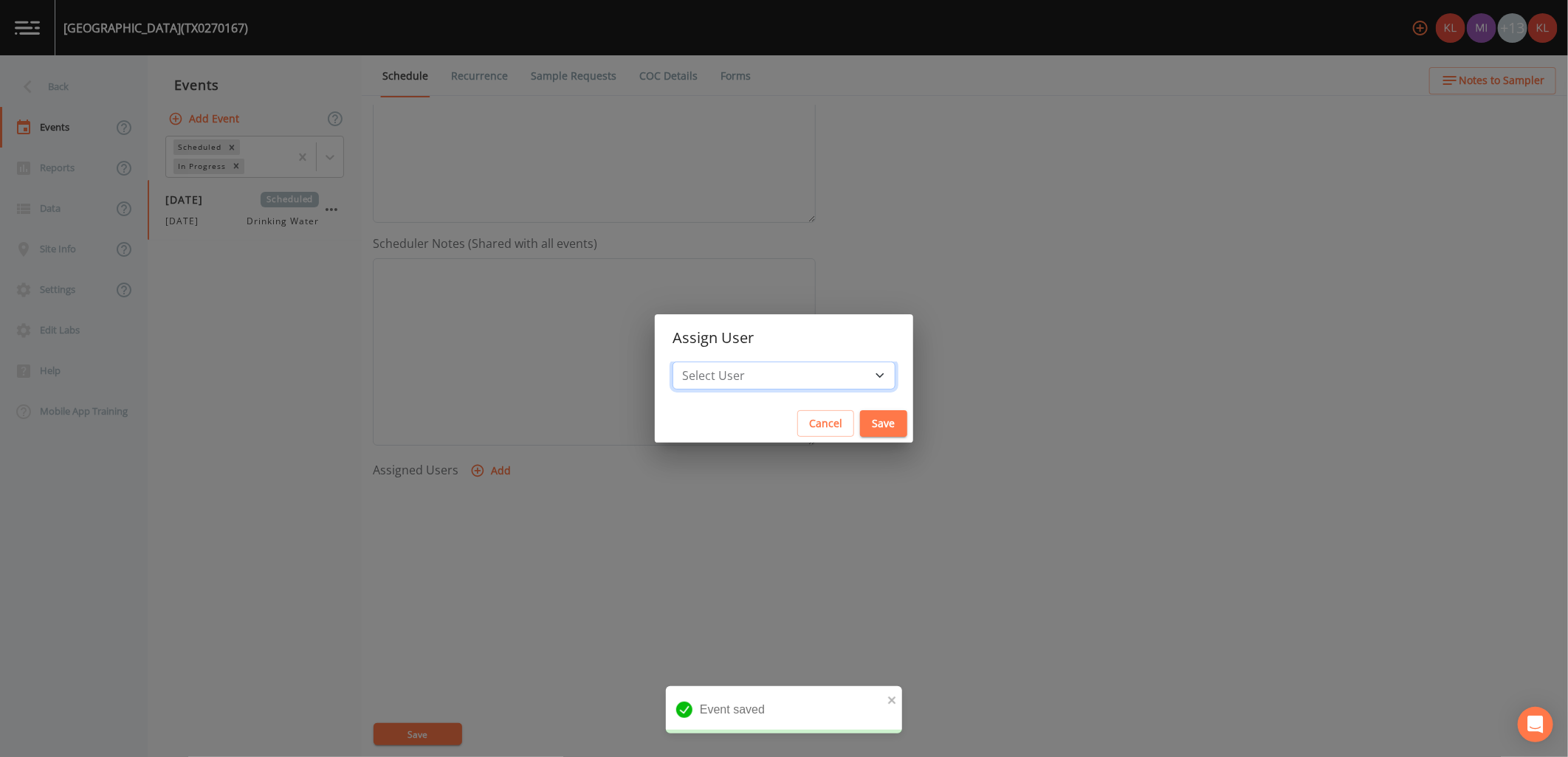
drag, startPoint x: 751, startPoint y: 385, endPoint x: 758, endPoint y: 370, distance: 16.6
click at [751, 385] on select "Select User Kler Teran Miriaha Caddie David Weber Joshua gere Paul Mike Frankli…" at bounding box center [784, 376] width 223 height 28
select select "cc3a99b6-42a3-44aa-bed9-88599eb009c7"
click at [719, 362] on select "Select User Kler Teran Miriaha Caddie David Weber Joshua gere Paul Mike Frankli…" at bounding box center [784, 376] width 223 height 28
click at [860, 421] on button "Save" at bounding box center [884, 424] width 48 height 27
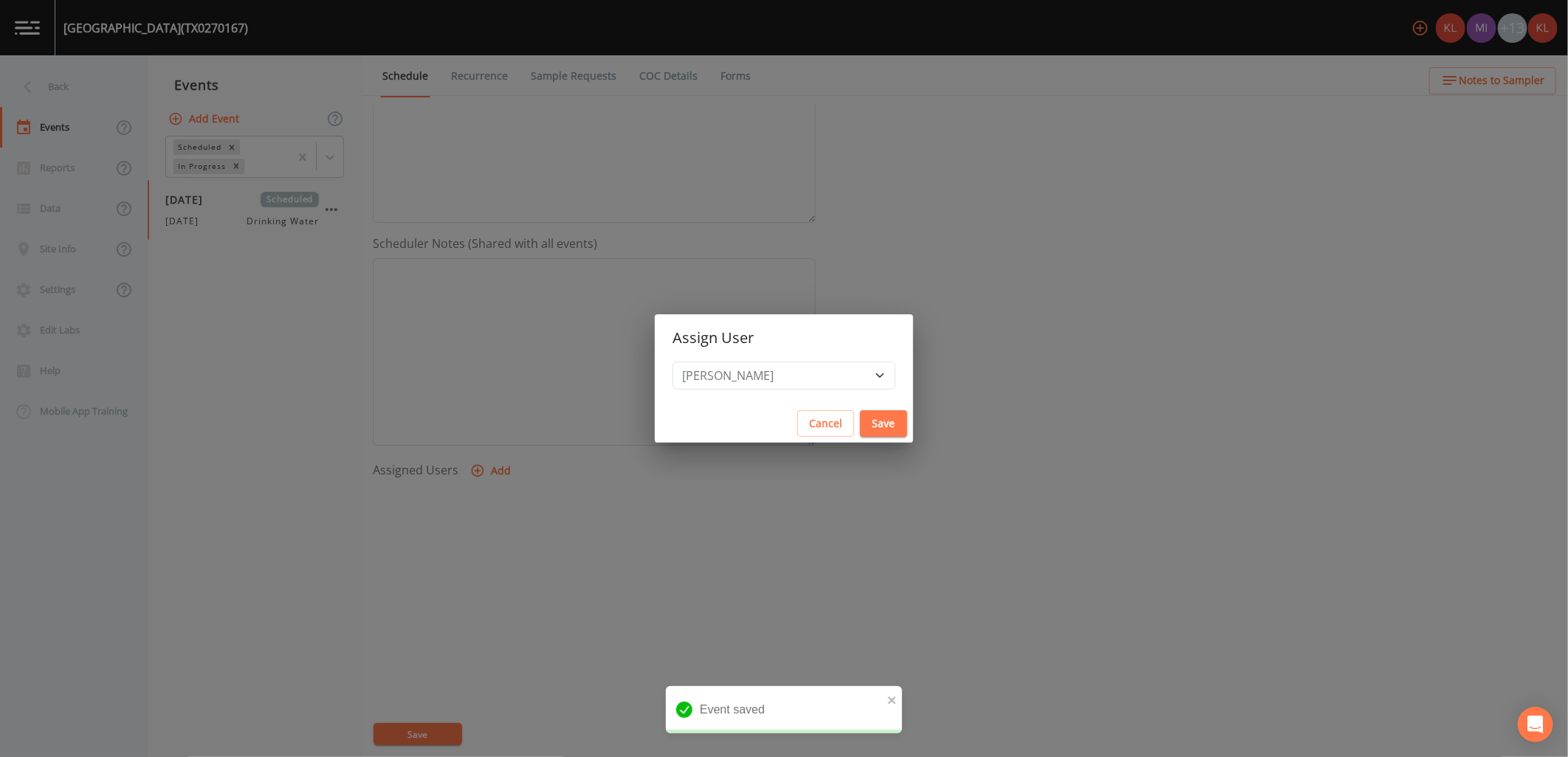
select select
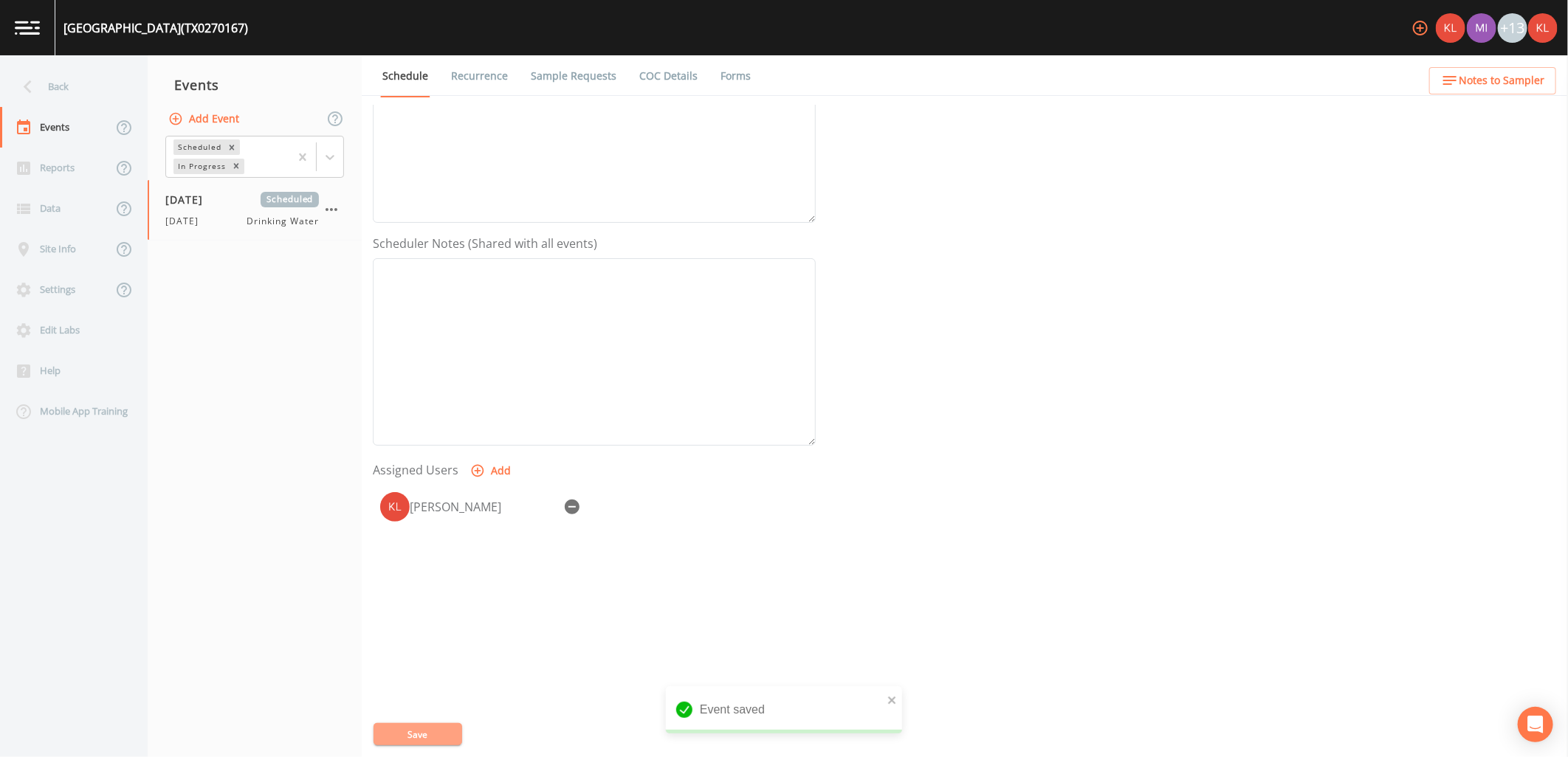
click at [427, 728] on button "Save" at bounding box center [417, 734] width 89 height 22
click at [25, 18] on link at bounding box center [27, 27] width 56 height 56
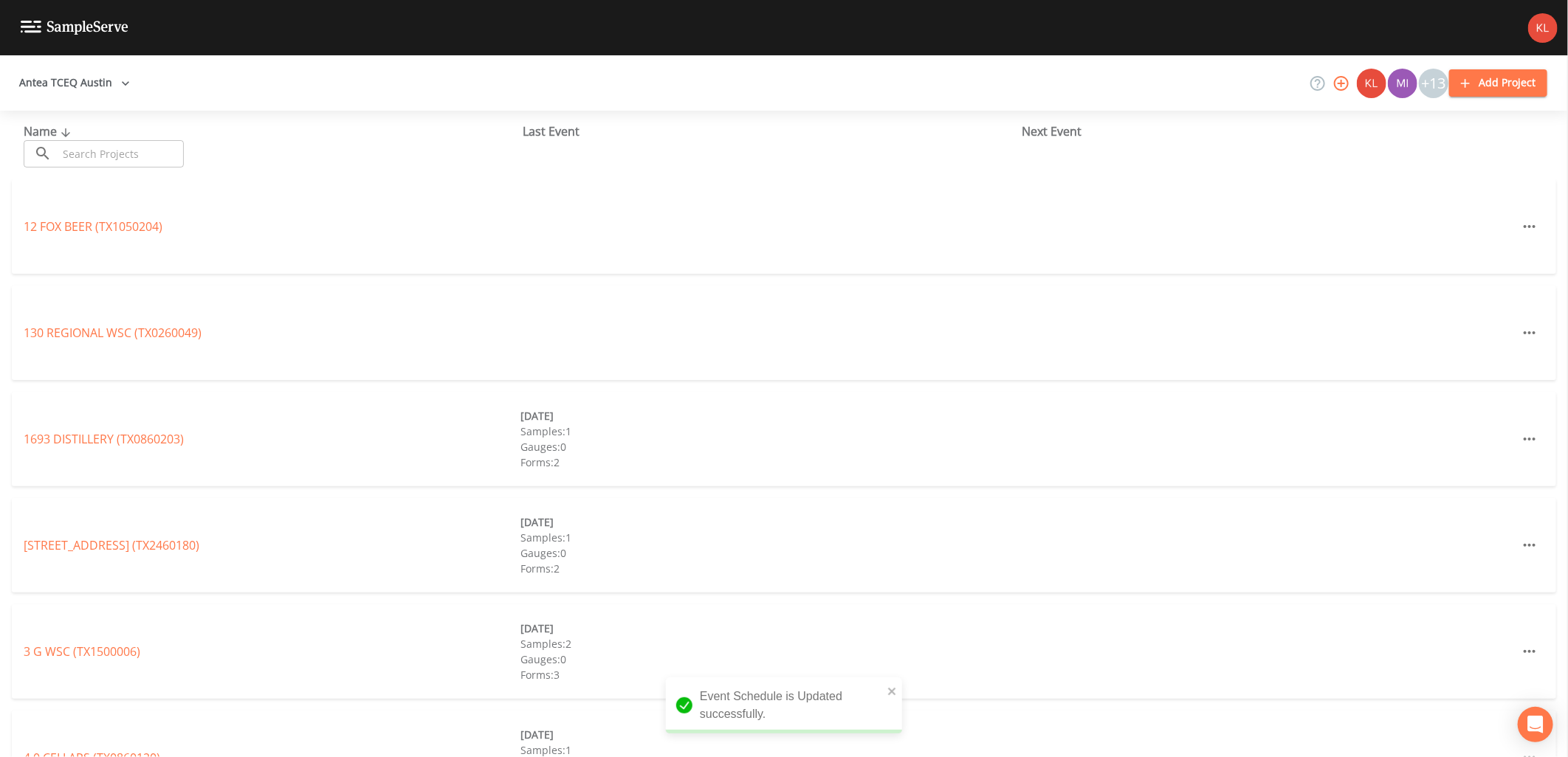
click at [146, 144] on input "text" at bounding box center [121, 154] width 126 height 27
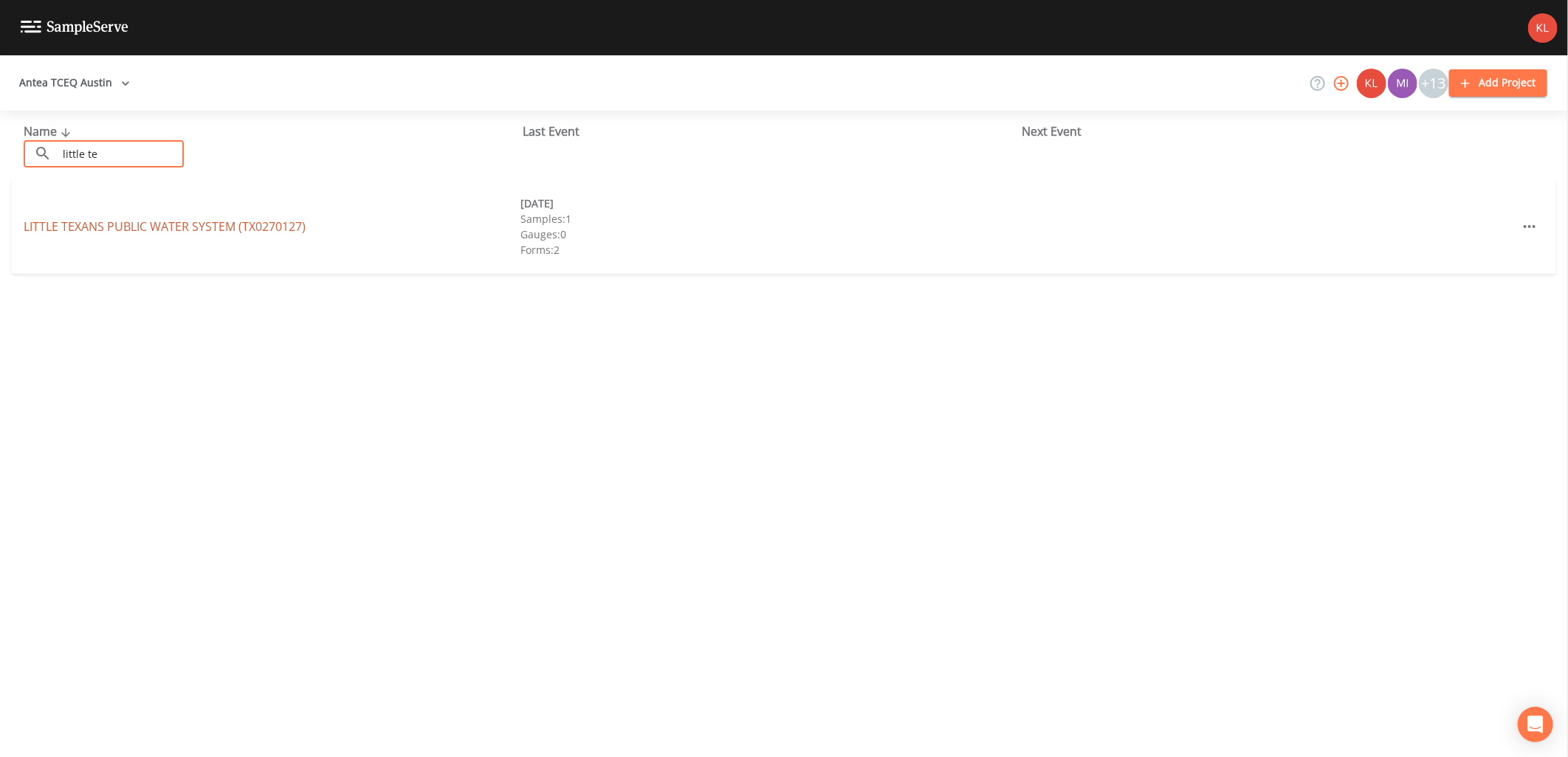
type input "little te"
click at [133, 225] on link "LITTLE TEXANS PUBLIC WATER SYSTEM (TX0270127)" at bounding box center [165, 227] width 282 height 16
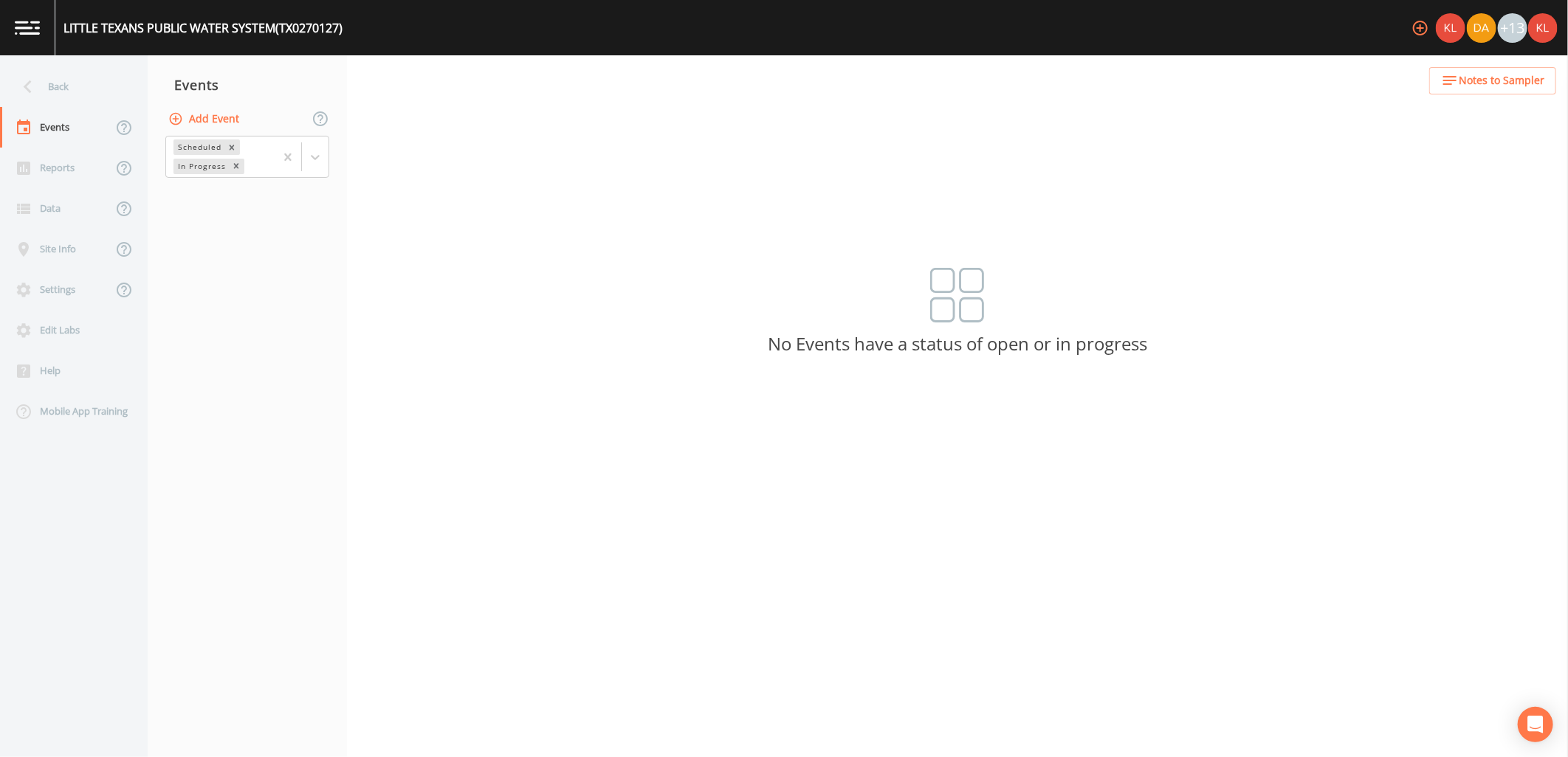
click at [229, 119] on button "Add Event" at bounding box center [205, 119] width 80 height 27
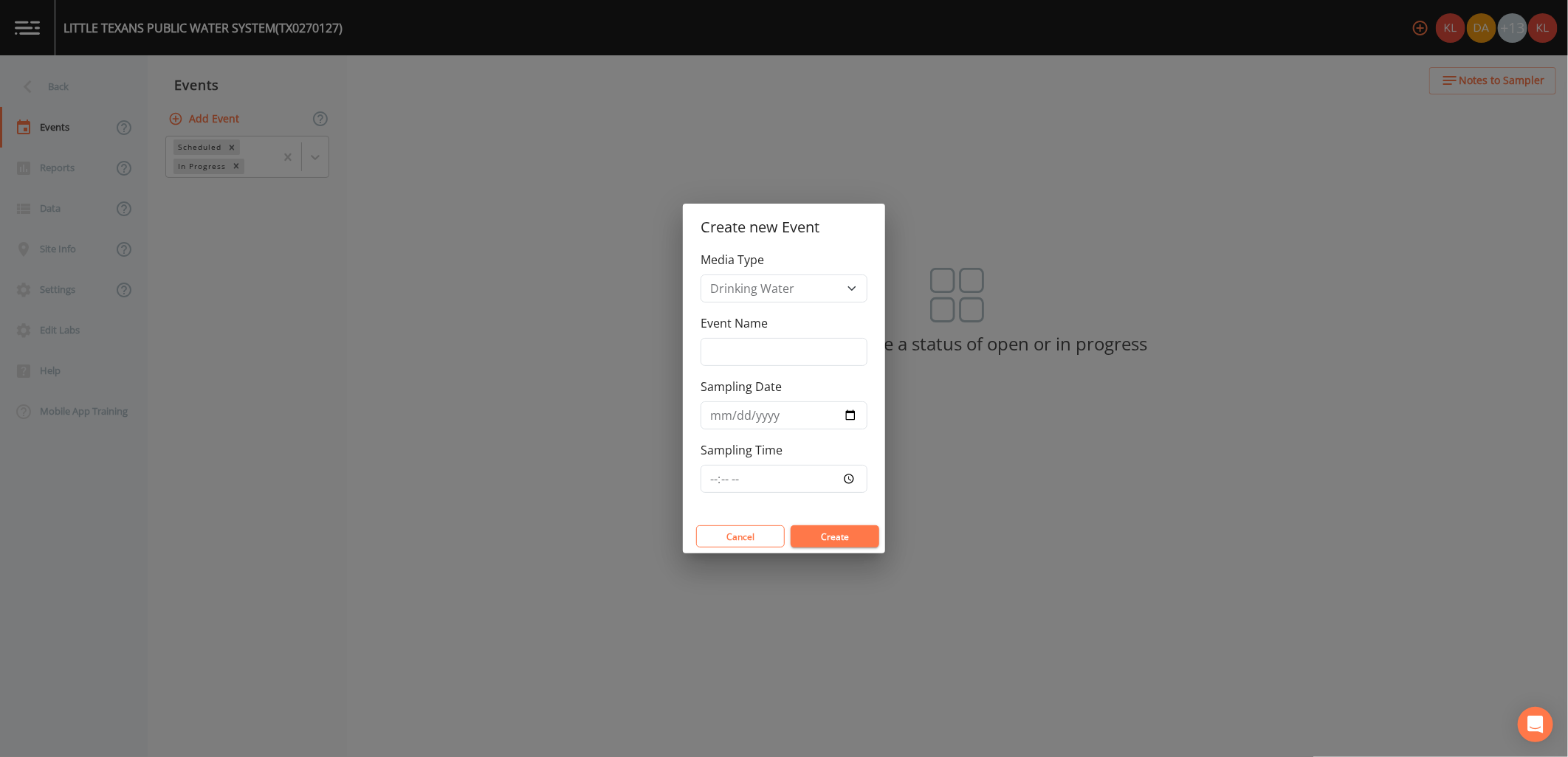
click at [709, 335] on div "Event Name" at bounding box center [784, 340] width 166 height 52
click at [746, 357] on input "Event Name" at bounding box center [784, 352] width 166 height 28
type input "9/19/25"
type input "2025-09-19"
click at [847, 527] on button "Create" at bounding box center [834, 537] width 89 height 22
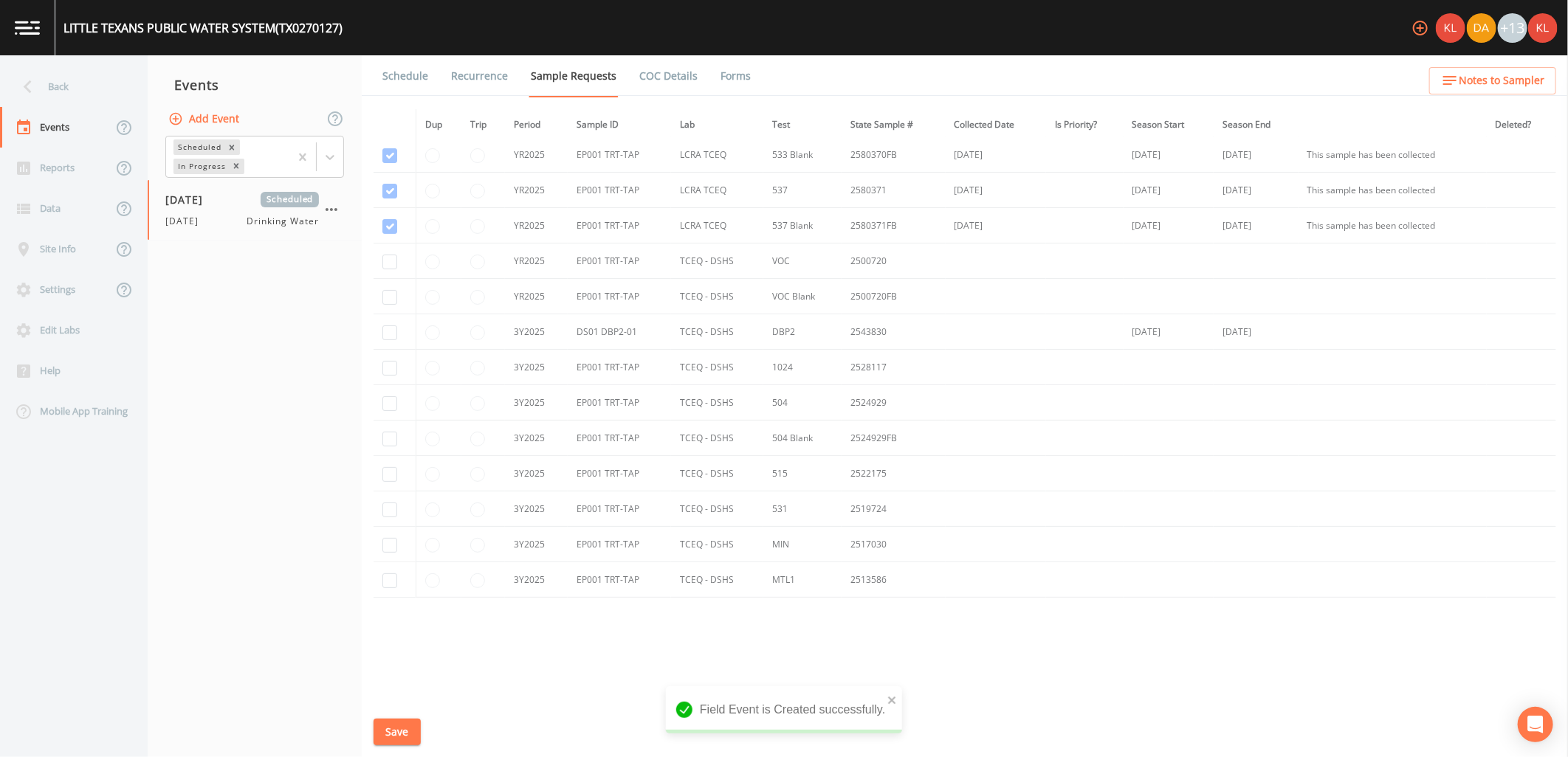
scroll to position [164, 0]
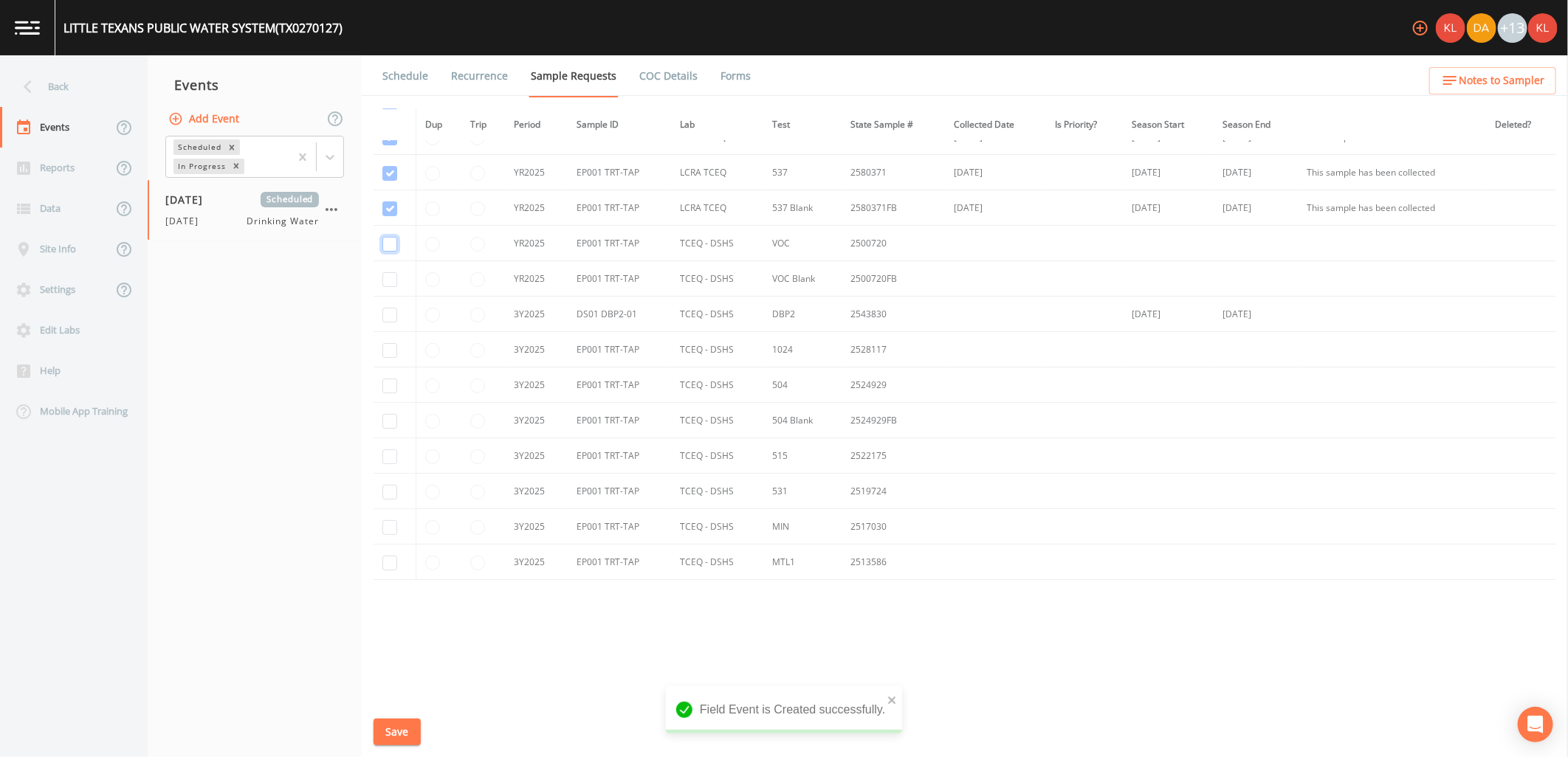
click at [395, 240] on input "checkbox" at bounding box center [390, 244] width 15 height 15
checkbox input "true"
click at [390, 286] on td at bounding box center [394, 279] width 42 height 36
click at [392, 283] on input "checkbox" at bounding box center [390, 280] width 15 height 15
checkbox input "true"
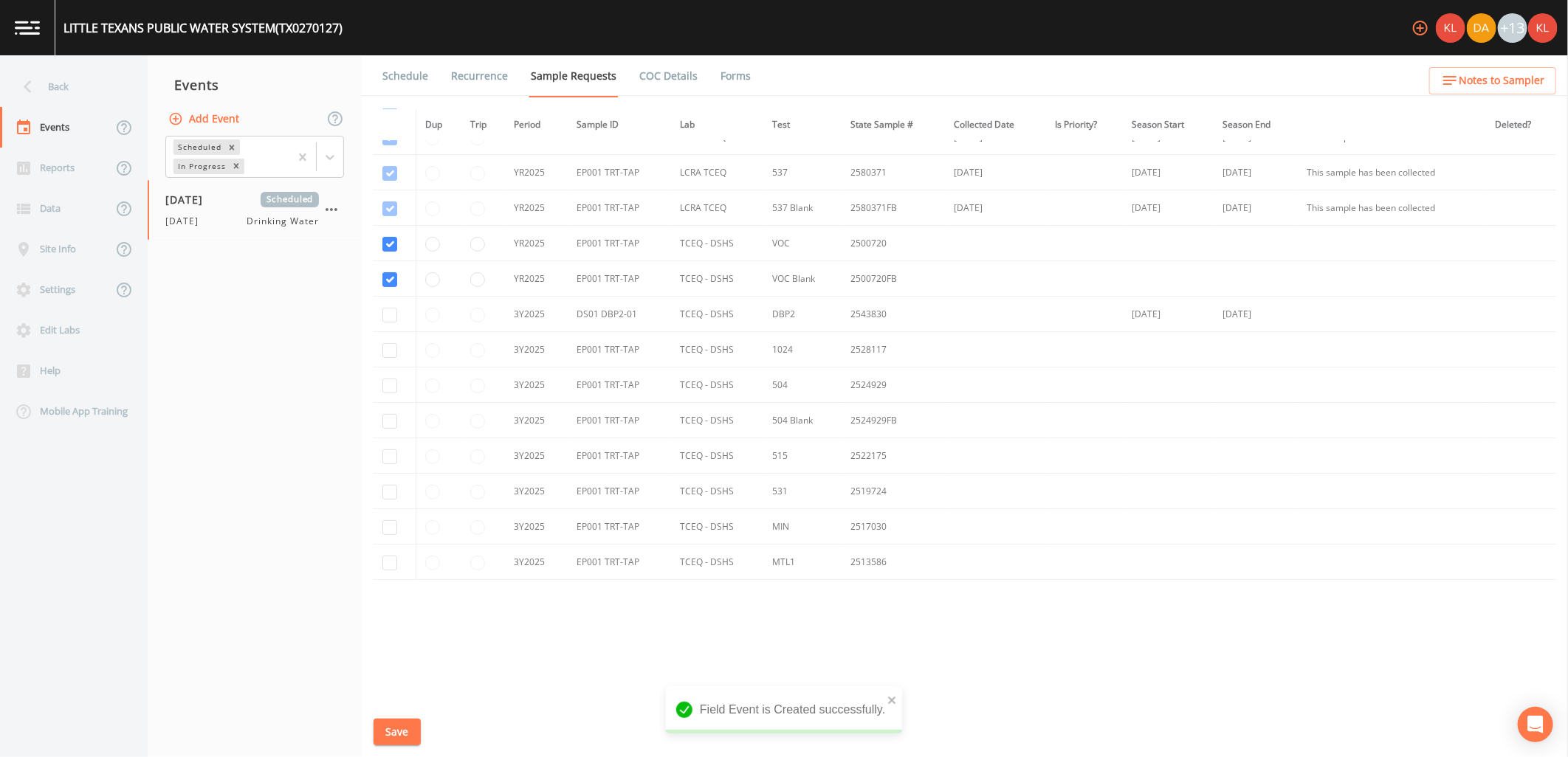
click at [396, 319] on td at bounding box center [394, 314] width 42 height 36
click at [384, 318] on input "checkbox" at bounding box center [390, 315] width 15 height 15
checkbox input "true"
click at [389, 370] on td at bounding box center [394, 385] width 42 height 36
click at [389, 357] on input "checkbox" at bounding box center [390, 350] width 15 height 15
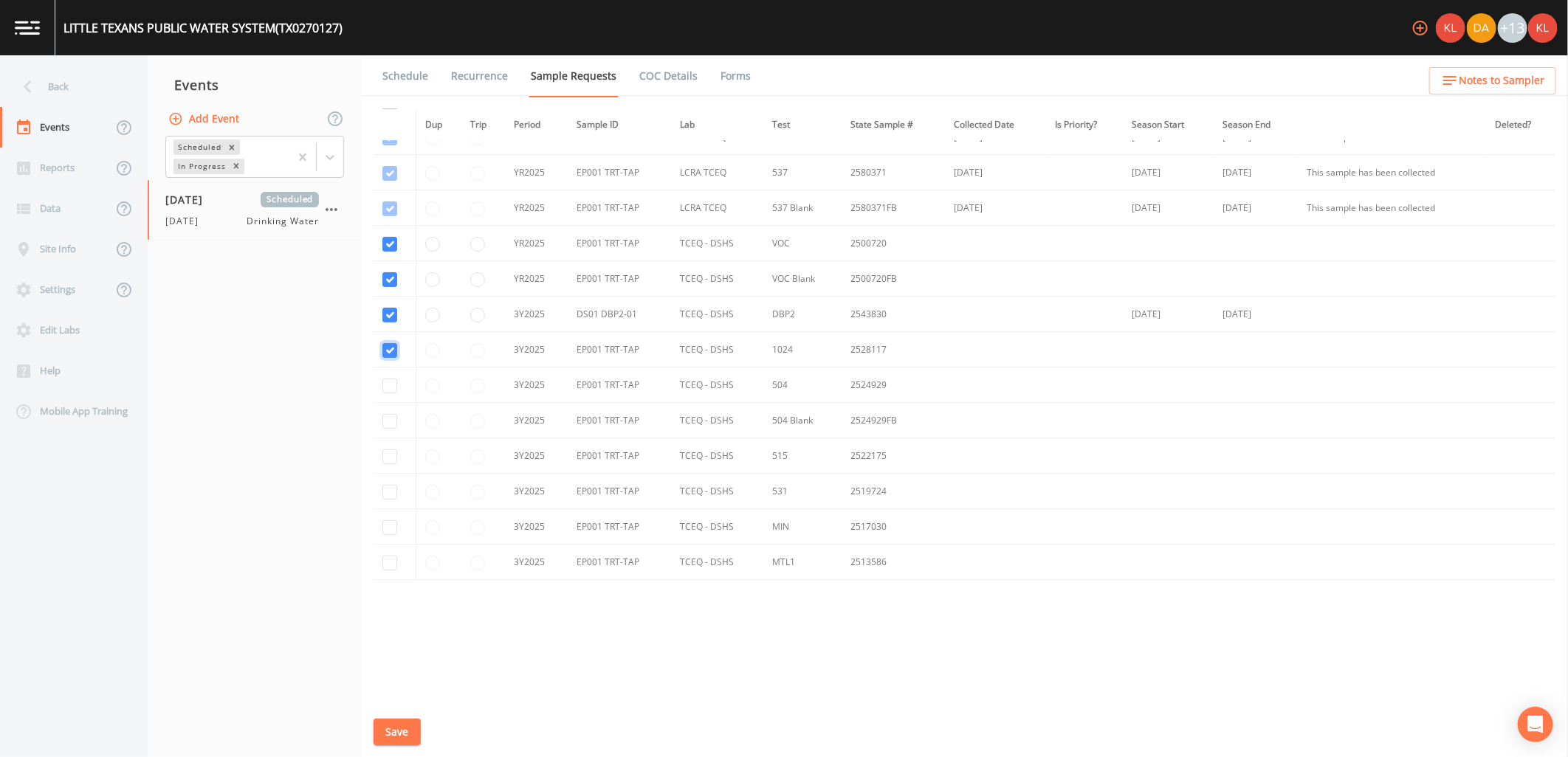
checkbox input "true"
click at [389, 385] on input "checkbox" at bounding box center [390, 386] width 15 height 15
checkbox input "true"
click at [392, 421] on input "checkbox" at bounding box center [390, 421] width 15 height 15
checkbox input "true"
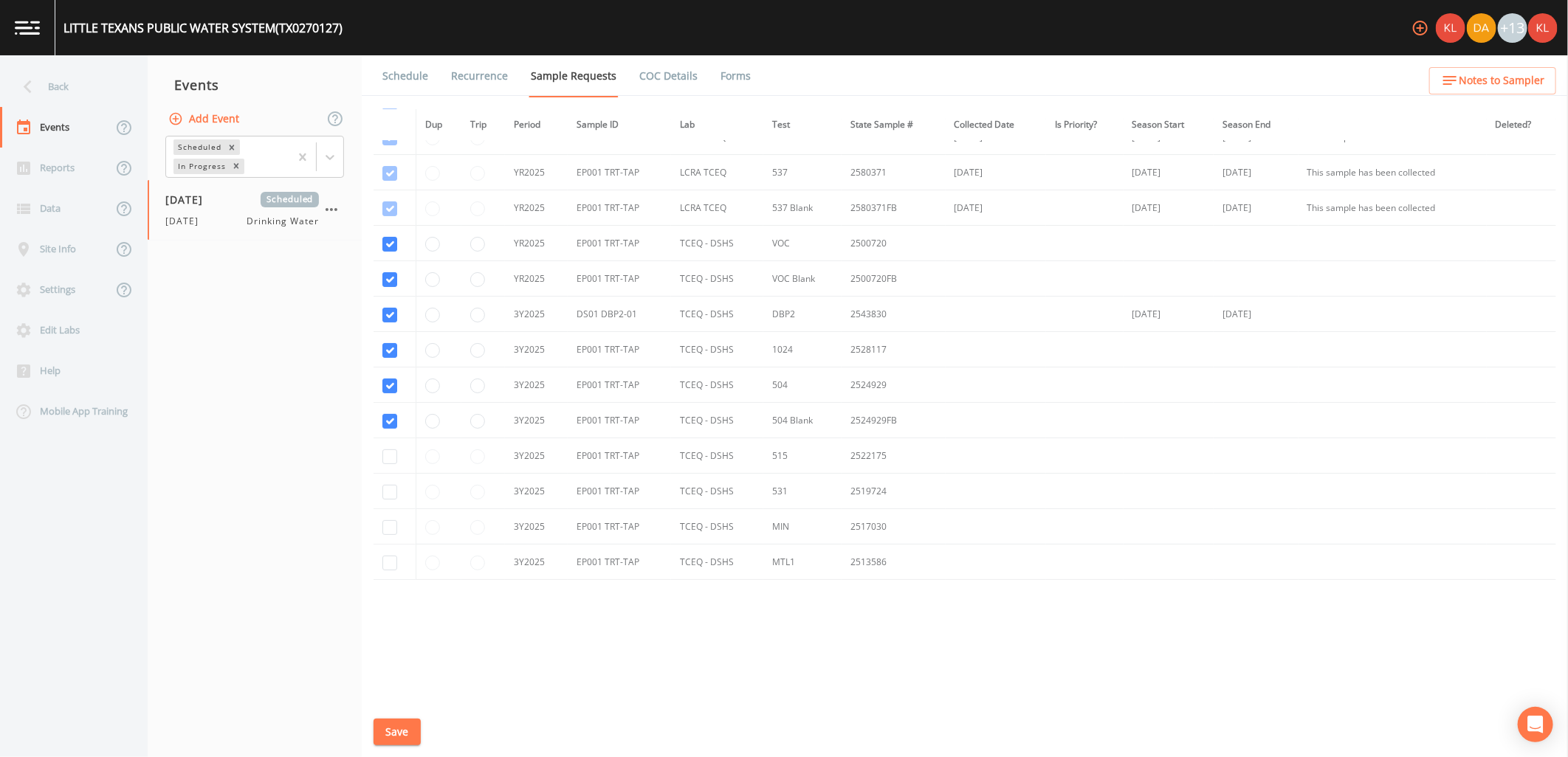
click at [400, 455] on td at bounding box center [394, 455] width 42 height 36
click at [392, 458] on input "checkbox" at bounding box center [390, 457] width 15 height 15
checkbox input "true"
click at [384, 485] on input "checkbox" at bounding box center [390, 492] width 15 height 15
checkbox input "true"
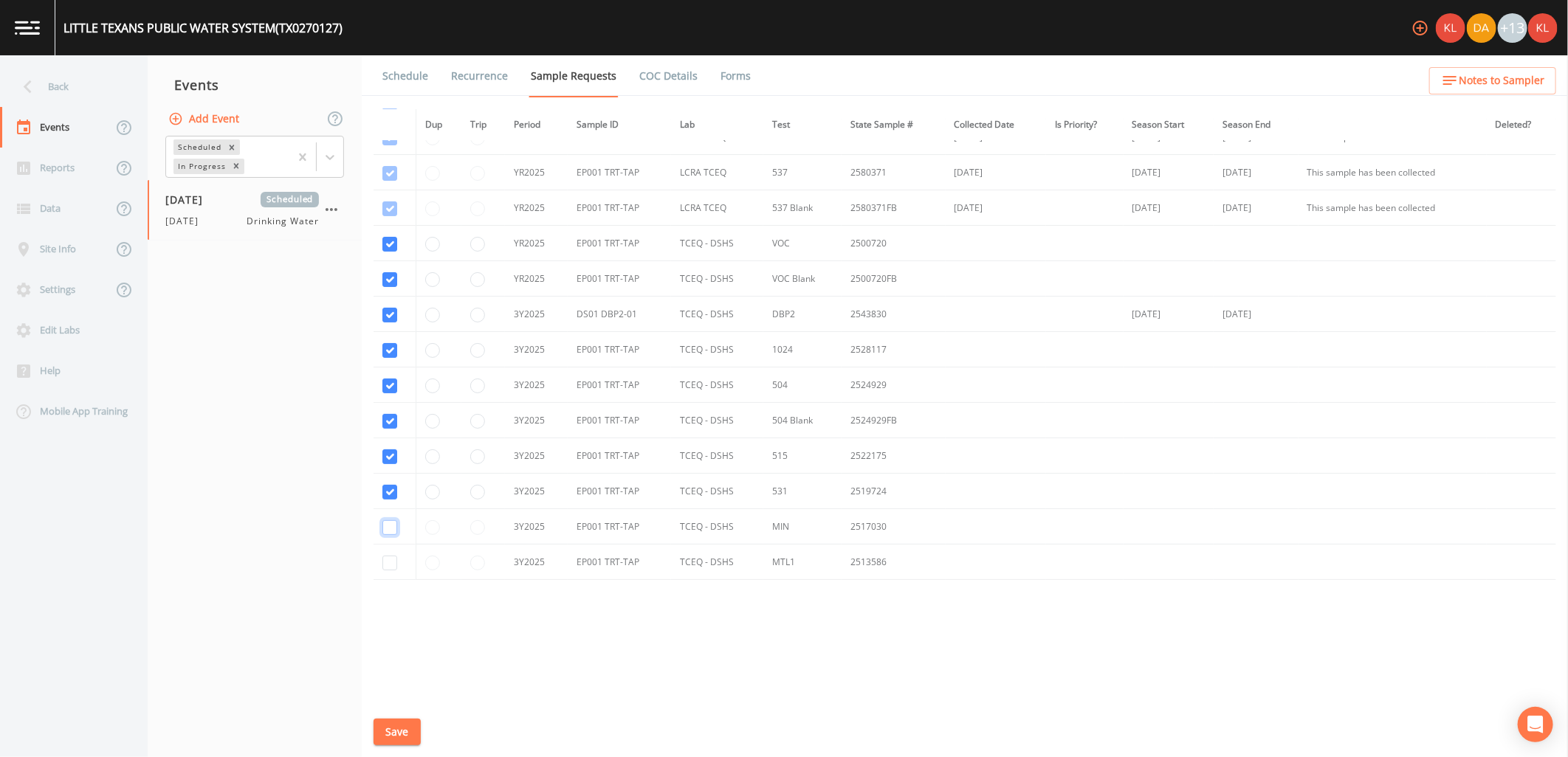
click at [392, 525] on input "checkbox" at bounding box center [390, 528] width 15 height 15
checkbox input "true"
click at [392, 569] on input "checkbox" at bounding box center [390, 563] width 15 height 15
checkbox input "true"
click at [435, 496] on input "radio" at bounding box center [433, 492] width 15 height 15
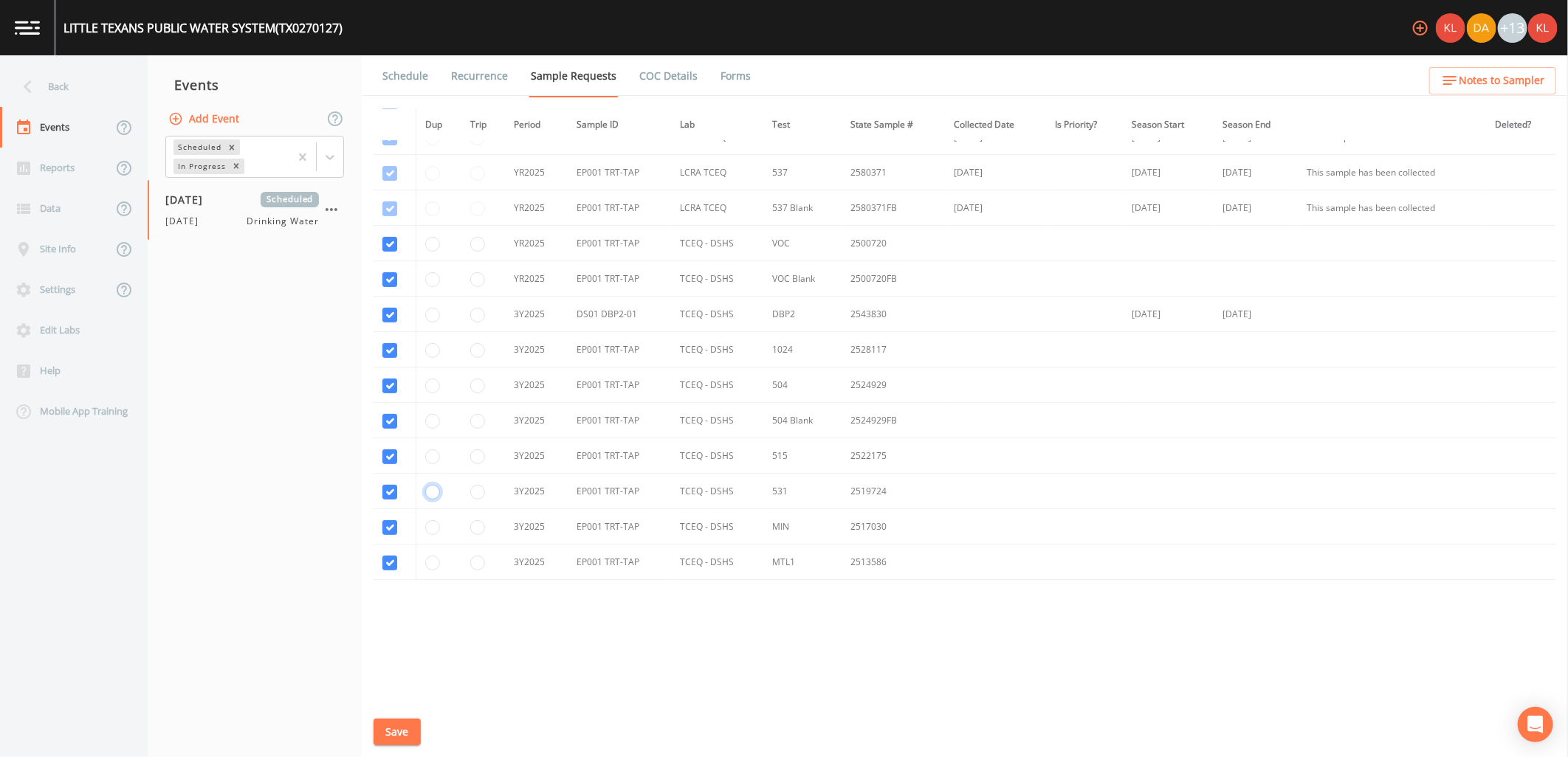
radio input "true"
click at [403, 723] on button "Save" at bounding box center [397, 732] width 48 height 27
click at [392, 80] on link "Schedule" at bounding box center [405, 76] width 50 height 41
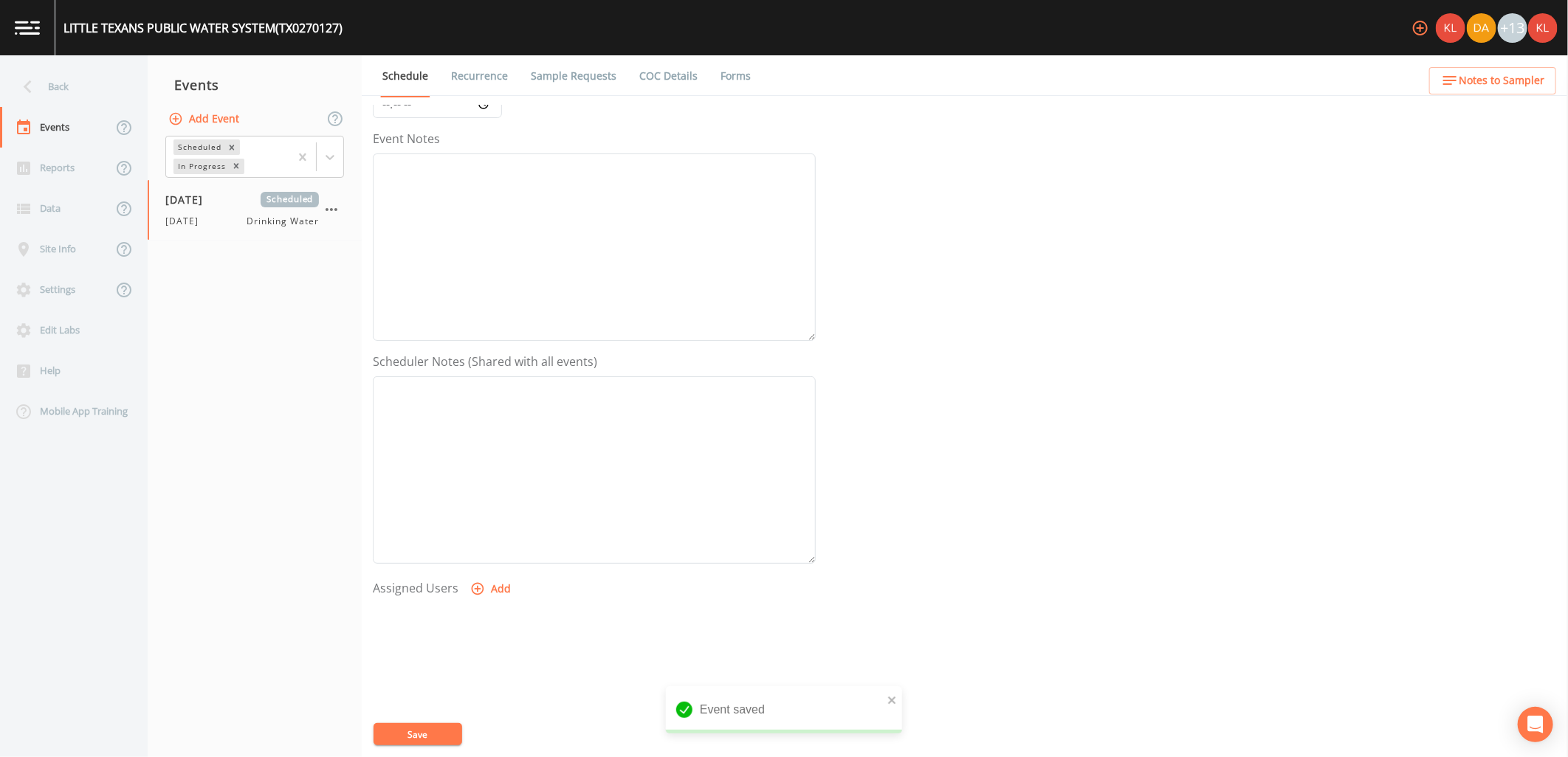
scroll to position [283, 0]
click at [493, 465] on button "Add" at bounding box center [492, 471] width 49 height 27
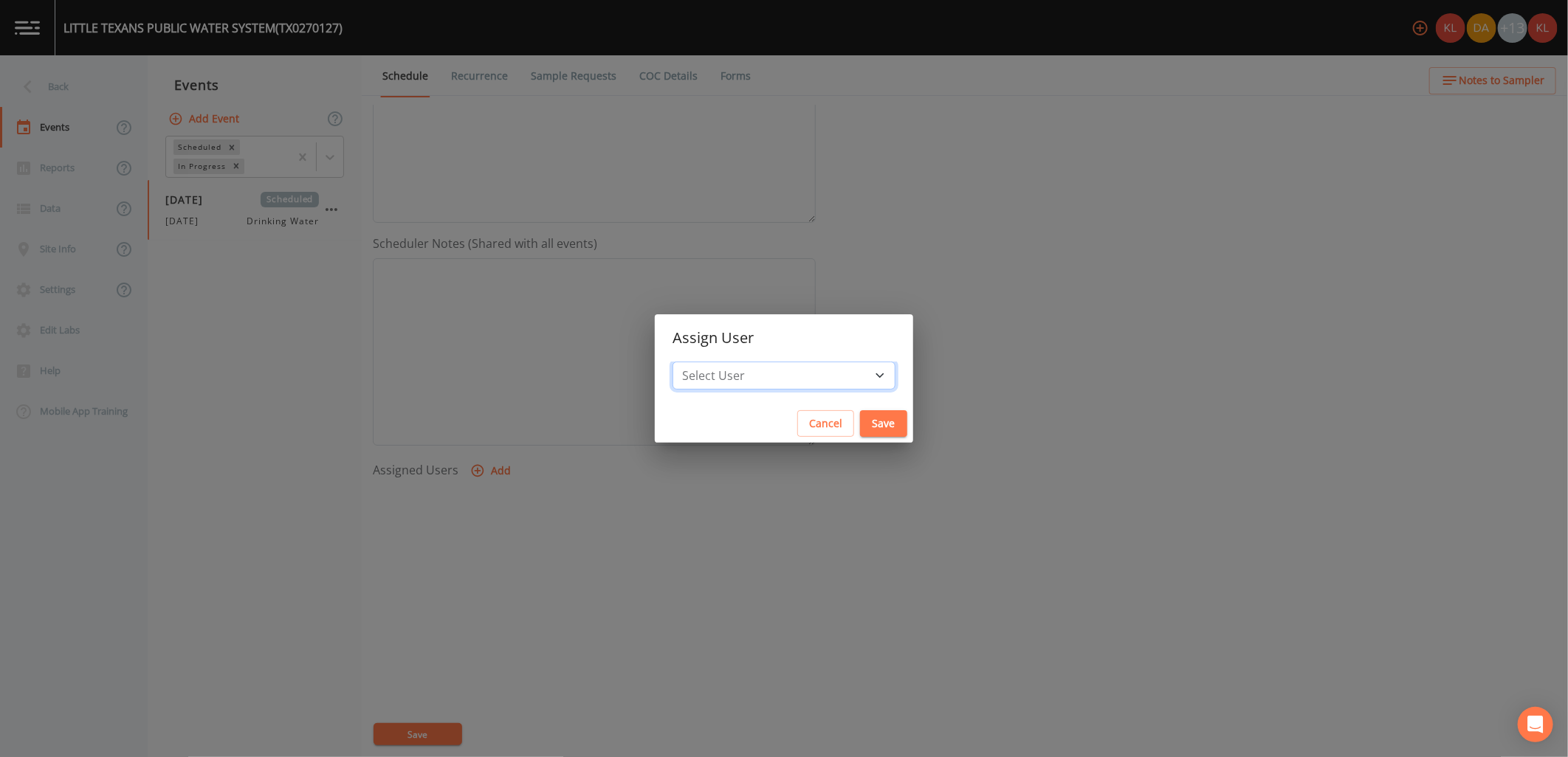
click at [794, 377] on select "Select User Kler Teran David Weber Joshua gere Paul Mike Franklin Rodolfo Ramir…" at bounding box center [784, 376] width 223 height 28
select select "cc3a99b6-42a3-44aa-bed9-88599eb009c7"
click at [719, 362] on select "Select User Kler Teran David Weber Joshua gere Paul Mike Franklin Rodolfo Ramir…" at bounding box center [784, 376] width 223 height 28
click at [860, 423] on button "Save" at bounding box center [884, 424] width 48 height 27
select select
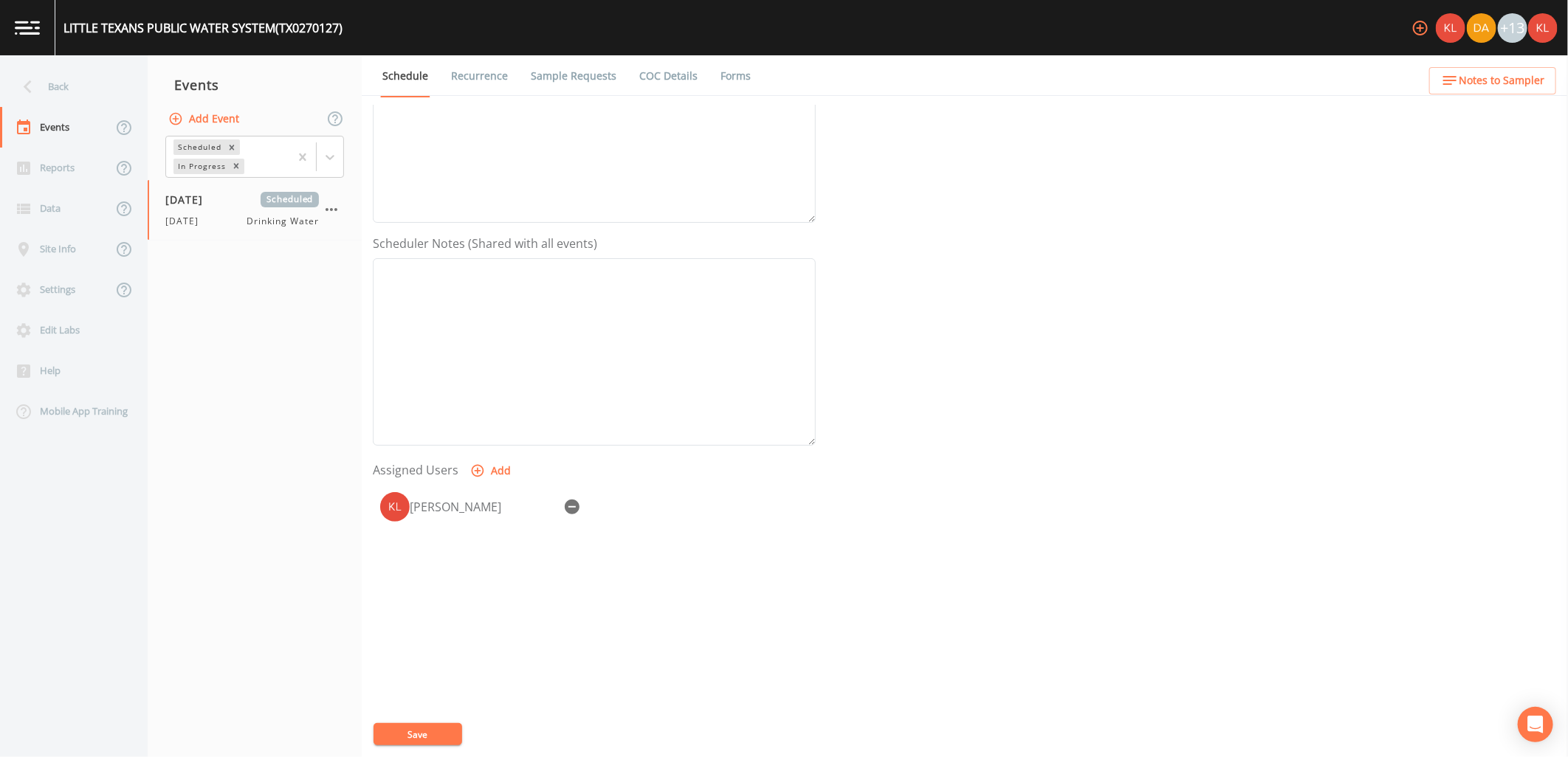
click at [448, 729] on button "Save" at bounding box center [417, 734] width 89 height 22
click at [440, 729] on button "Save" at bounding box center [417, 734] width 89 height 22
